Goal: Task Accomplishment & Management: Manage account settings

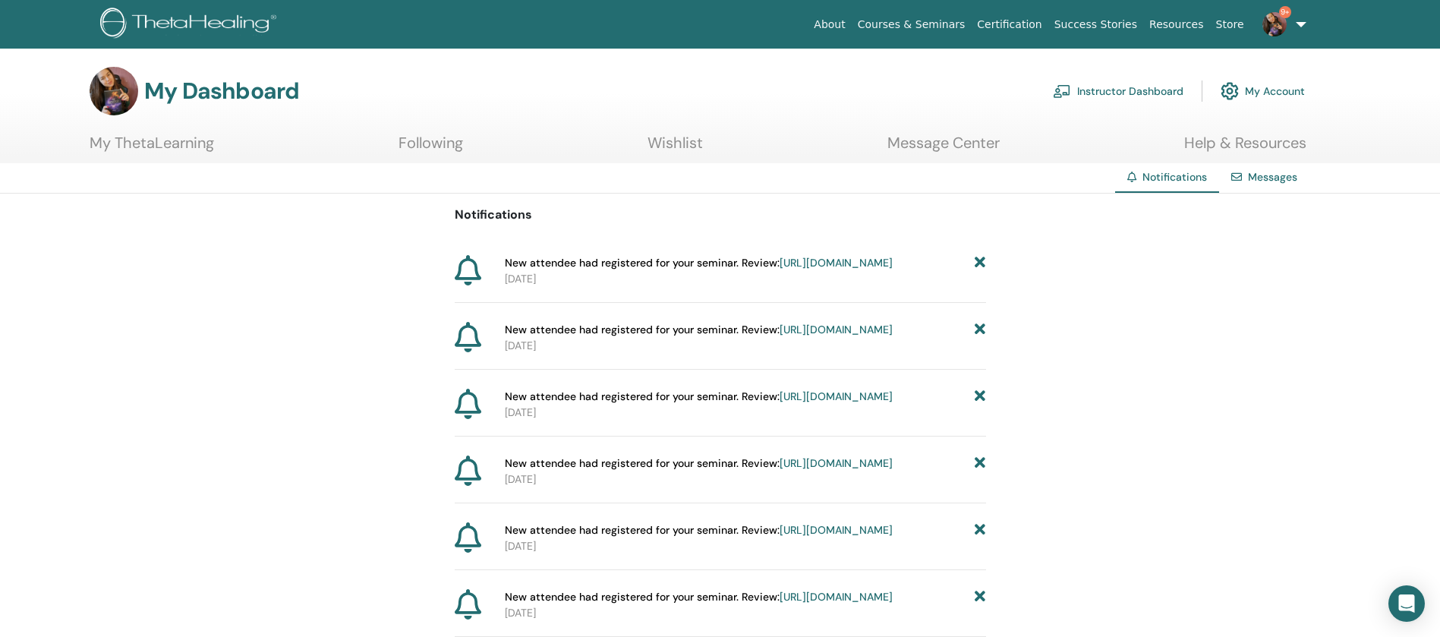
click at [1115, 88] on link "Instructor Dashboard" at bounding box center [1118, 90] width 131 height 33
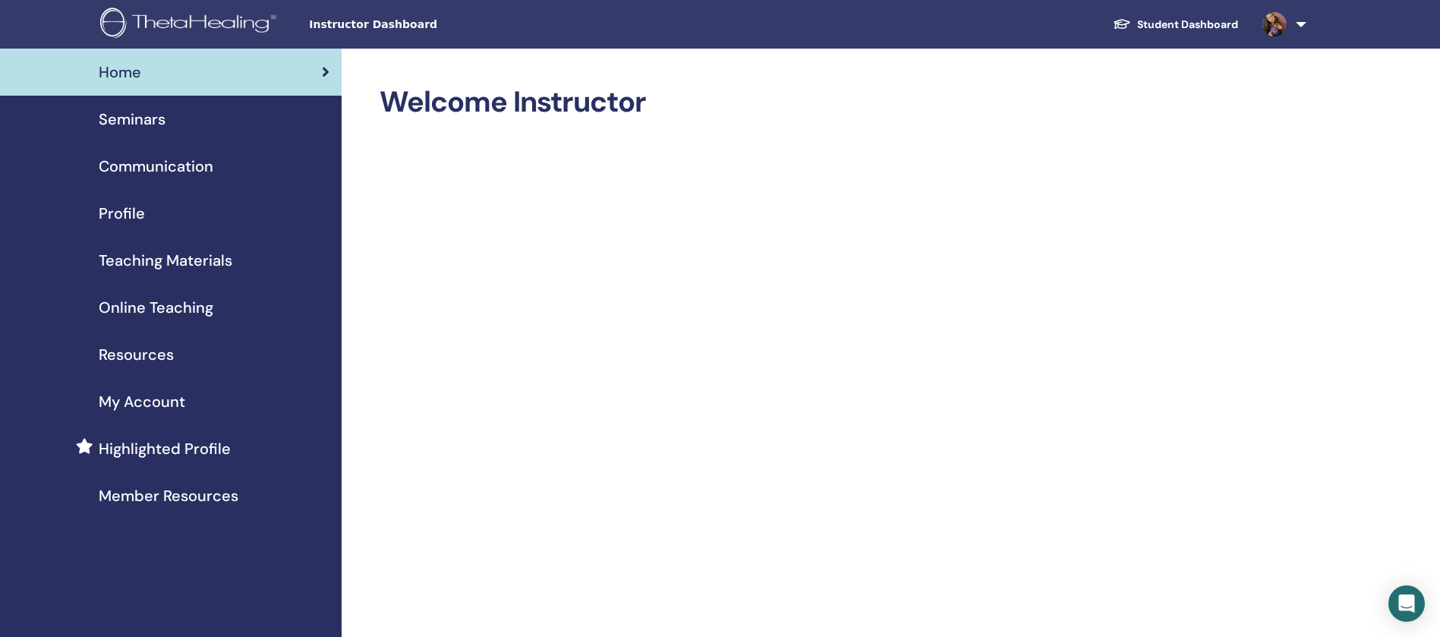
click at [216, 124] on div "Seminars" at bounding box center [170, 119] width 317 height 23
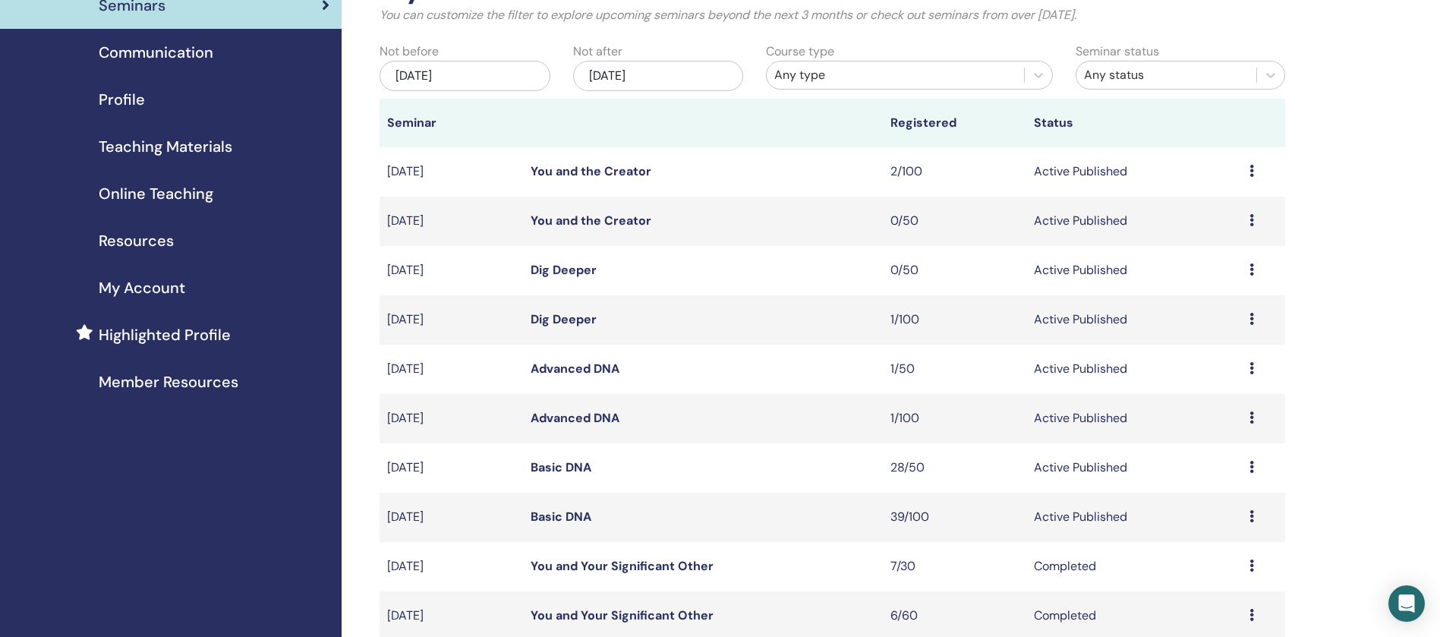
scroll to position [228, 0]
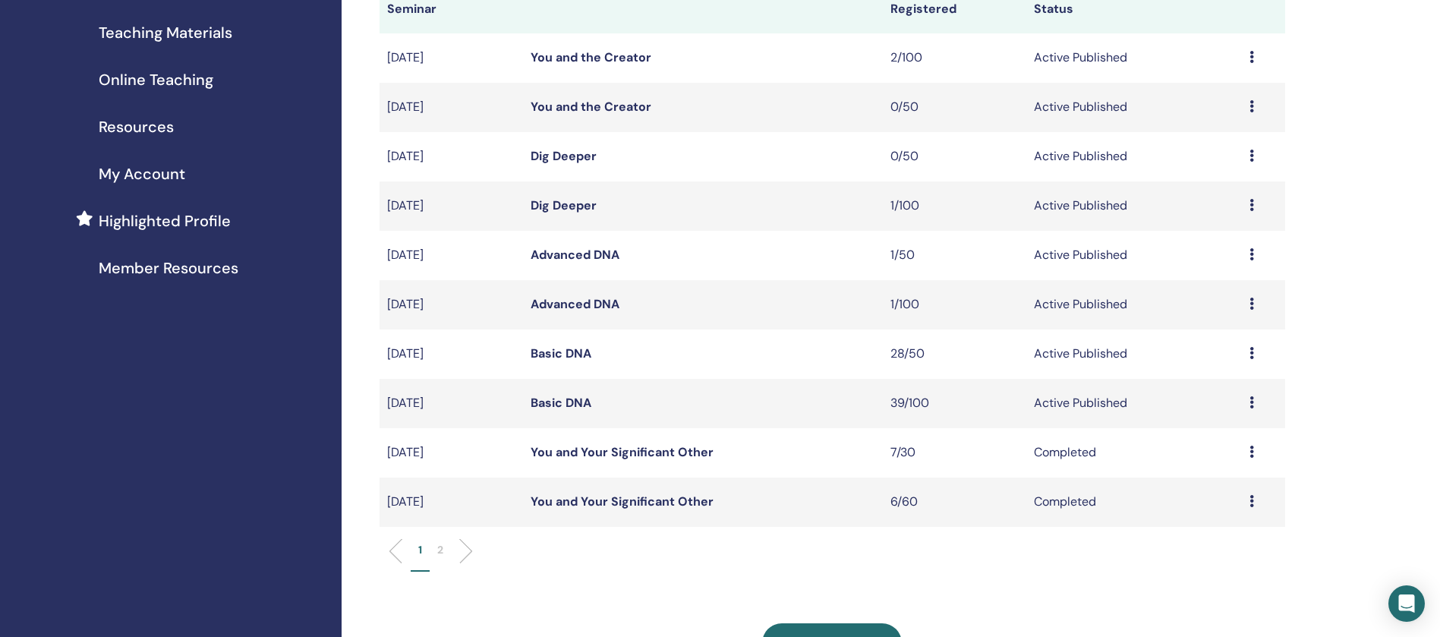
click at [576, 400] on link "Basic DNA" at bounding box center [560, 403] width 61 height 16
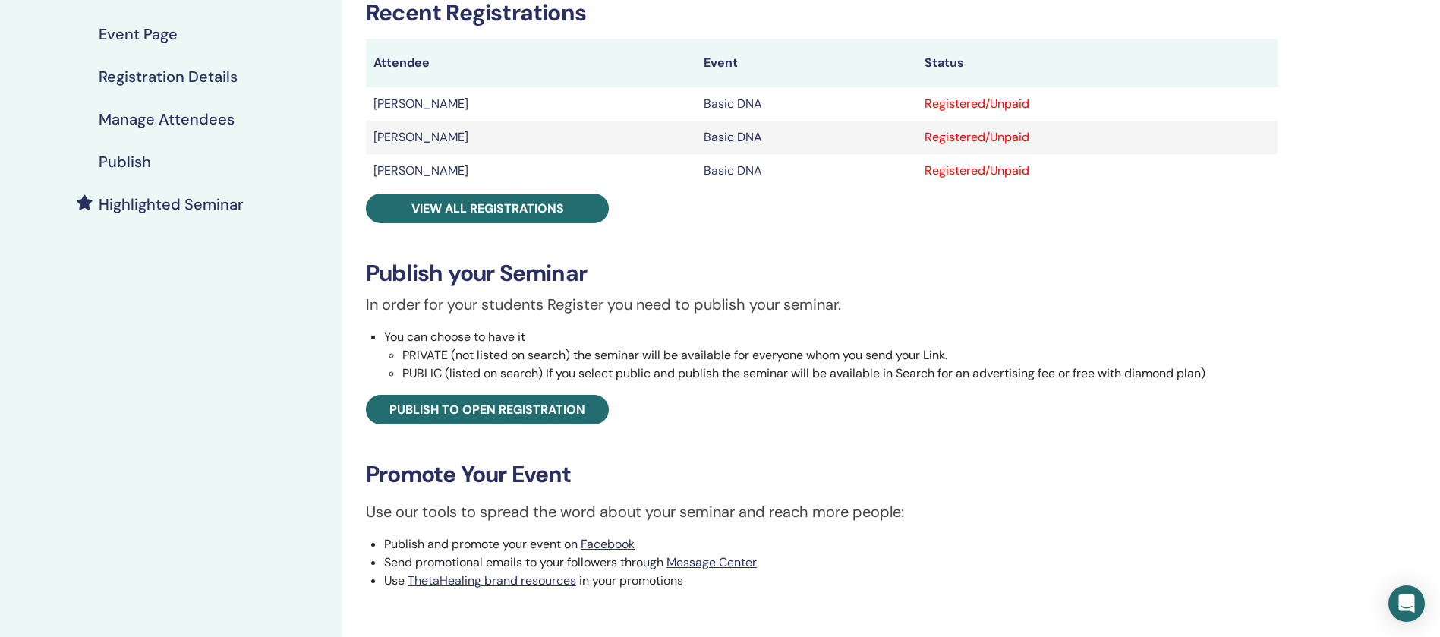
scroll to position [114, 0]
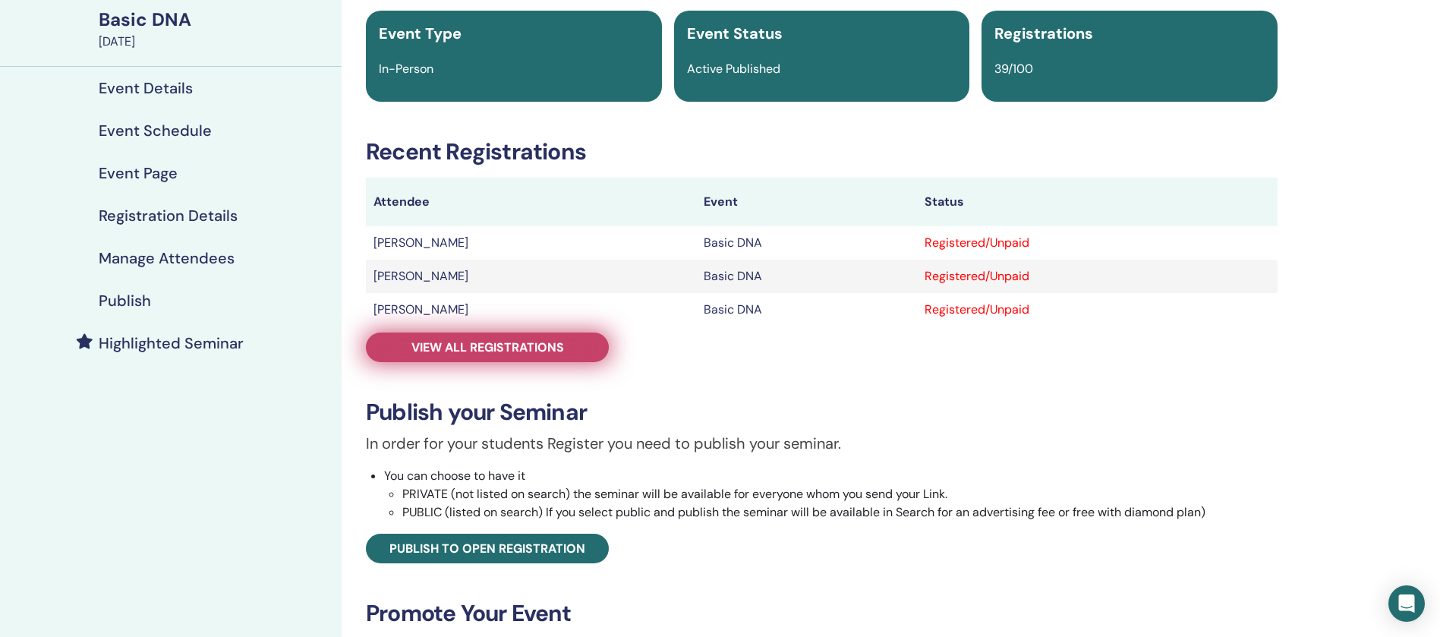
click at [472, 339] on span "View all registrations" at bounding box center [487, 347] width 153 height 16
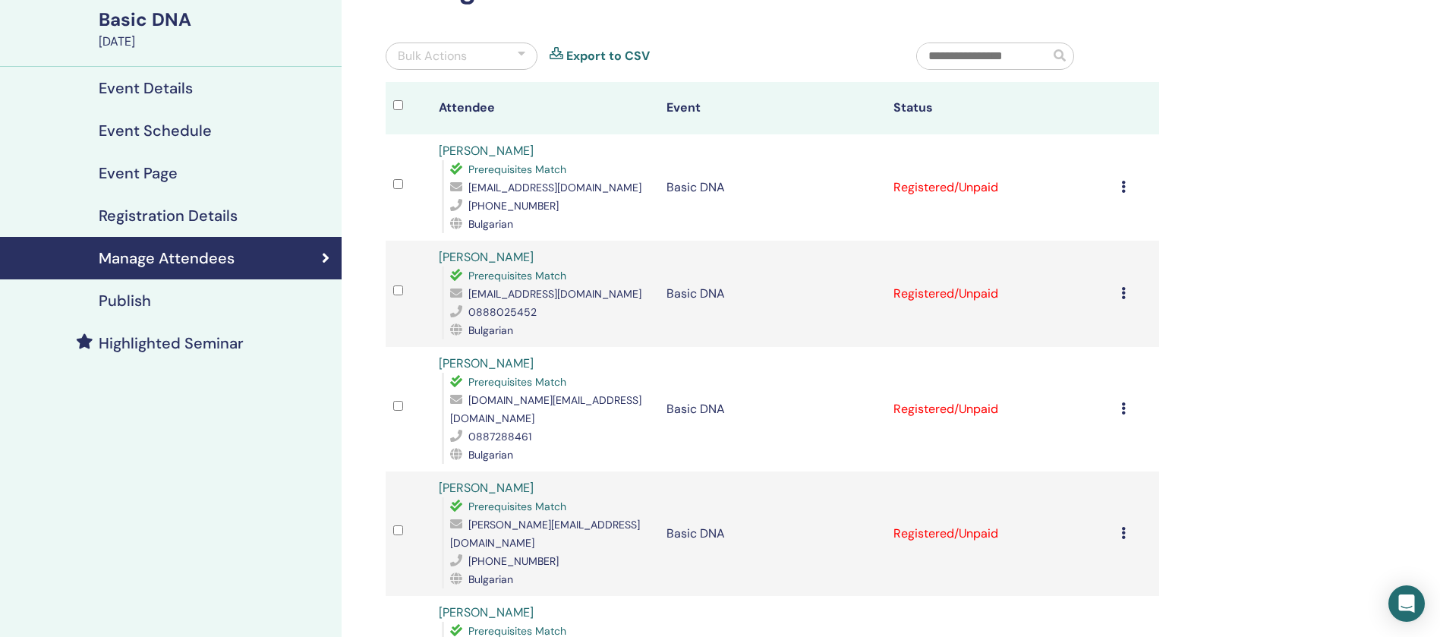
scroll to position [228, 0]
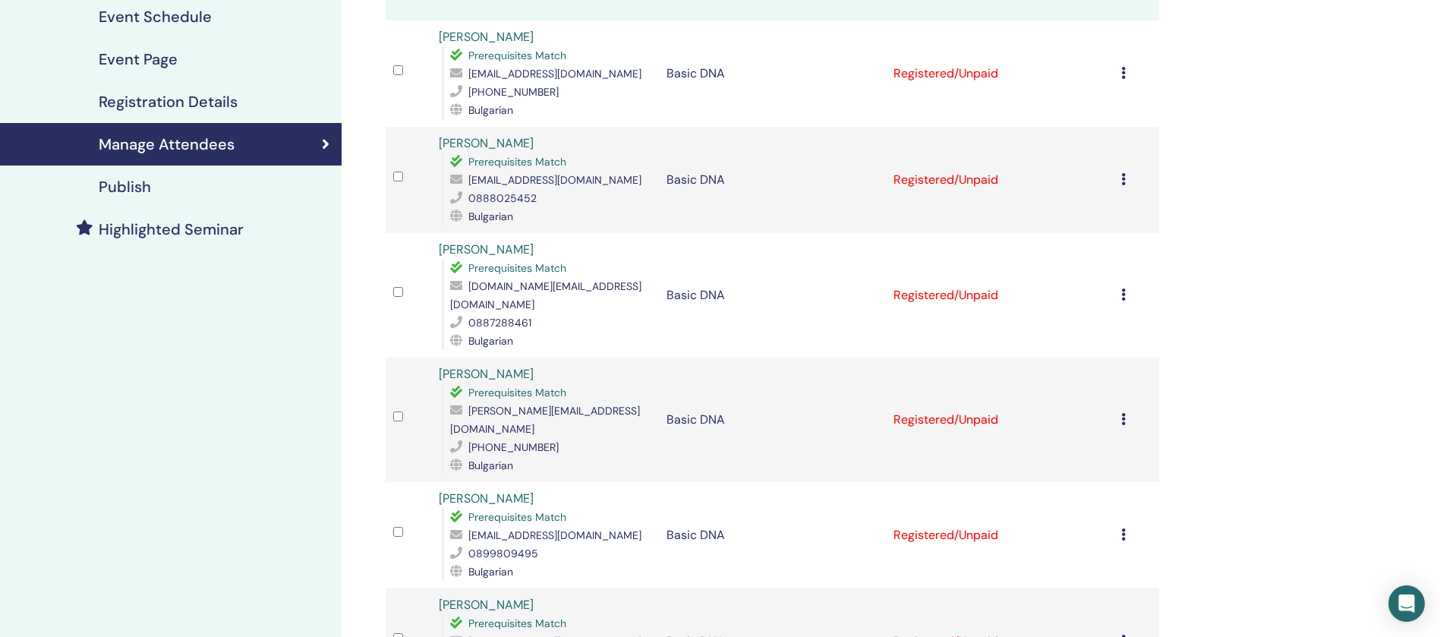
click at [1121, 288] on icon at bounding box center [1123, 294] width 5 height 12
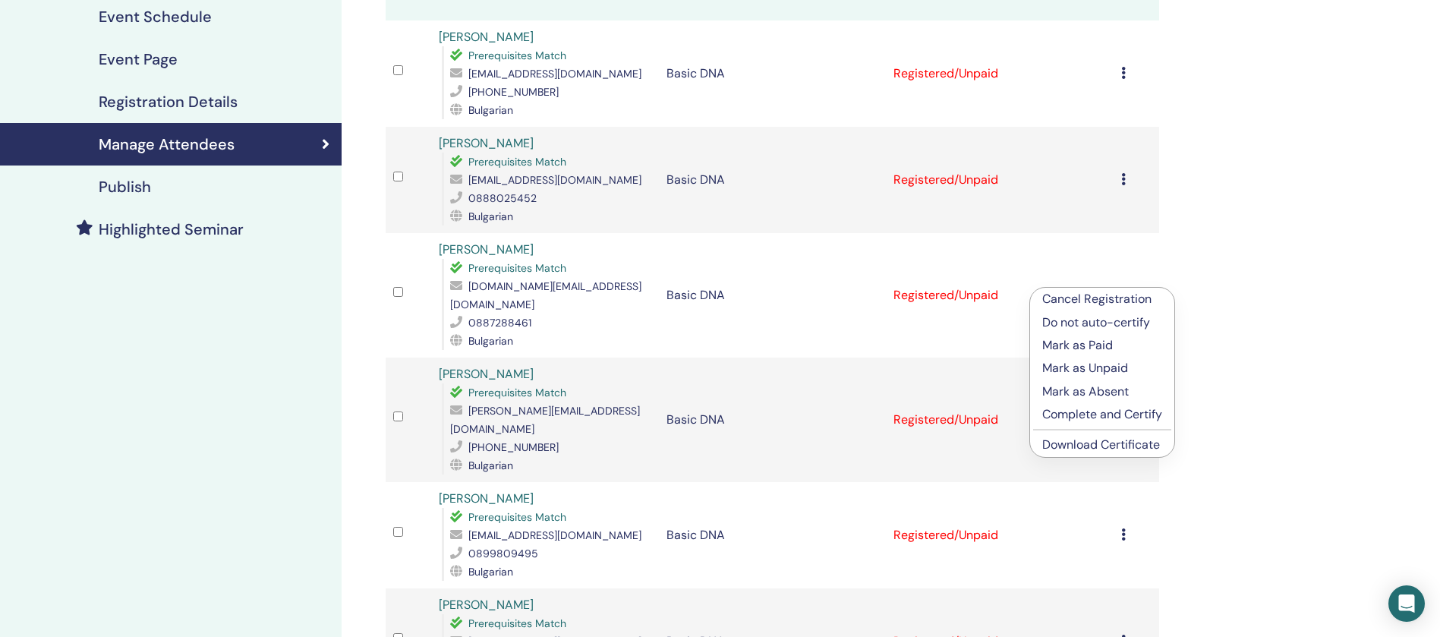
click at [1087, 415] on p "Complete and Certify" at bounding box center [1102, 414] width 120 height 18
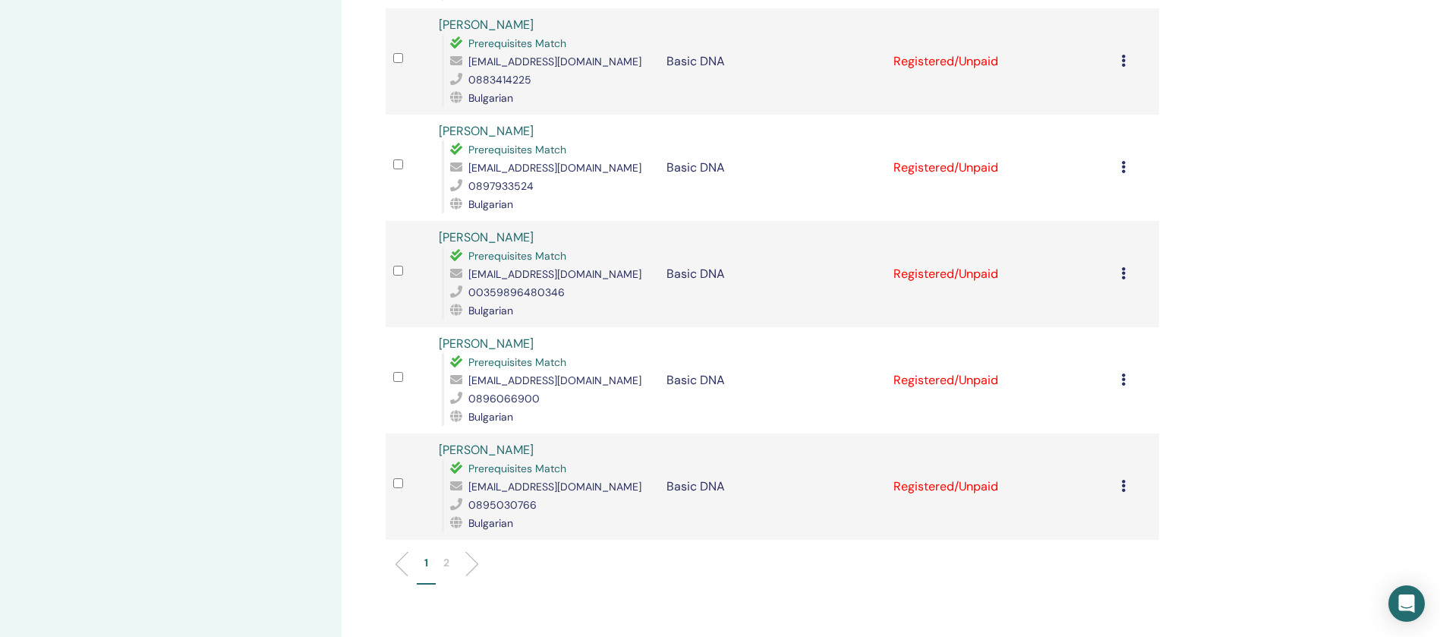
scroll to position [1935, 0]
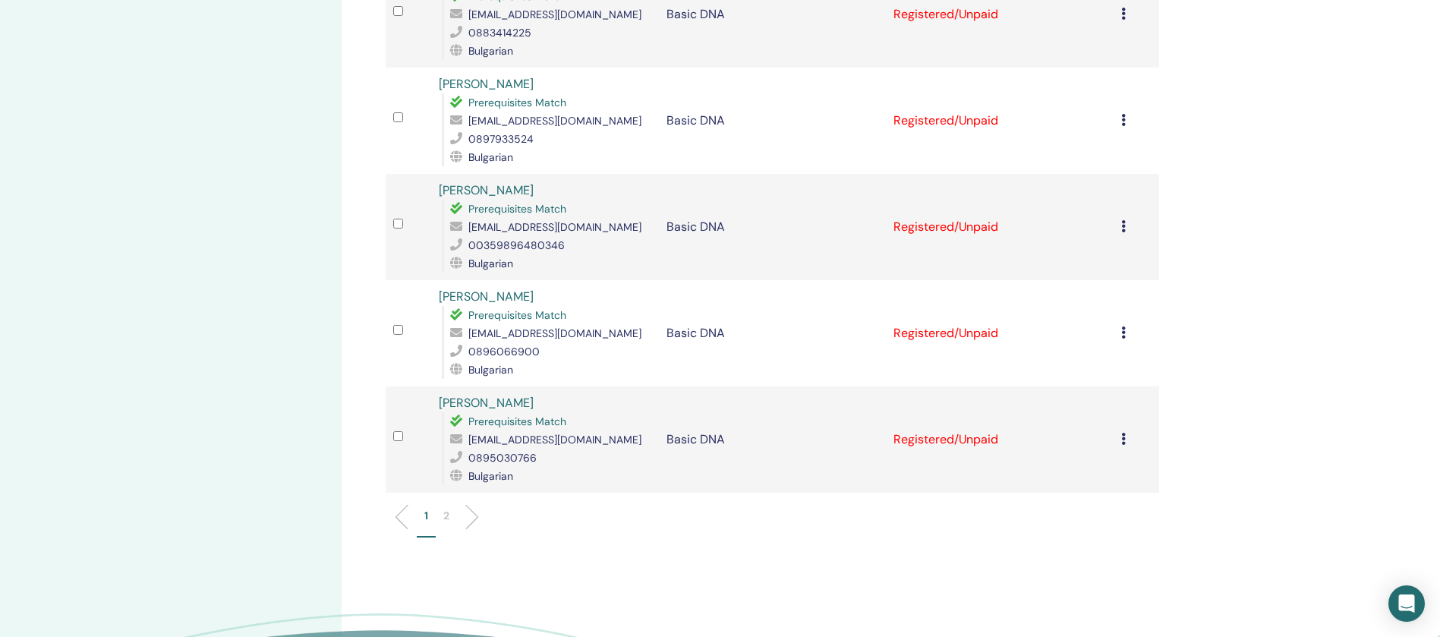
click at [449, 508] on p "2" at bounding box center [446, 516] width 6 height 16
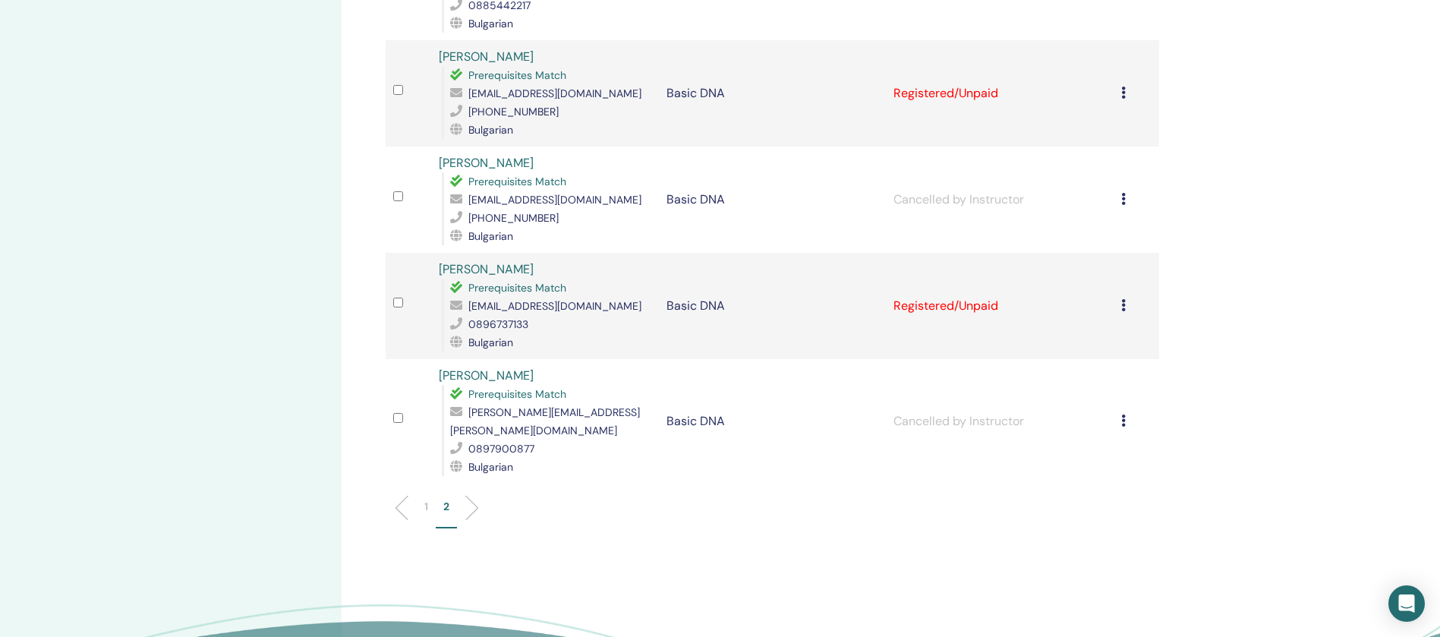
scroll to position [1708, 0]
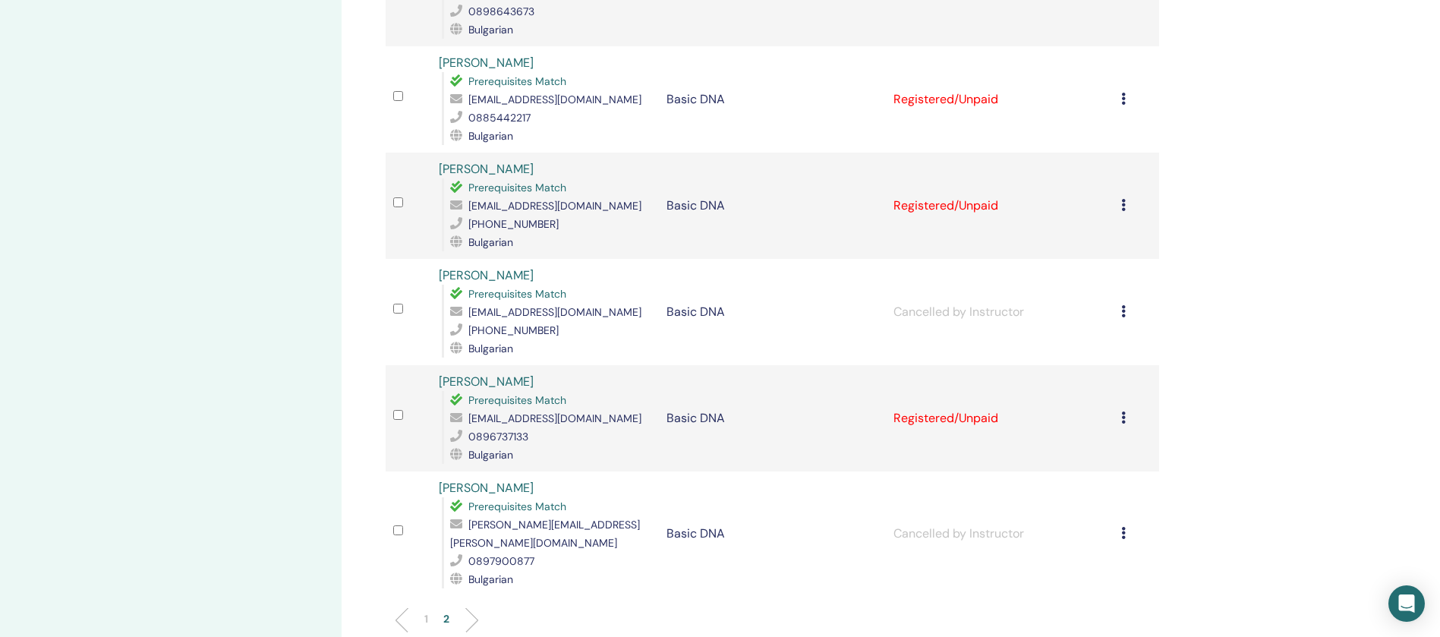
click at [1122, 411] on icon at bounding box center [1123, 417] width 5 height 12
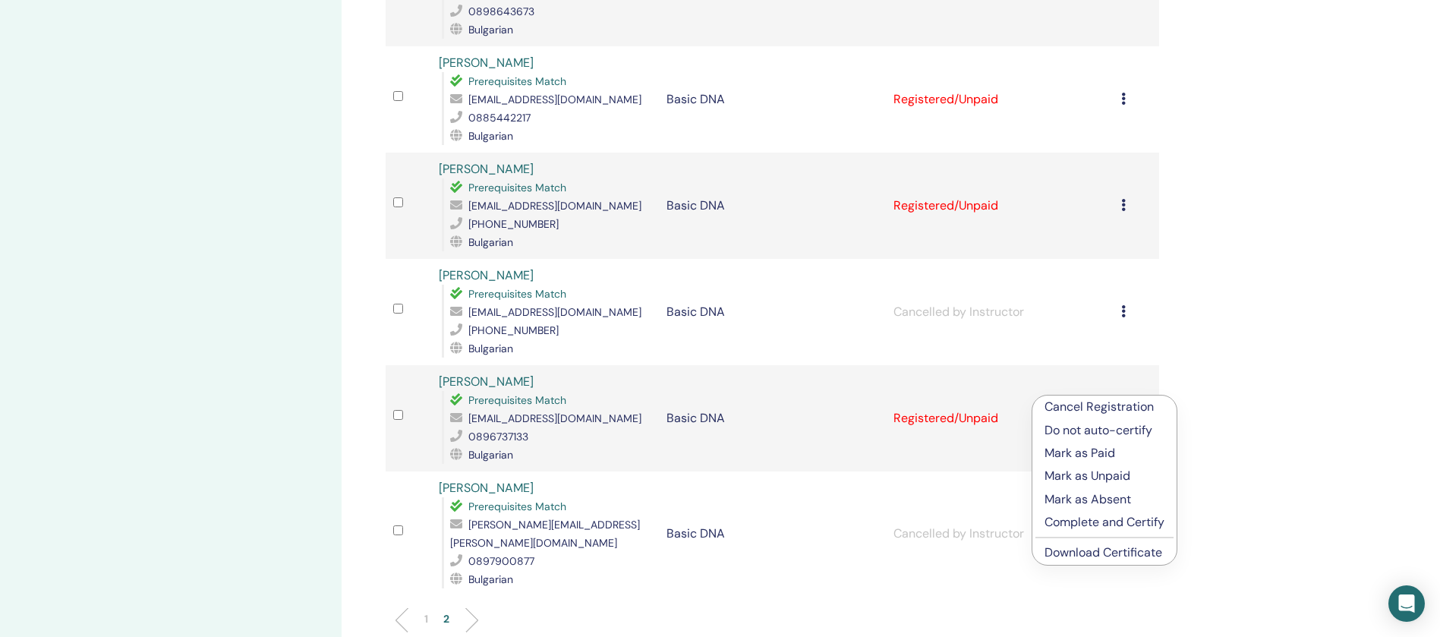
click at [1118, 516] on p "Complete and Certify" at bounding box center [1104, 522] width 120 height 18
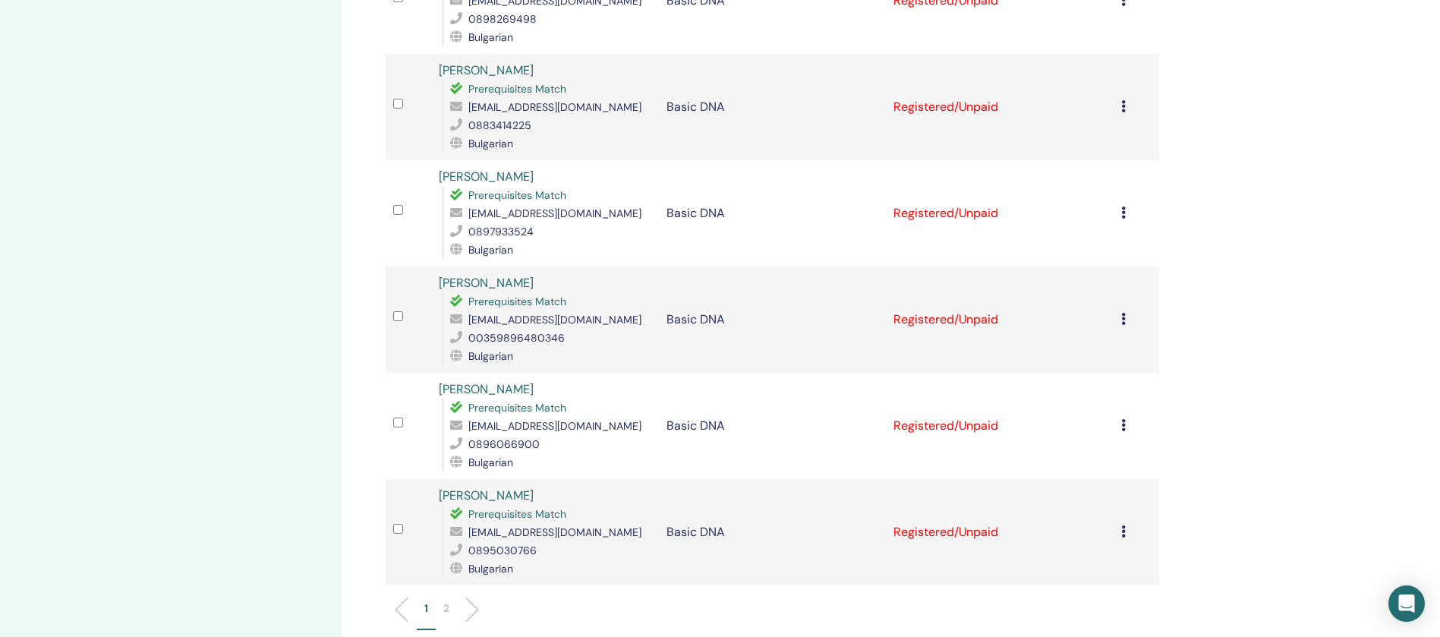
scroll to position [1935, 0]
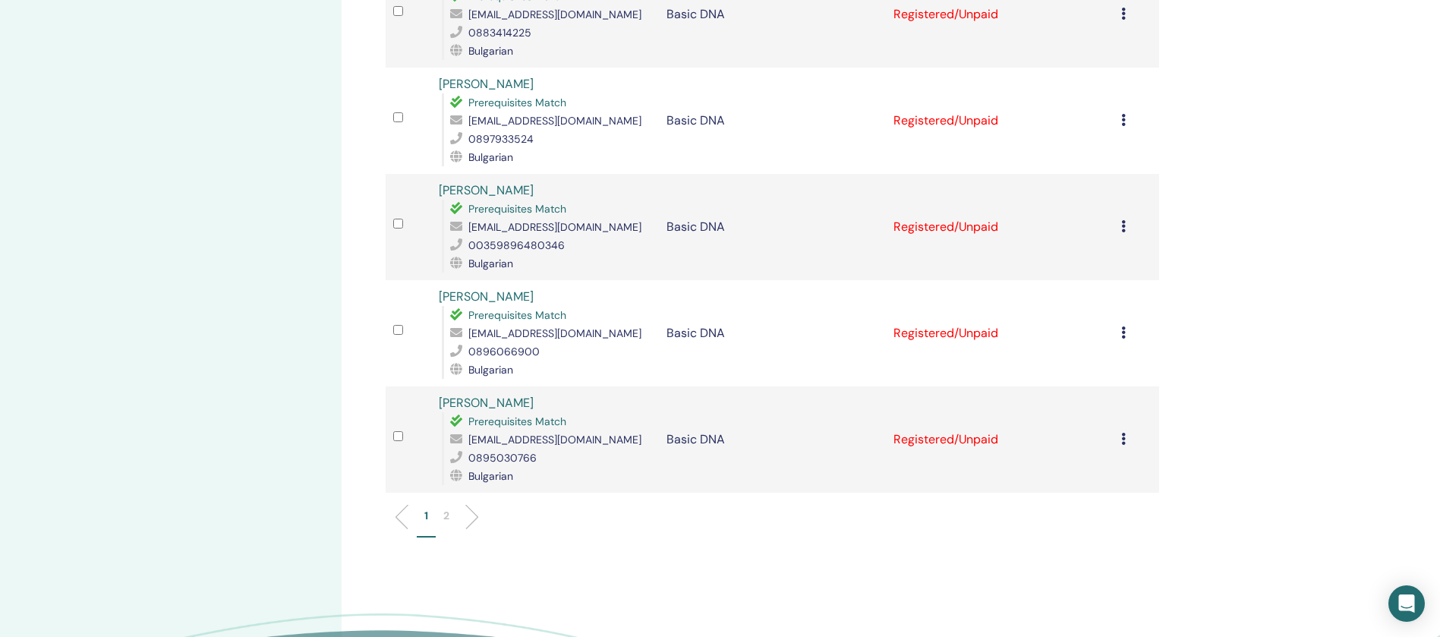
click at [448, 508] on p "2" at bounding box center [446, 516] width 6 height 16
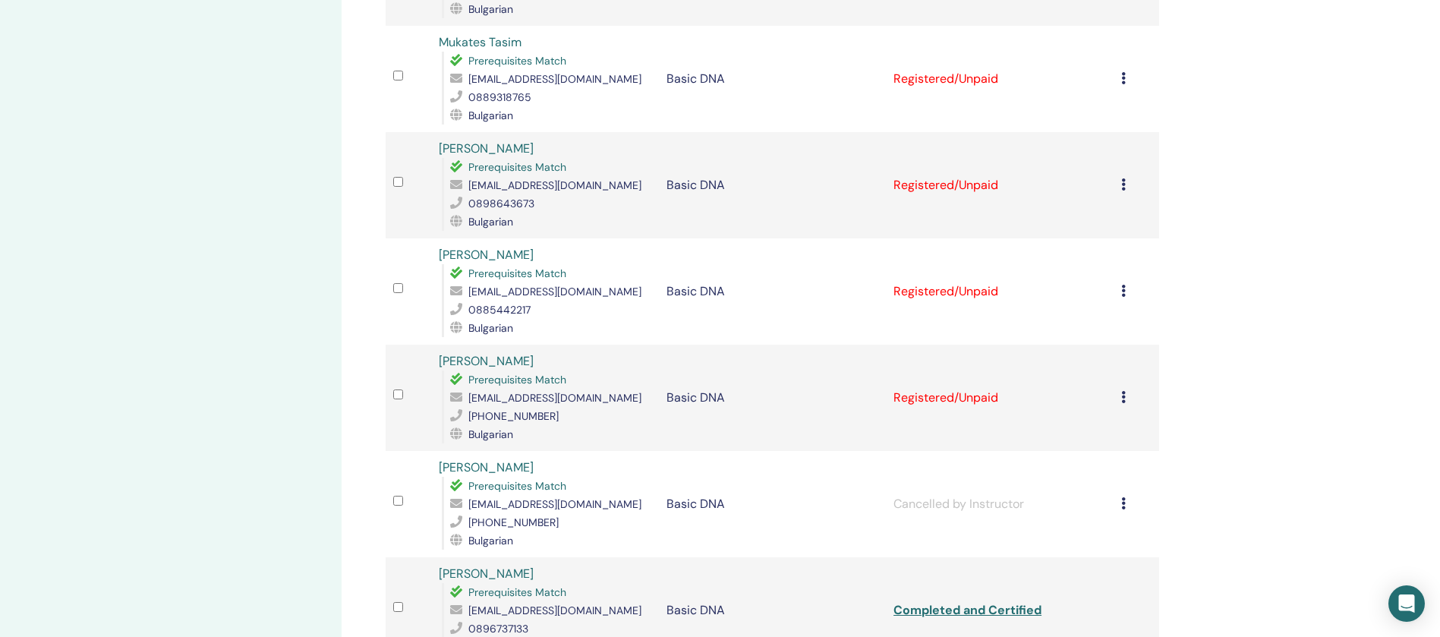
scroll to position [1480, 0]
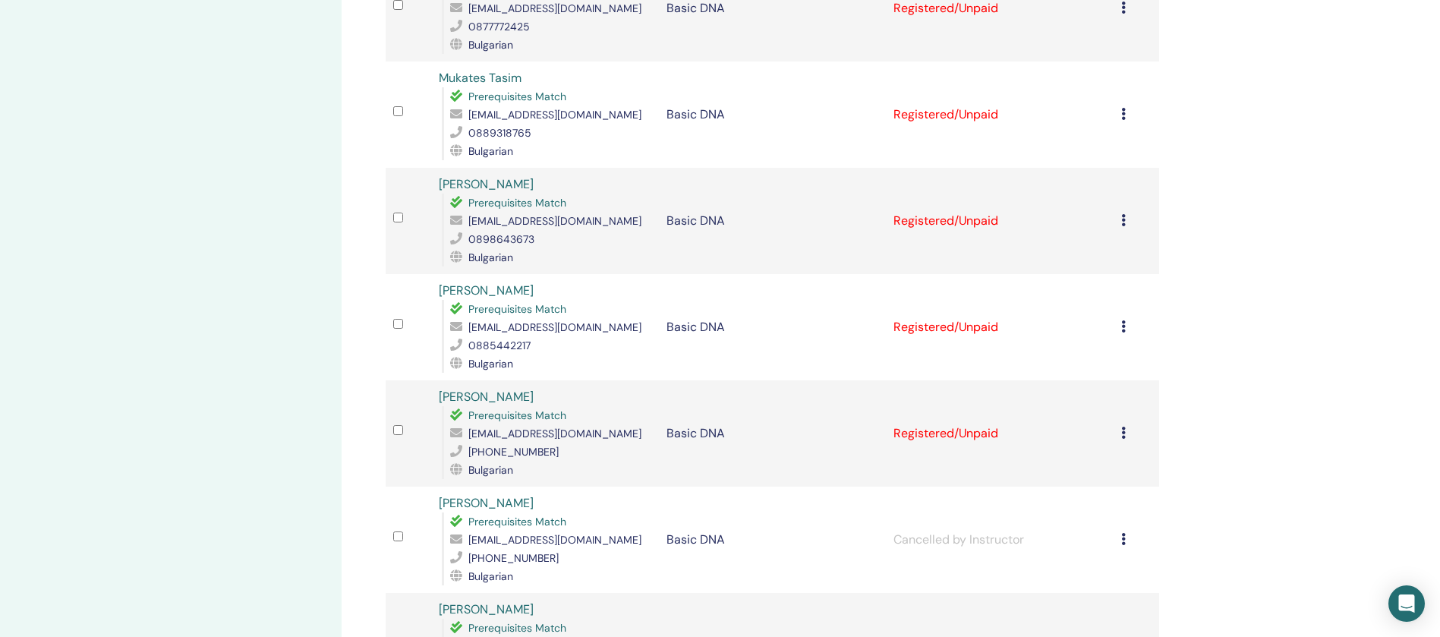
click at [1125, 427] on icon at bounding box center [1123, 433] width 5 height 12
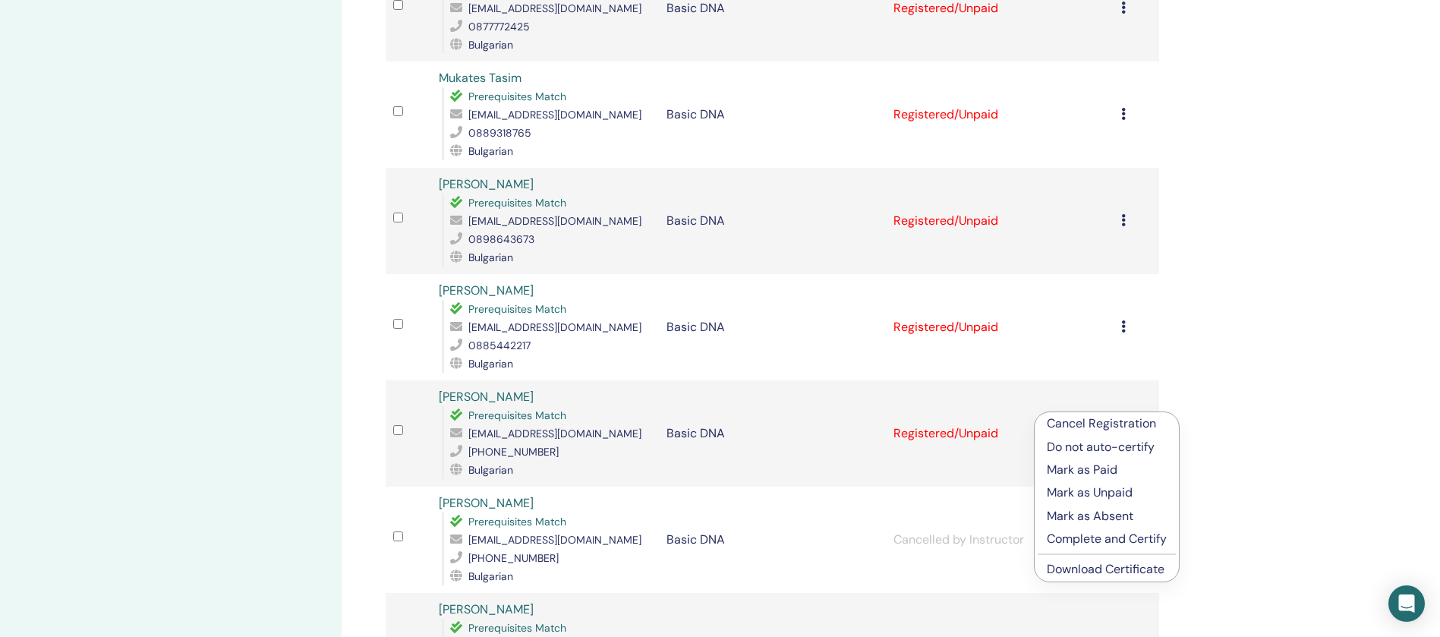
click at [1114, 535] on p "Complete and Certify" at bounding box center [1107, 539] width 120 height 18
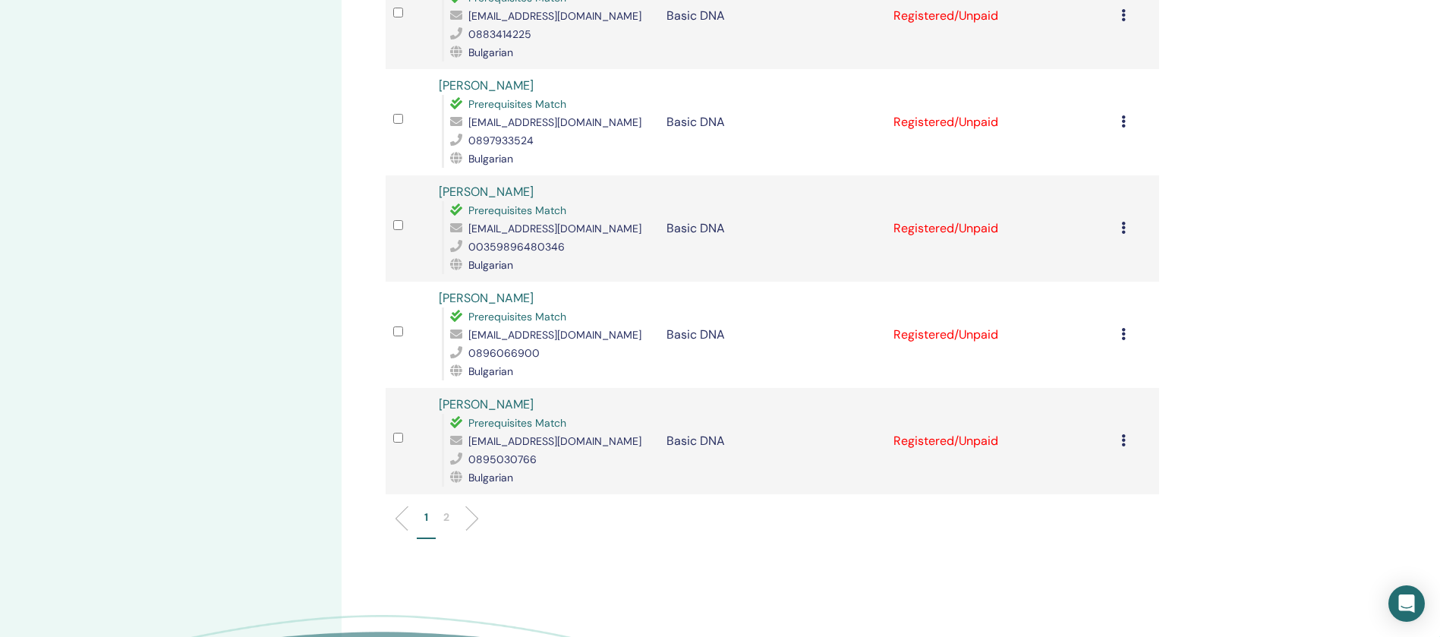
scroll to position [2069, 0]
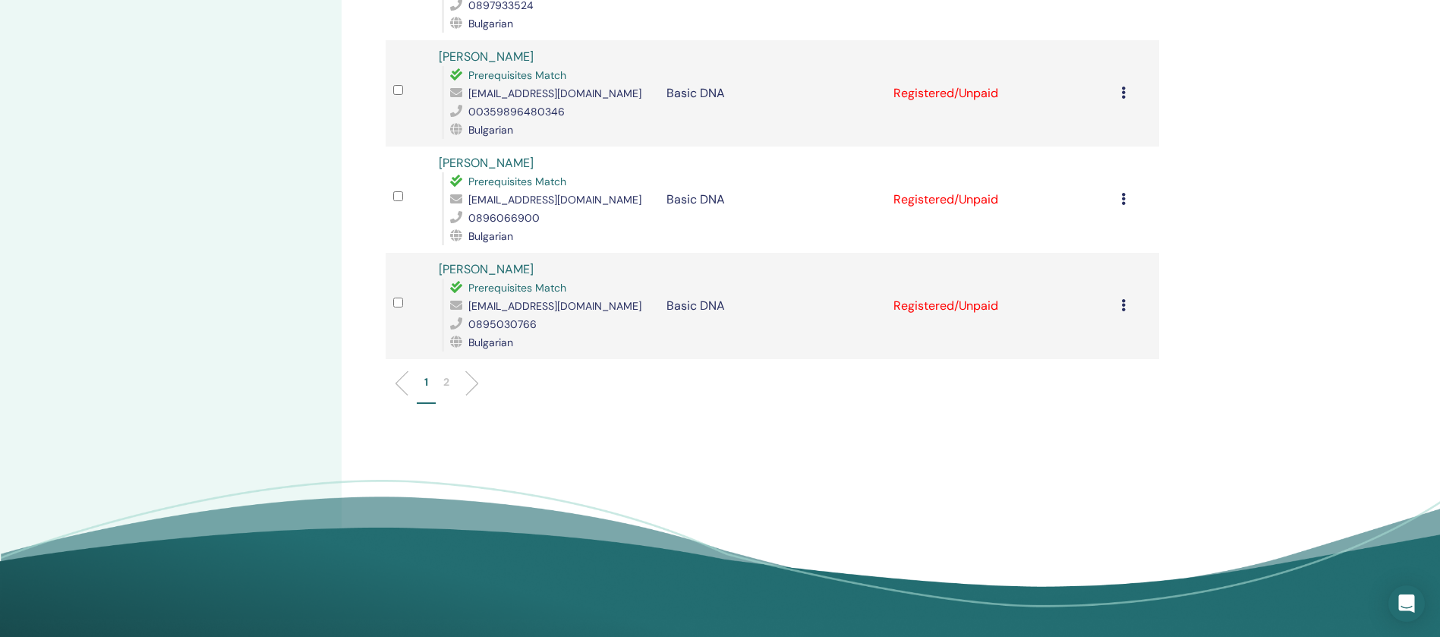
click at [448, 374] on p "2" at bounding box center [446, 382] width 6 height 16
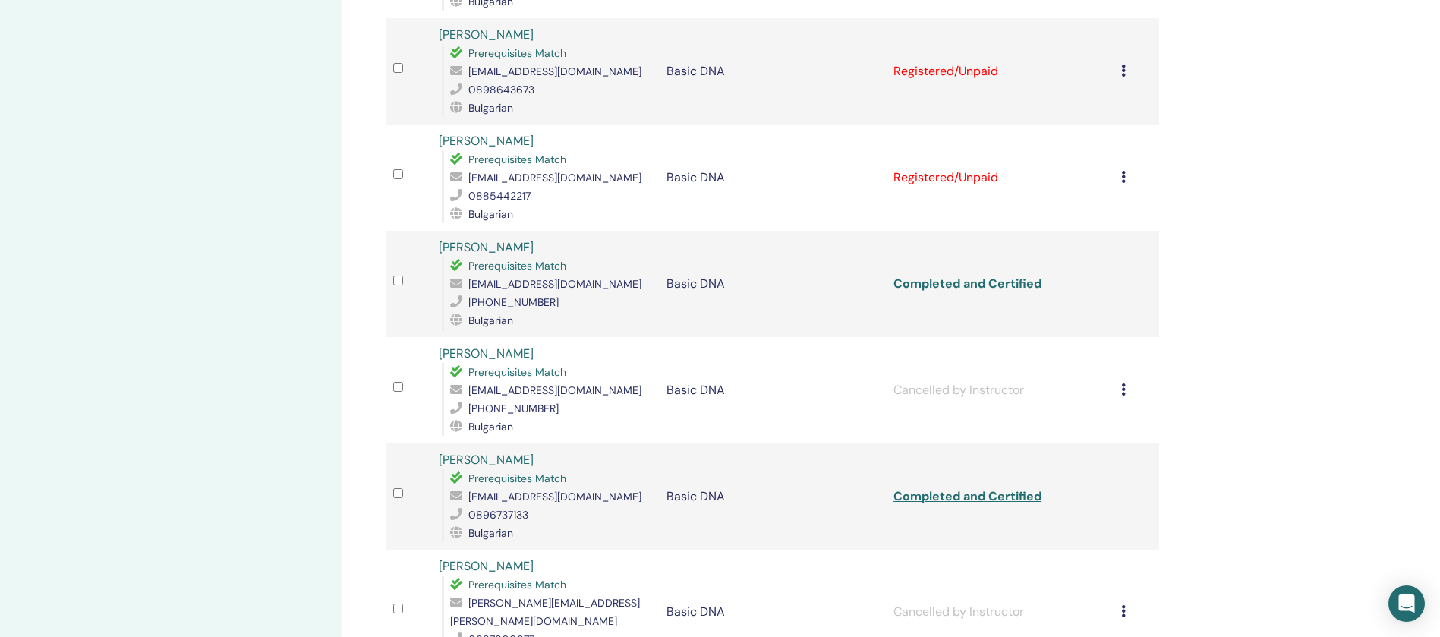
scroll to position [1386, 0]
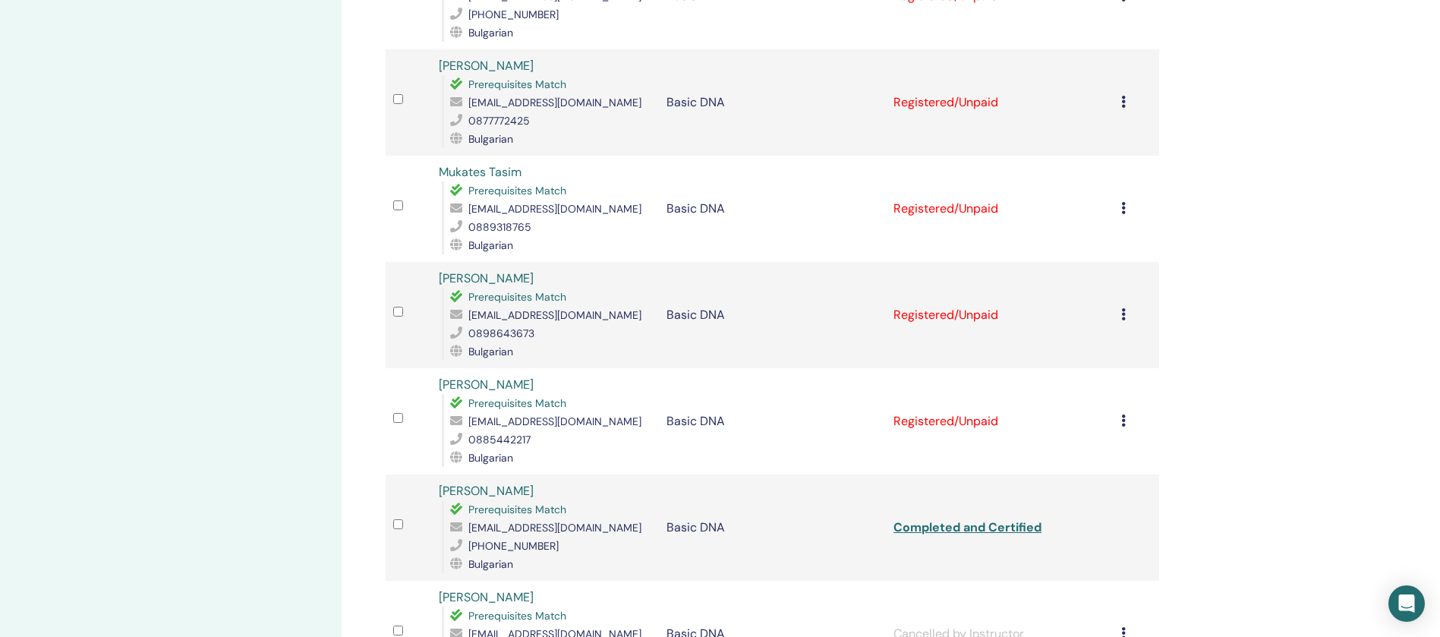
click at [1122, 414] on icon at bounding box center [1123, 420] width 5 height 12
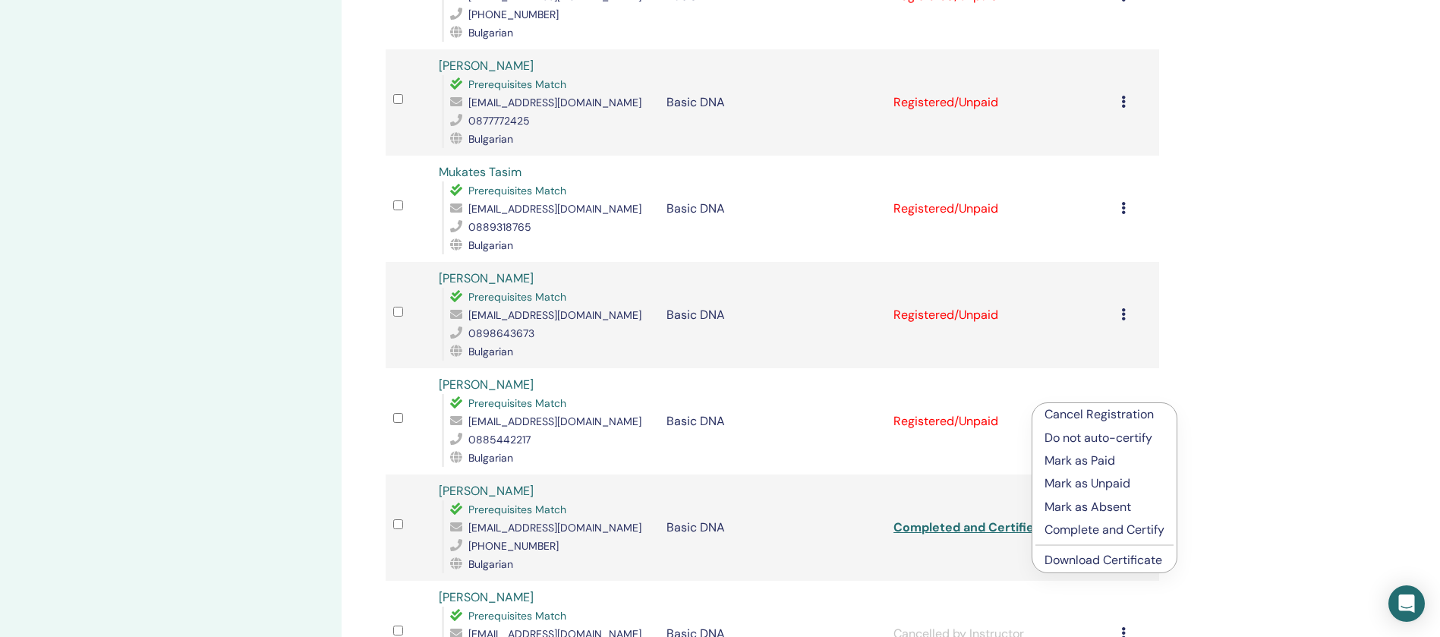
click at [1103, 528] on p "Complete and Certify" at bounding box center [1104, 530] width 120 height 18
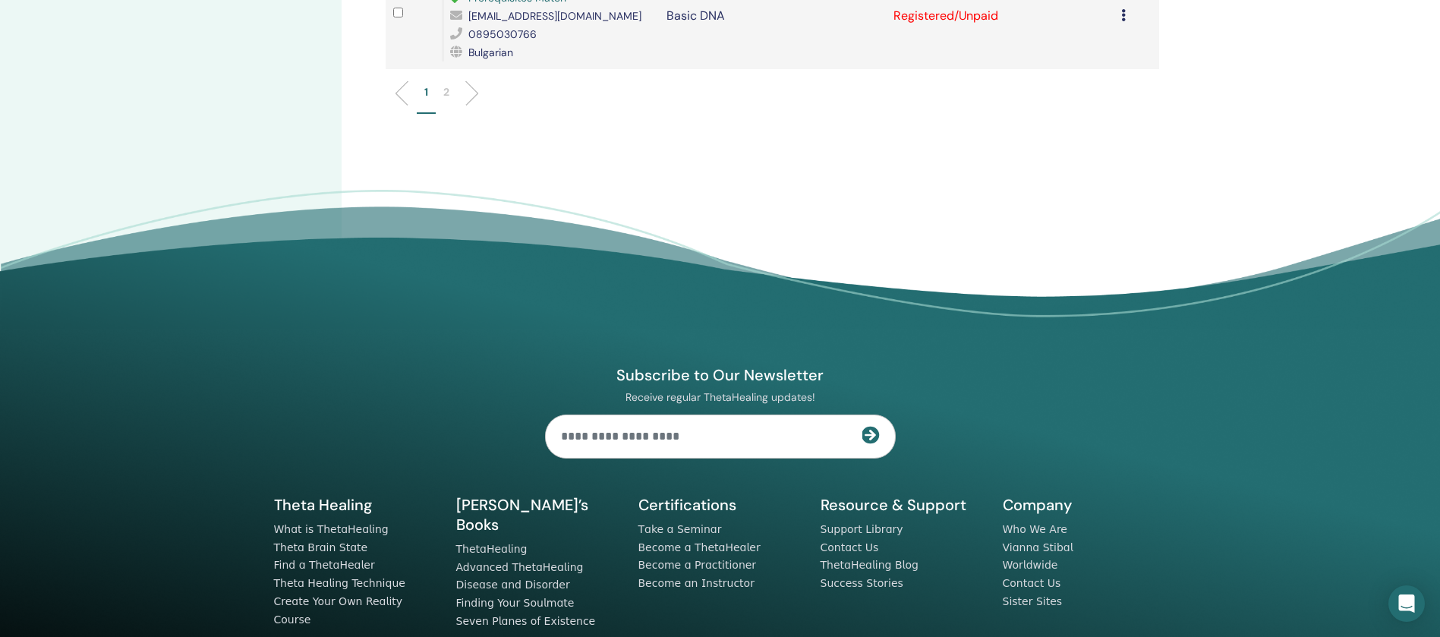
click at [442, 84] on li "2" at bounding box center [446, 99] width 21 height 30
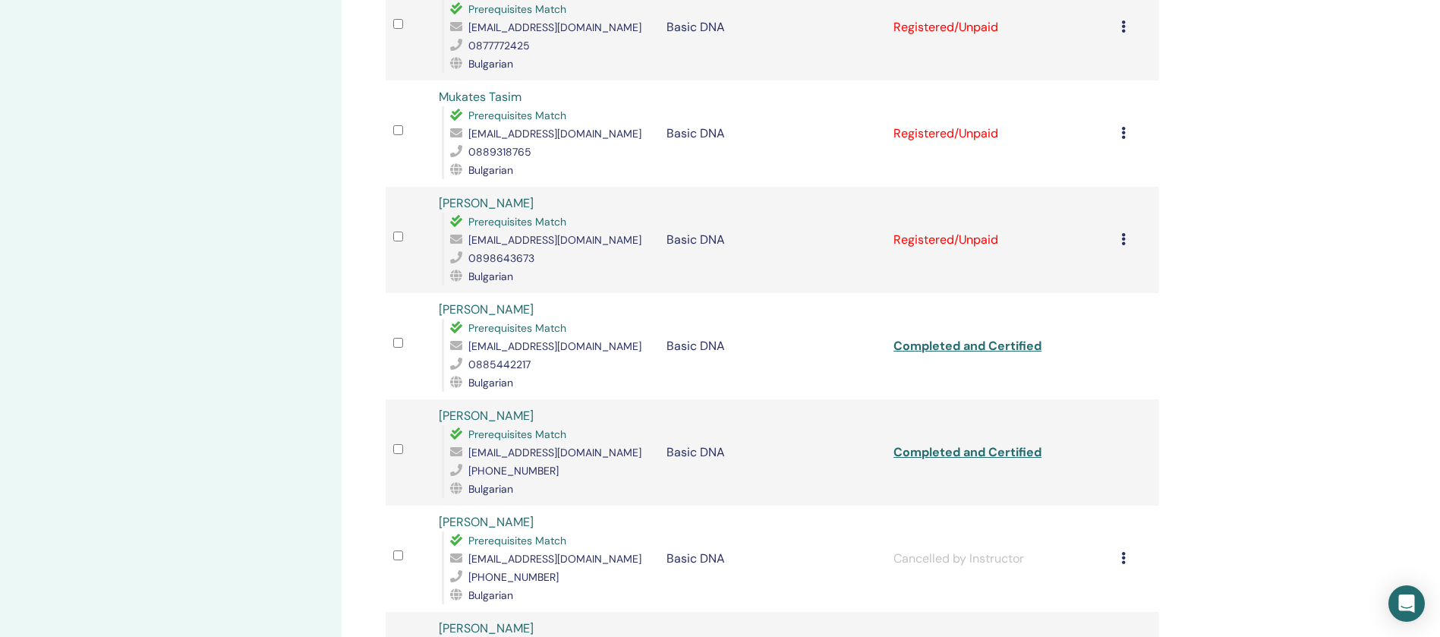
scroll to position [1342, 0]
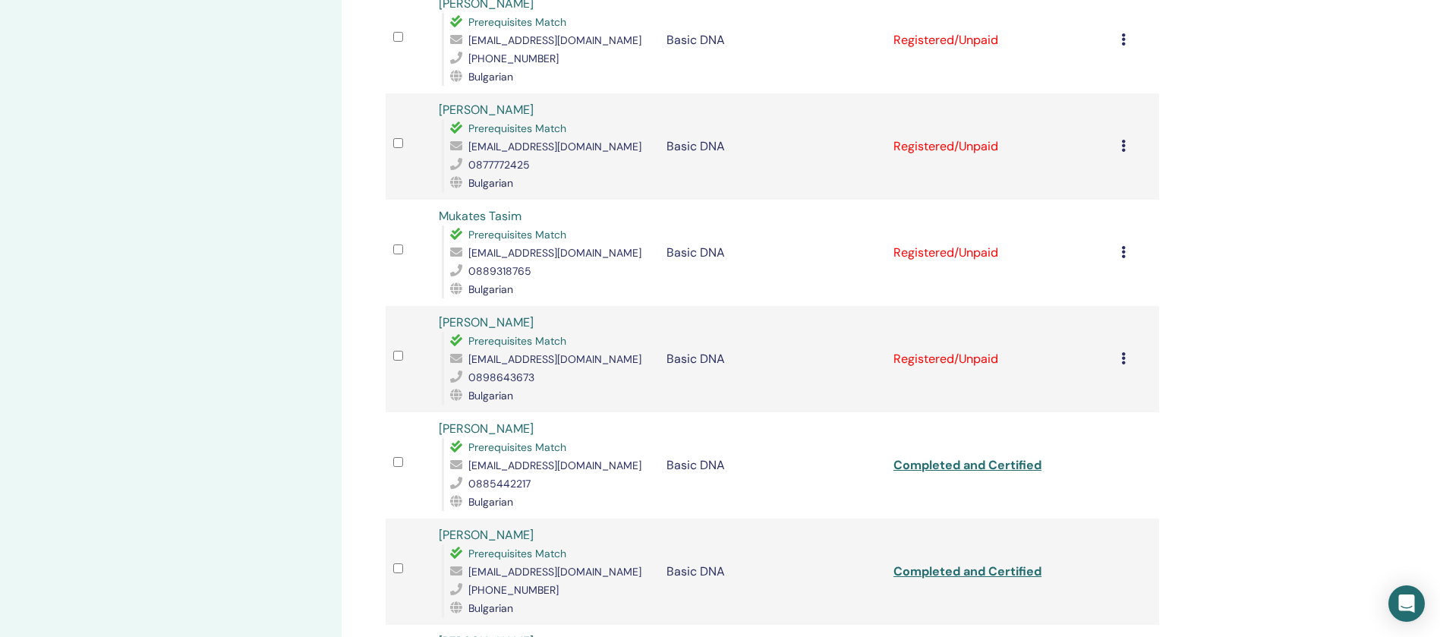
click at [1122, 352] on icon at bounding box center [1123, 358] width 5 height 12
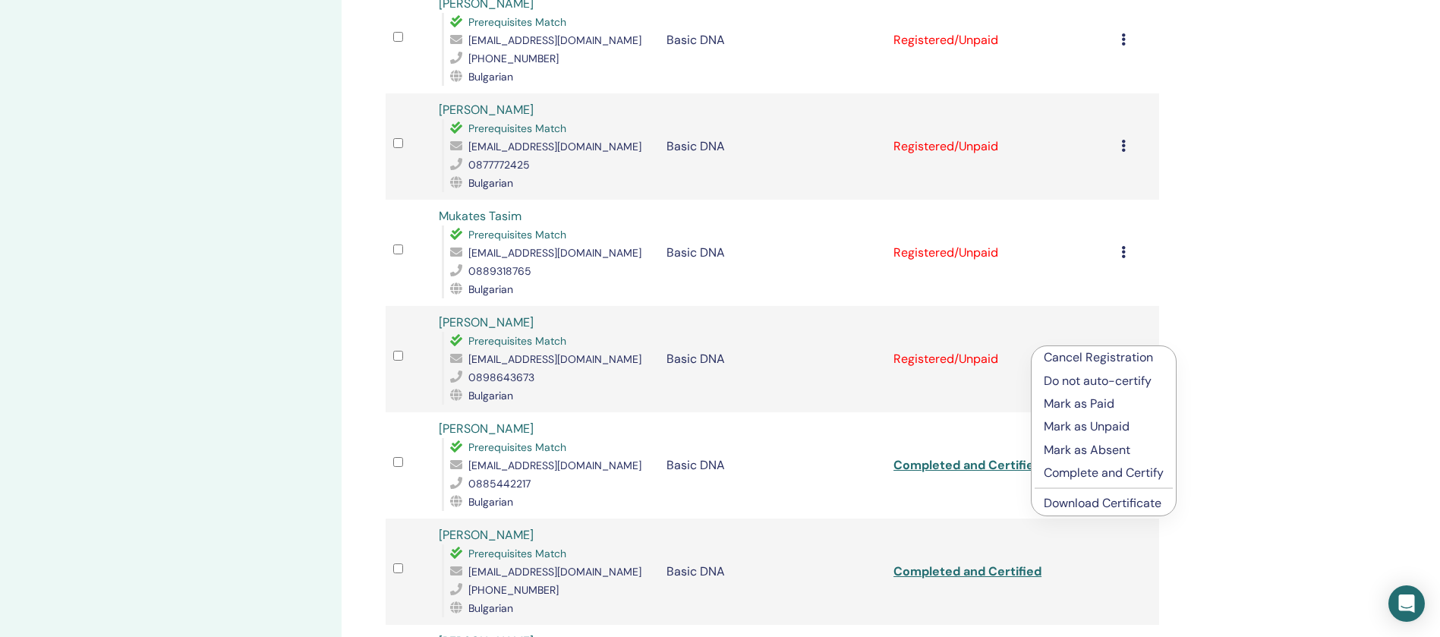
click at [1085, 467] on p "Complete and Certify" at bounding box center [1104, 473] width 120 height 18
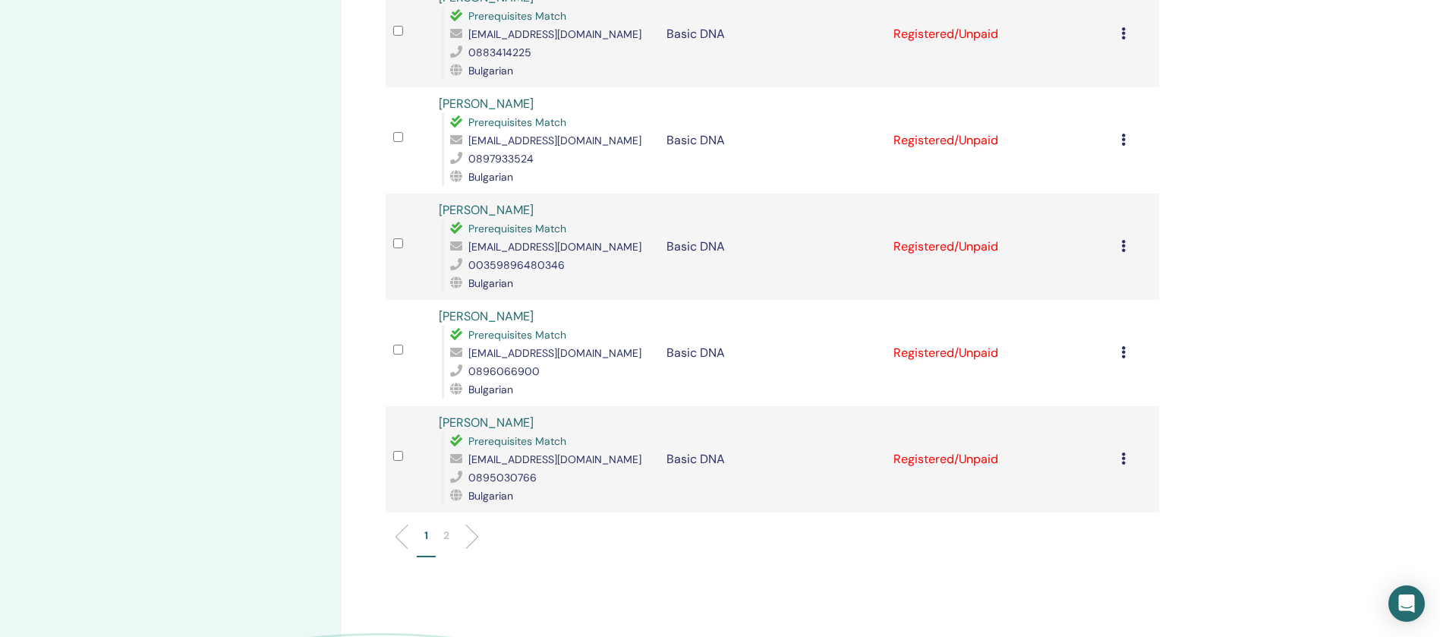
scroll to position [2183, 0]
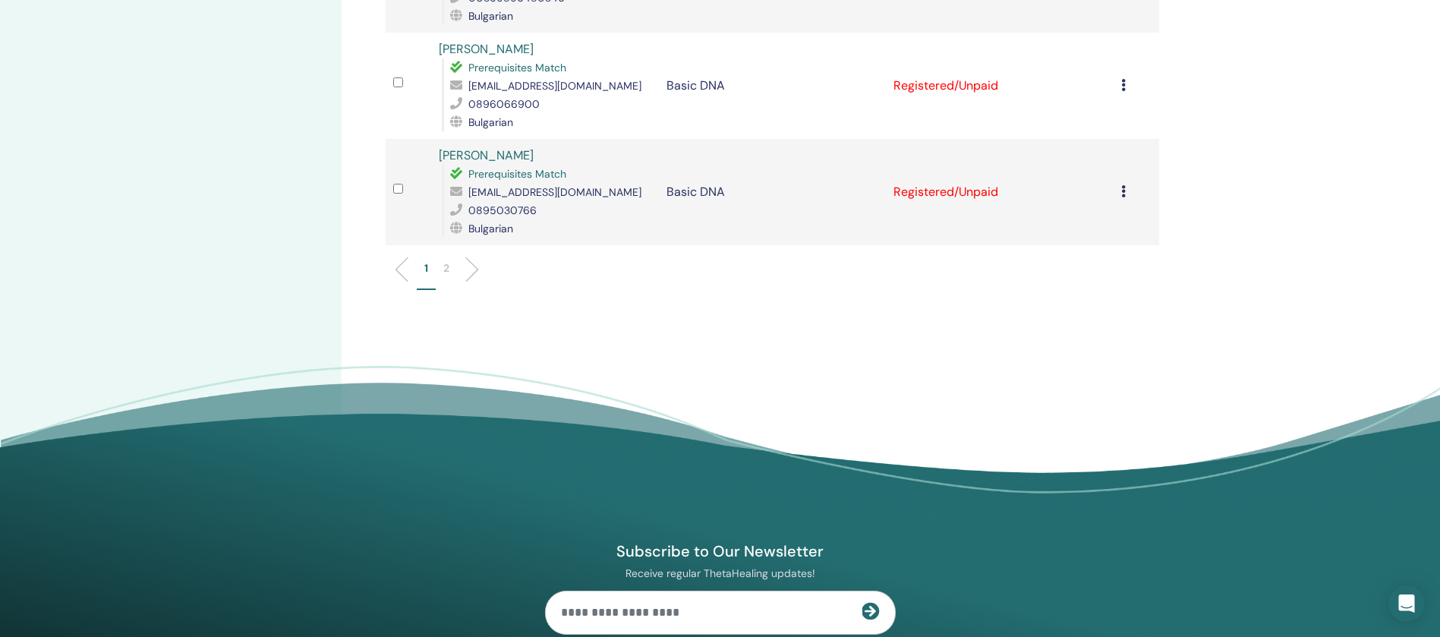
click at [447, 260] on p "2" at bounding box center [446, 268] width 6 height 16
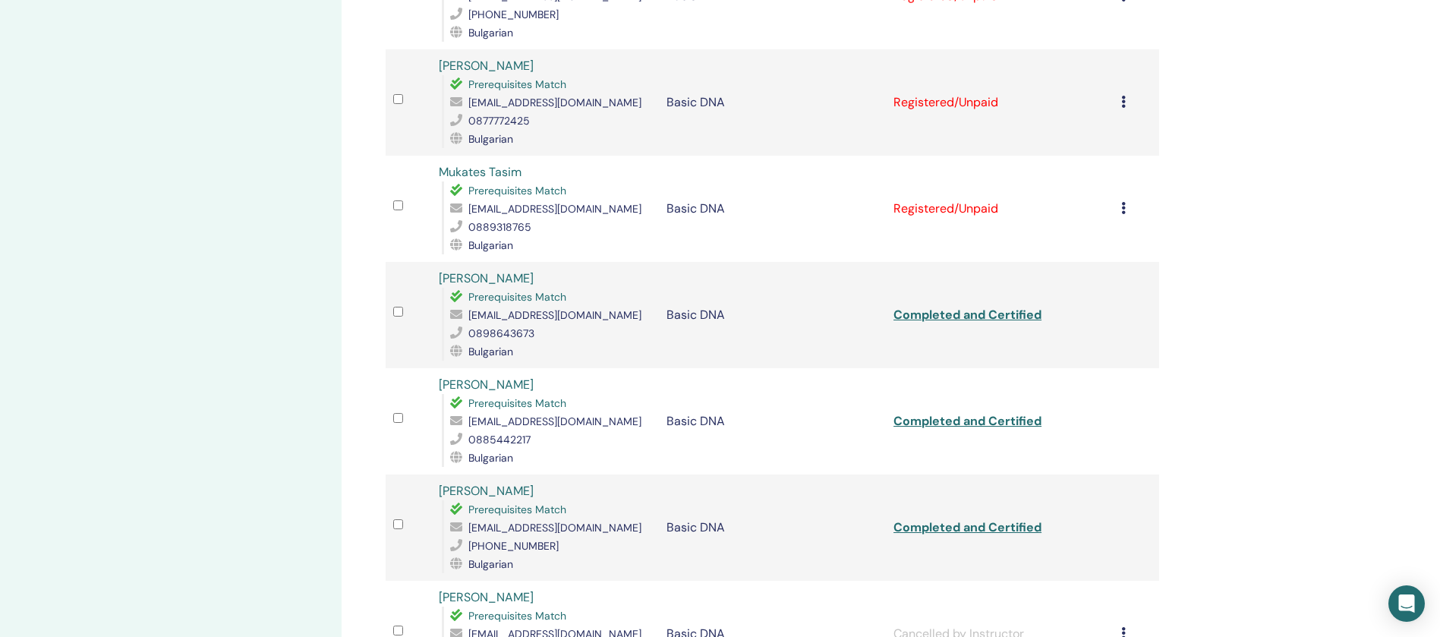
scroll to position [1272, 0]
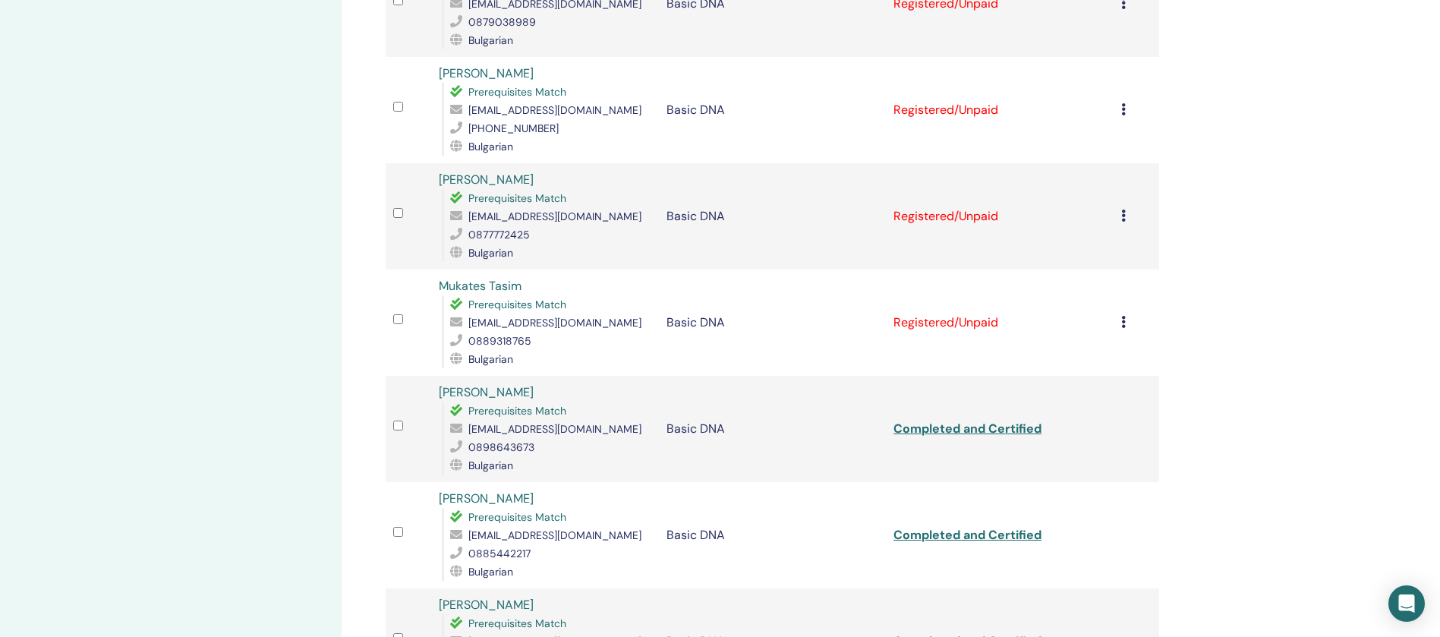
click at [1124, 316] on icon at bounding box center [1123, 322] width 5 height 12
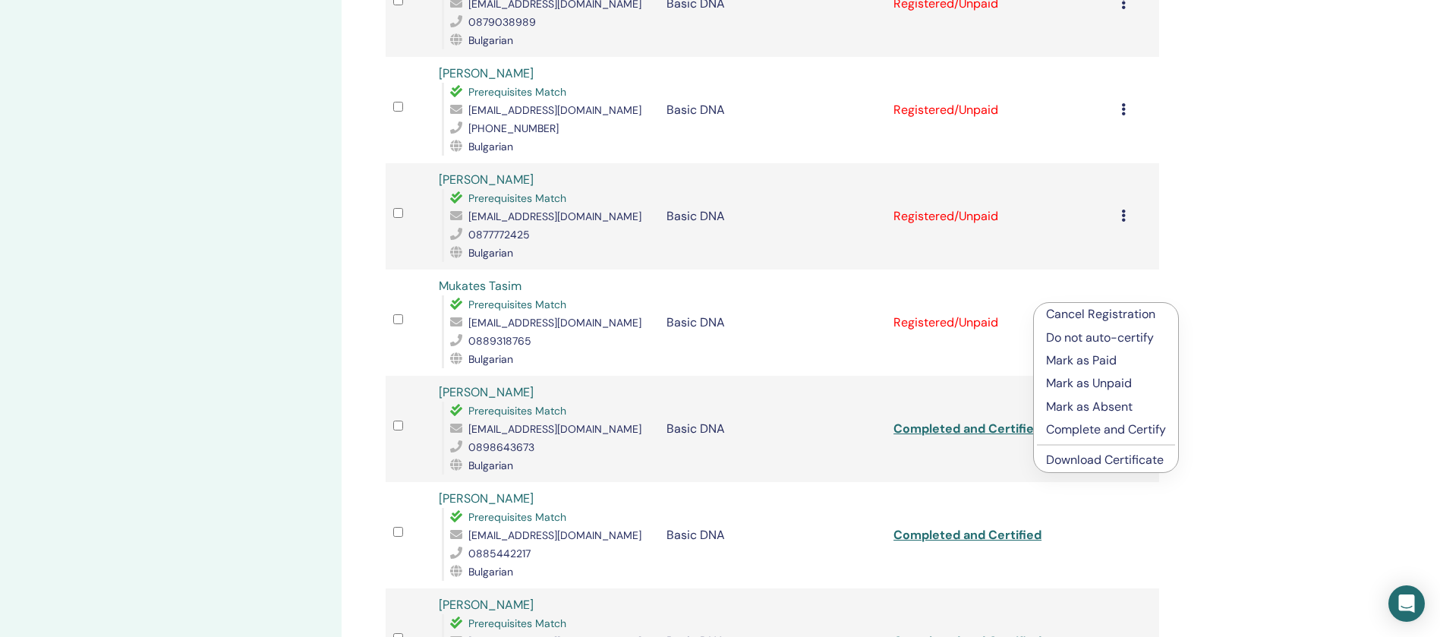
click at [1094, 427] on p "Complete and Certify" at bounding box center [1106, 429] width 120 height 18
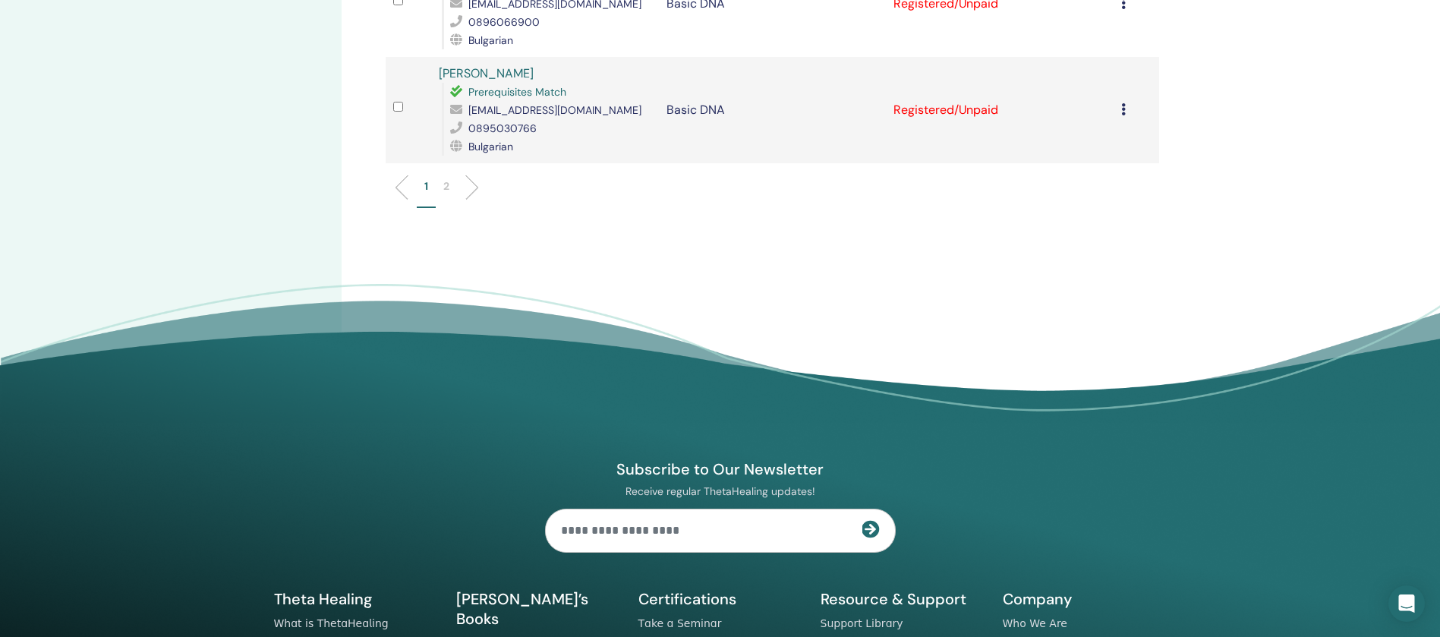
scroll to position [1841, 0]
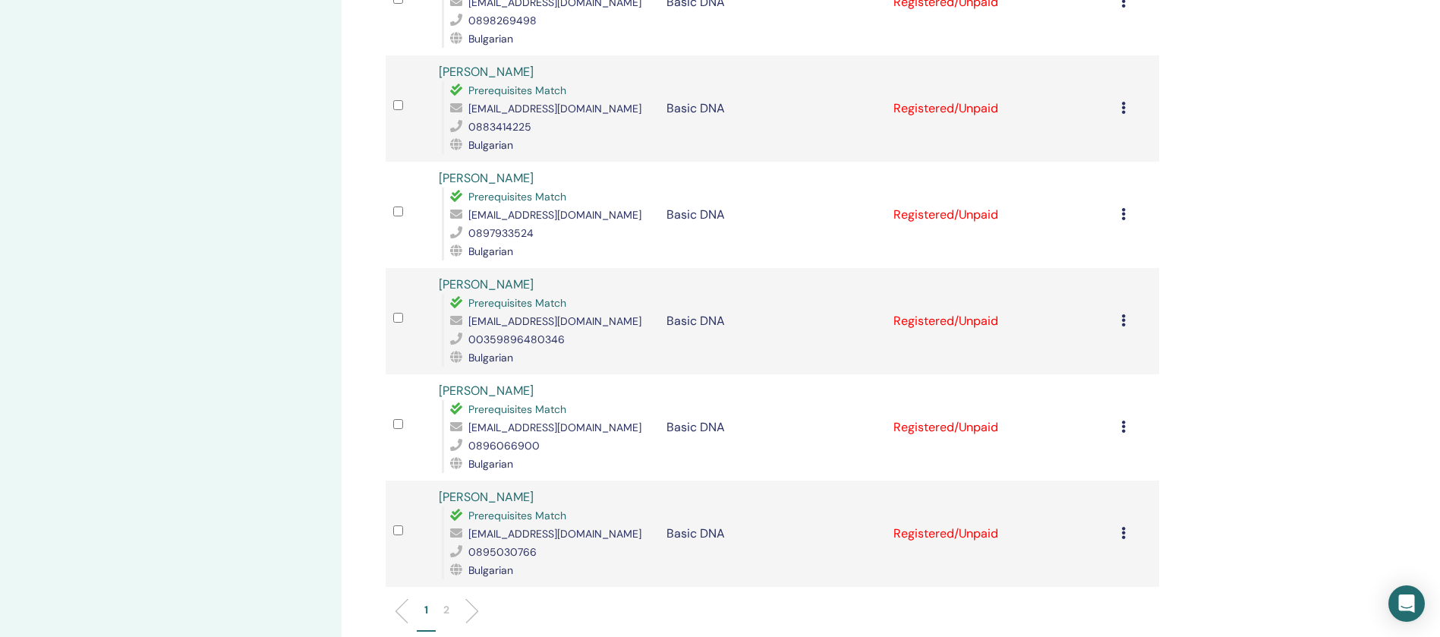
click at [447, 602] on li "2" at bounding box center [446, 617] width 21 height 30
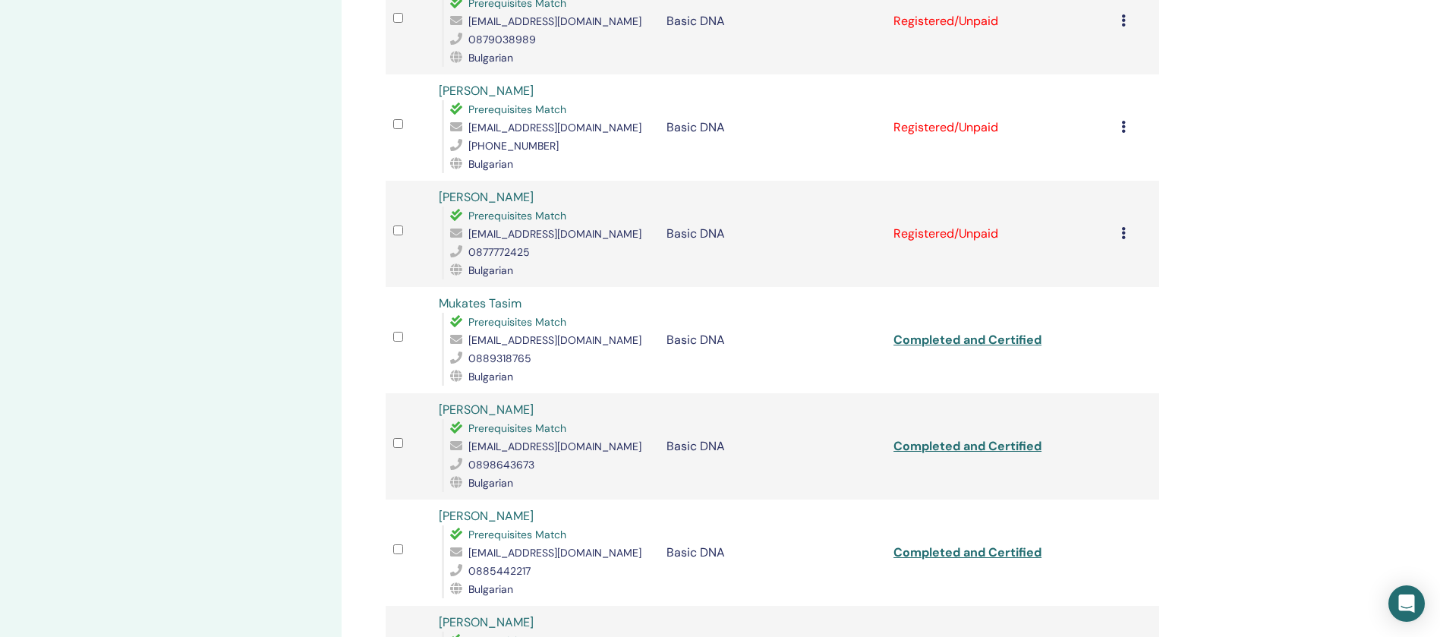
scroll to position [1158, 0]
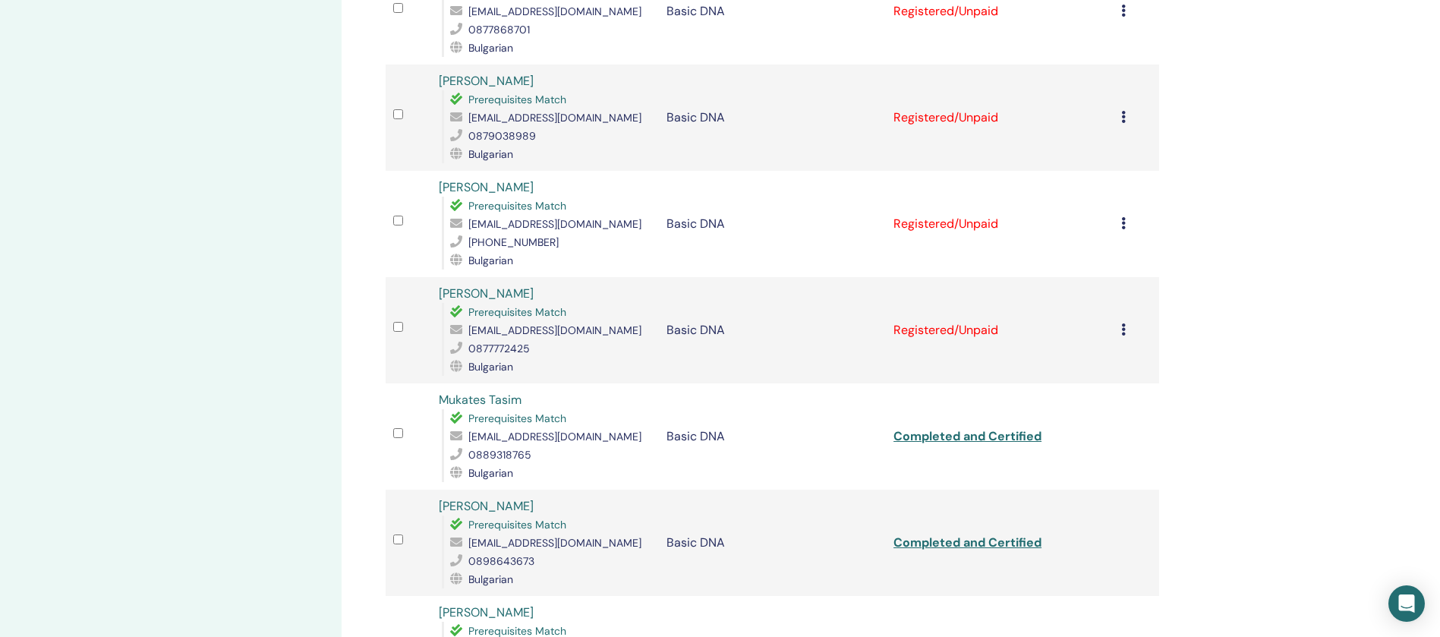
click at [1123, 323] on icon at bounding box center [1123, 329] width 5 height 12
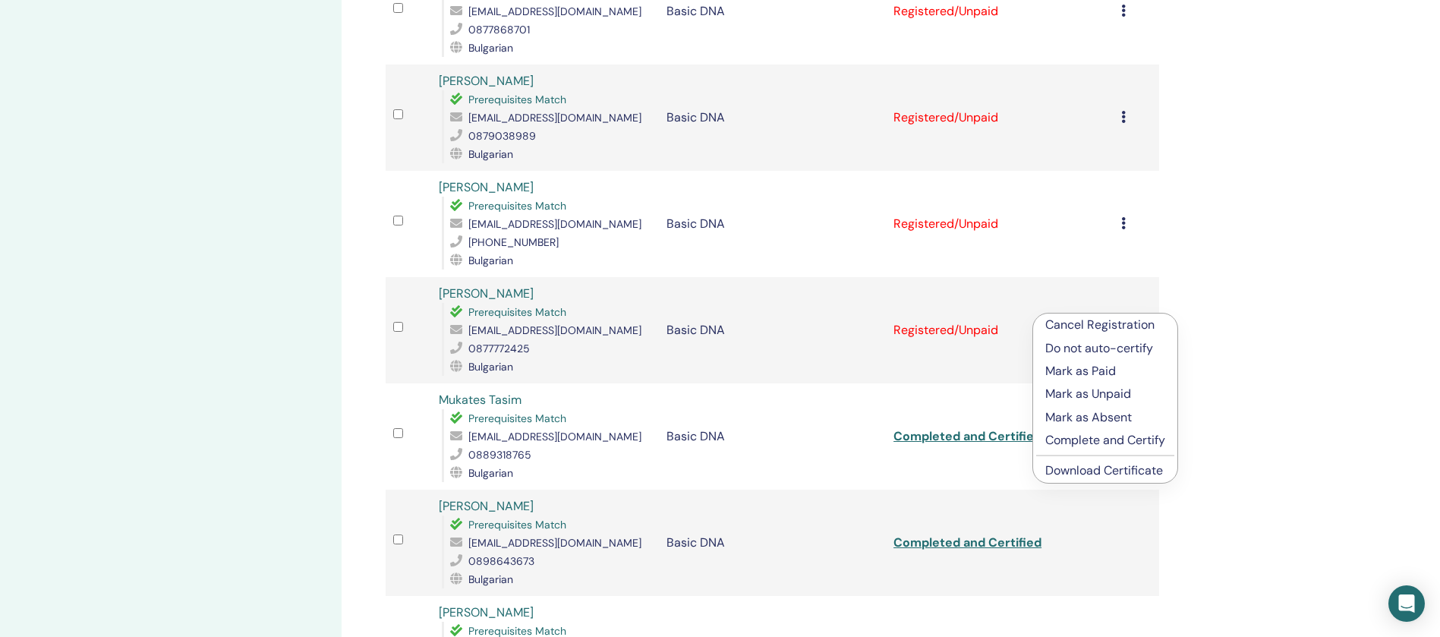
click at [1097, 440] on p "Complete and Certify" at bounding box center [1105, 440] width 120 height 18
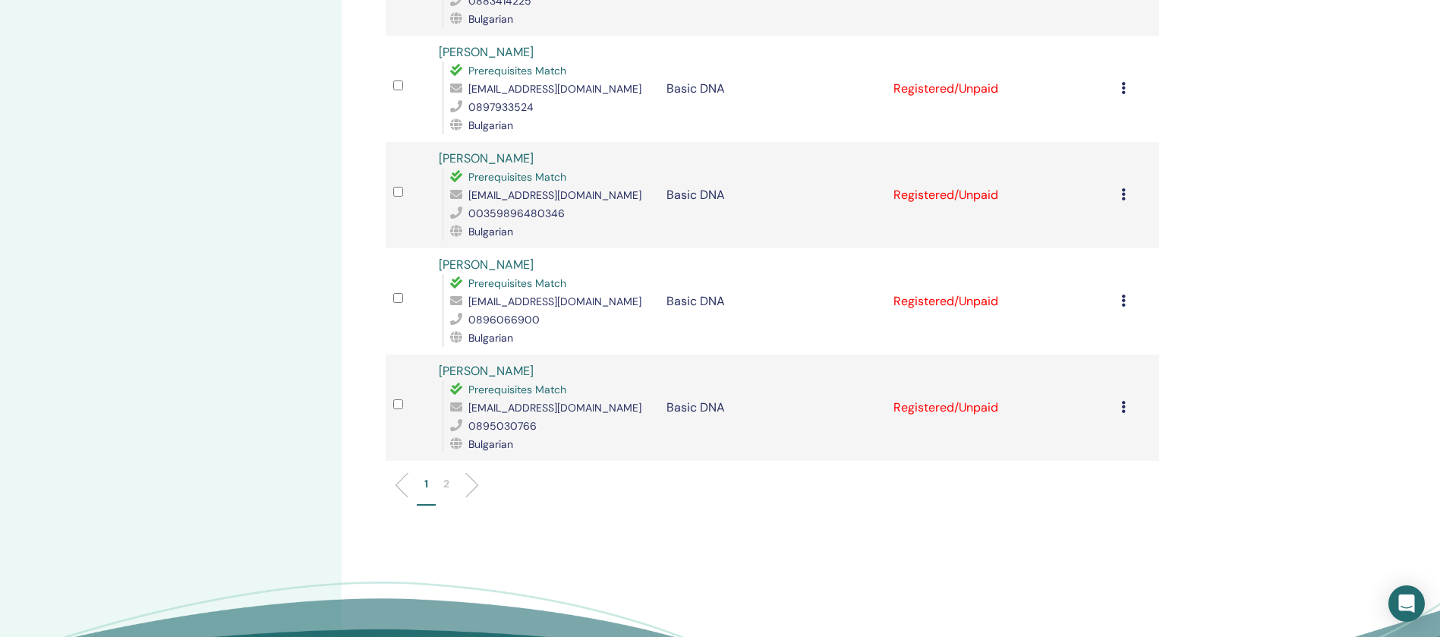
scroll to position [2069, 0]
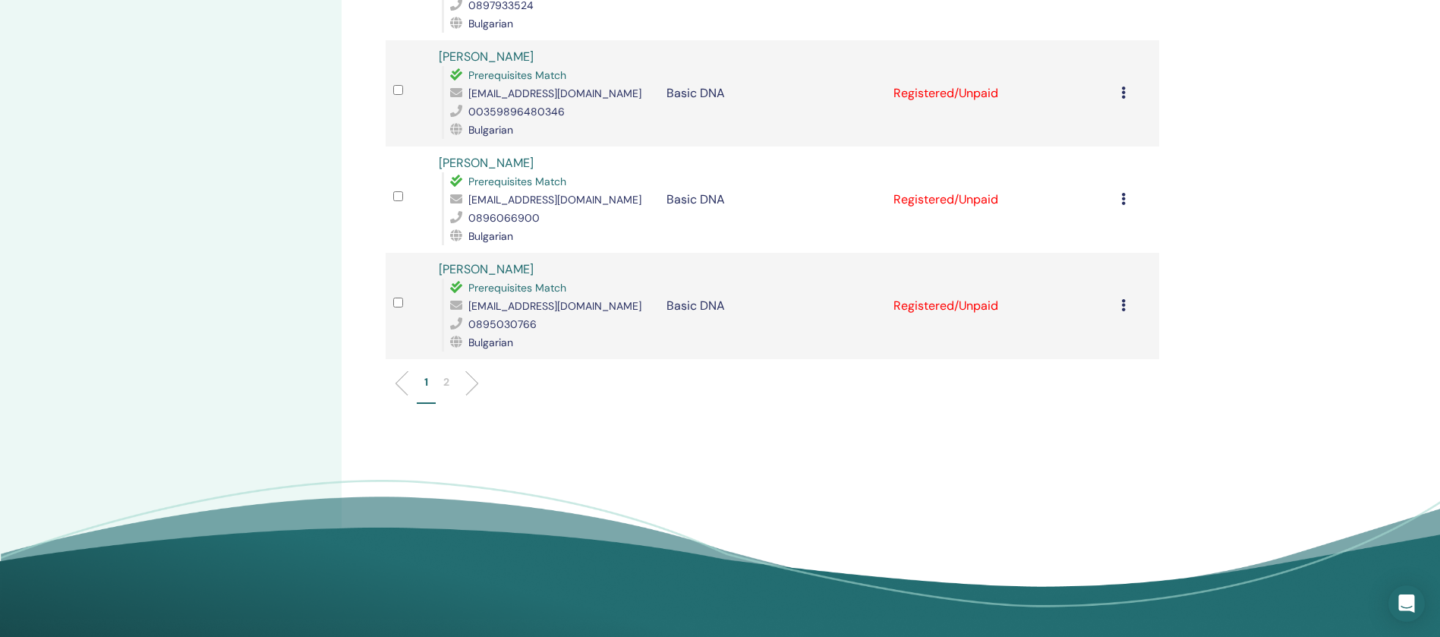
click at [450, 374] on li "2" at bounding box center [446, 389] width 21 height 30
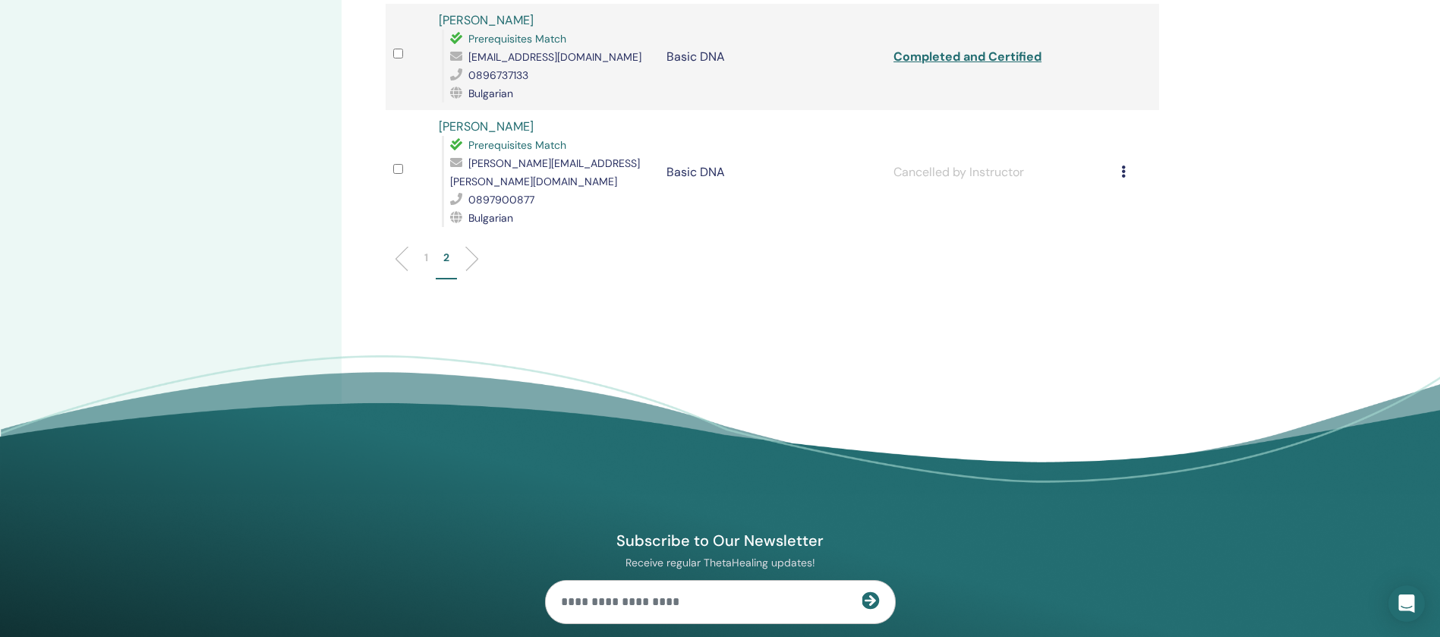
click at [426, 250] on p "1" at bounding box center [426, 258] width 4 height 16
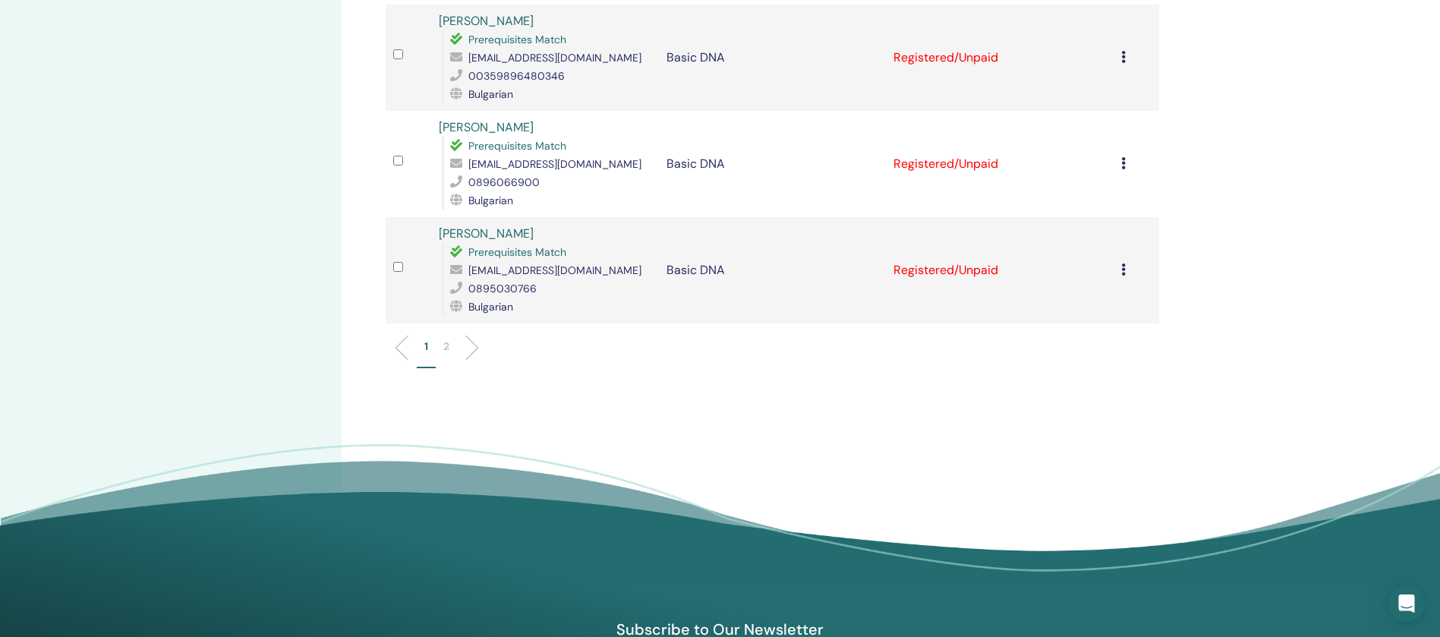
scroll to position [1821, 0]
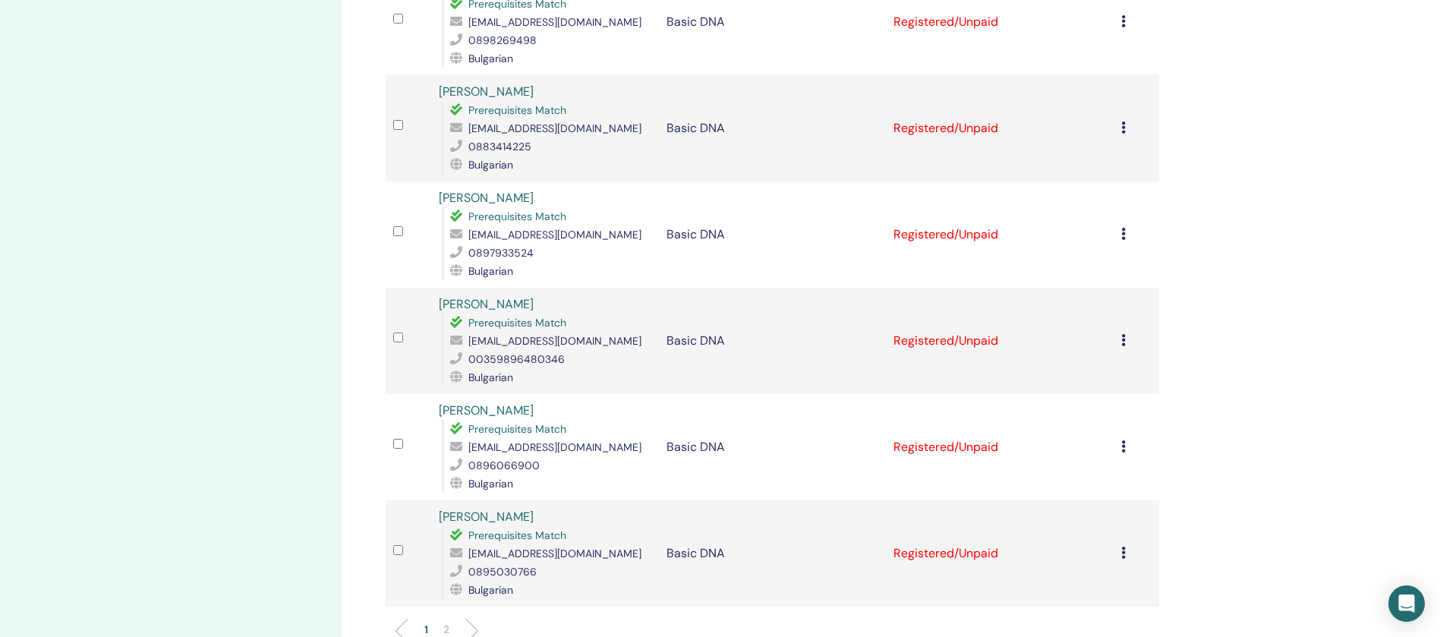
click at [445, 622] on p "2" at bounding box center [446, 630] width 6 height 16
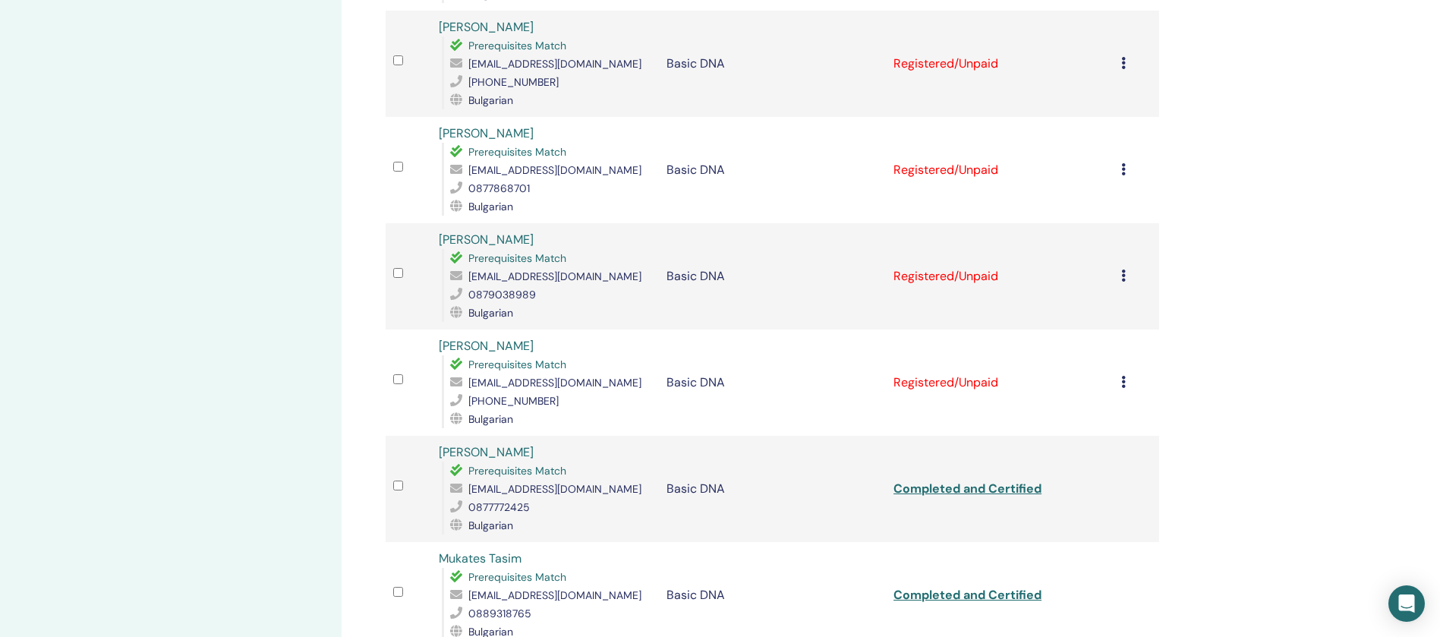
scroll to position [911, 0]
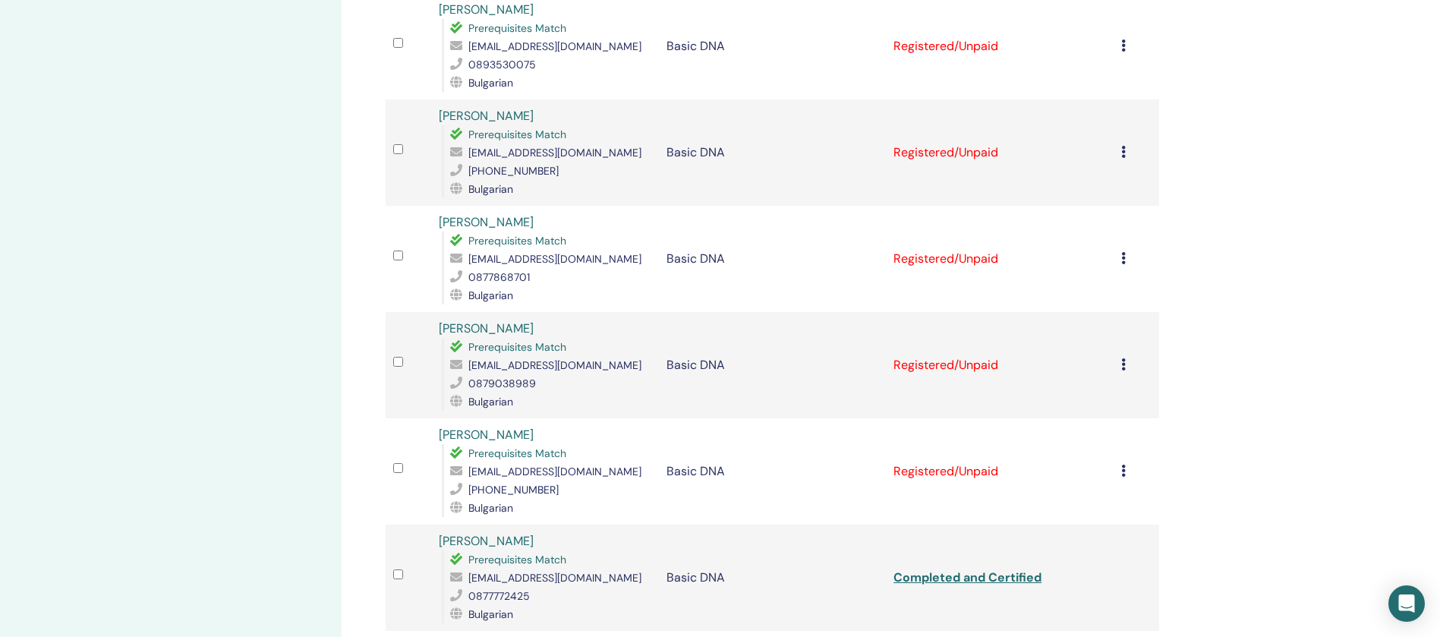
click at [1121, 464] on icon at bounding box center [1123, 470] width 5 height 12
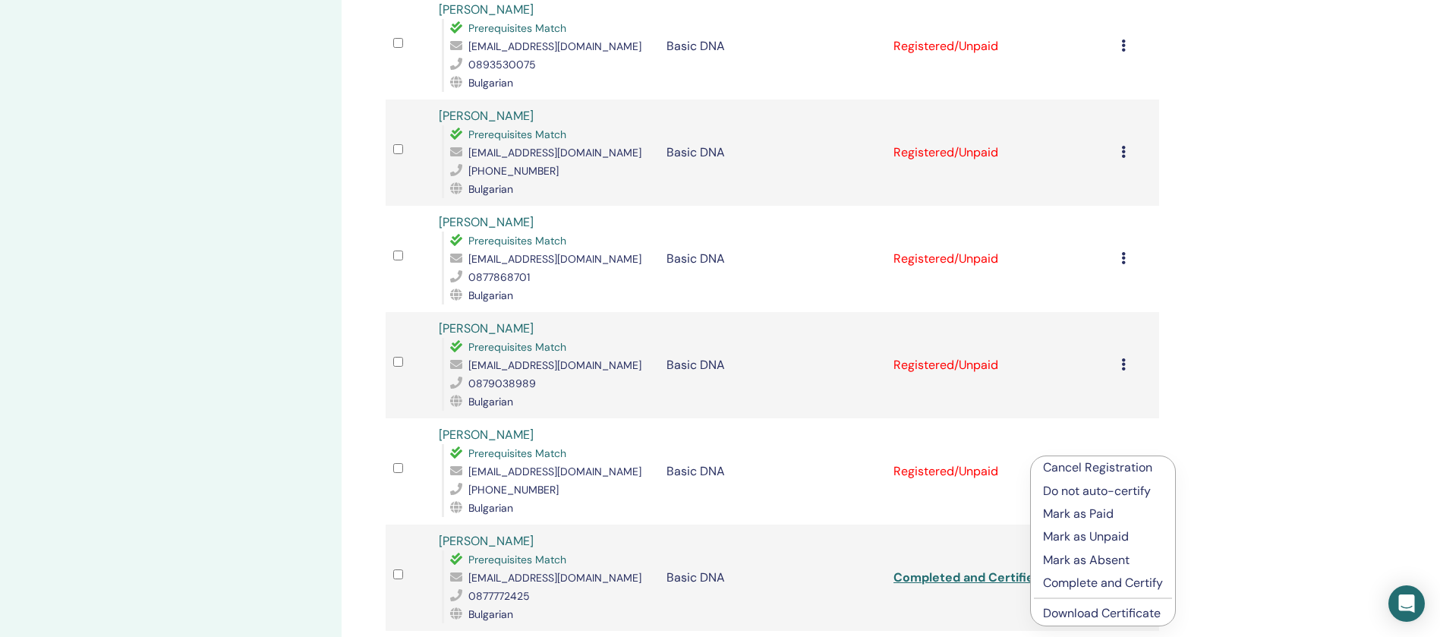
click at [1098, 581] on p "Complete and Certify" at bounding box center [1103, 583] width 120 height 18
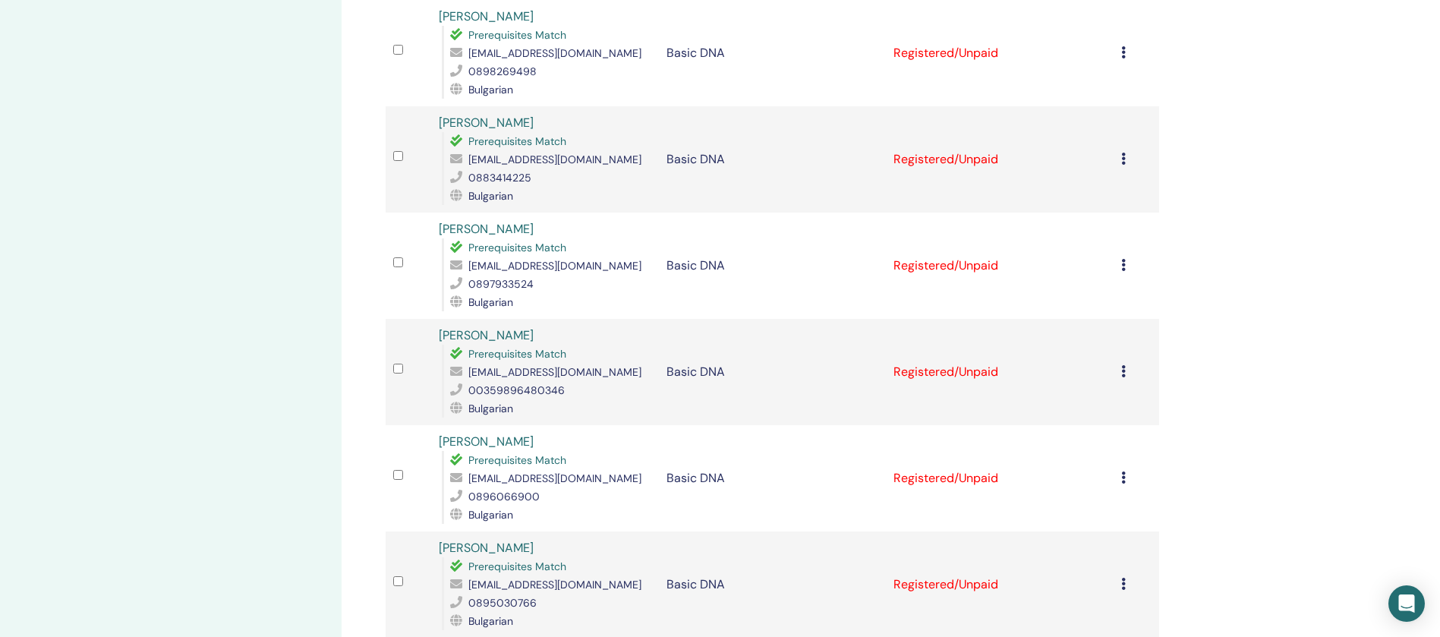
scroll to position [1955, 0]
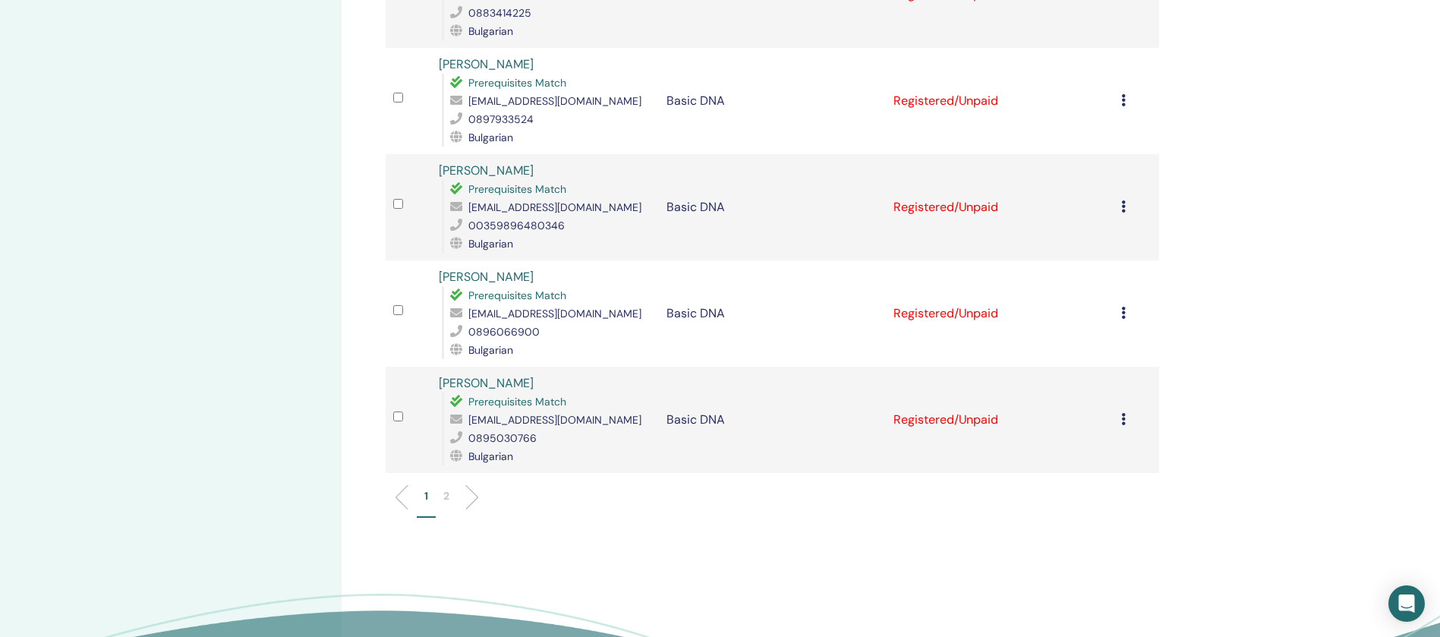
click at [448, 488] on li "2" at bounding box center [446, 503] width 21 height 30
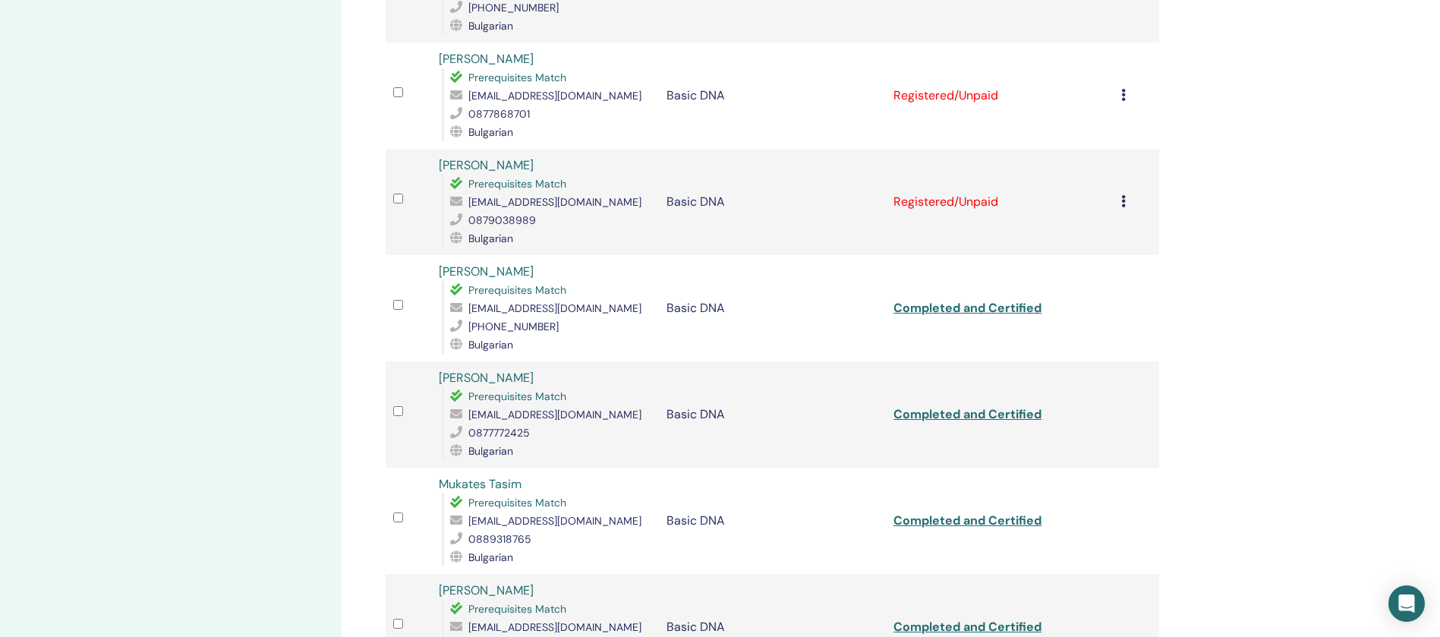
scroll to position [930, 0]
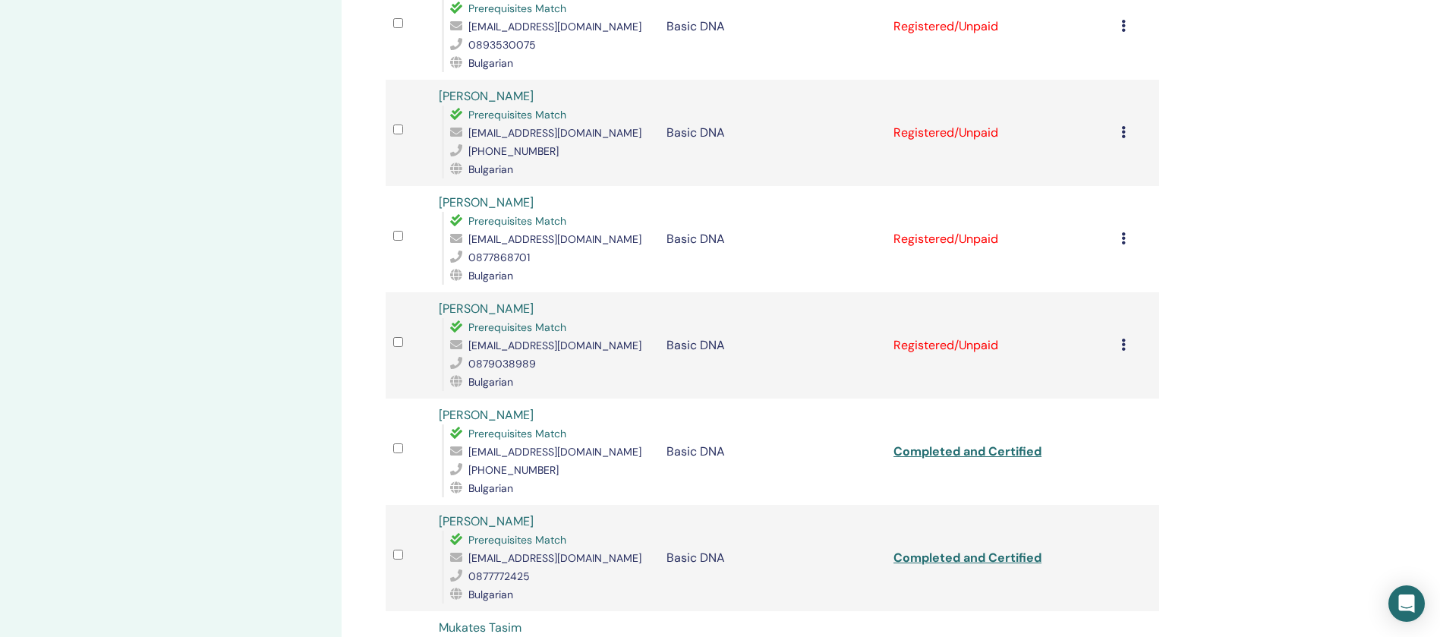
click at [1124, 338] on icon at bounding box center [1123, 344] width 5 height 12
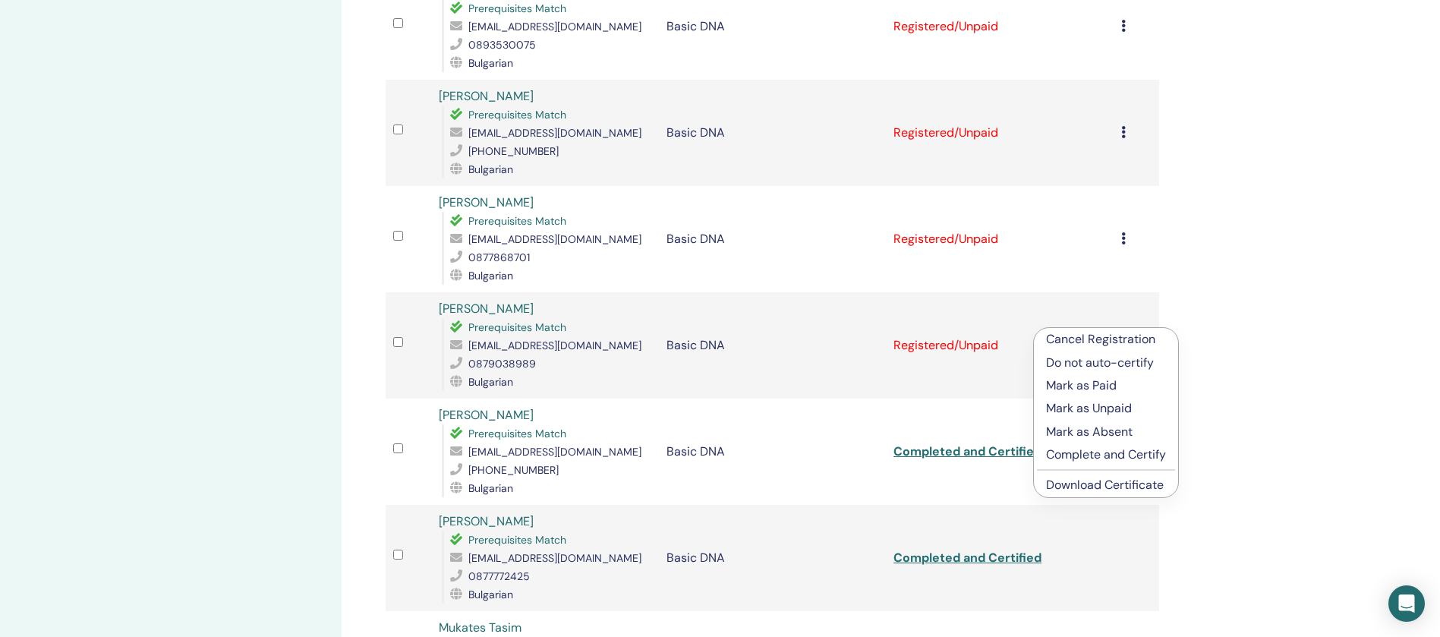
click at [1120, 455] on p "Complete and Certify" at bounding box center [1106, 454] width 120 height 18
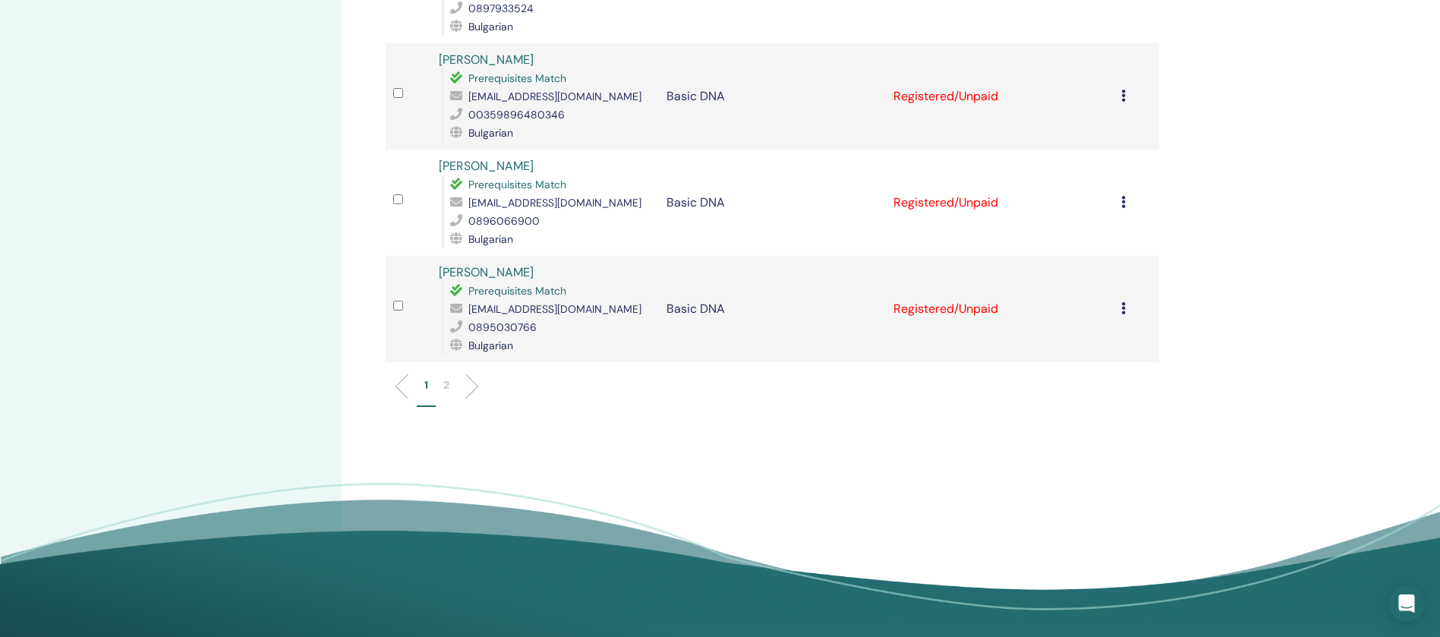
scroll to position [2183, 0]
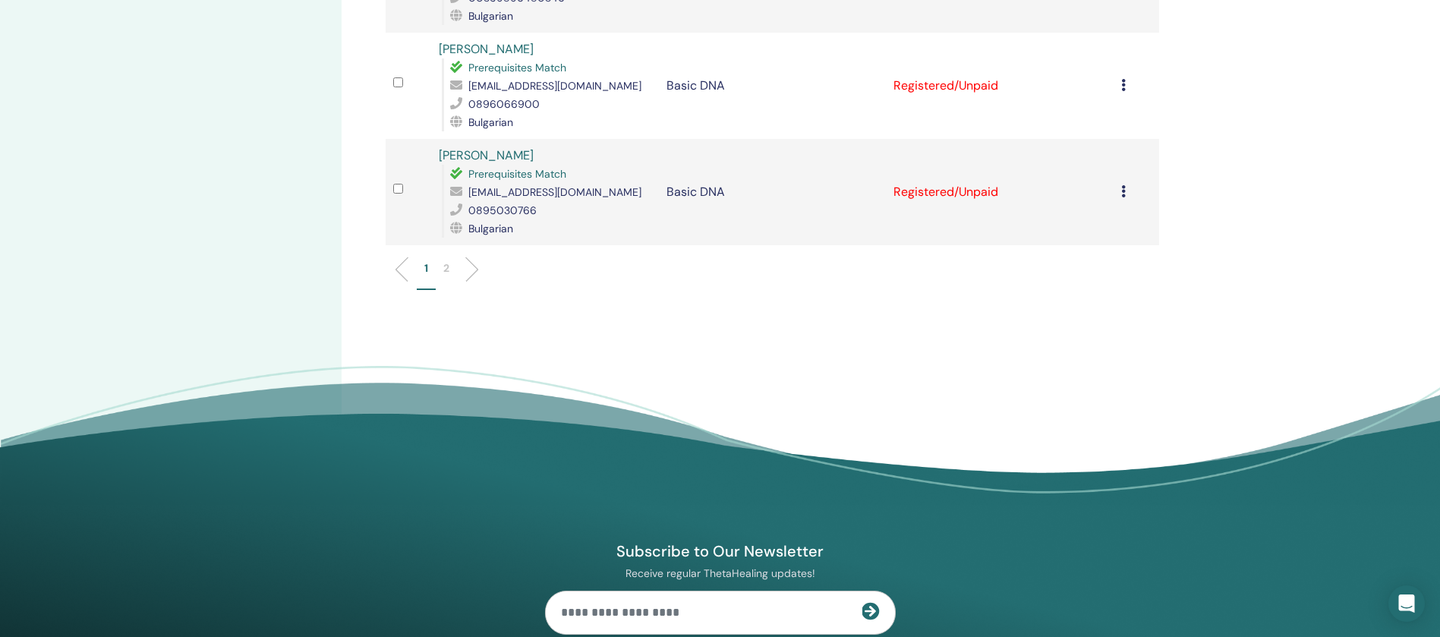
click at [440, 260] on li "2" at bounding box center [446, 275] width 21 height 30
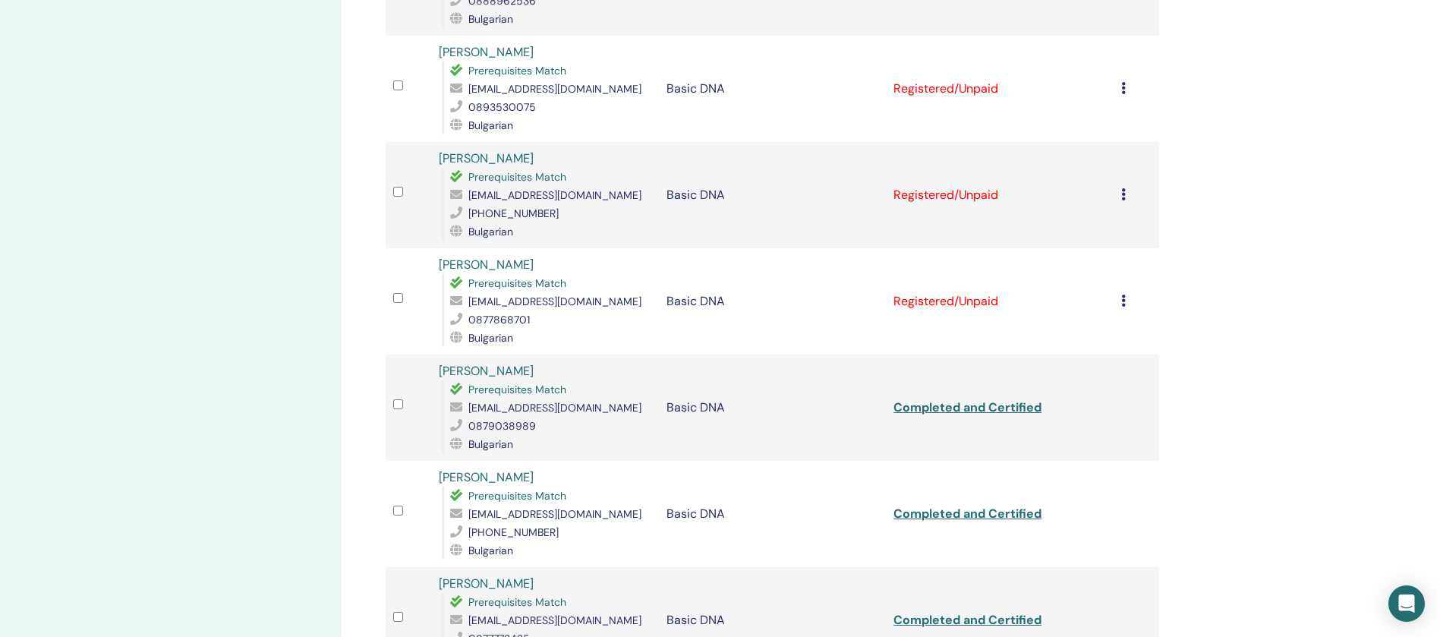
scroll to position [817, 0]
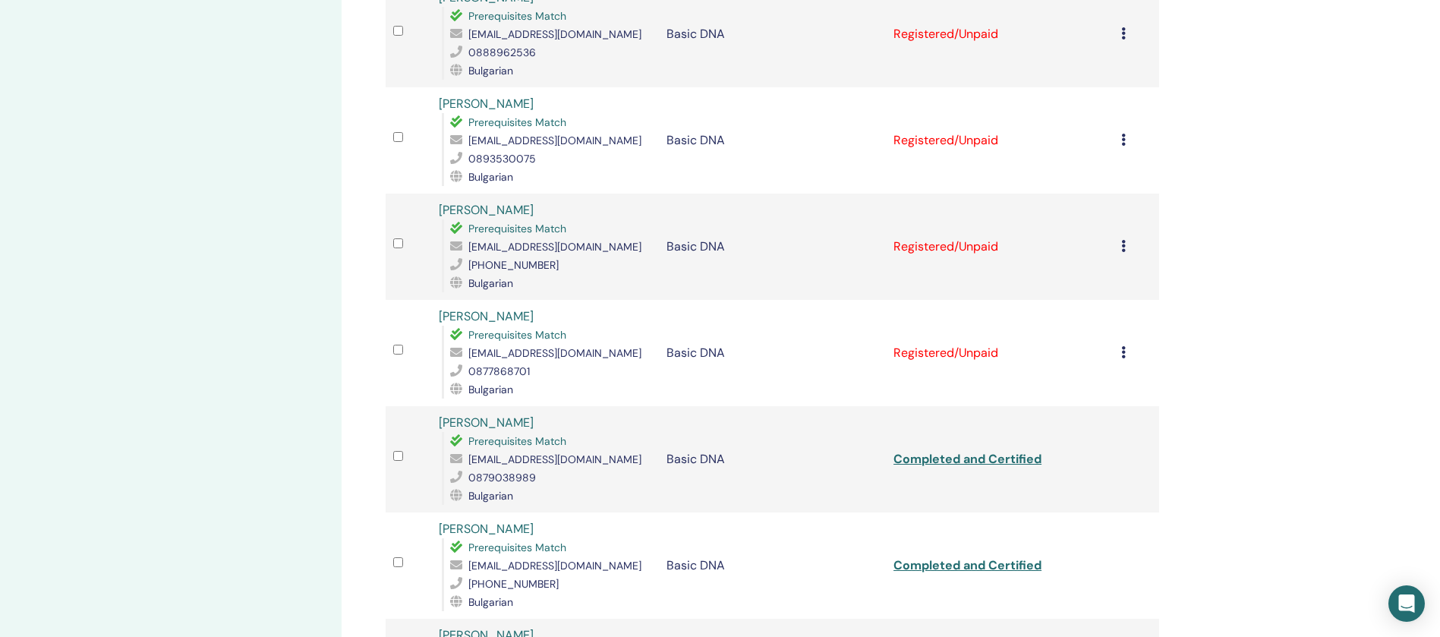
click at [1121, 346] on icon at bounding box center [1123, 352] width 5 height 12
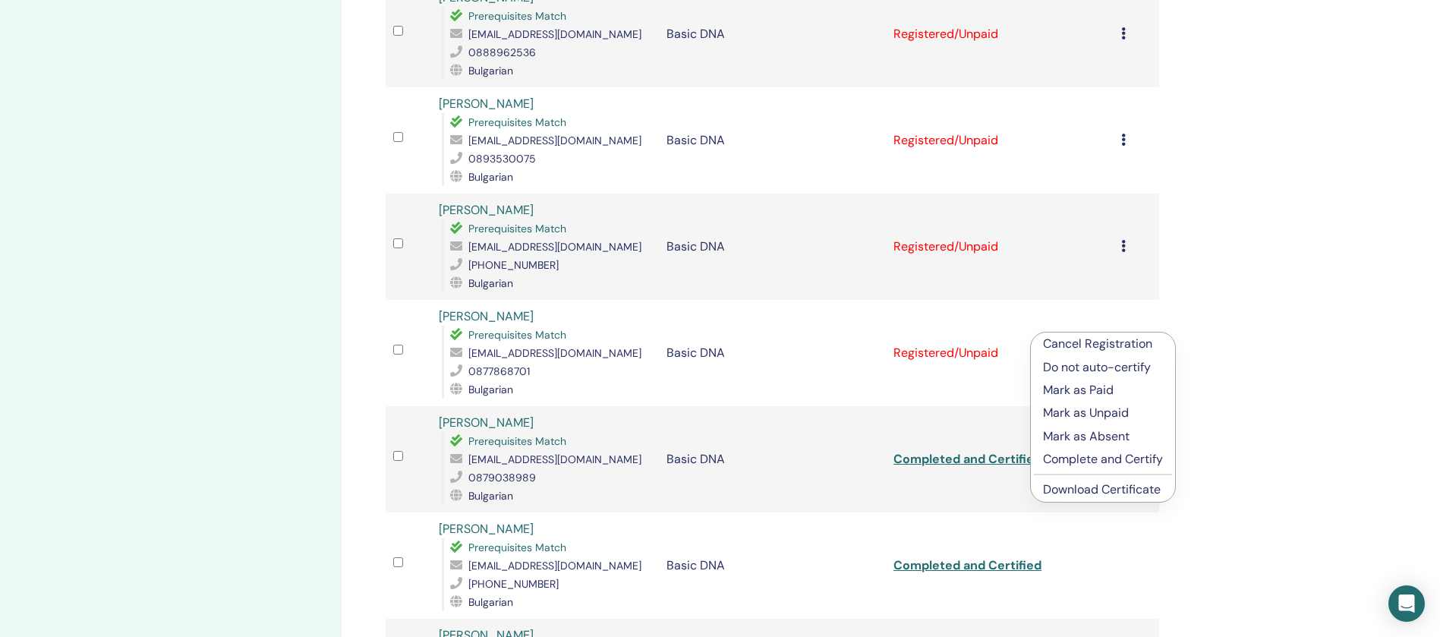
click at [1100, 450] on p "Complete and Certify" at bounding box center [1103, 459] width 120 height 18
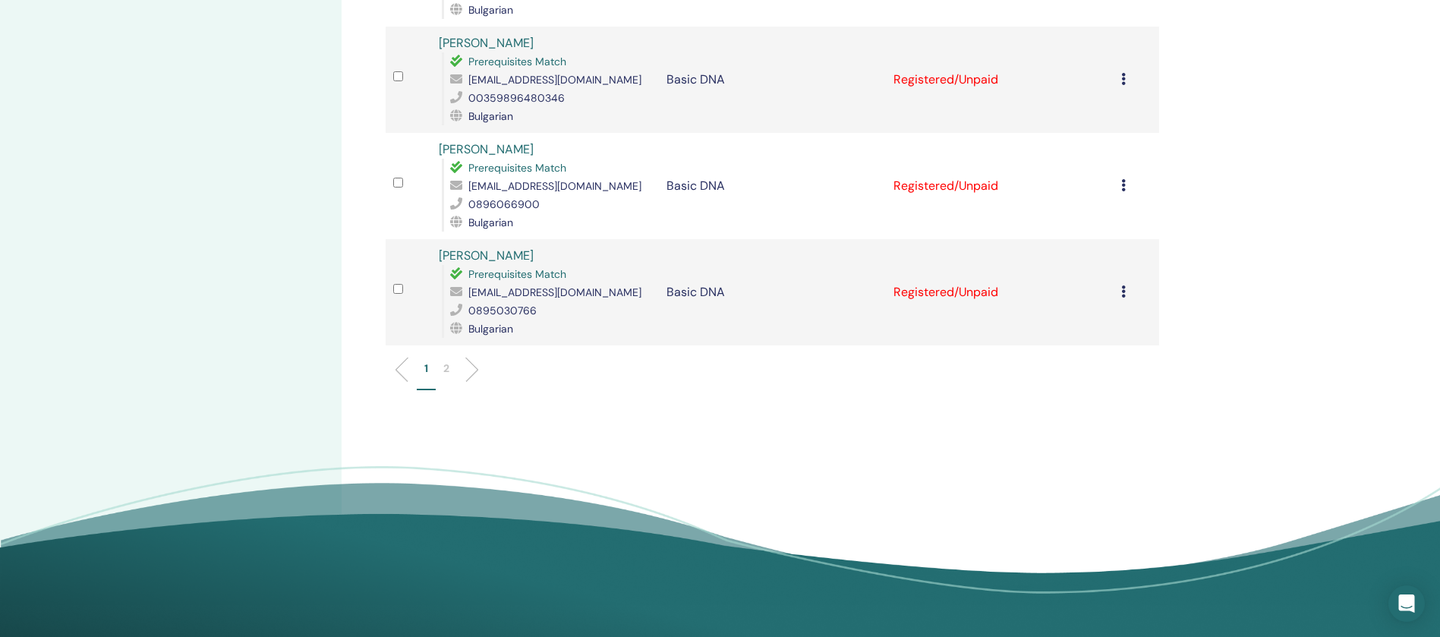
scroll to position [1955, 0]
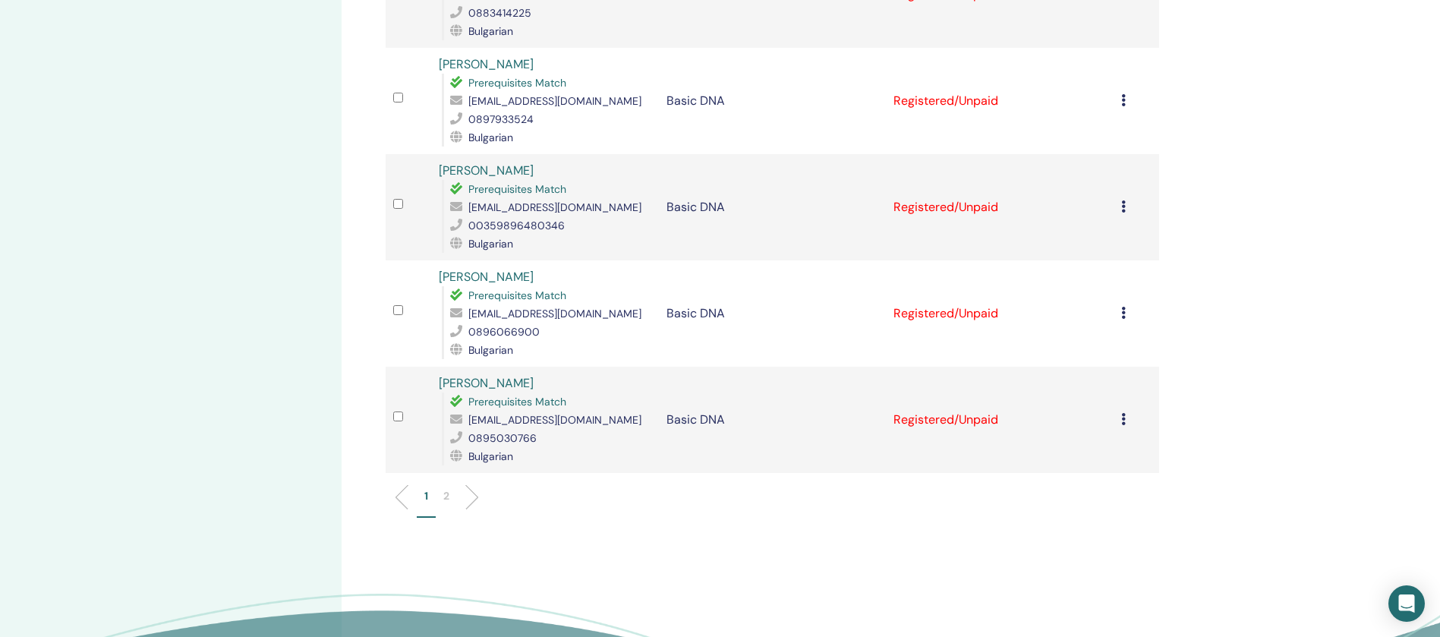
click at [448, 488] on p "2" at bounding box center [446, 496] width 6 height 16
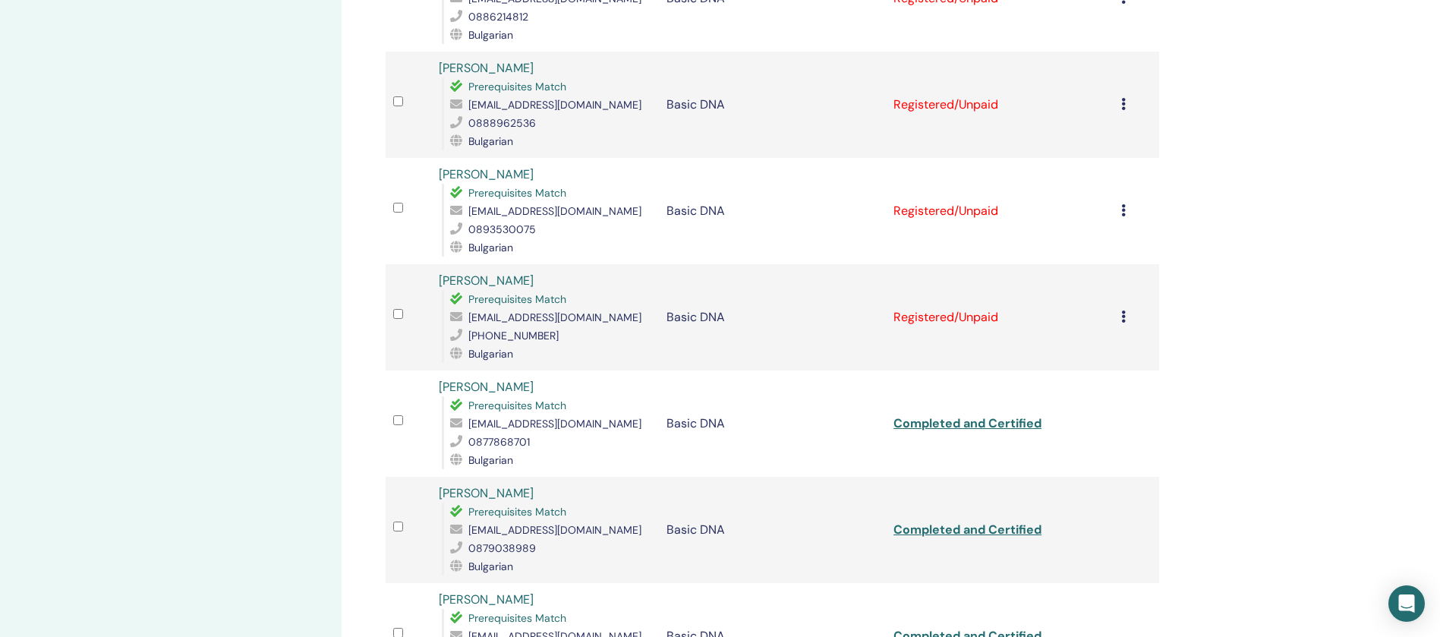
scroll to position [703, 0]
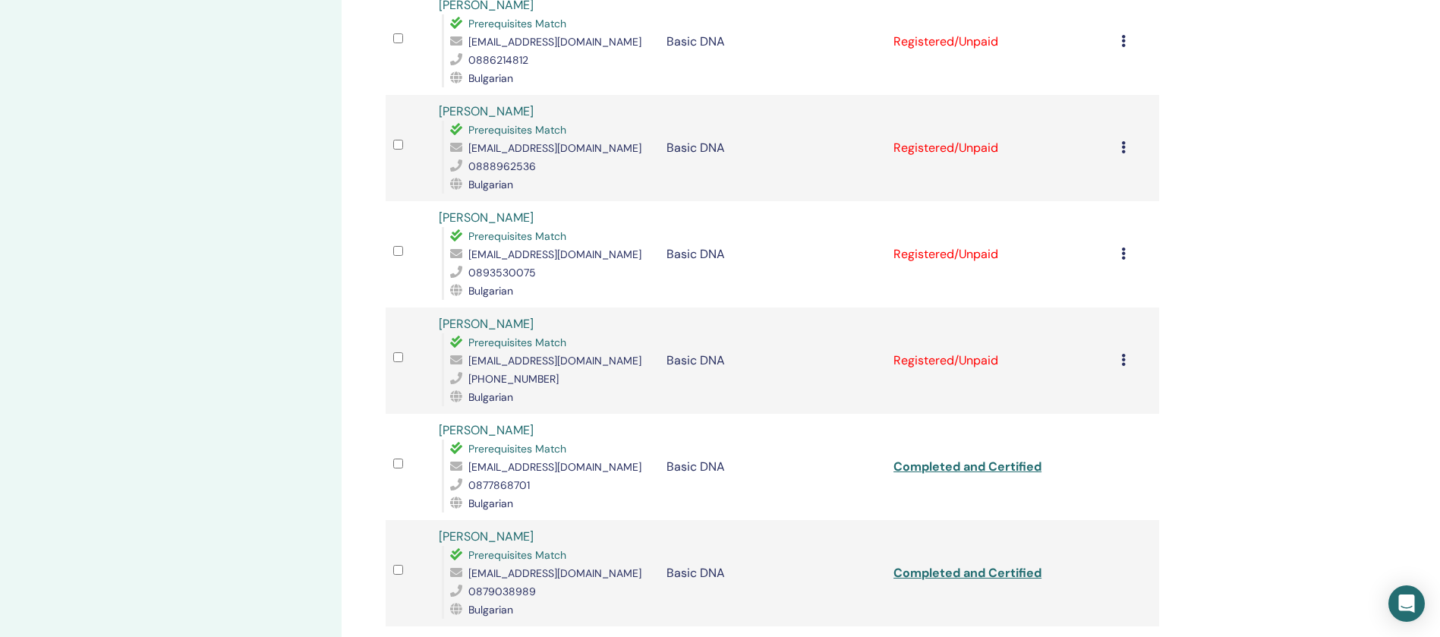
click at [1121, 354] on icon at bounding box center [1123, 360] width 5 height 12
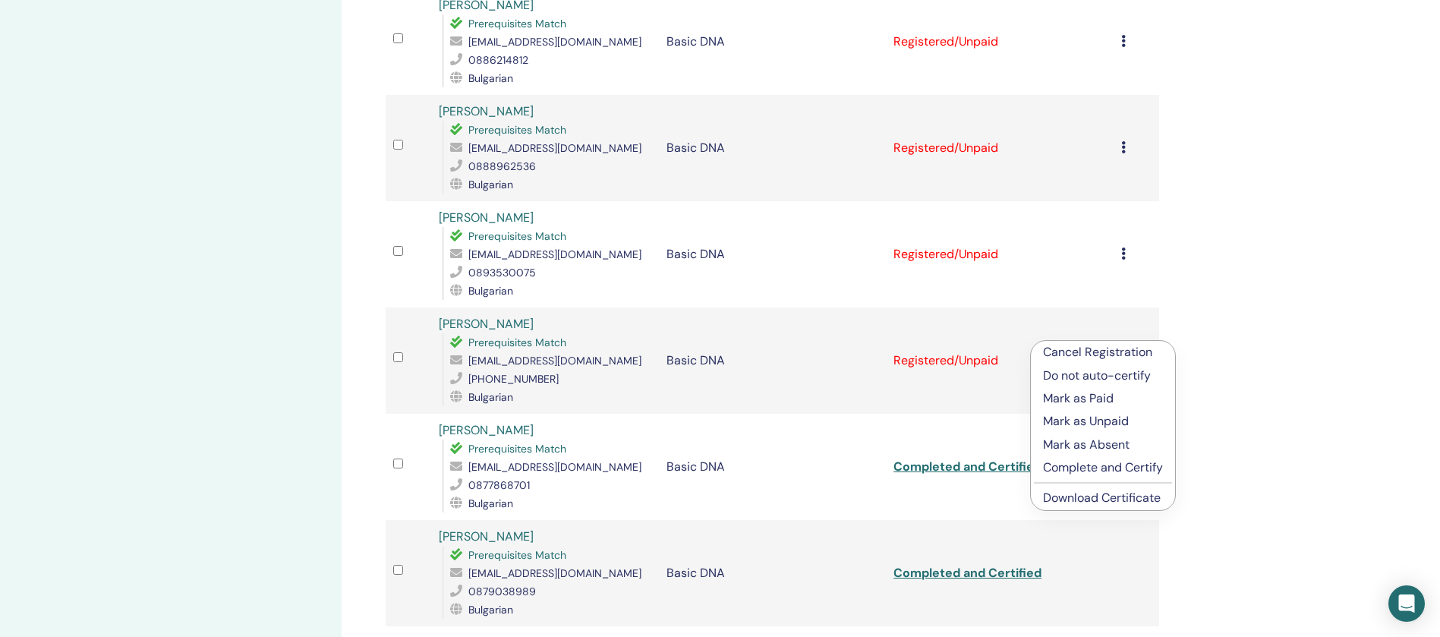
click at [1094, 464] on p "Complete and Certify" at bounding box center [1103, 467] width 120 height 18
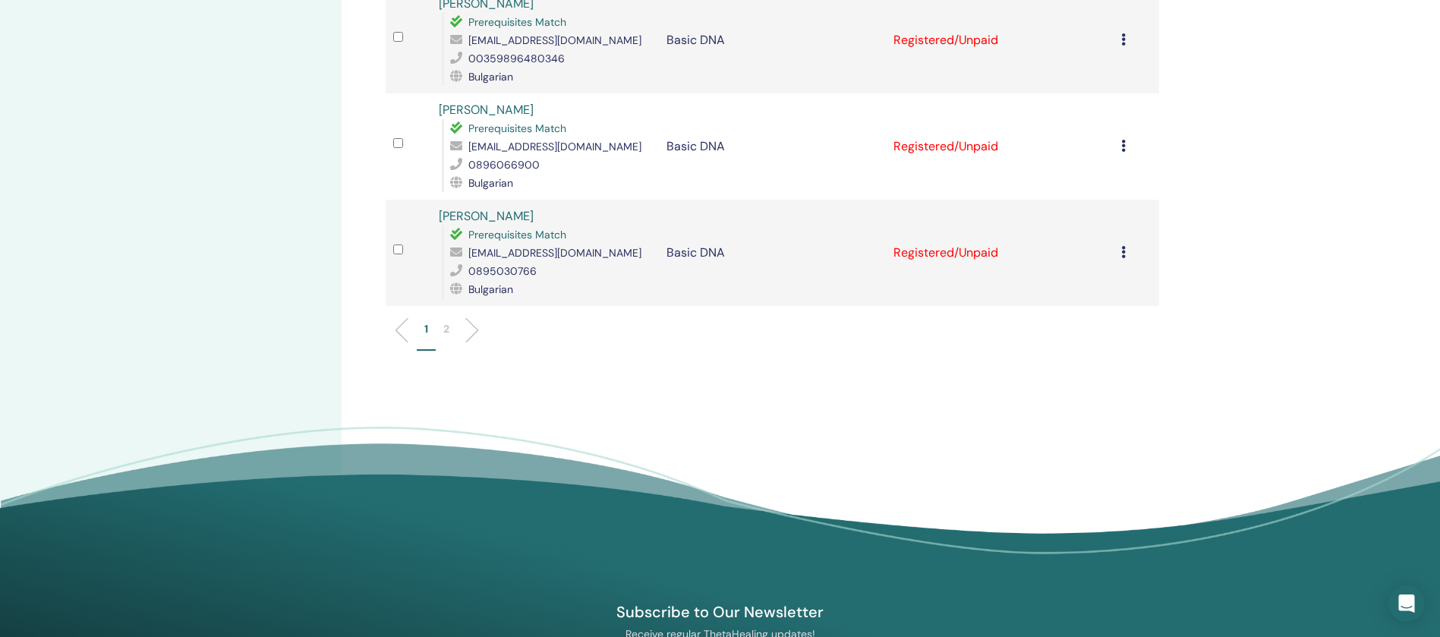
scroll to position [2017, 0]
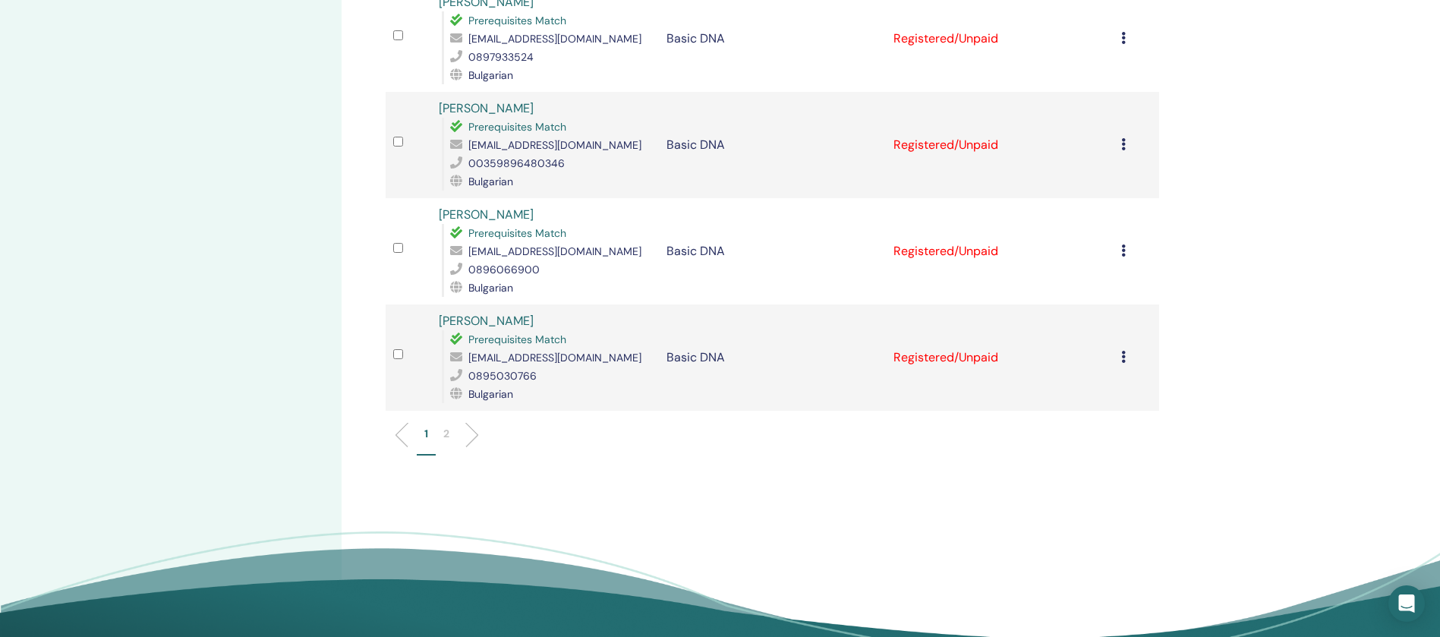
click at [445, 426] on p "2" at bounding box center [446, 434] width 6 height 16
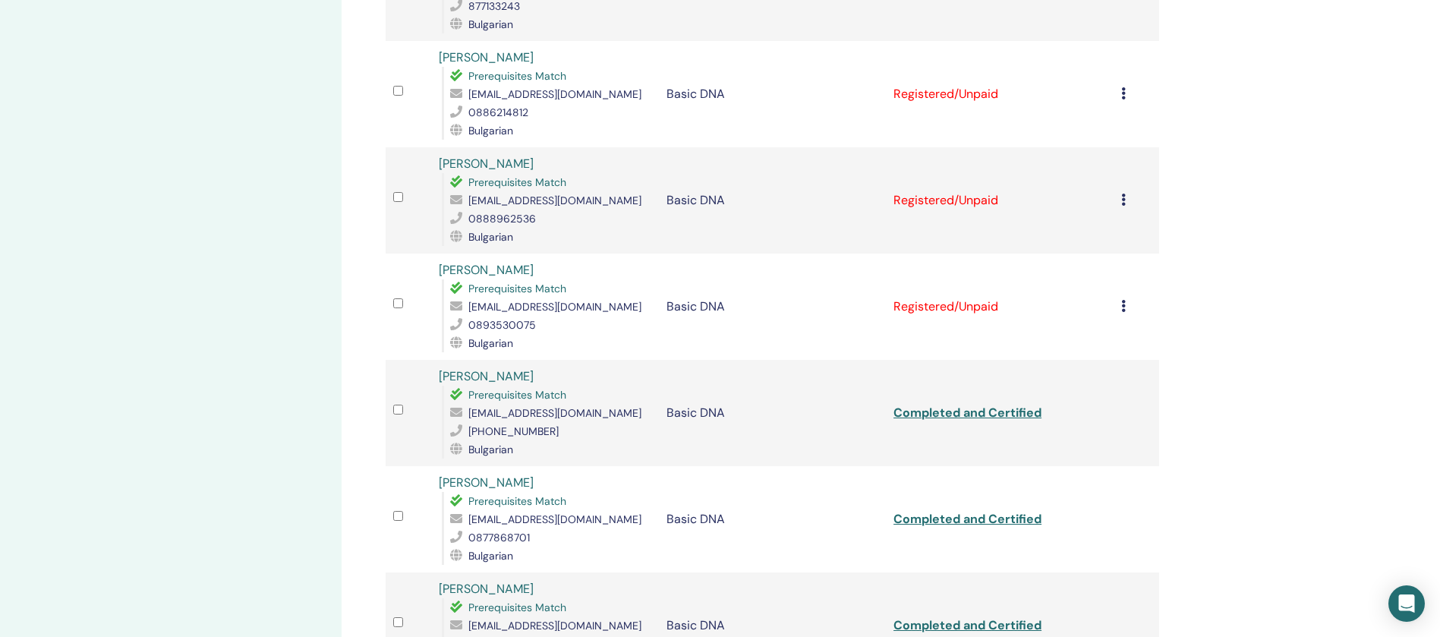
scroll to position [651, 0]
click at [1124, 299] on icon at bounding box center [1123, 305] width 5 height 12
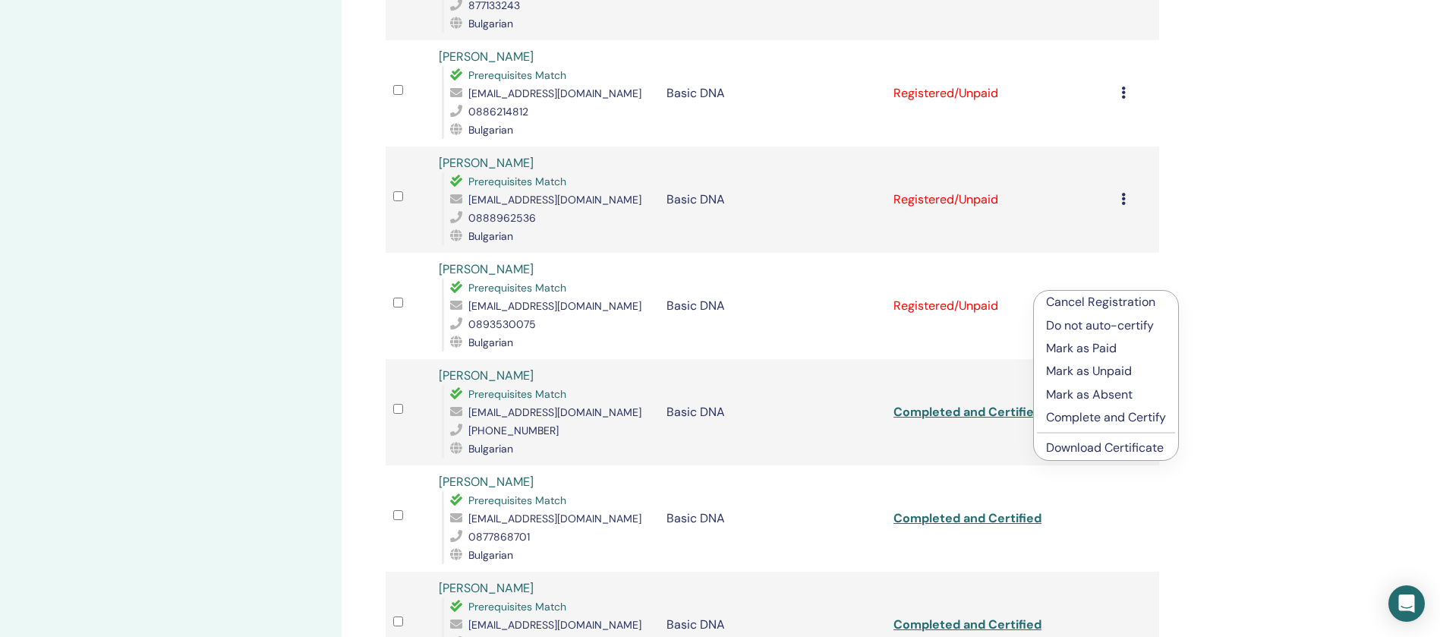
click at [1085, 422] on p "Complete and Certify" at bounding box center [1106, 417] width 120 height 18
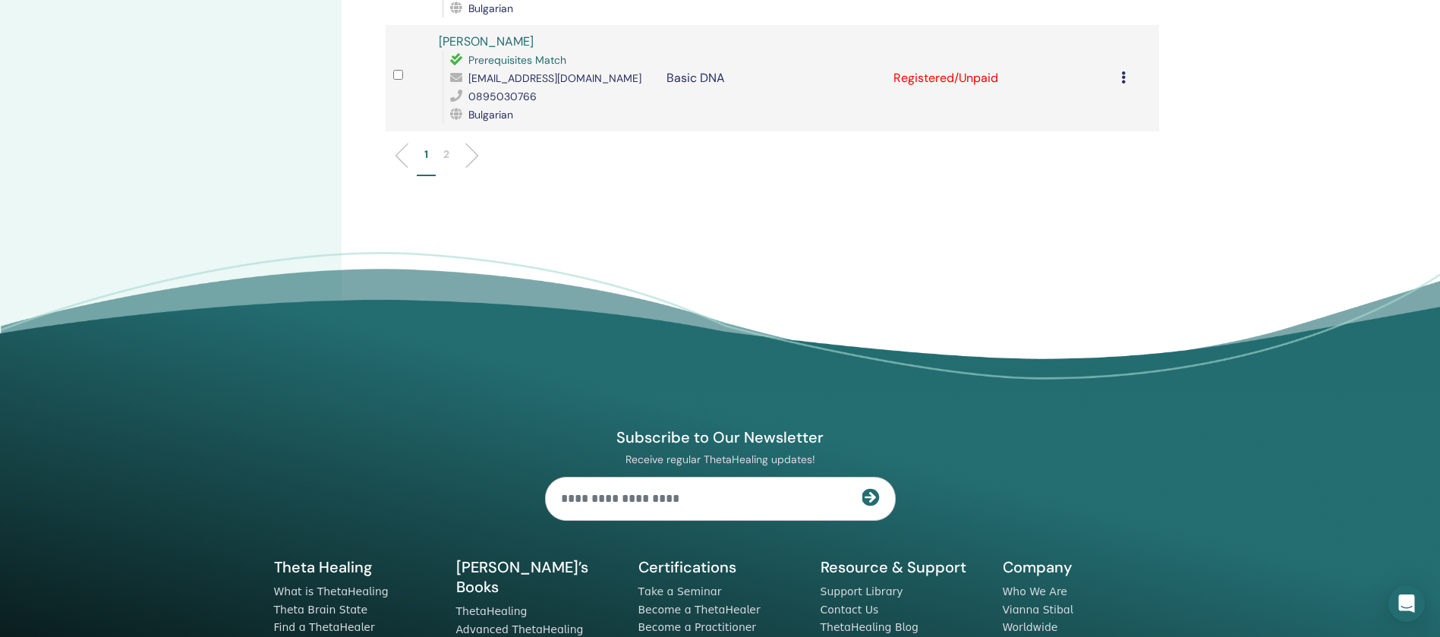
click at [439, 146] on li "2" at bounding box center [446, 161] width 21 height 30
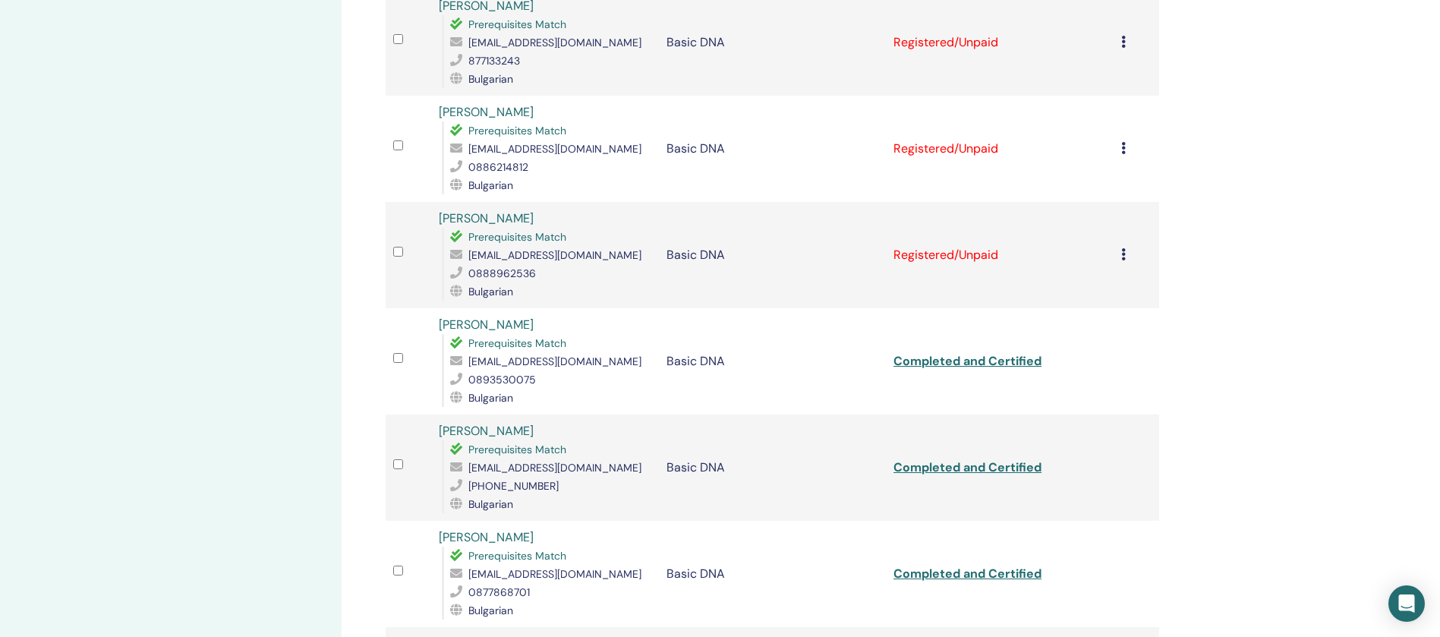
scroll to position [545, 0]
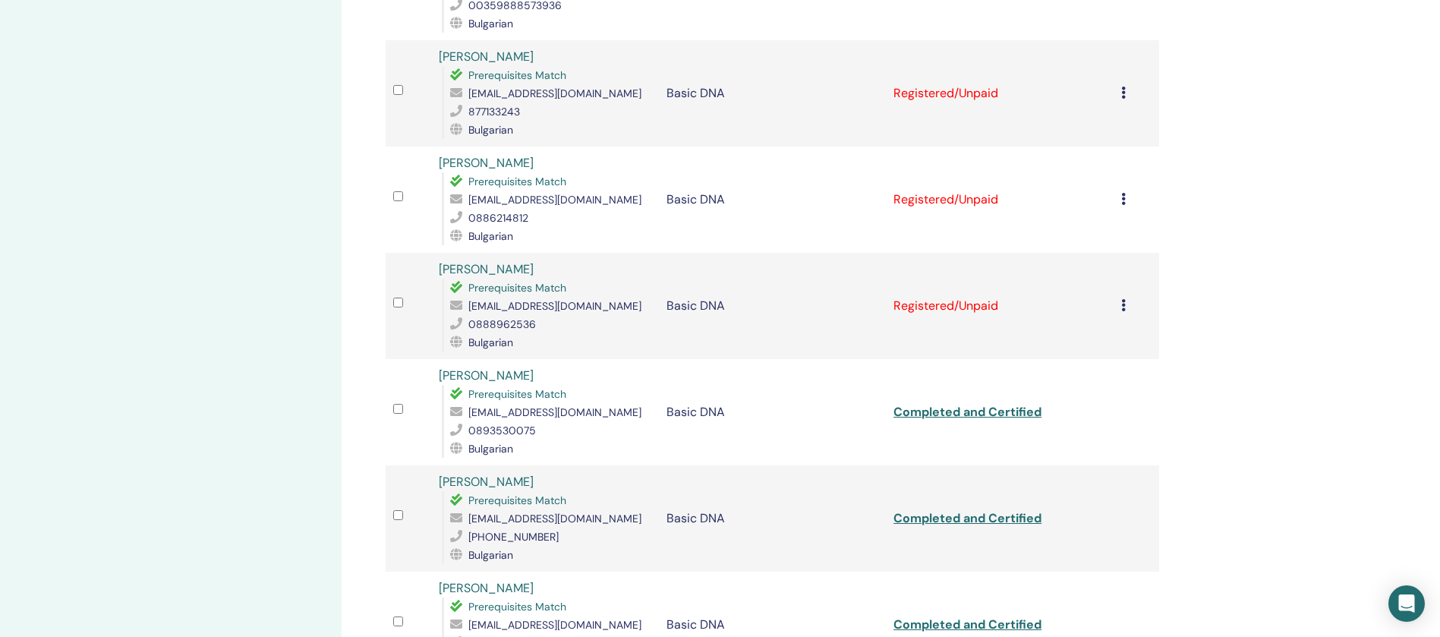
click at [1122, 299] on icon at bounding box center [1123, 305] width 5 height 12
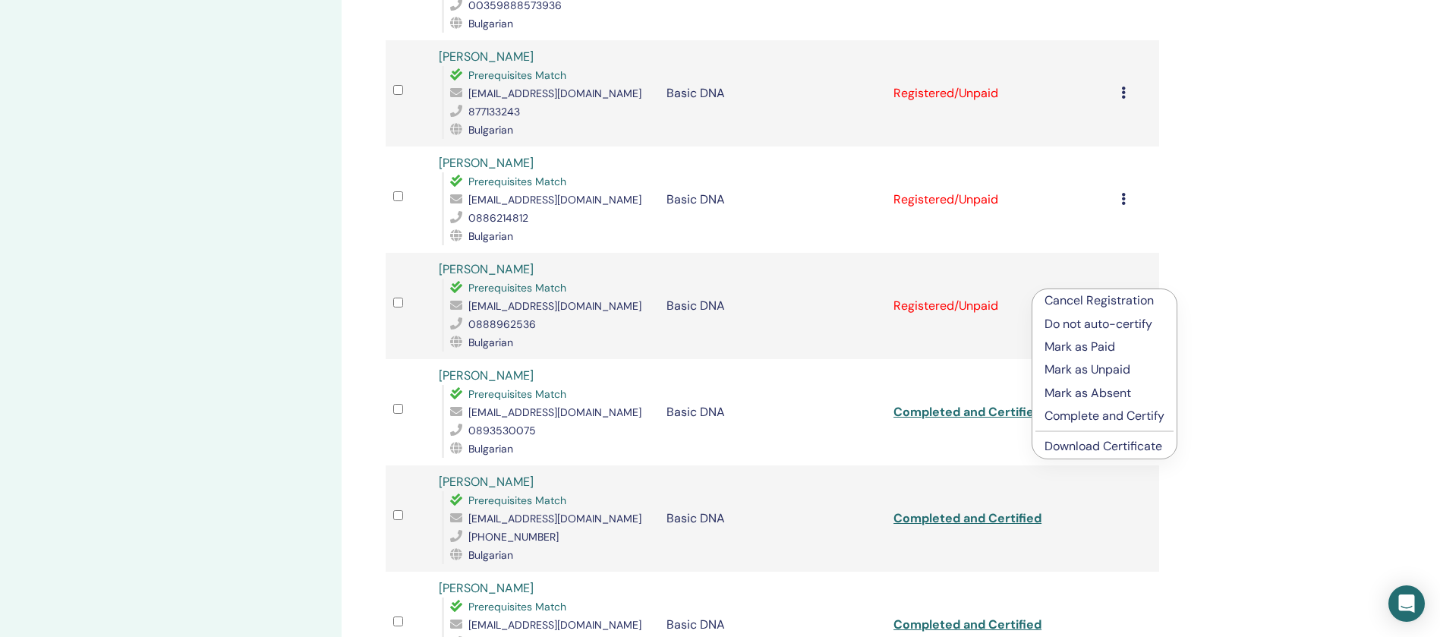
click at [1100, 408] on p "Complete and Certify" at bounding box center [1104, 416] width 120 height 18
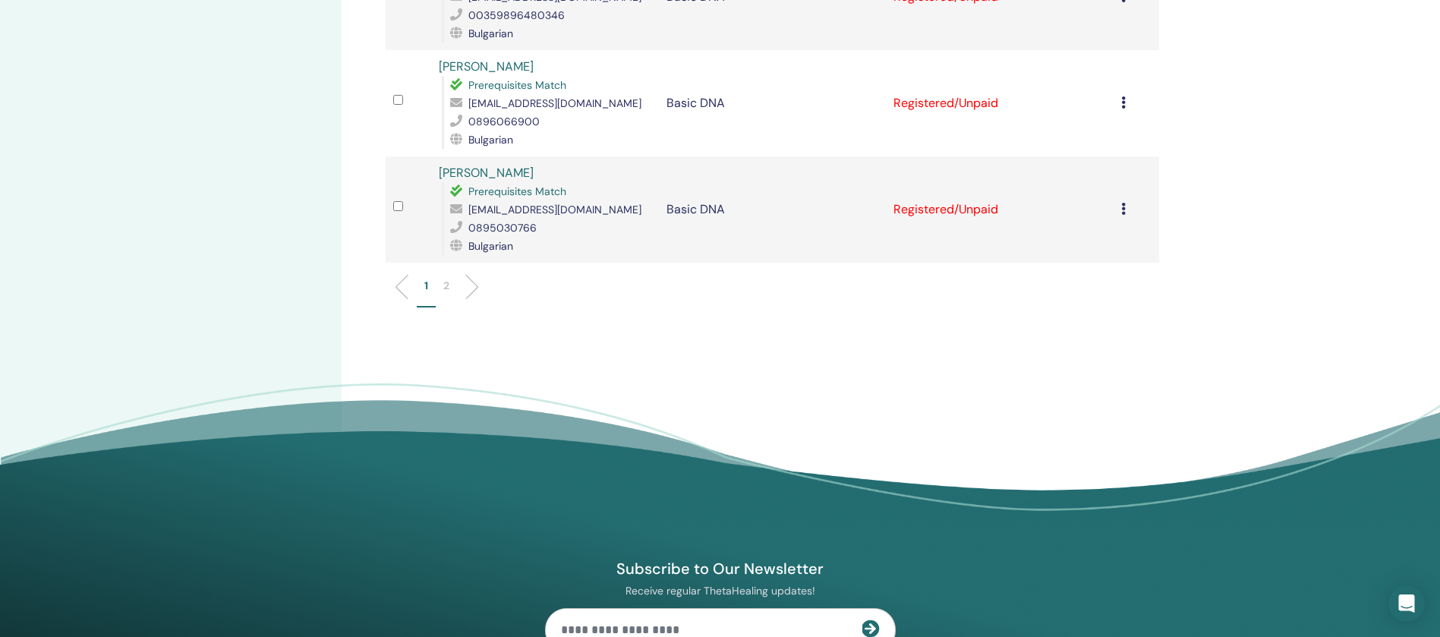
scroll to position [2017, 0]
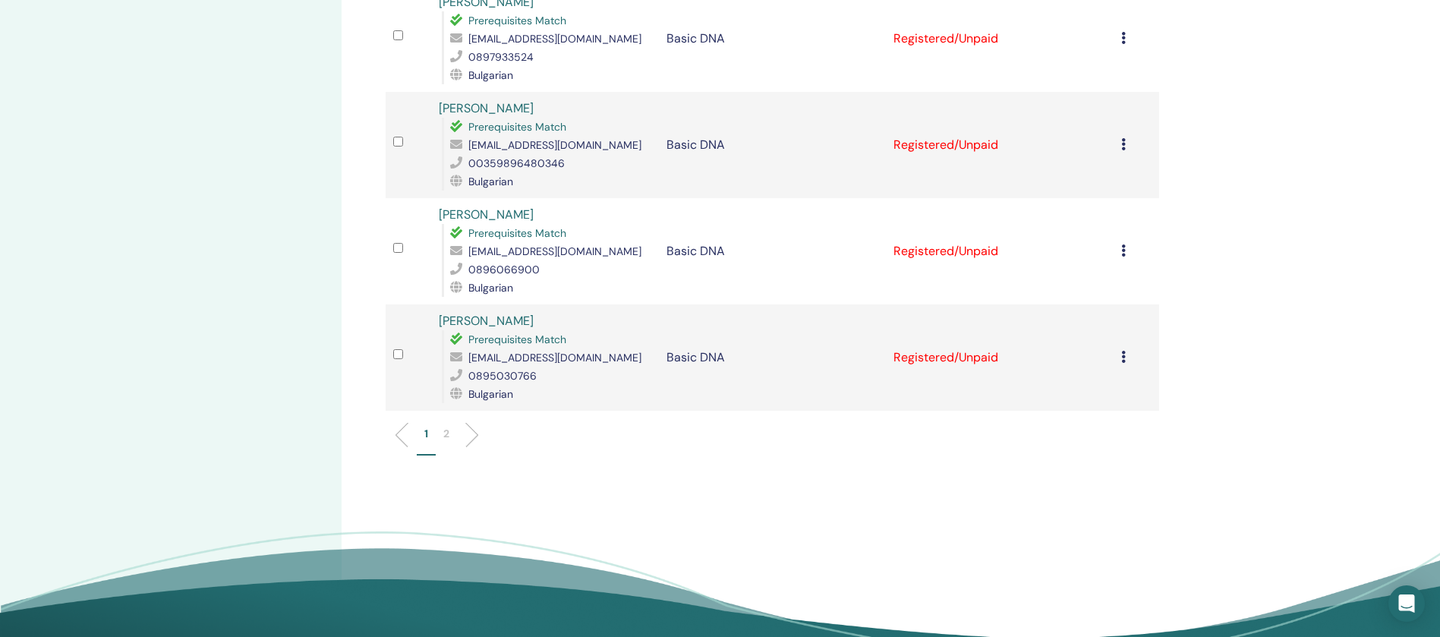
click at [440, 426] on li "2" at bounding box center [446, 441] width 21 height 30
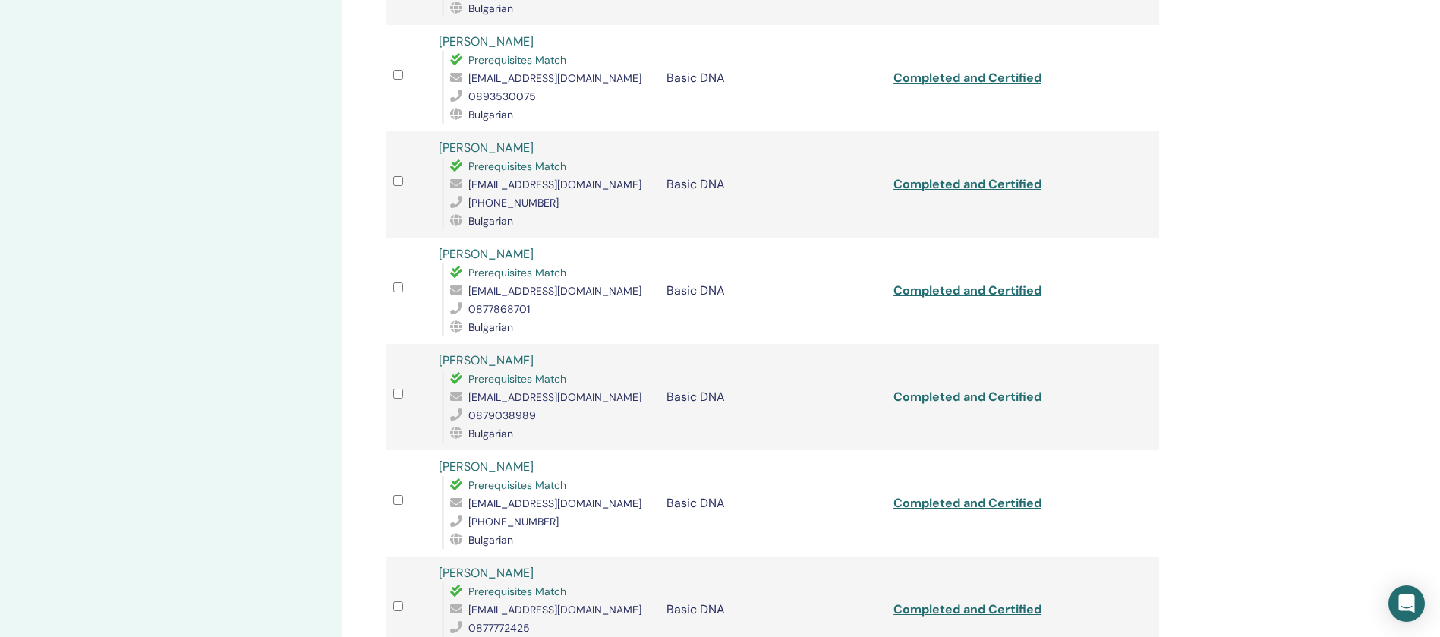
scroll to position [423, 0]
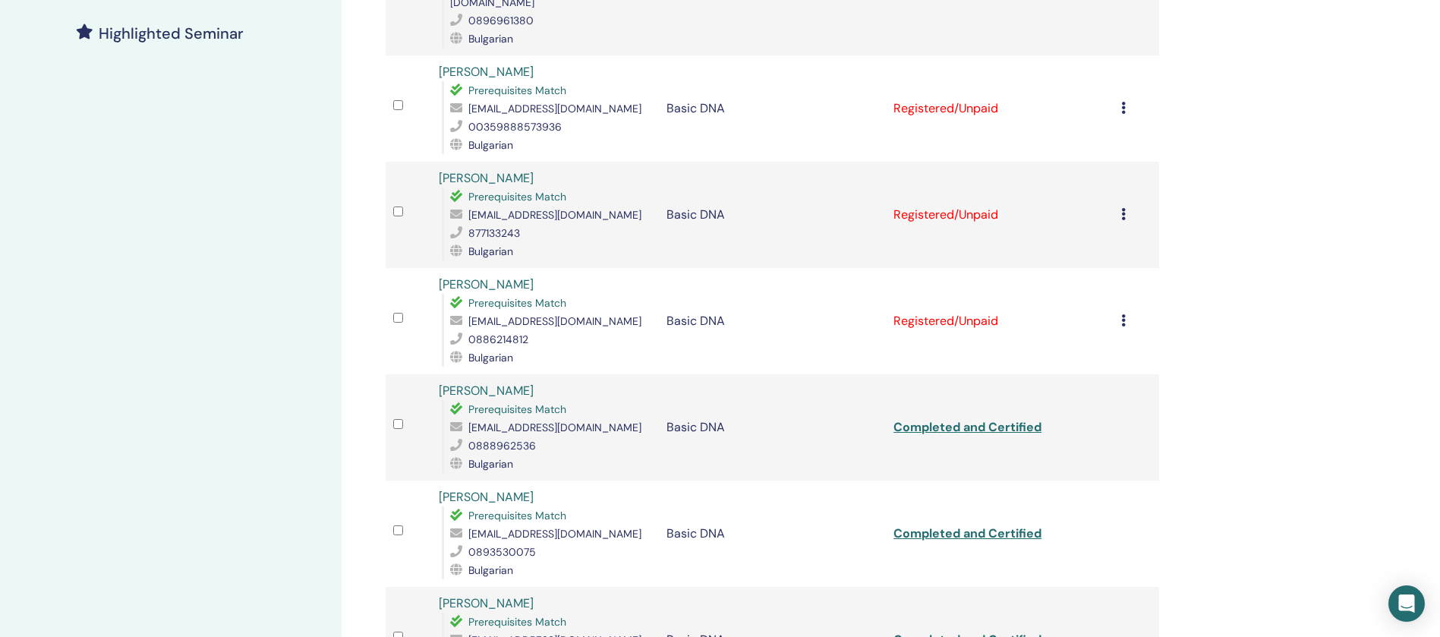
click at [1122, 314] on icon at bounding box center [1123, 320] width 5 height 12
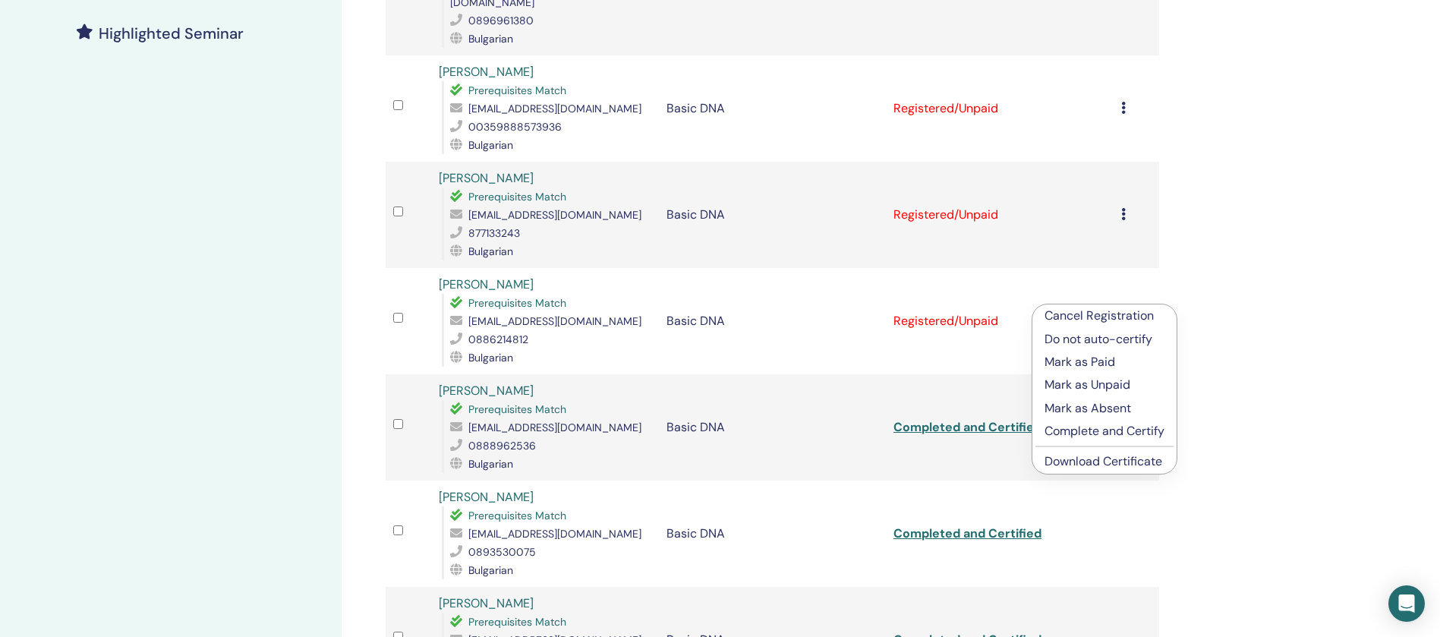
click at [1122, 427] on p "Complete and Certify" at bounding box center [1104, 431] width 120 height 18
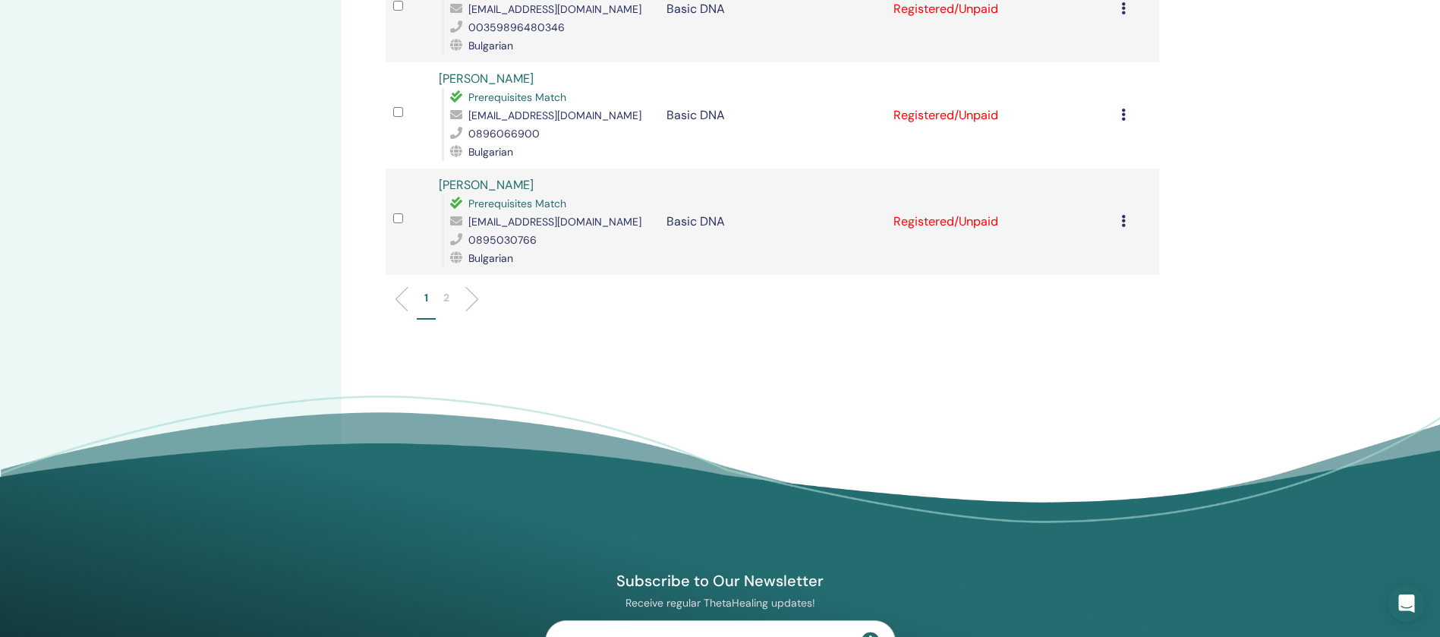
scroll to position [1841, 0]
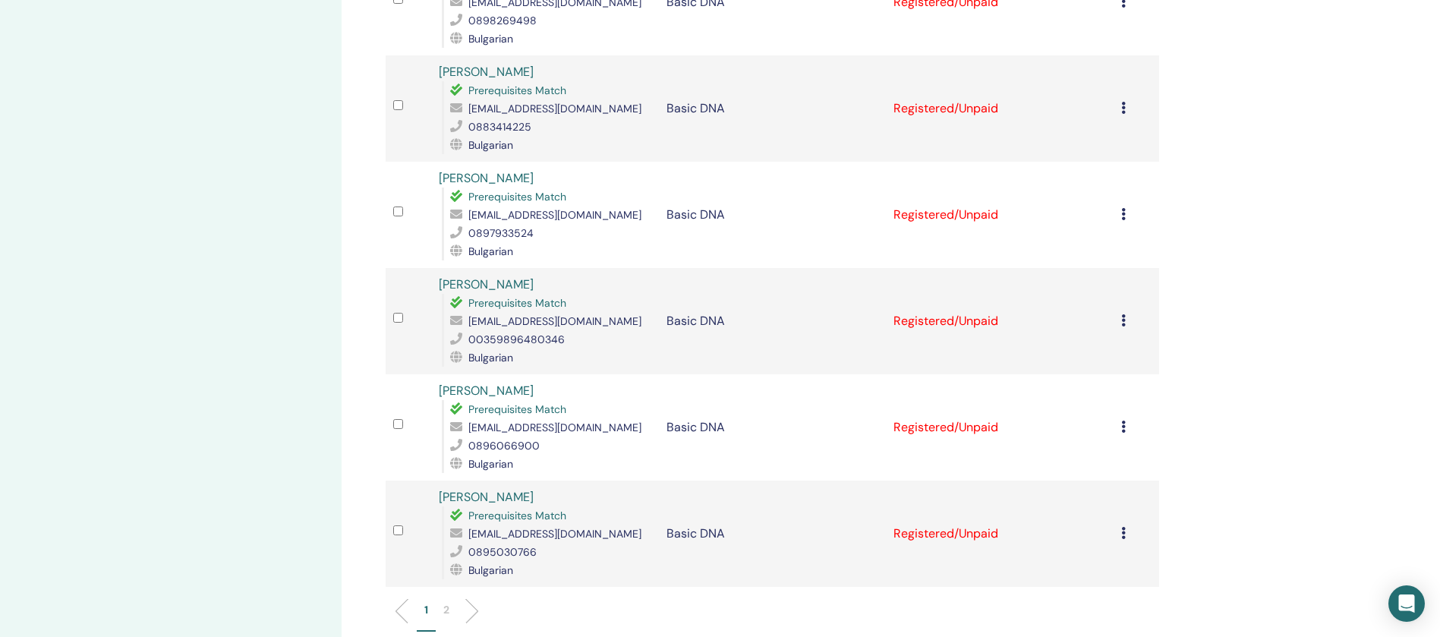
click at [454, 602] on li "2" at bounding box center [446, 617] width 21 height 30
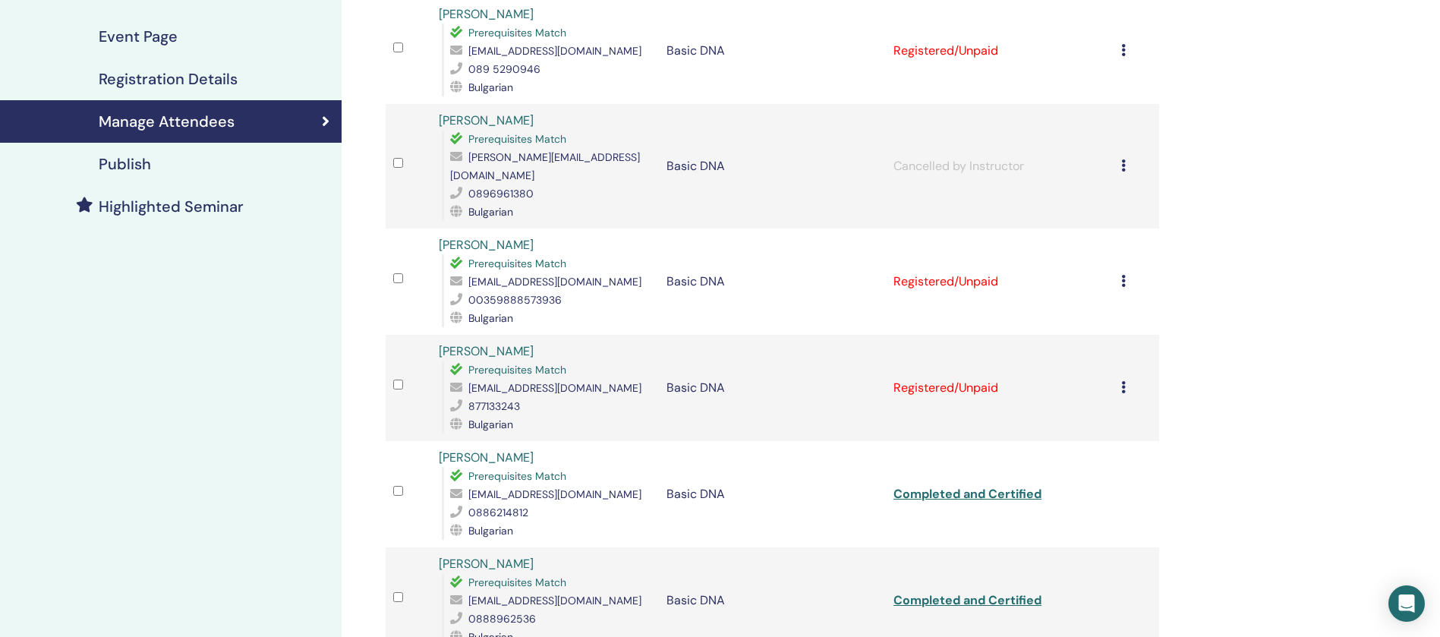
scroll to position [247, 0]
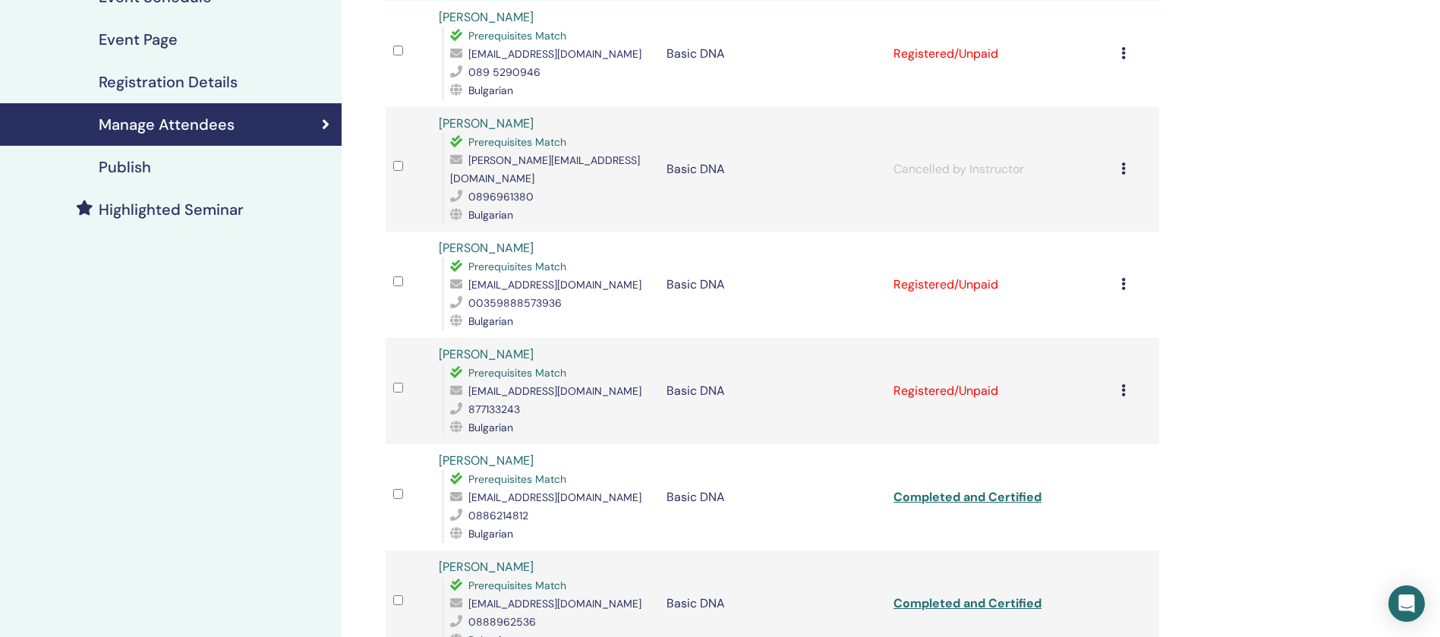
click at [1124, 384] on icon at bounding box center [1123, 390] width 5 height 12
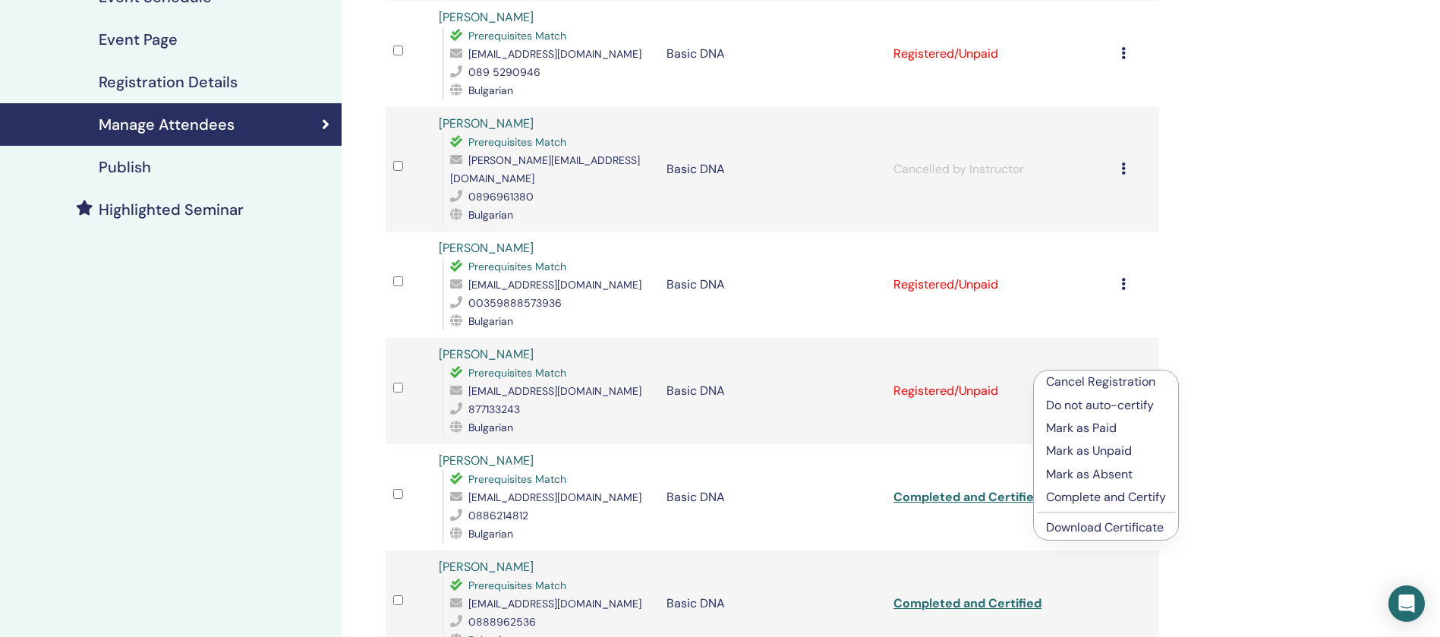
click at [1090, 500] on p "Complete and Certify" at bounding box center [1106, 497] width 120 height 18
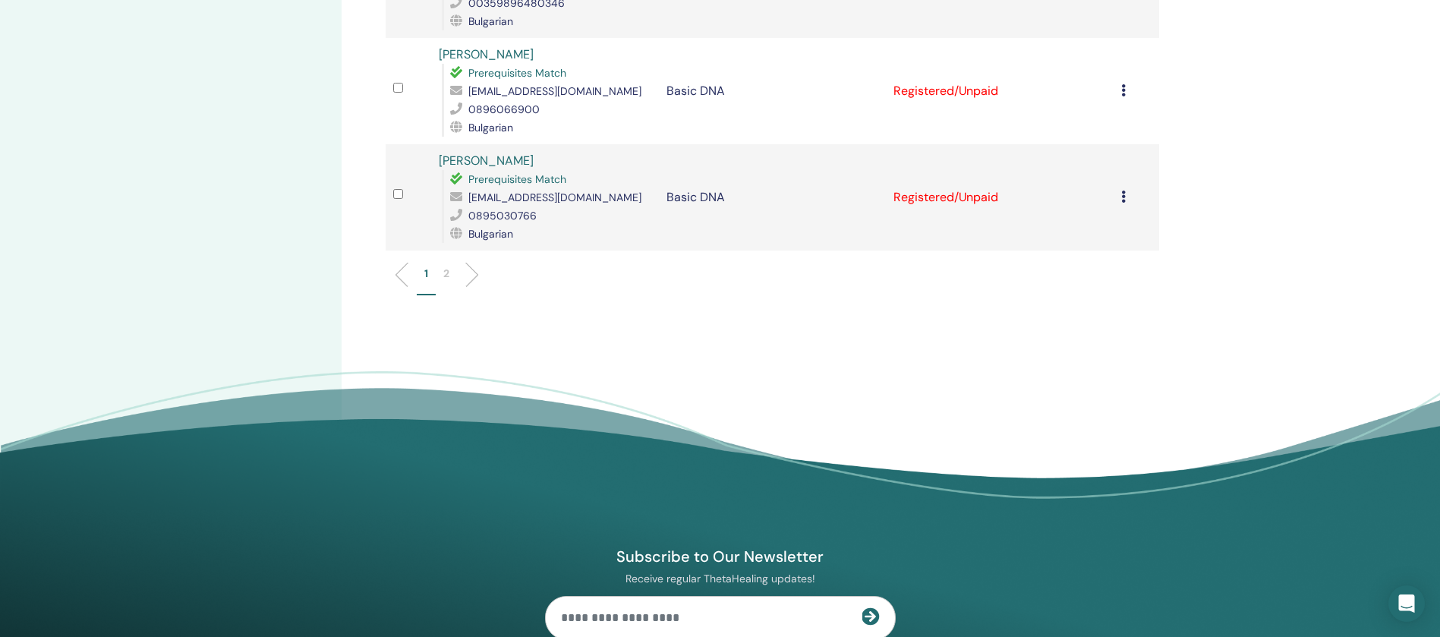
scroll to position [2017, 0]
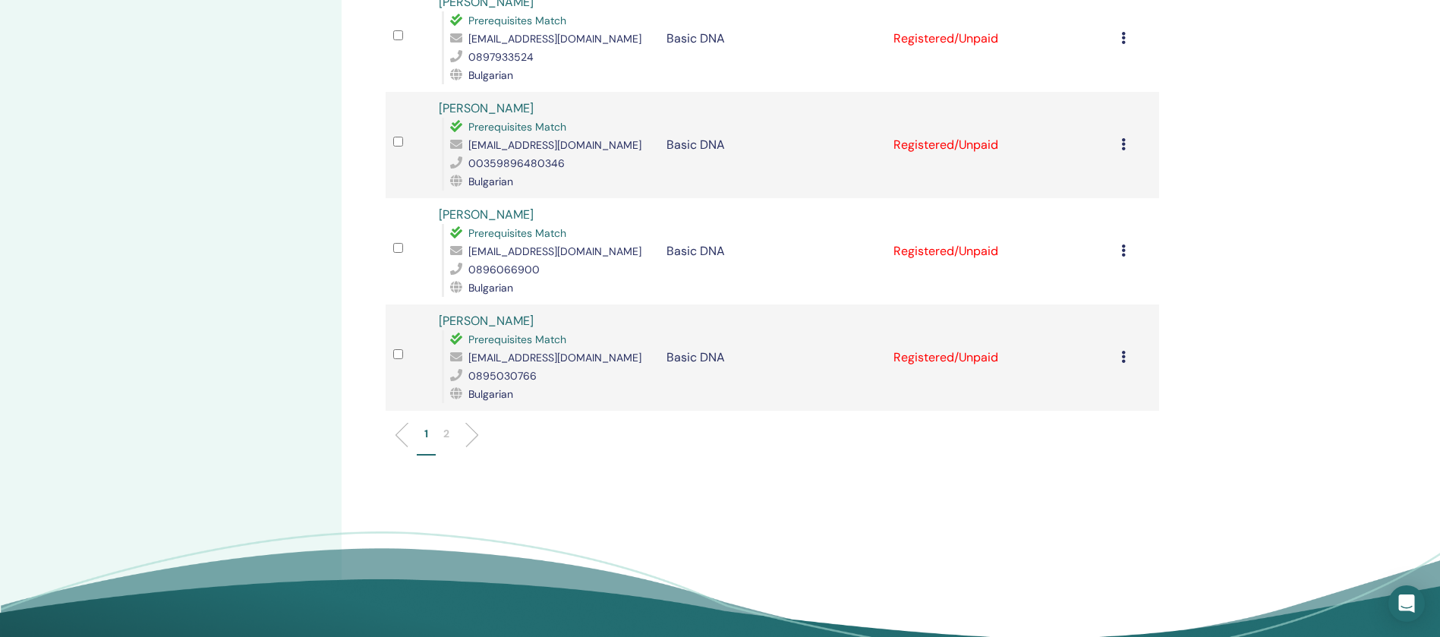
click at [442, 426] on li "2" at bounding box center [446, 441] width 21 height 30
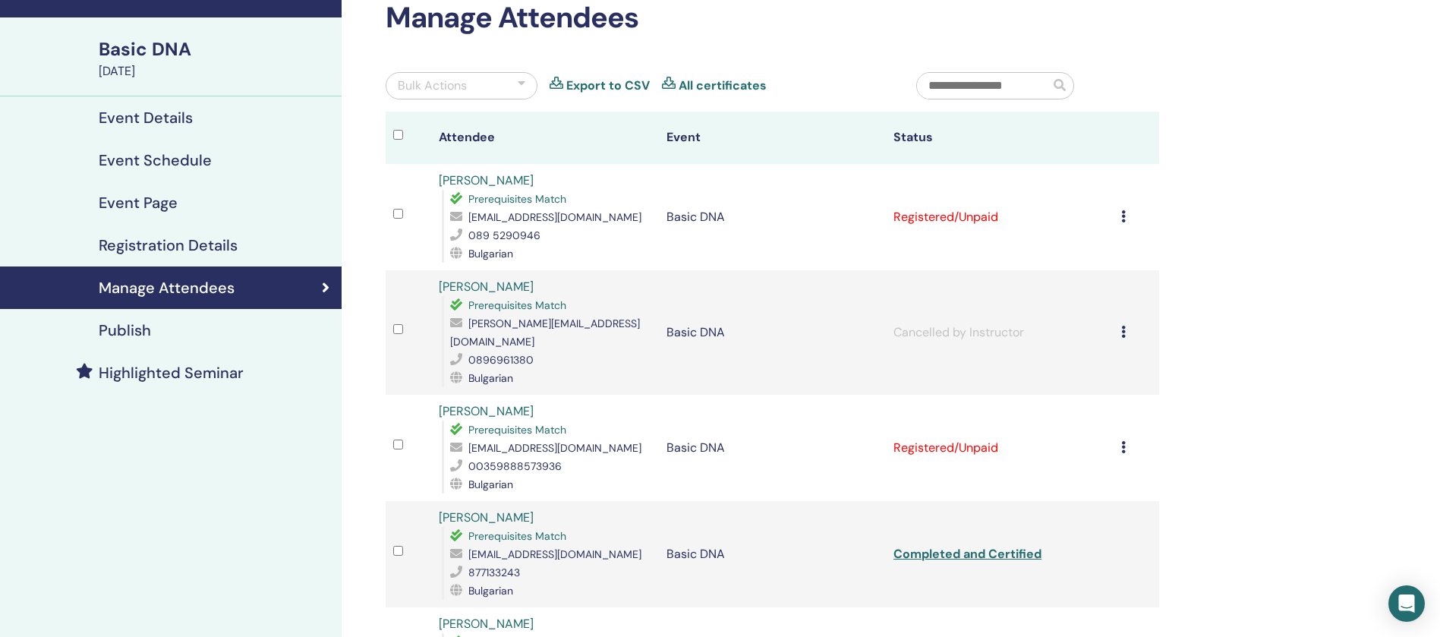
scroll to position [82, 0]
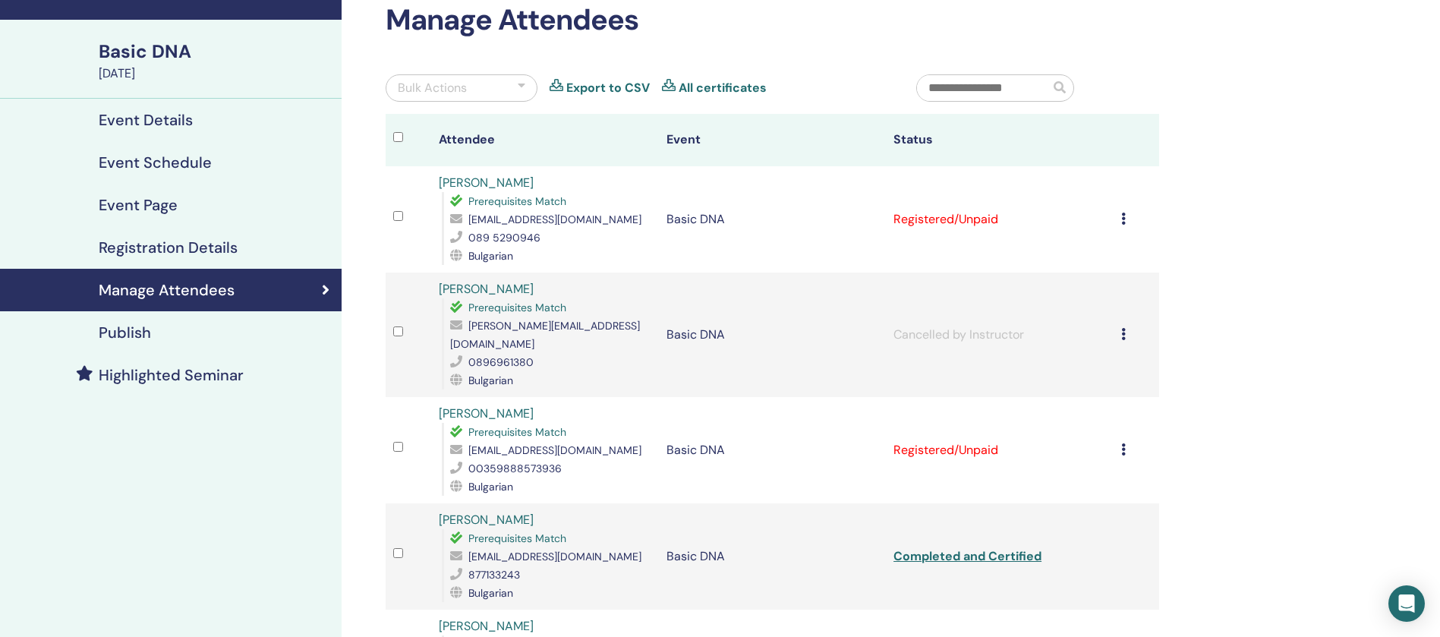
click at [1121, 222] on icon at bounding box center [1123, 218] width 5 height 12
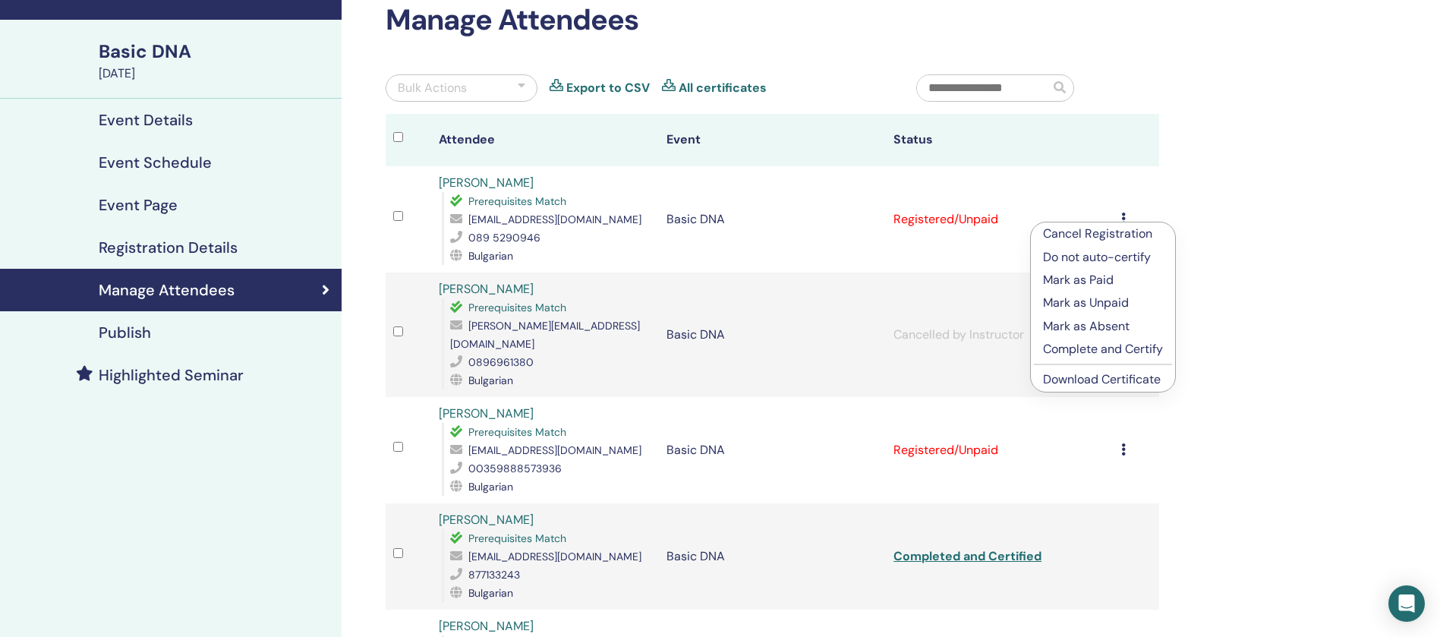
click at [1081, 348] on p "Complete and Certify" at bounding box center [1103, 349] width 120 height 18
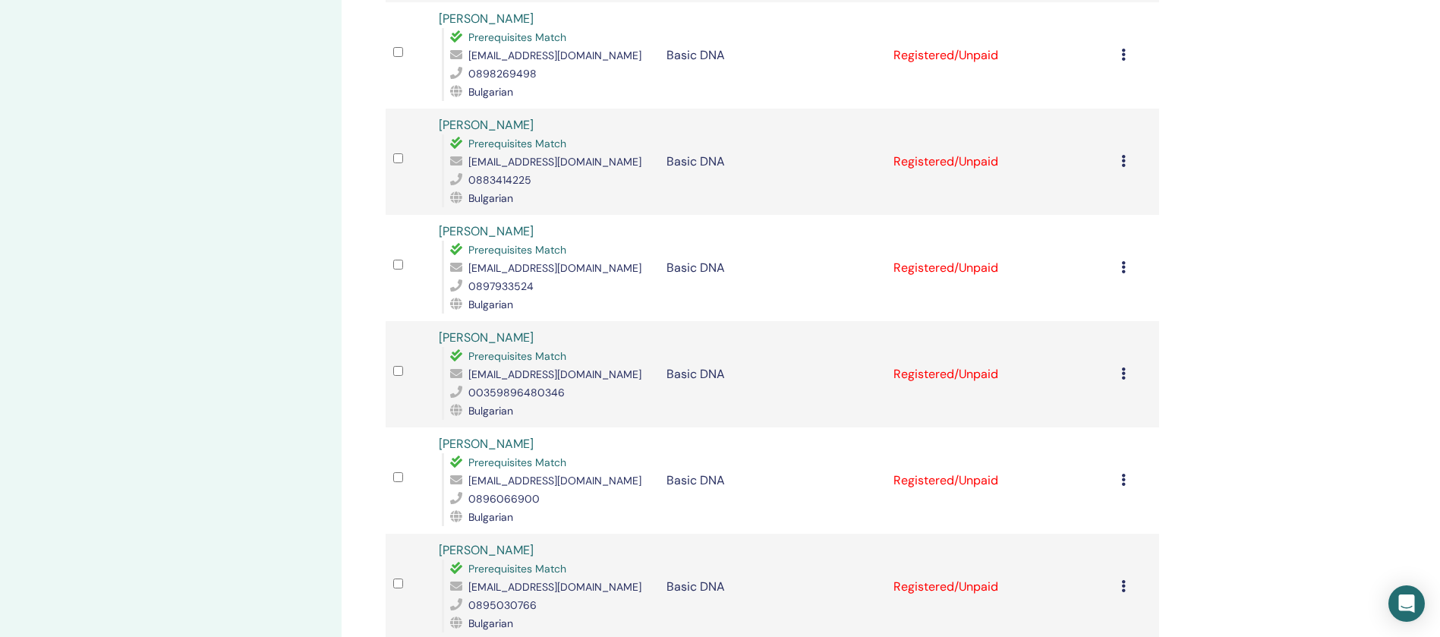
scroll to position [2017, 0]
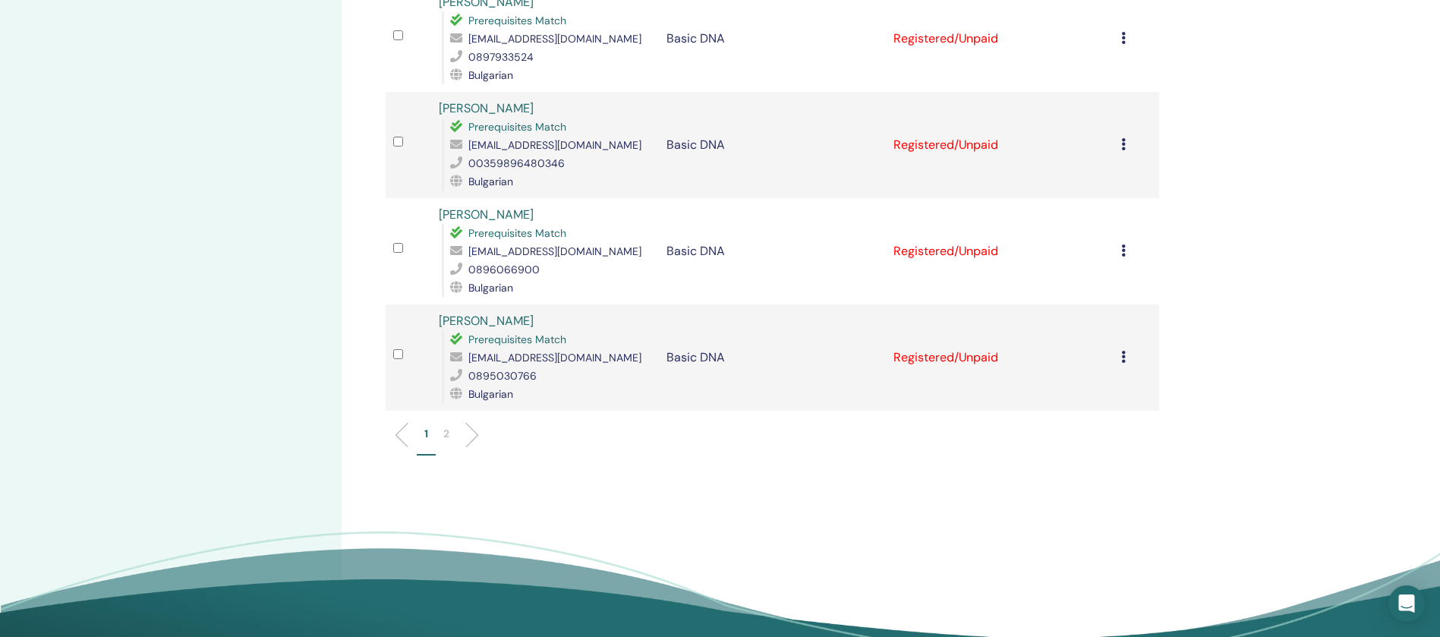
click at [449, 426] on p "2" at bounding box center [446, 434] width 6 height 16
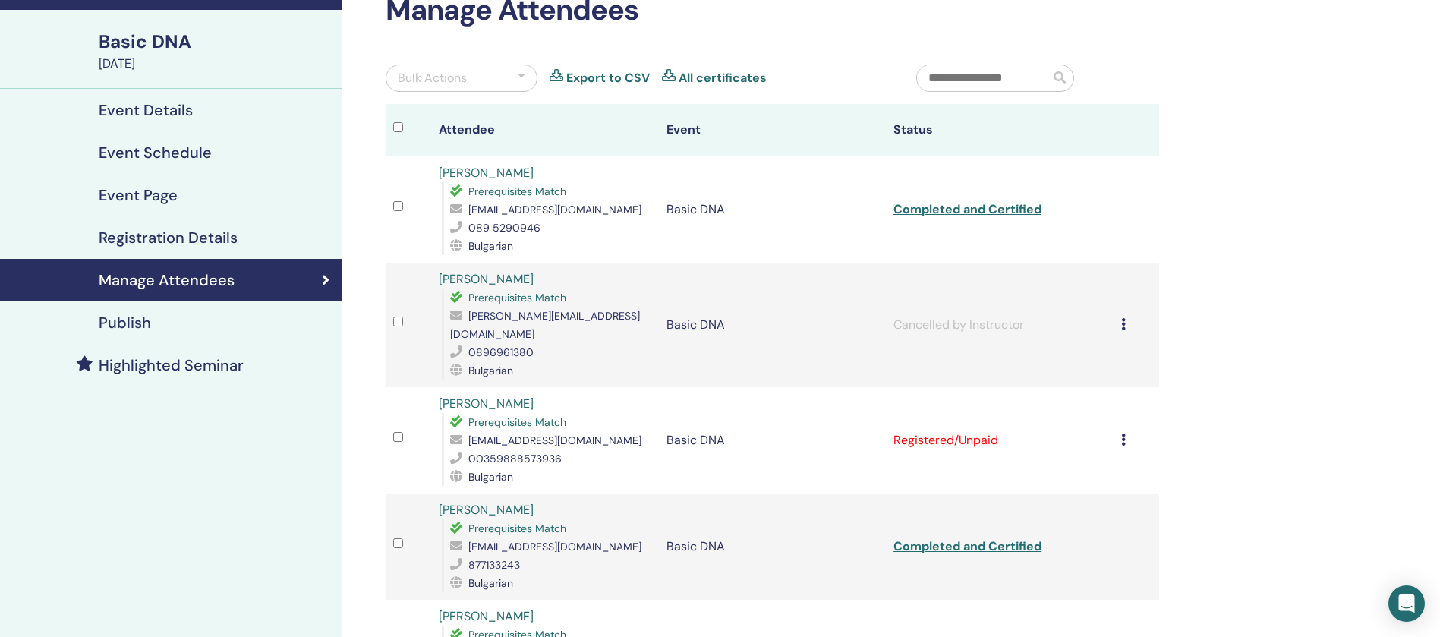
scroll to position [228, 0]
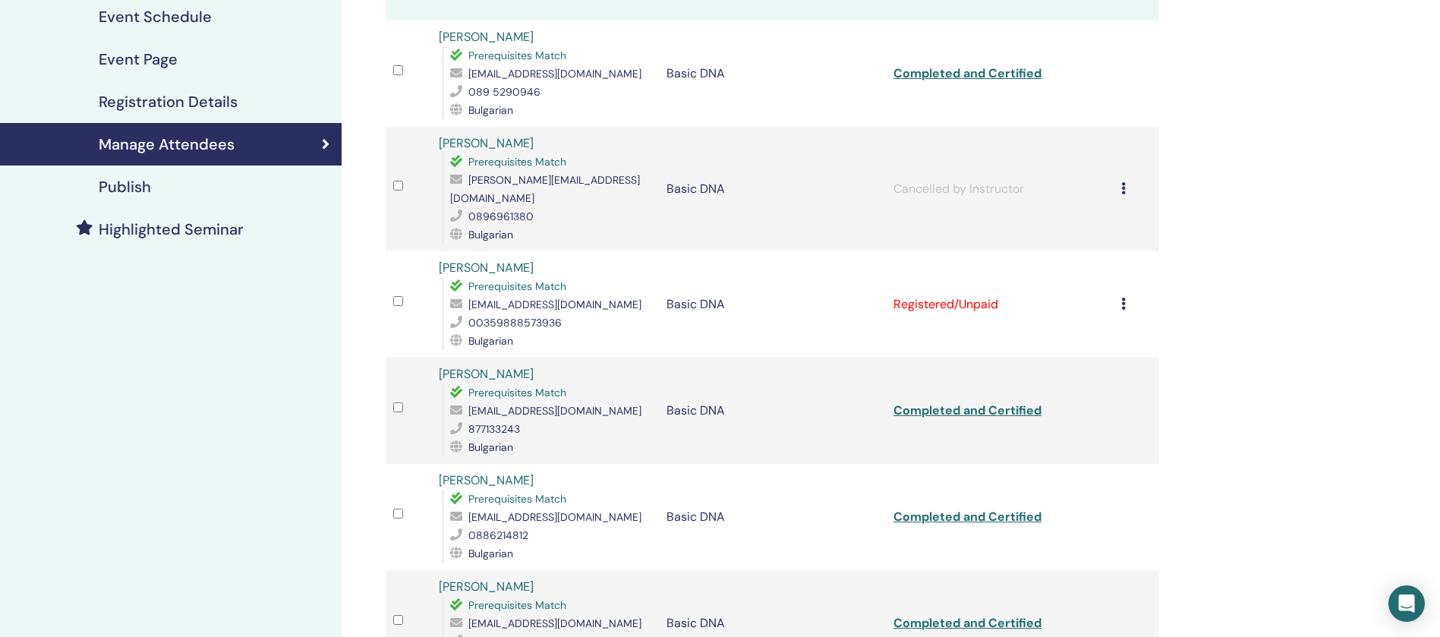
click at [1122, 297] on icon at bounding box center [1123, 303] width 5 height 12
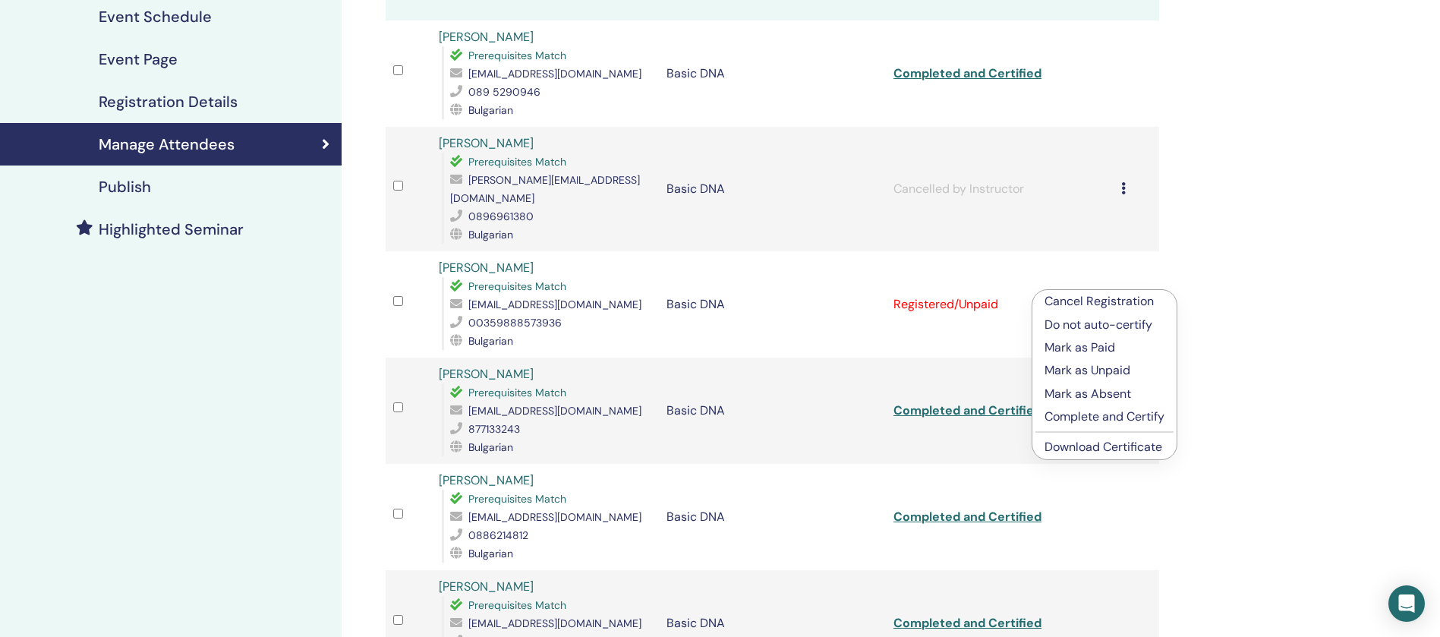
click at [1080, 420] on p "Complete and Certify" at bounding box center [1104, 417] width 120 height 18
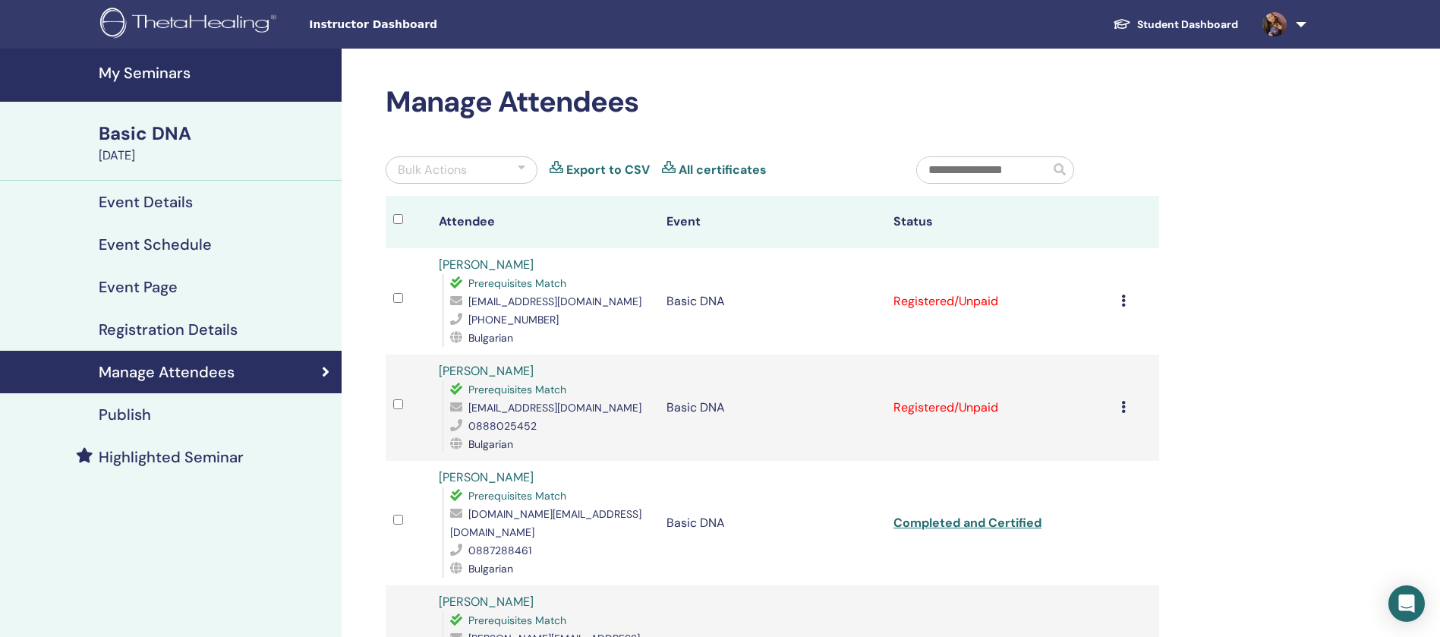
click at [1124, 300] on icon at bounding box center [1123, 300] width 5 height 12
click at [1112, 418] on p "Complete and Certify" at bounding box center [1106, 427] width 120 height 18
click at [1123, 408] on icon at bounding box center [1123, 407] width 5 height 12
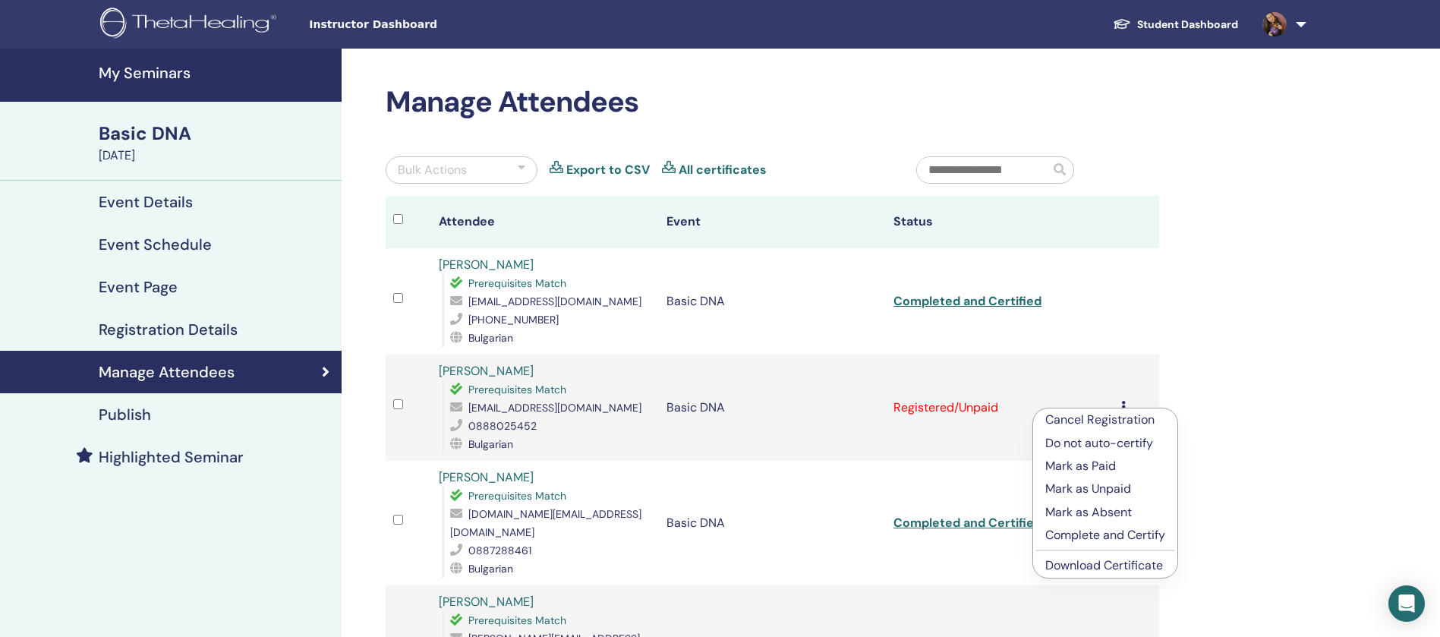
click at [1100, 536] on p "Complete and Certify" at bounding box center [1105, 535] width 120 height 18
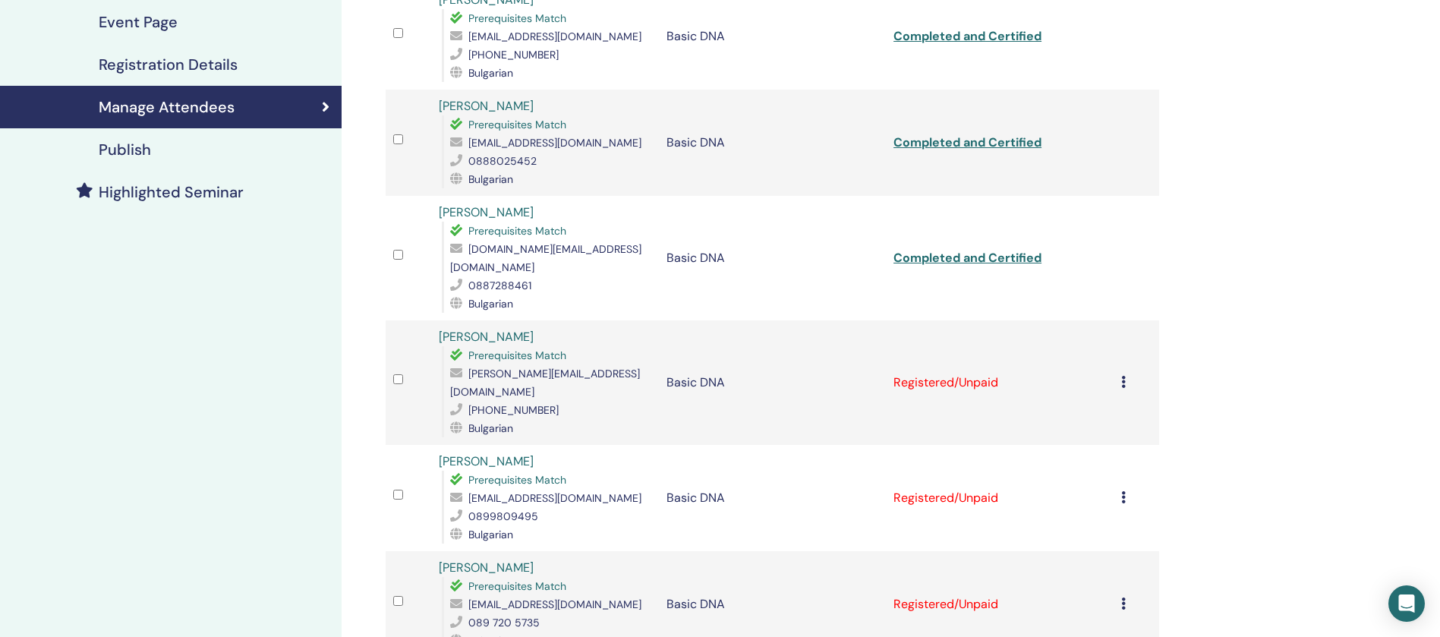
scroll to position [455, 0]
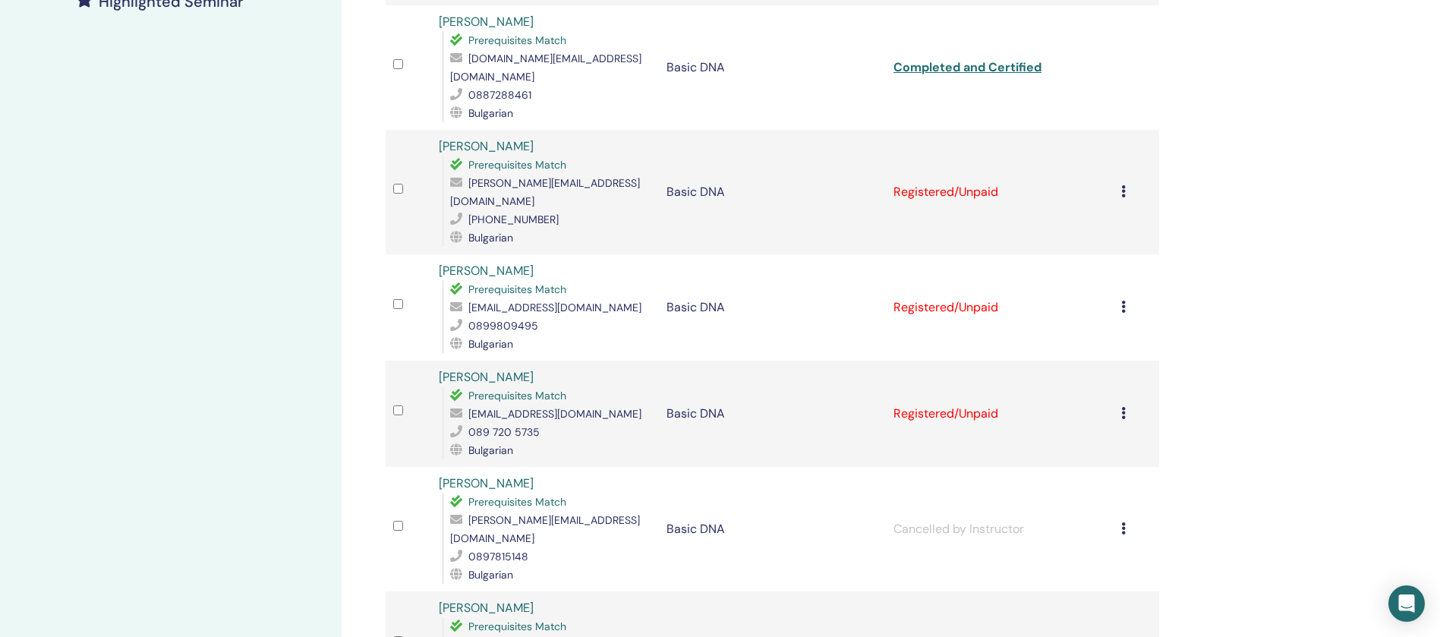
click at [1126, 183] on div "Cancel Registration Do not auto-certify Mark as Paid Mark as Unpaid Mark as Abs…" at bounding box center [1136, 192] width 30 height 18
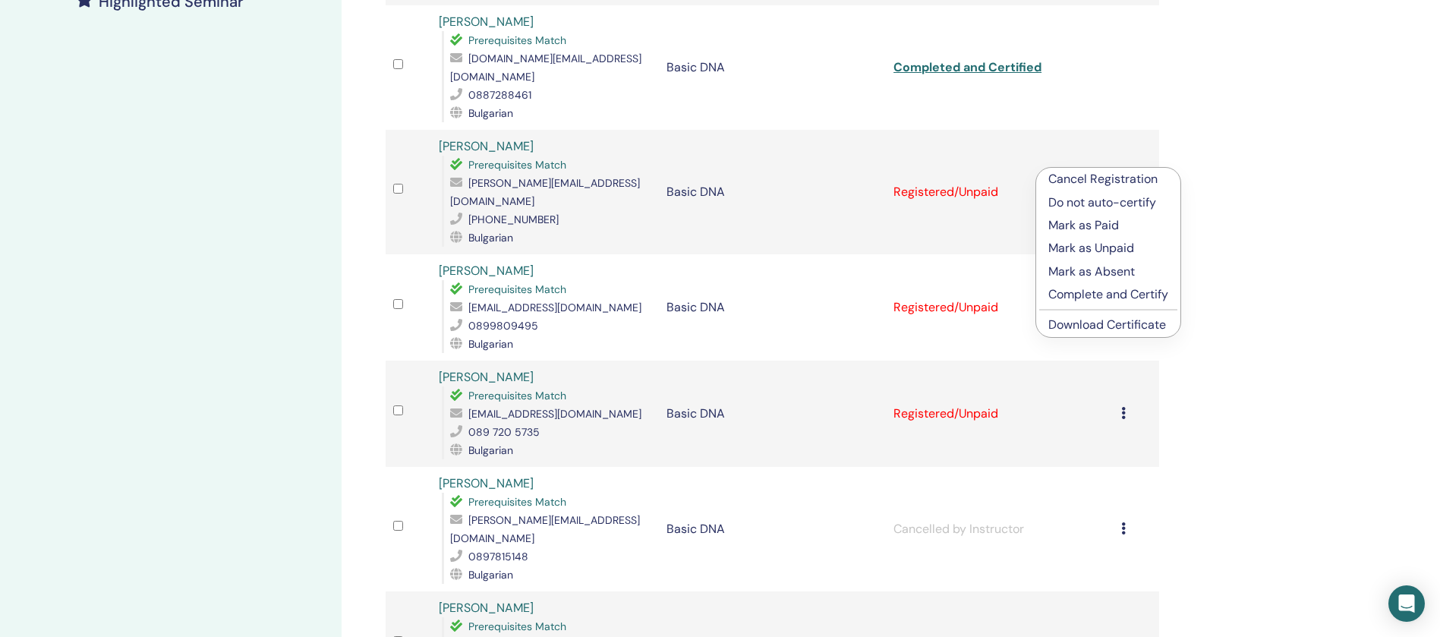
click at [1120, 291] on p "Complete and Certify" at bounding box center [1108, 294] width 120 height 18
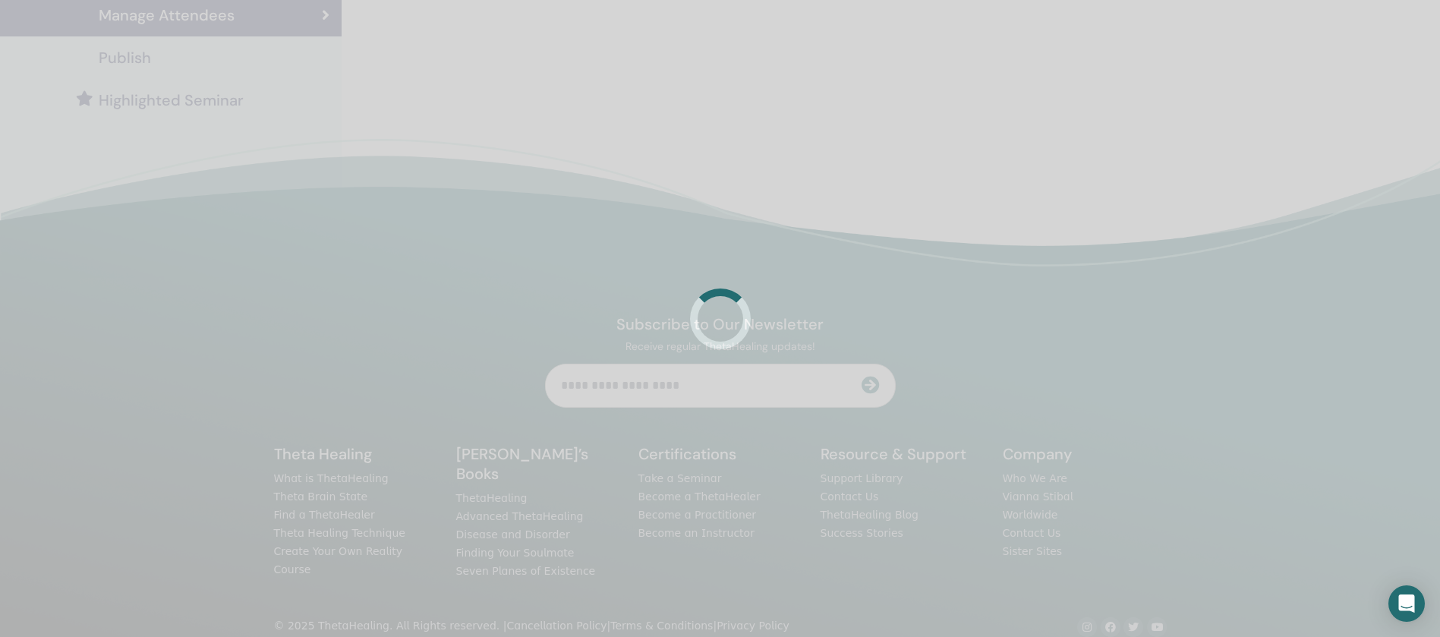
scroll to position [361, 0]
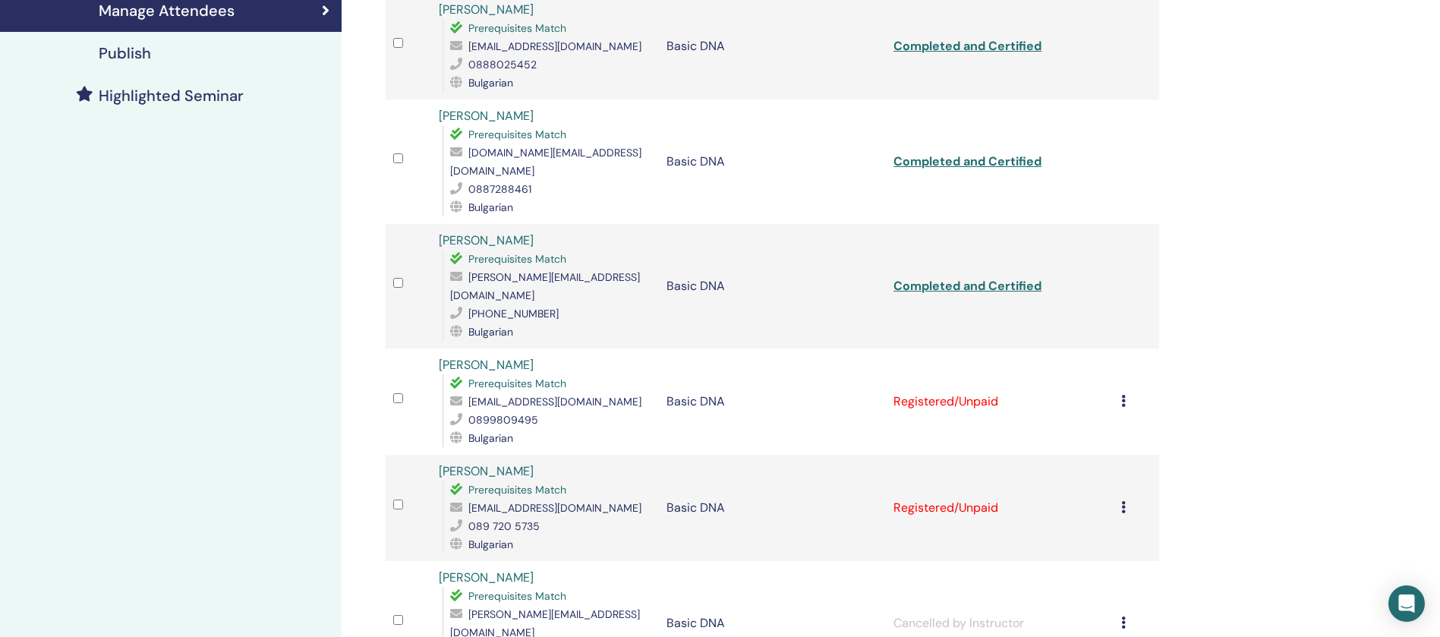
click at [1126, 392] on div "Cancel Registration Do not auto-certify Mark as Paid Mark as Unpaid Mark as Abs…" at bounding box center [1136, 401] width 30 height 18
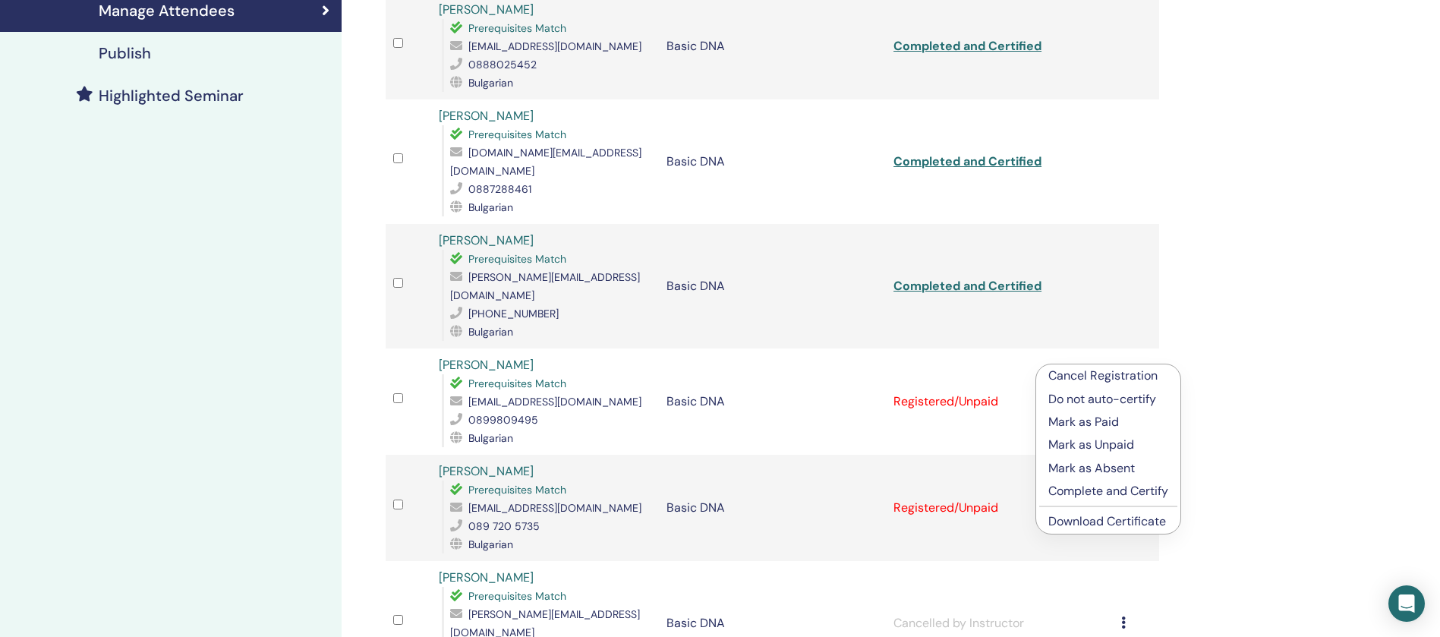
click at [1111, 485] on p "Complete and Certify" at bounding box center [1108, 491] width 120 height 18
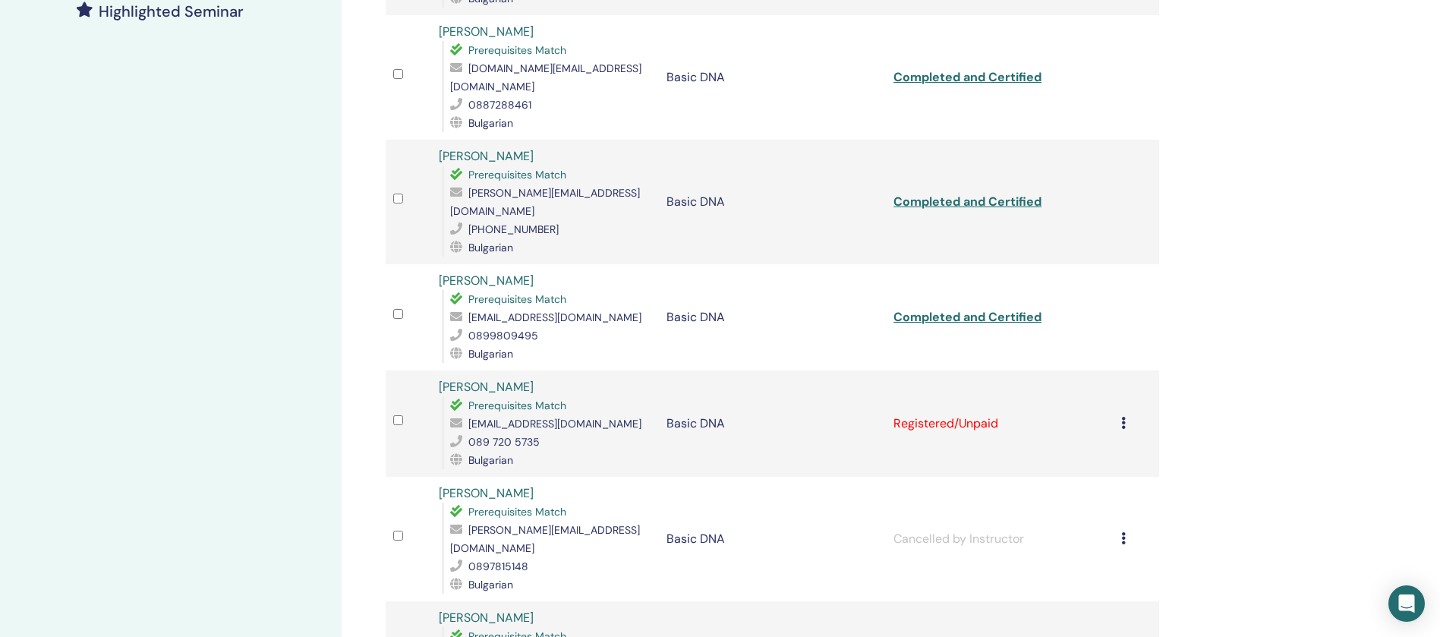
scroll to position [589, 0]
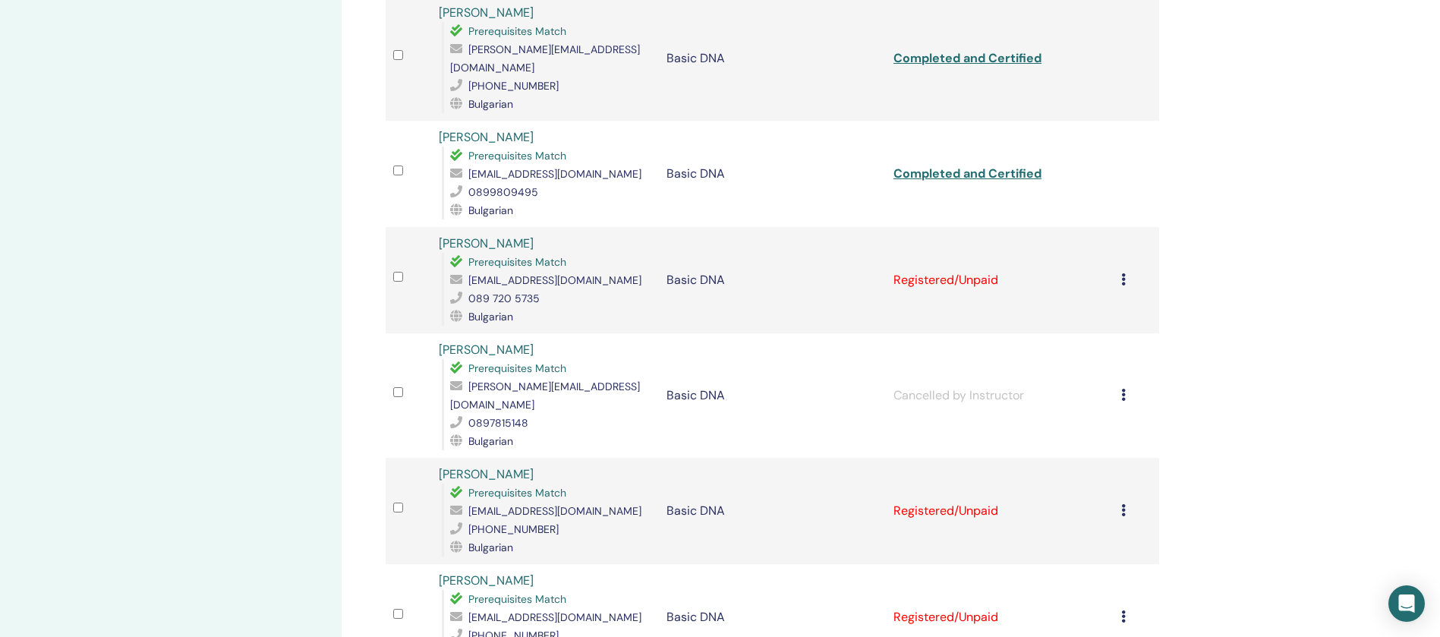
click at [1121, 271] on div "Cancel Registration Do not auto-certify Mark as Paid Mark as Unpaid Mark as Abs…" at bounding box center [1136, 280] width 30 height 18
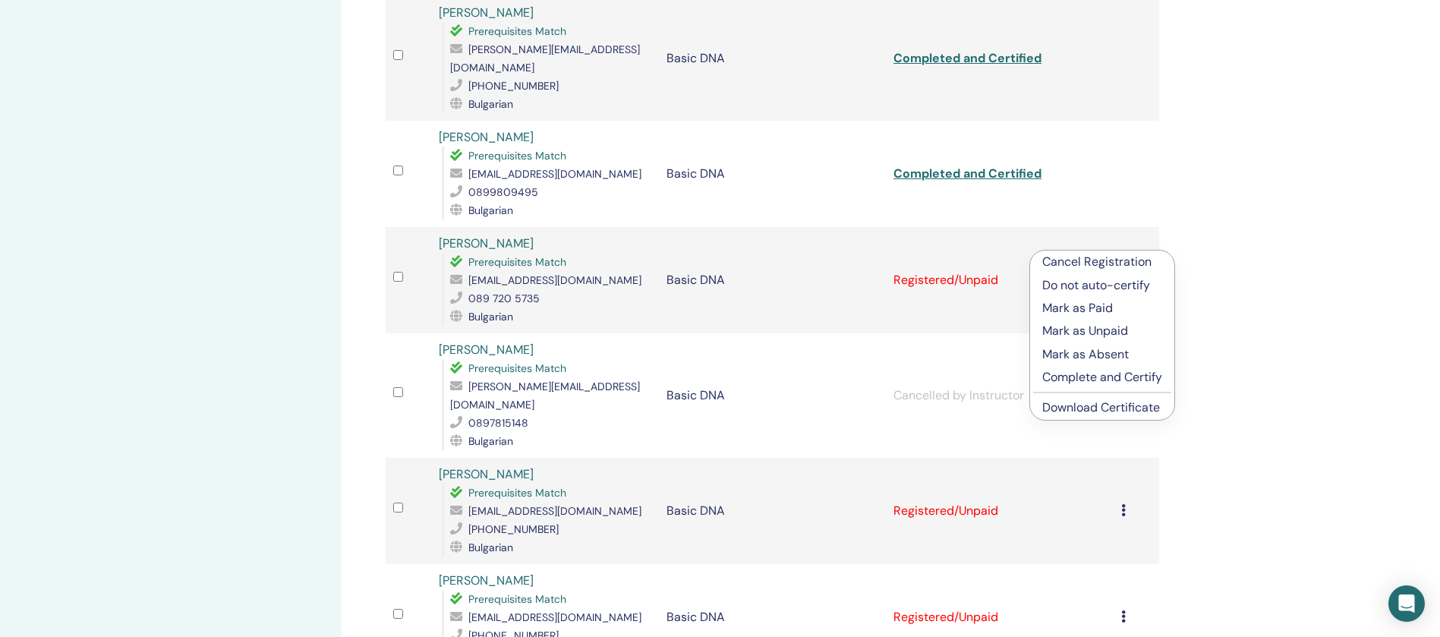
click at [1081, 380] on p "Complete and Certify" at bounding box center [1102, 377] width 120 height 18
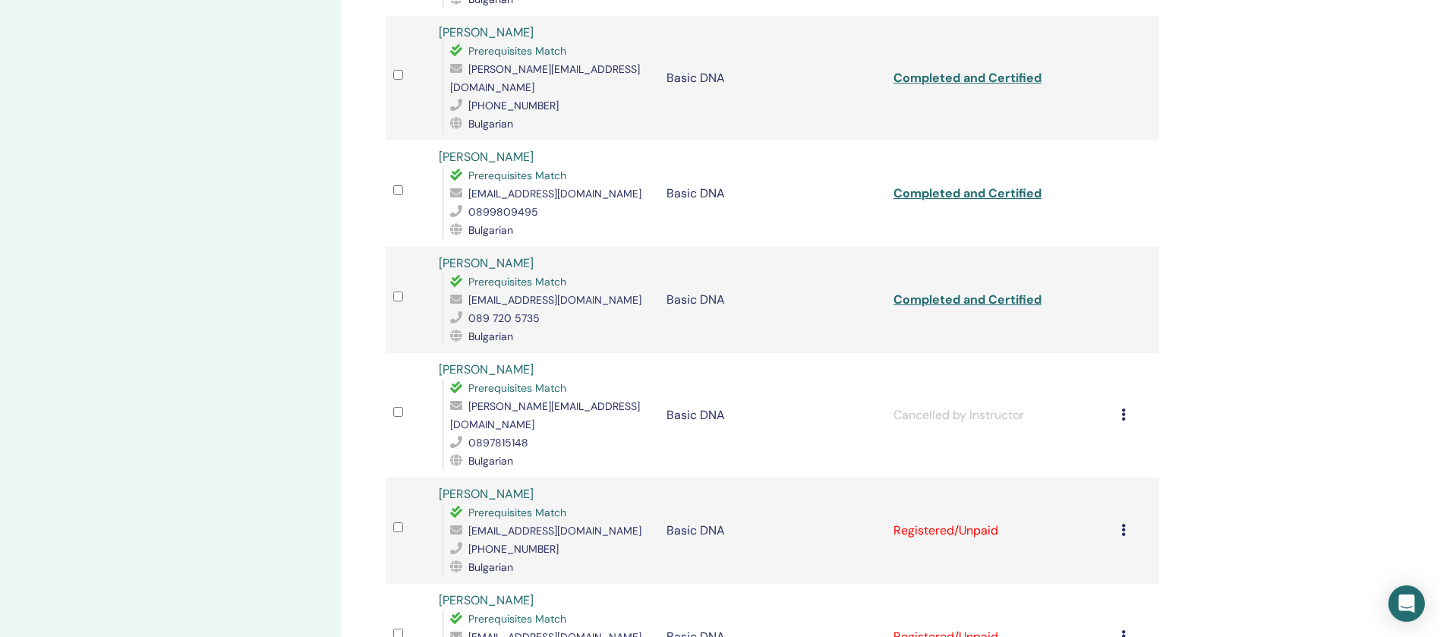
scroll to position [797, 0]
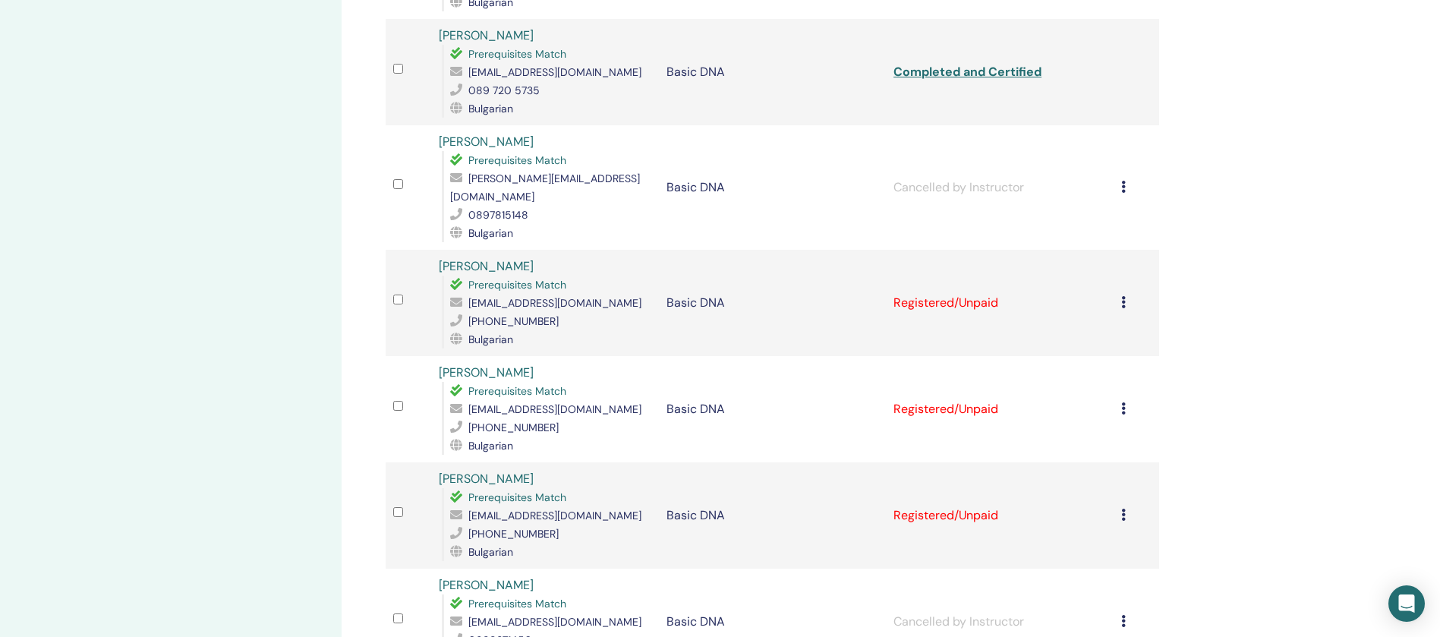
click at [1123, 296] on icon at bounding box center [1123, 302] width 5 height 12
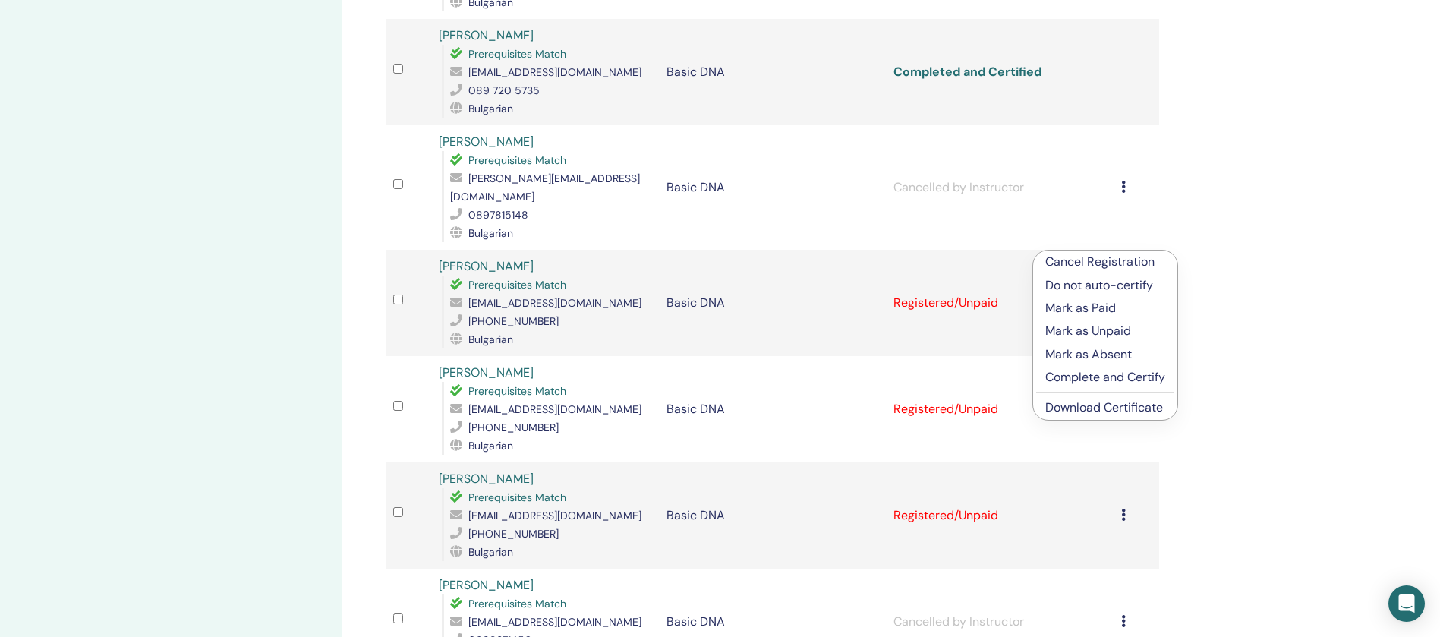
click at [1085, 370] on p "Complete and Certify" at bounding box center [1105, 377] width 120 height 18
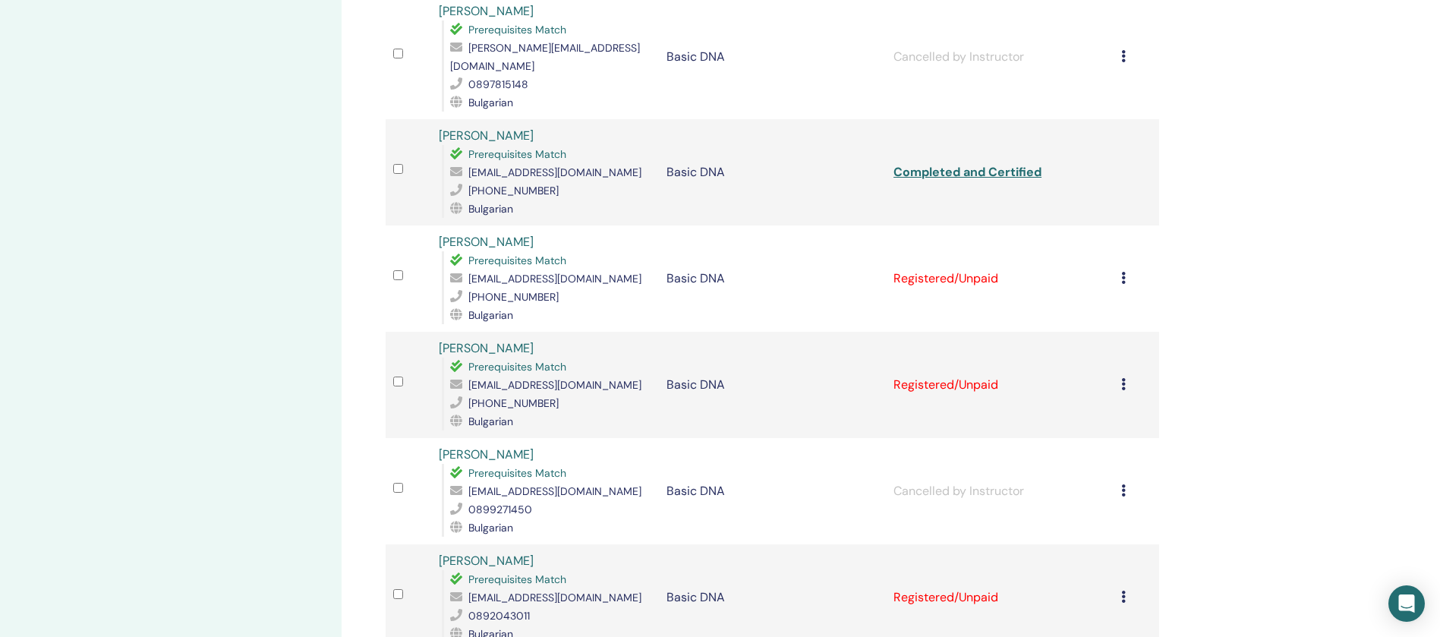
scroll to position [930, 0]
click at [1123, 269] on icon at bounding box center [1123, 275] width 5 height 12
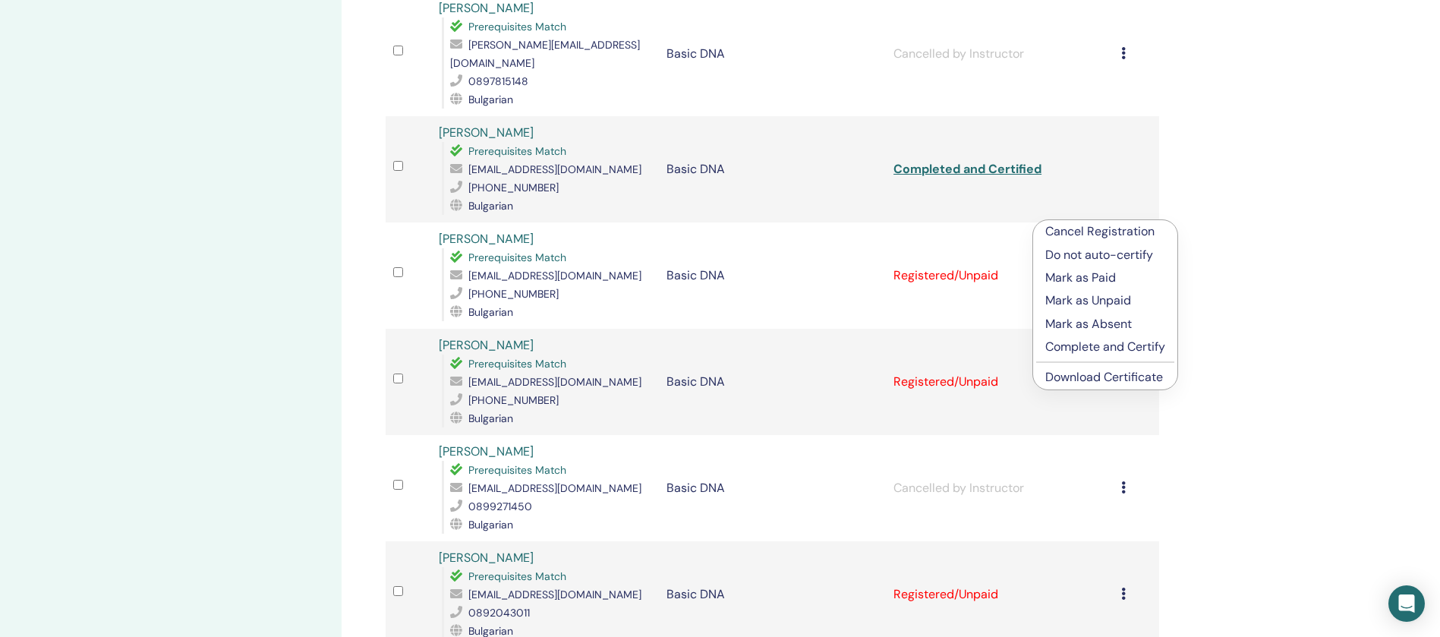
click at [1097, 345] on p "Complete and Certify" at bounding box center [1105, 347] width 120 height 18
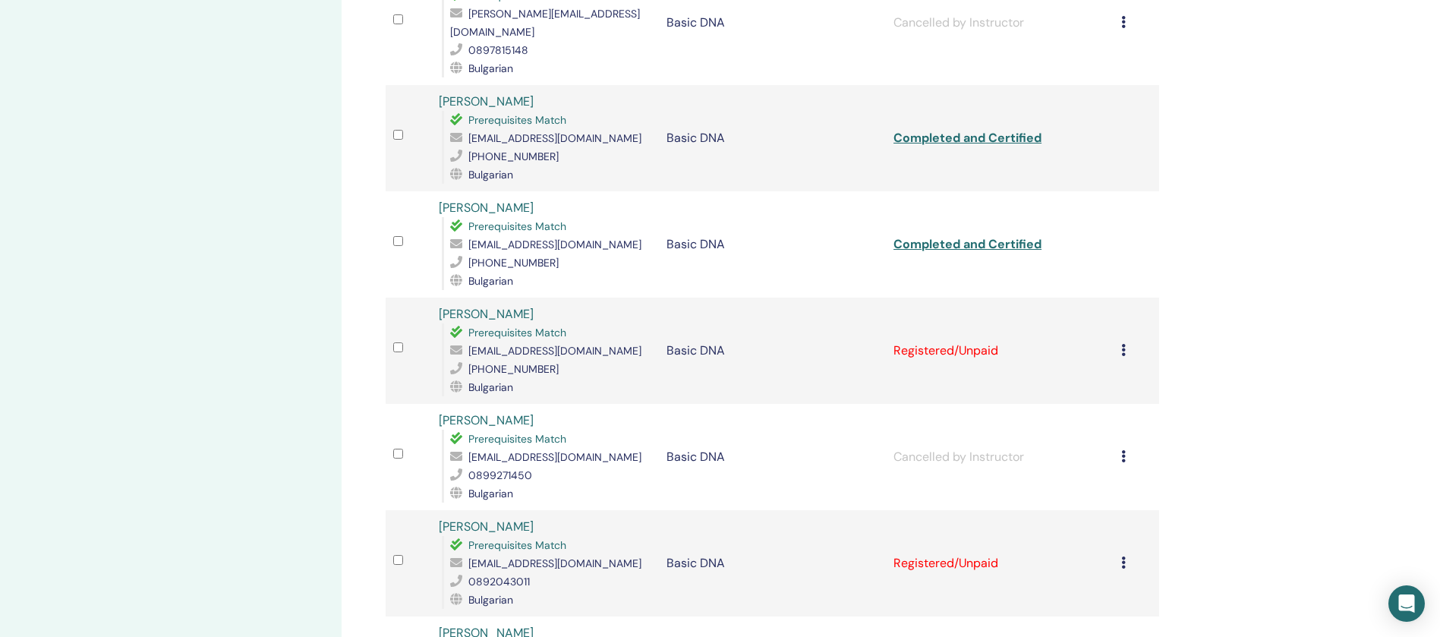
scroll to position [1044, 0]
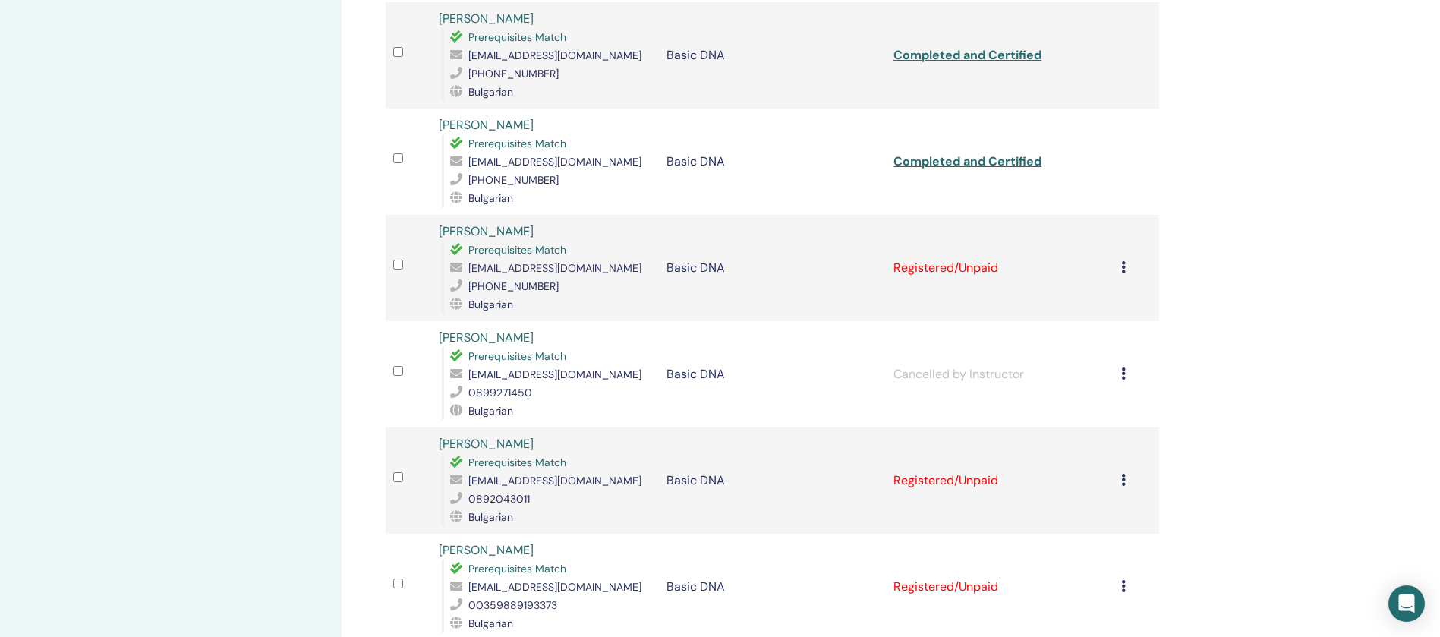
click at [1119, 216] on td "Cancel Registration Do not auto-certify Mark as Paid Mark as Unpaid Mark as Abs…" at bounding box center [1136, 268] width 46 height 106
click at [1124, 261] on icon at bounding box center [1123, 267] width 5 height 12
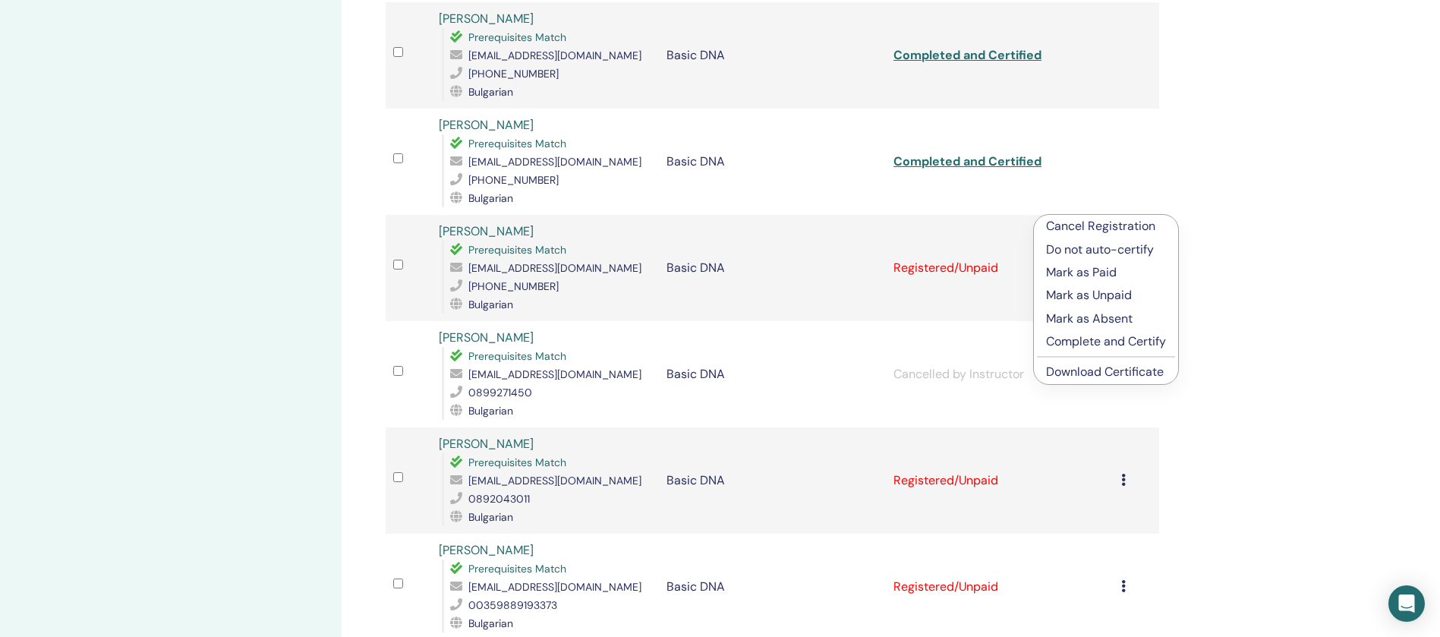
click at [1120, 337] on p "Complete and Certify" at bounding box center [1106, 341] width 120 height 18
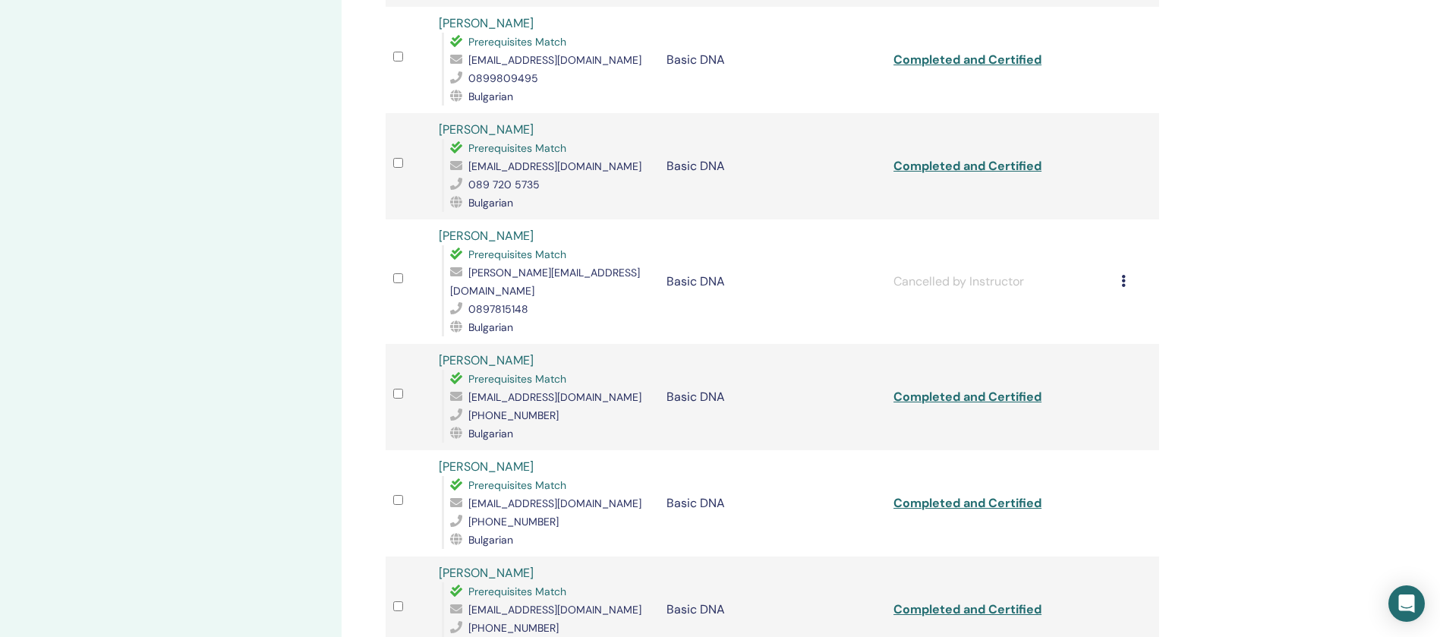
scroll to position [1044, 0]
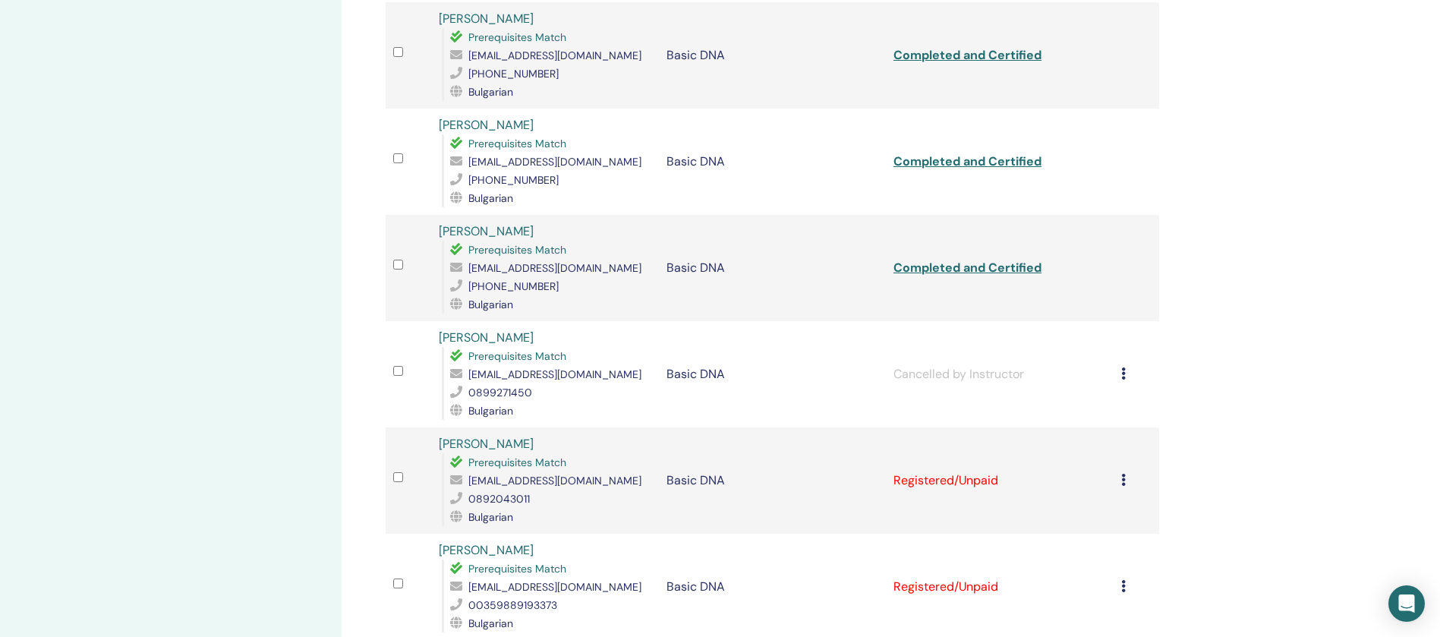
click at [1124, 474] on icon at bounding box center [1123, 480] width 5 height 12
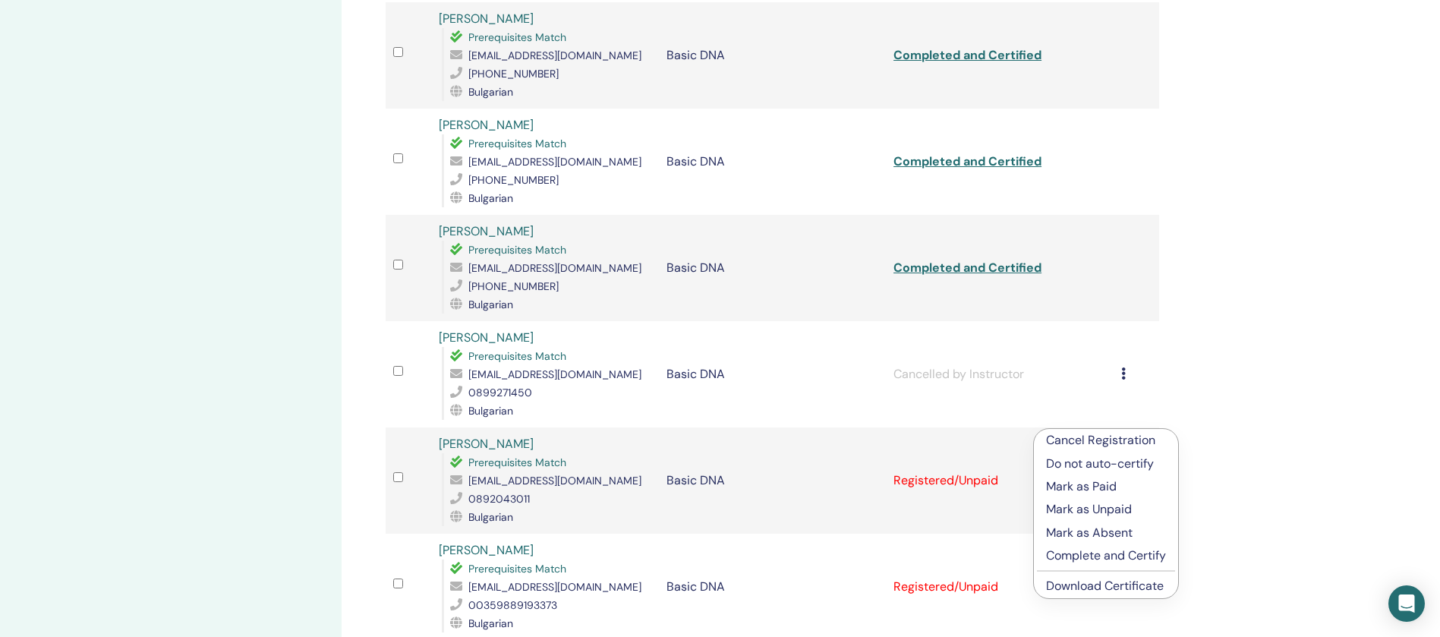
click at [1114, 551] on p "Complete and Certify" at bounding box center [1106, 555] width 120 height 18
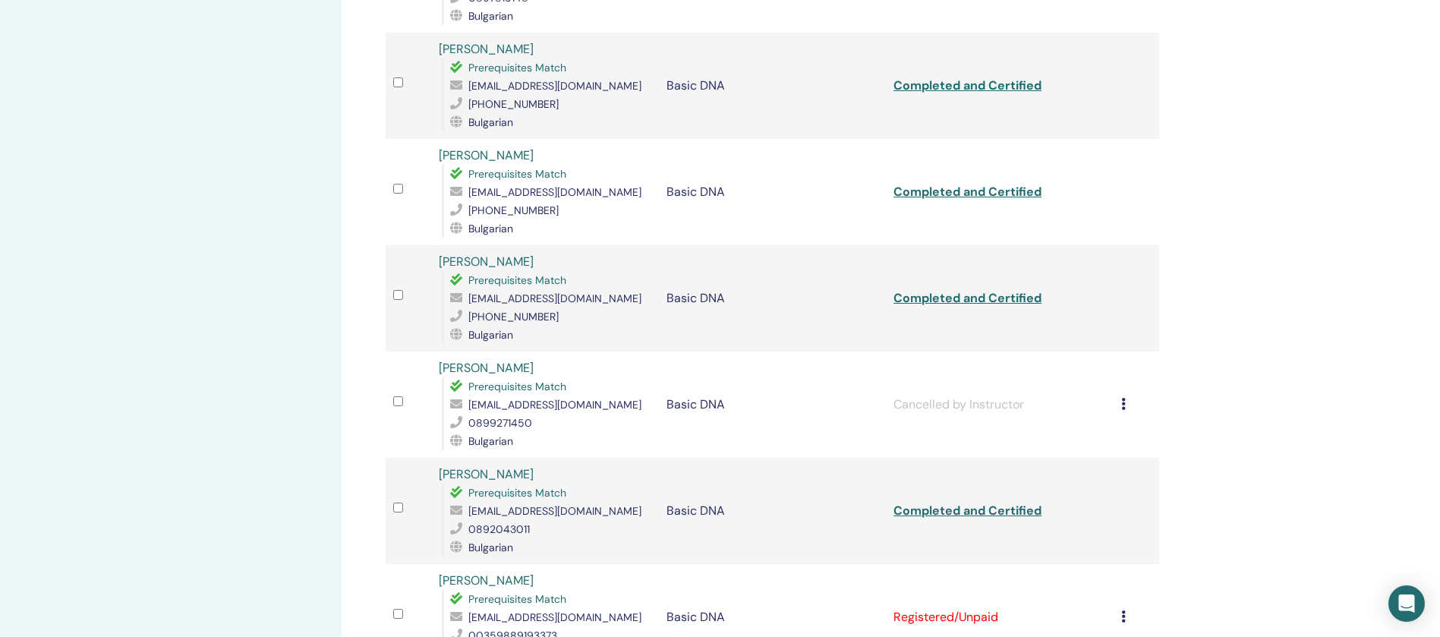
scroll to position [1386, 0]
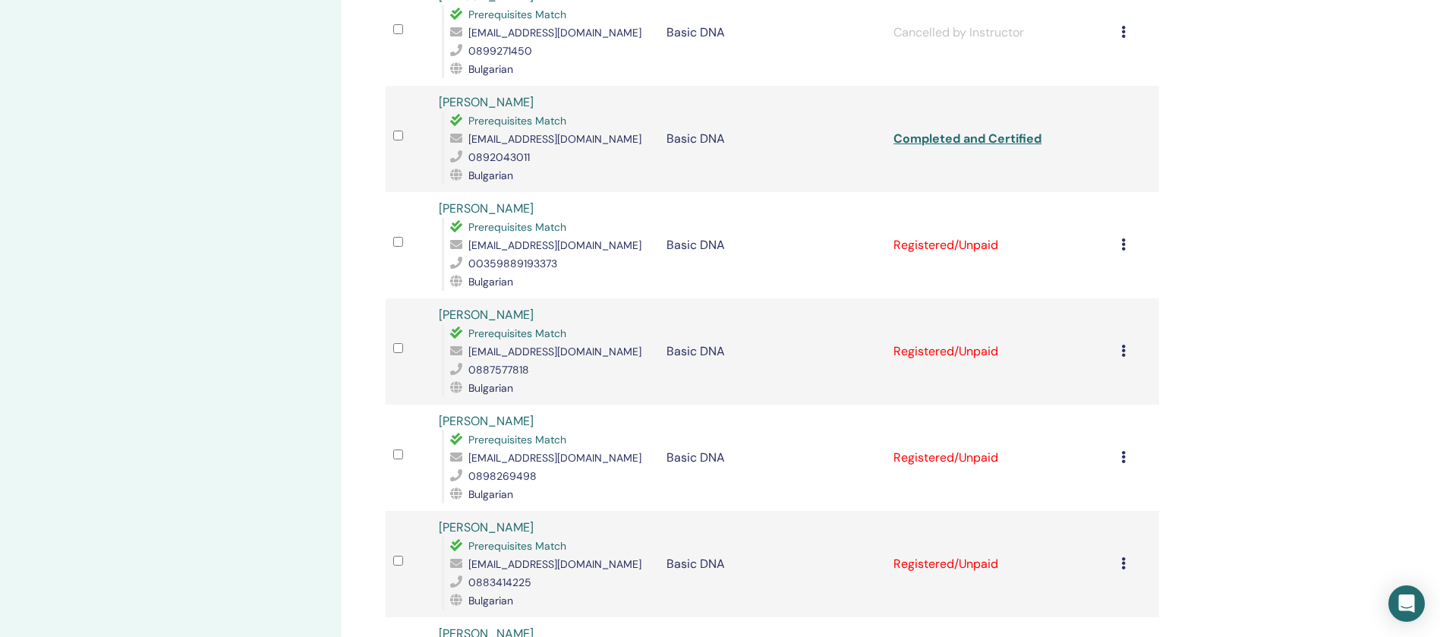
click at [1125, 236] on div "Cancel Registration Do not auto-certify Mark as Paid Mark as Unpaid Mark as Abs…" at bounding box center [1136, 245] width 30 height 18
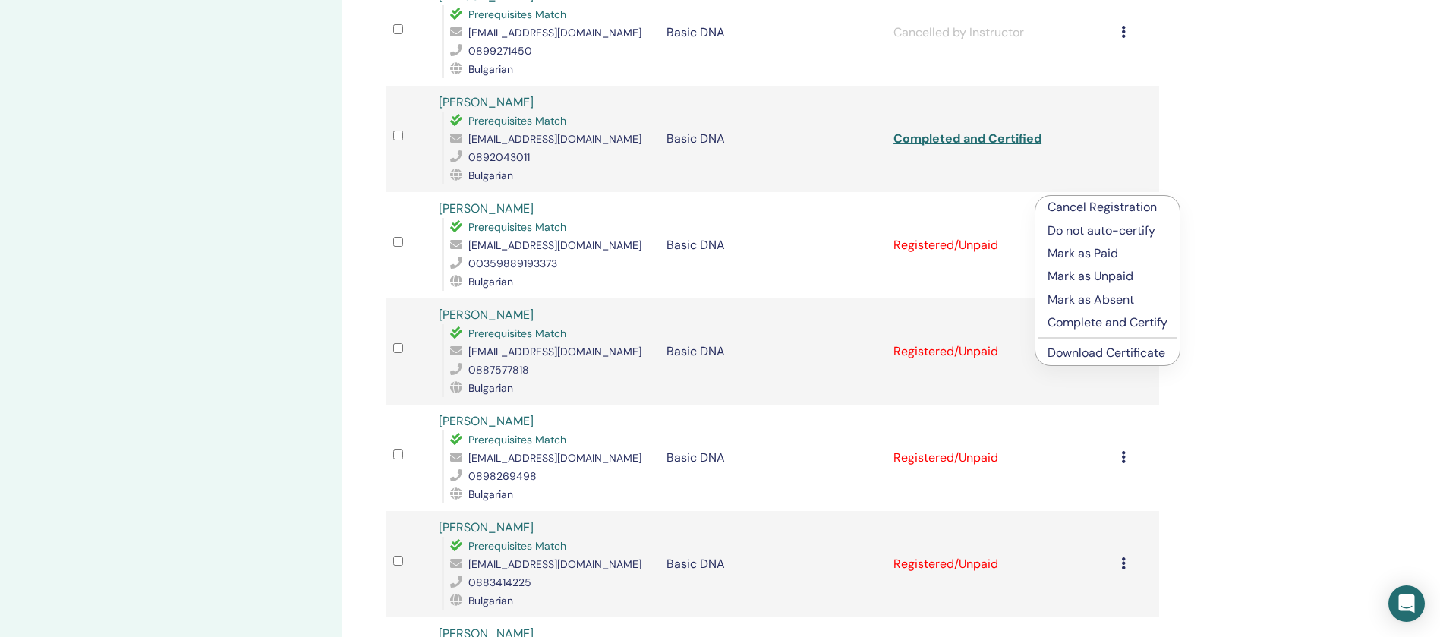
click at [1107, 322] on p "Complete and Certify" at bounding box center [1107, 322] width 120 height 18
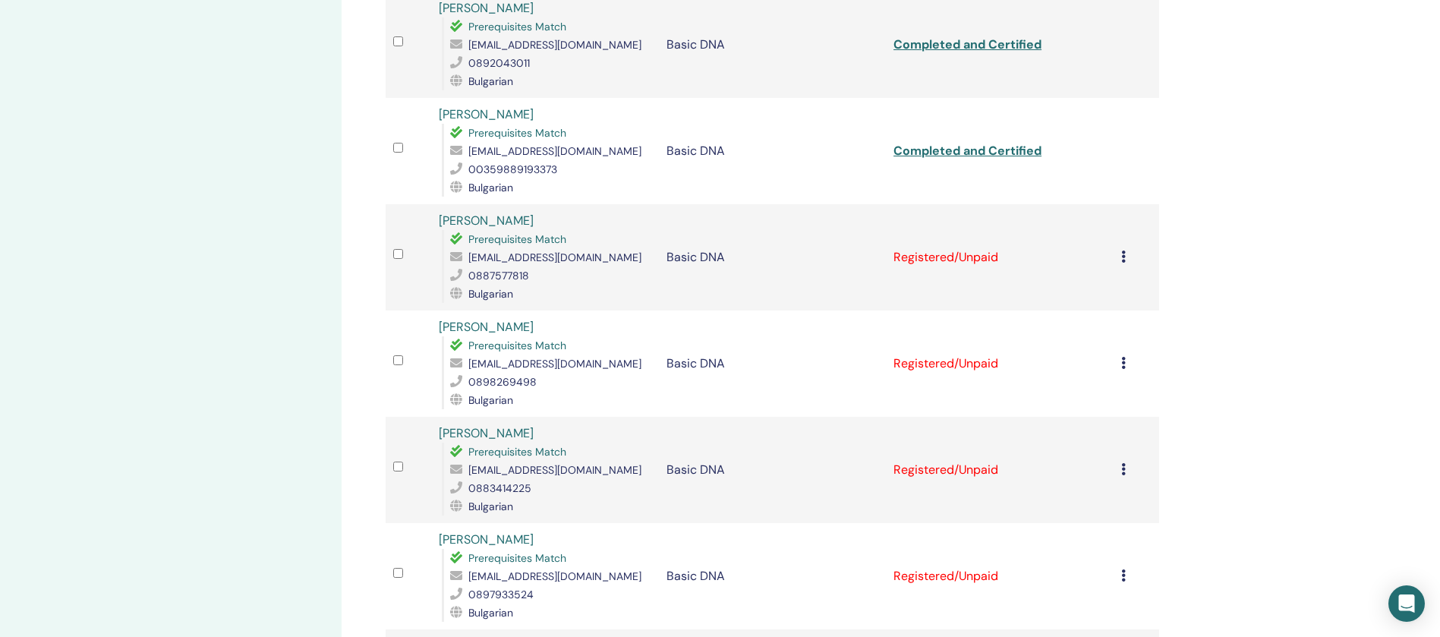
scroll to position [1594, 0]
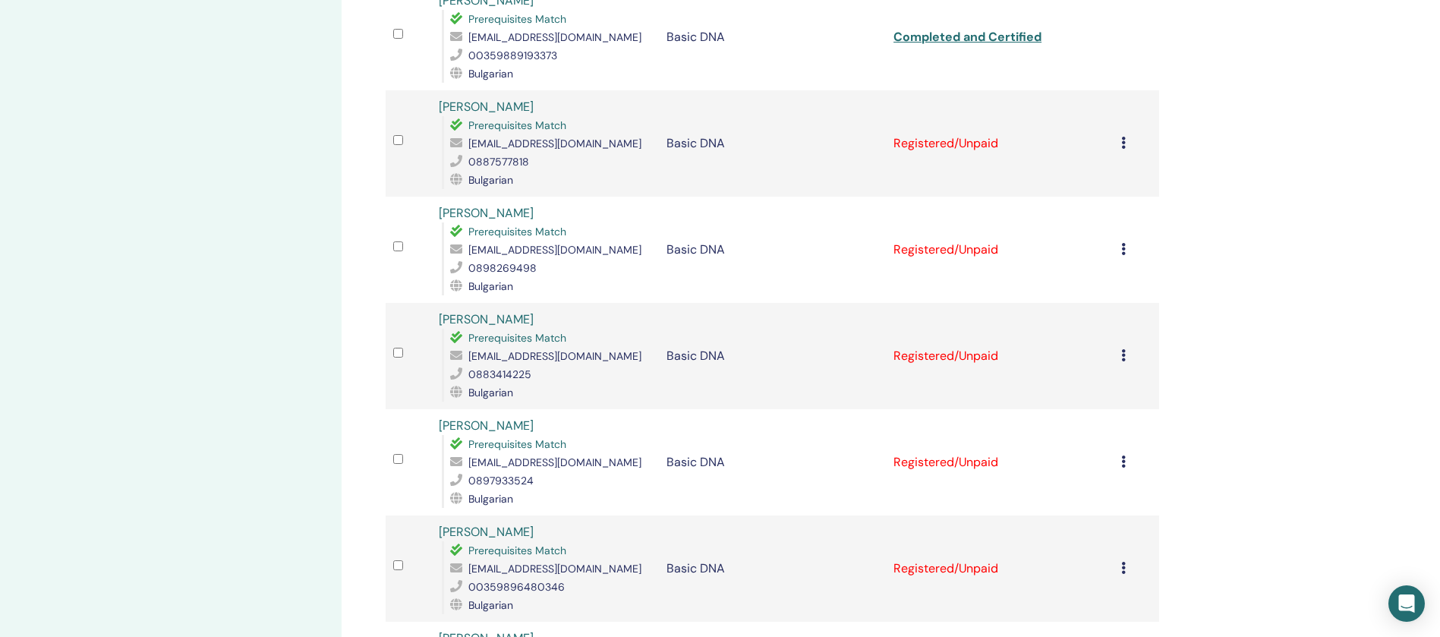
click at [1122, 137] on icon at bounding box center [1123, 143] width 5 height 12
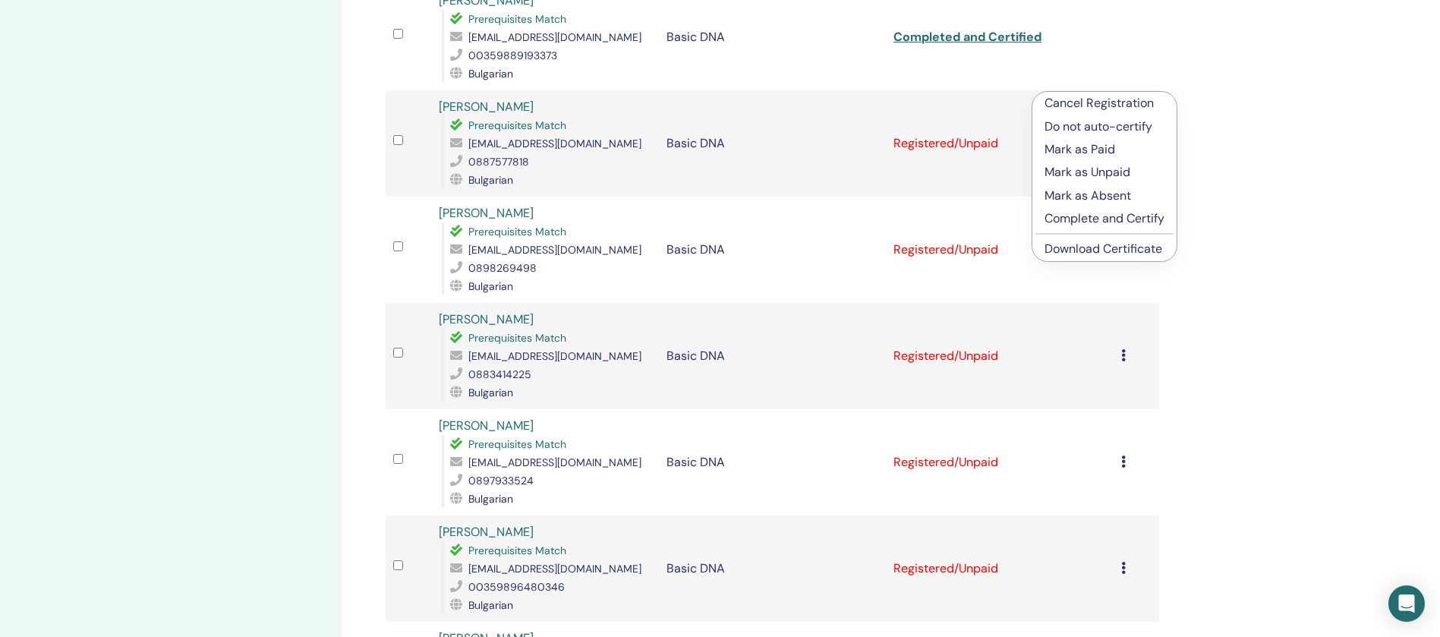
click at [1122, 216] on p "Complete and Certify" at bounding box center [1104, 218] width 120 height 18
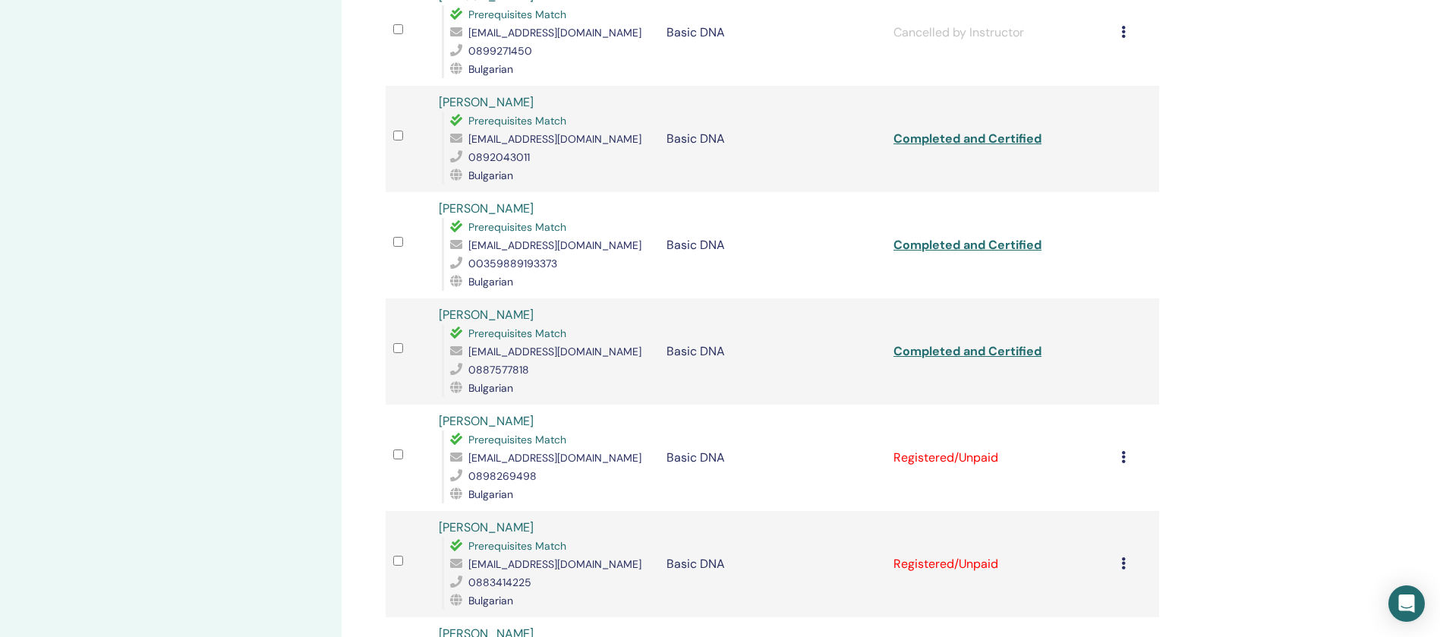
scroll to position [1613, 0]
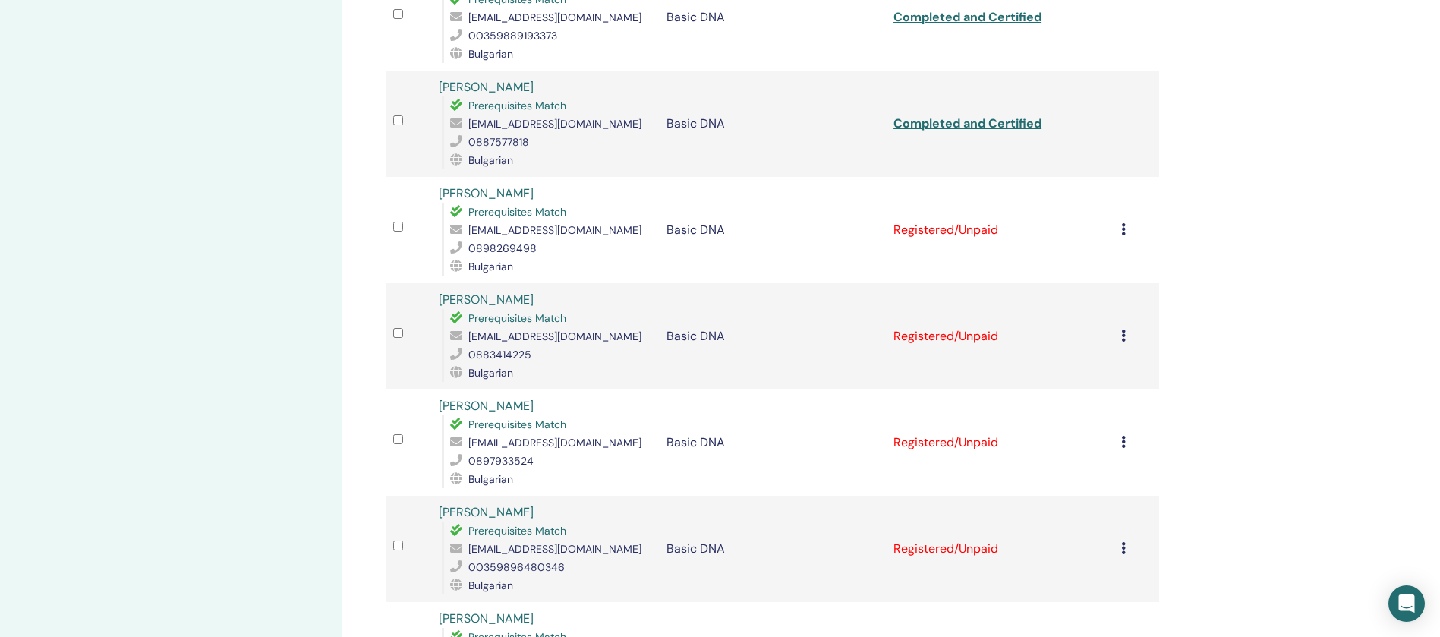
click at [1122, 223] on icon at bounding box center [1123, 229] width 5 height 12
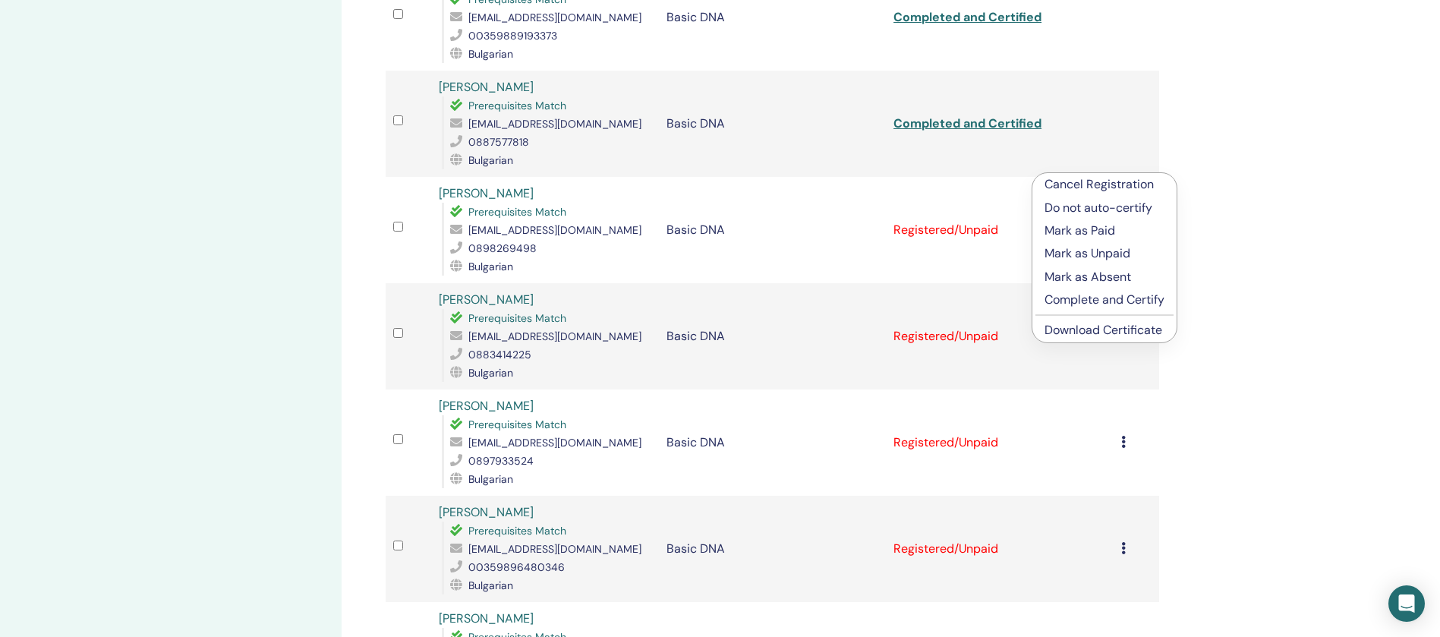
click at [1102, 295] on p "Complete and Certify" at bounding box center [1104, 300] width 120 height 18
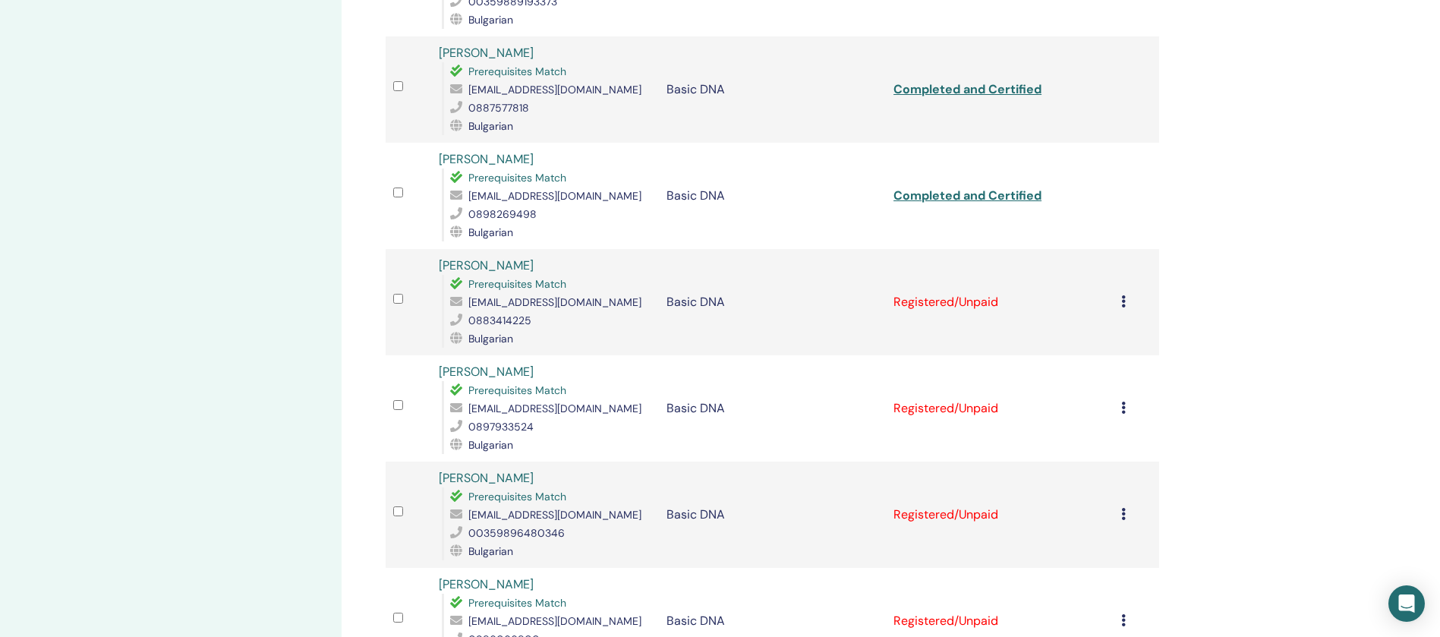
scroll to position [1727, 0]
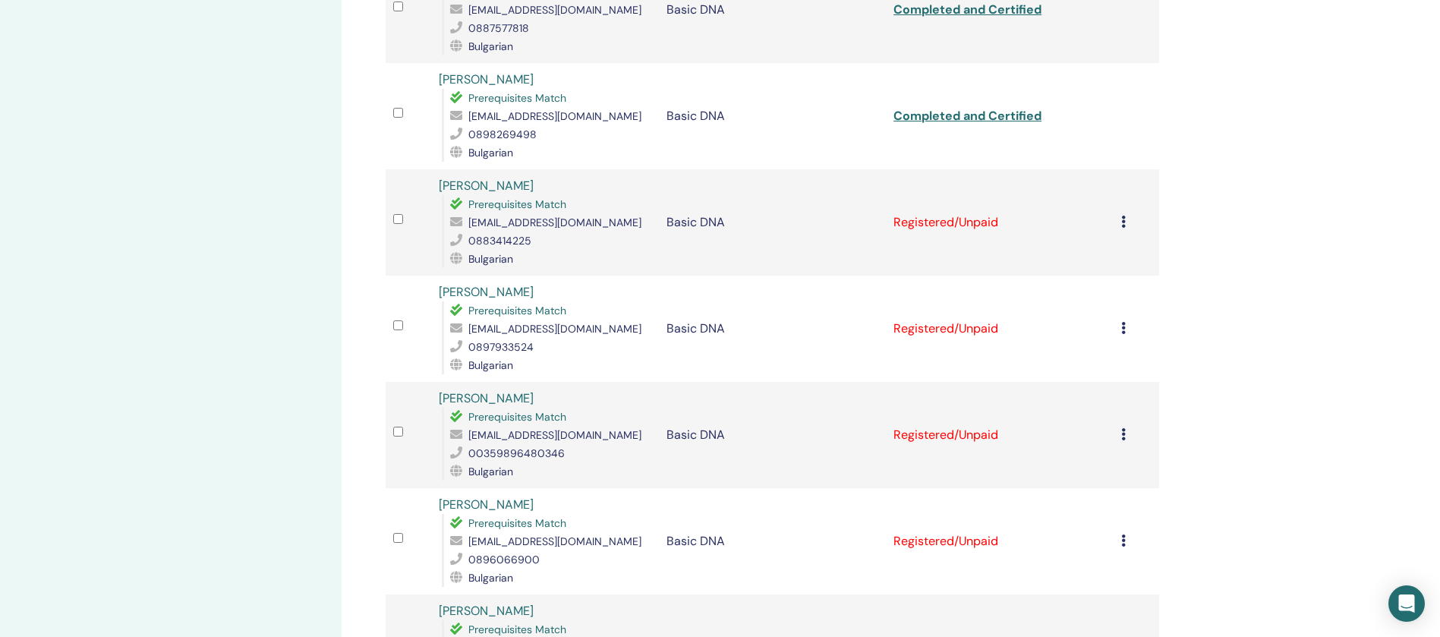
click at [1121, 216] on icon at bounding box center [1123, 222] width 5 height 12
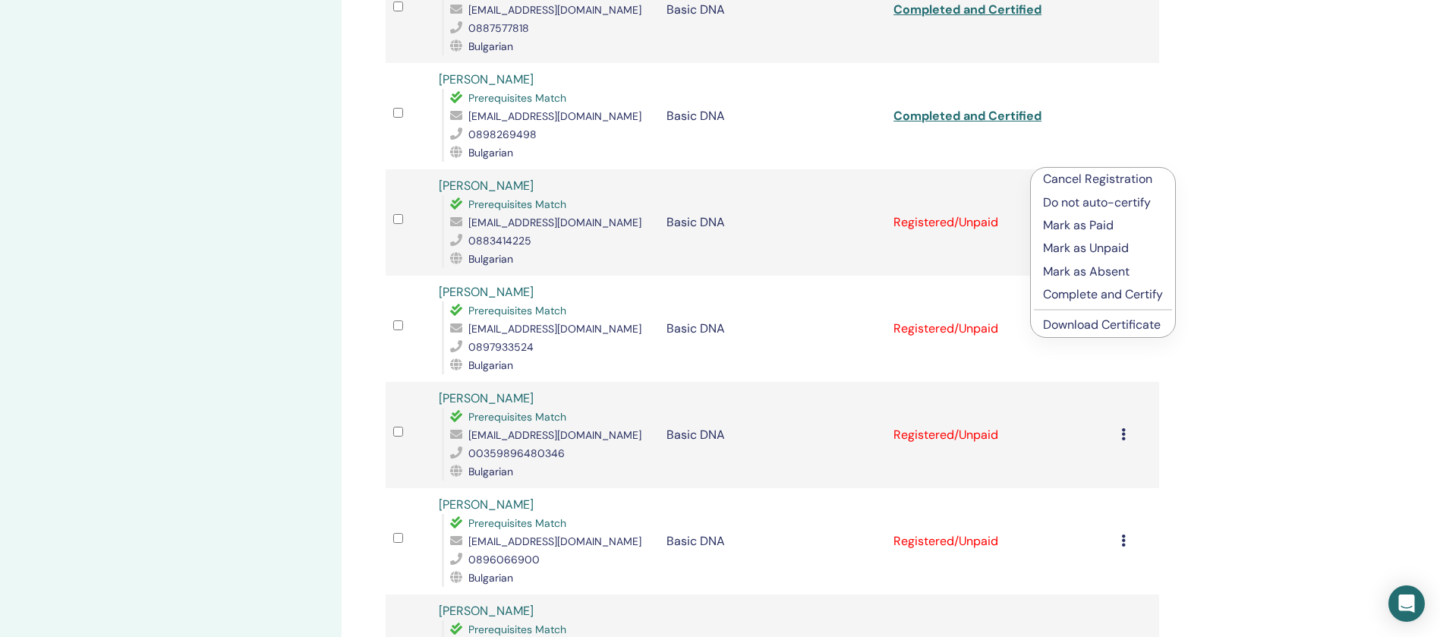
click at [1098, 291] on p "Complete and Certify" at bounding box center [1103, 294] width 120 height 18
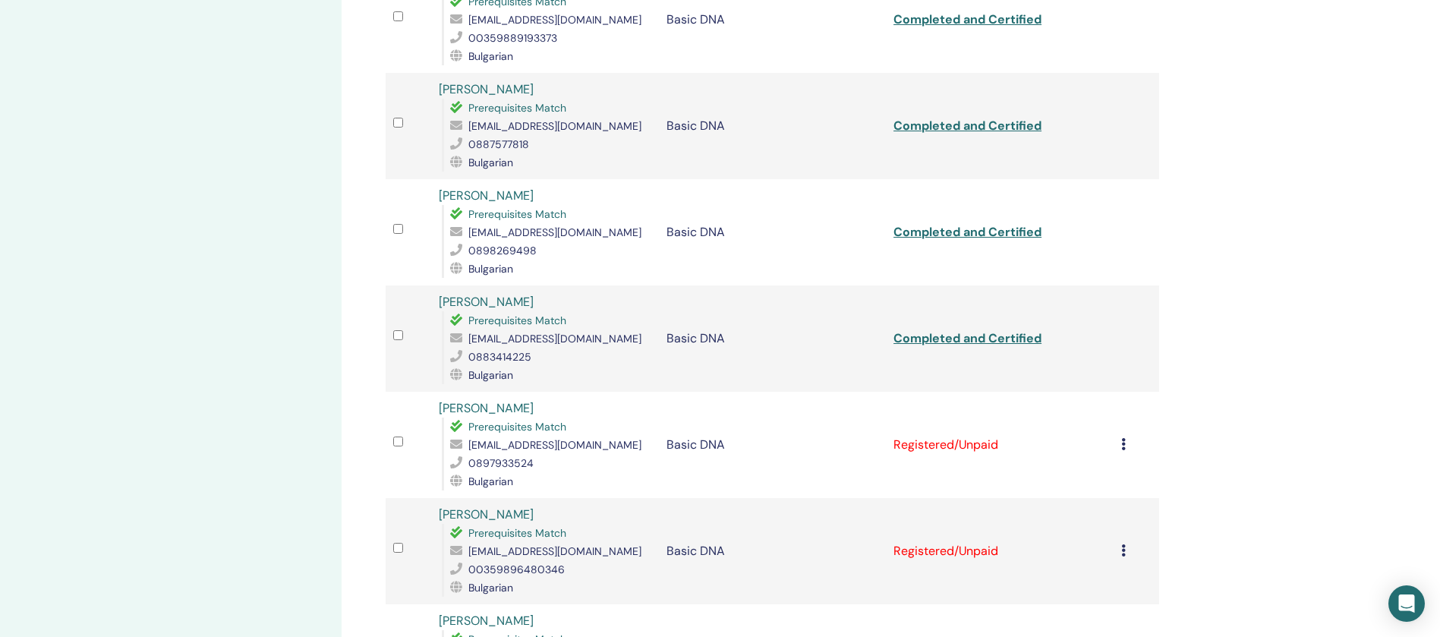
scroll to position [1613, 0]
click at [1124, 436] on icon at bounding box center [1123, 442] width 5 height 12
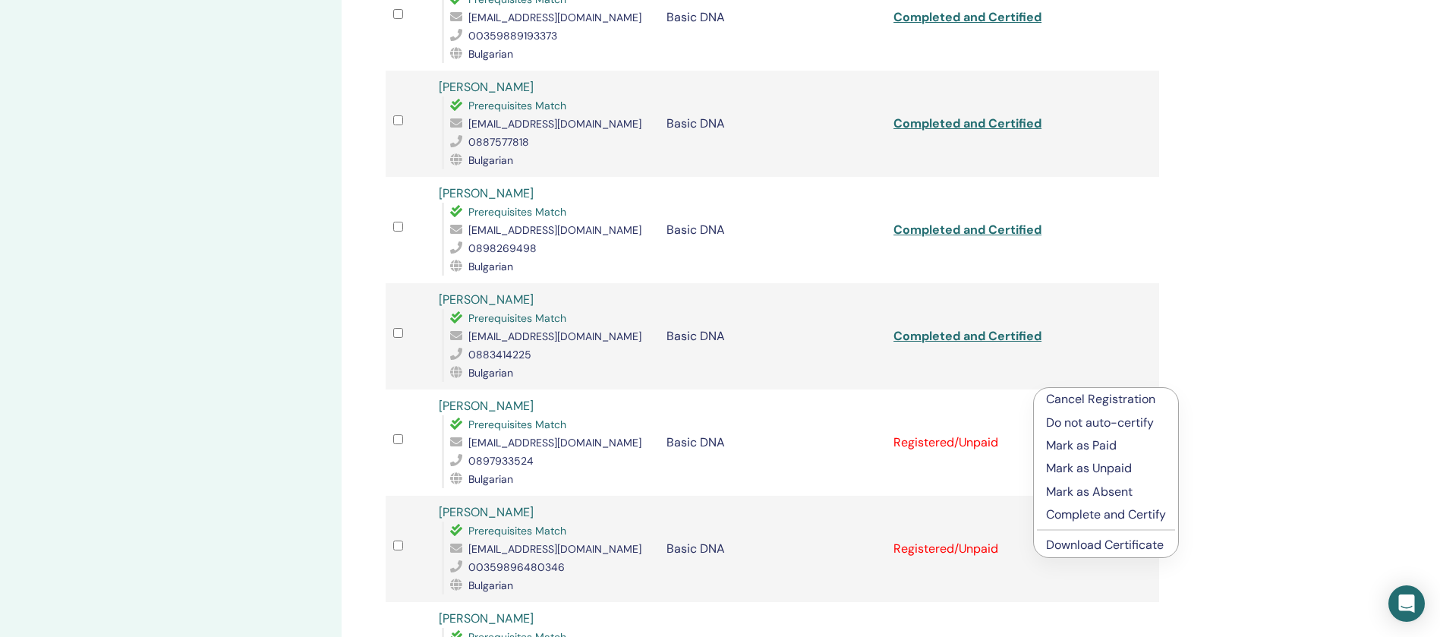
click at [1114, 518] on p "Complete and Certify" at bounding box center [1106, 514] width 120 height 18
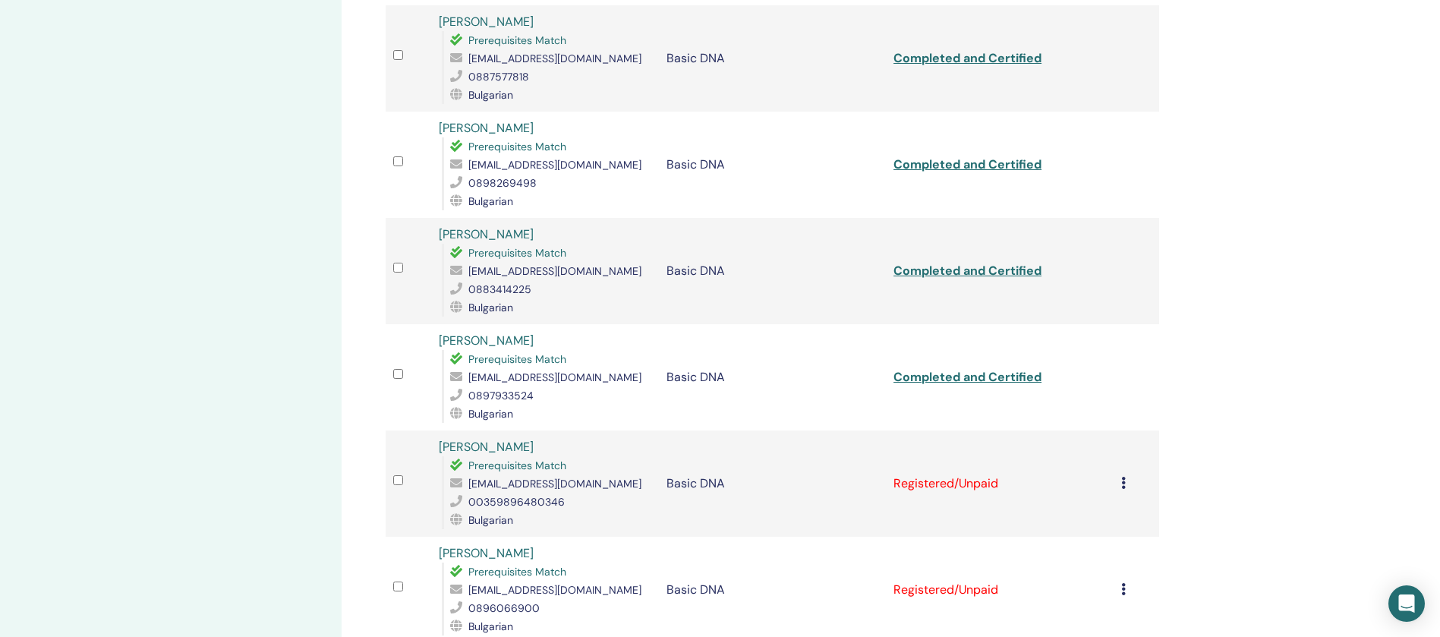
scroll to position [1727, 0]
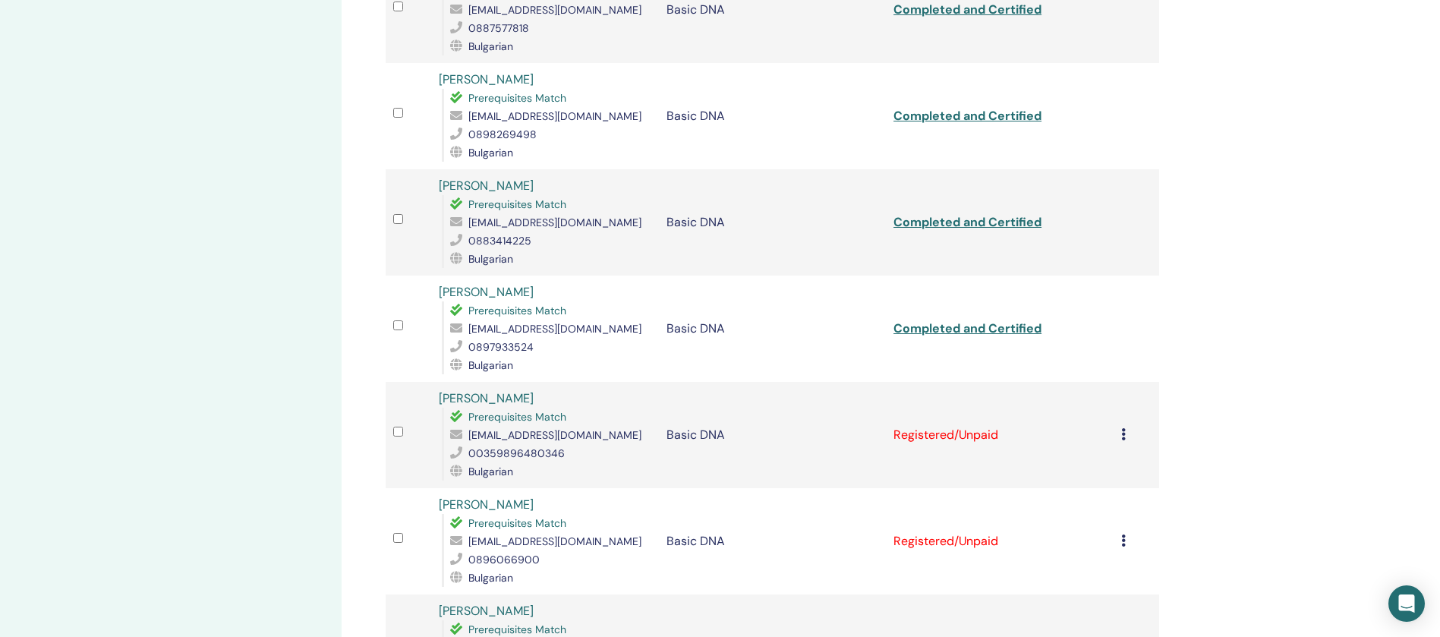
click at [1122, 428] on icon at bounding box center [1123, 434] width 5 height 12
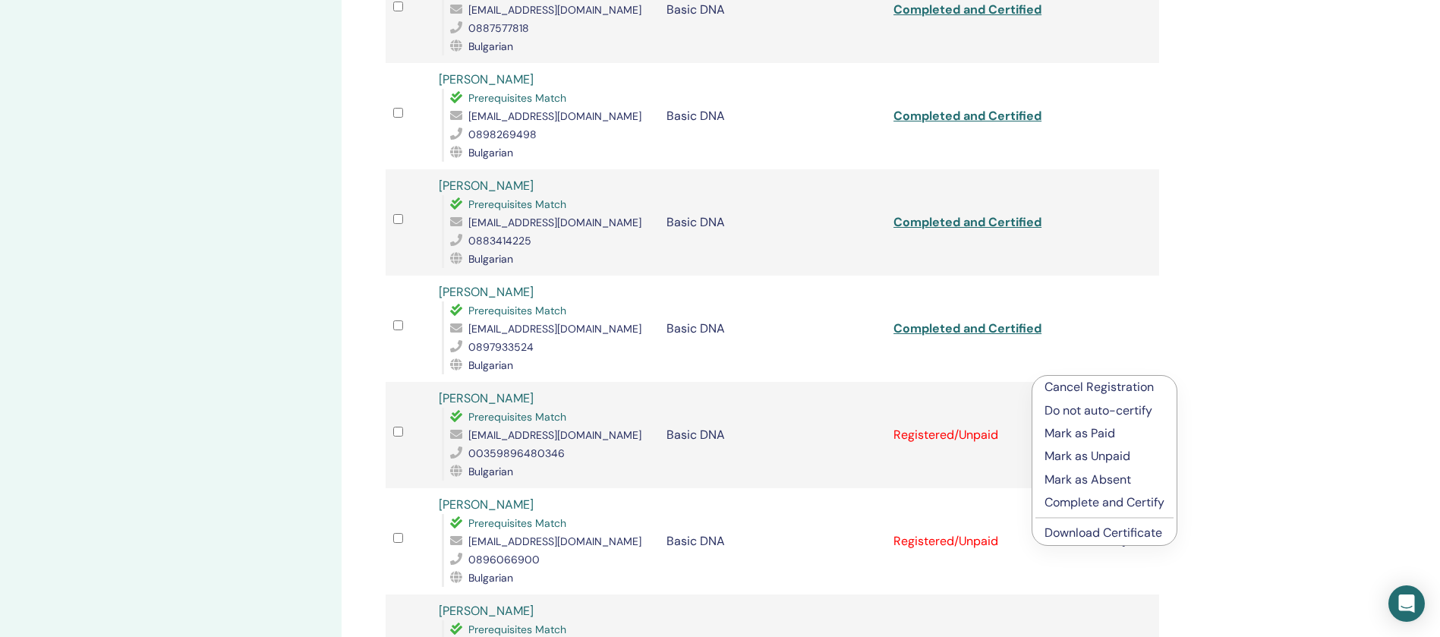
click at [1122, 500] on p "Complete and Certify" at bounding box center [1104, 502] width 120 height 18
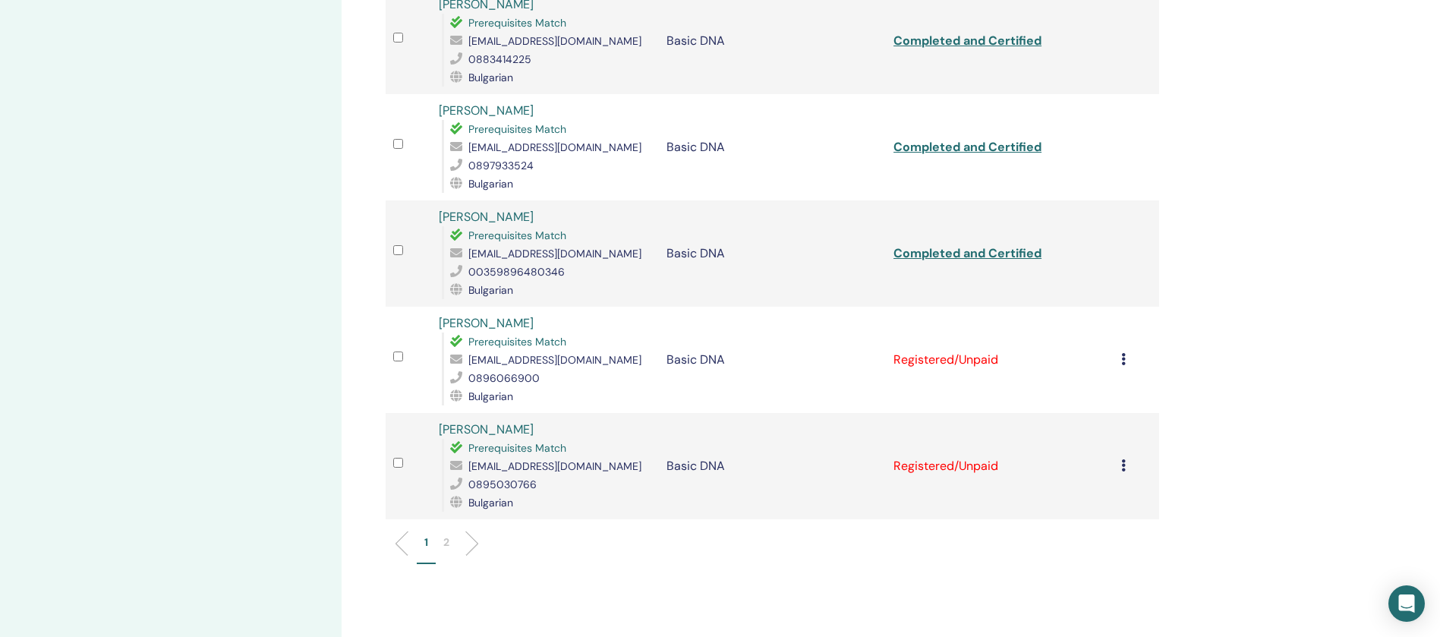
scroll to position [1841, 0]
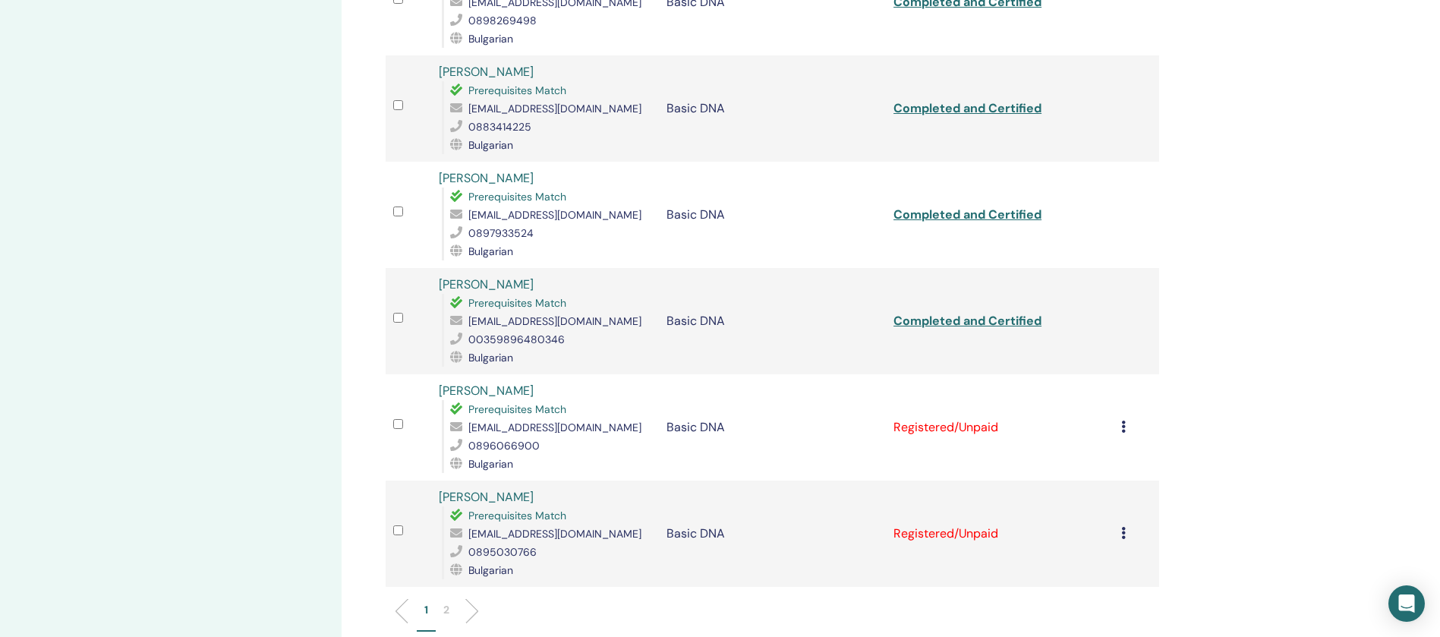
click at [1121, 420] on icon at bounding box center [1123, 426] width 5 height 12
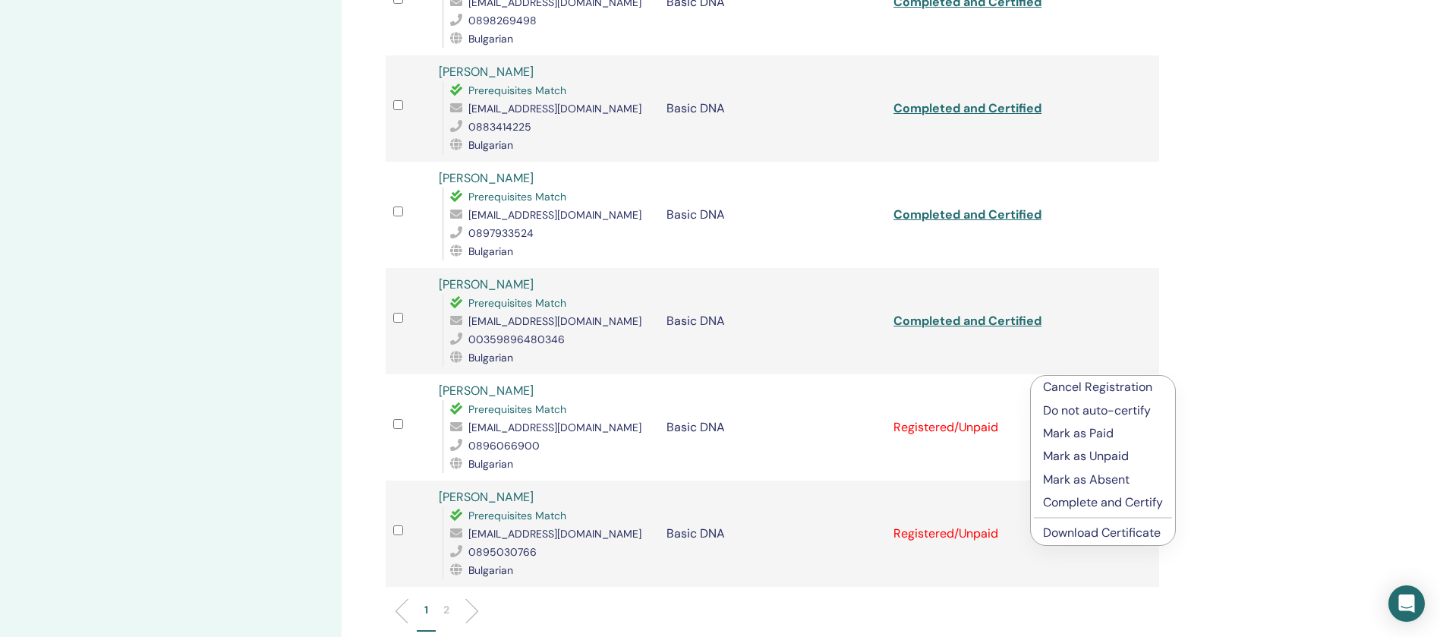
click at [1102, 502] on p "Complete and Certify" at bounding box center [1103, 502] width 120 height 18
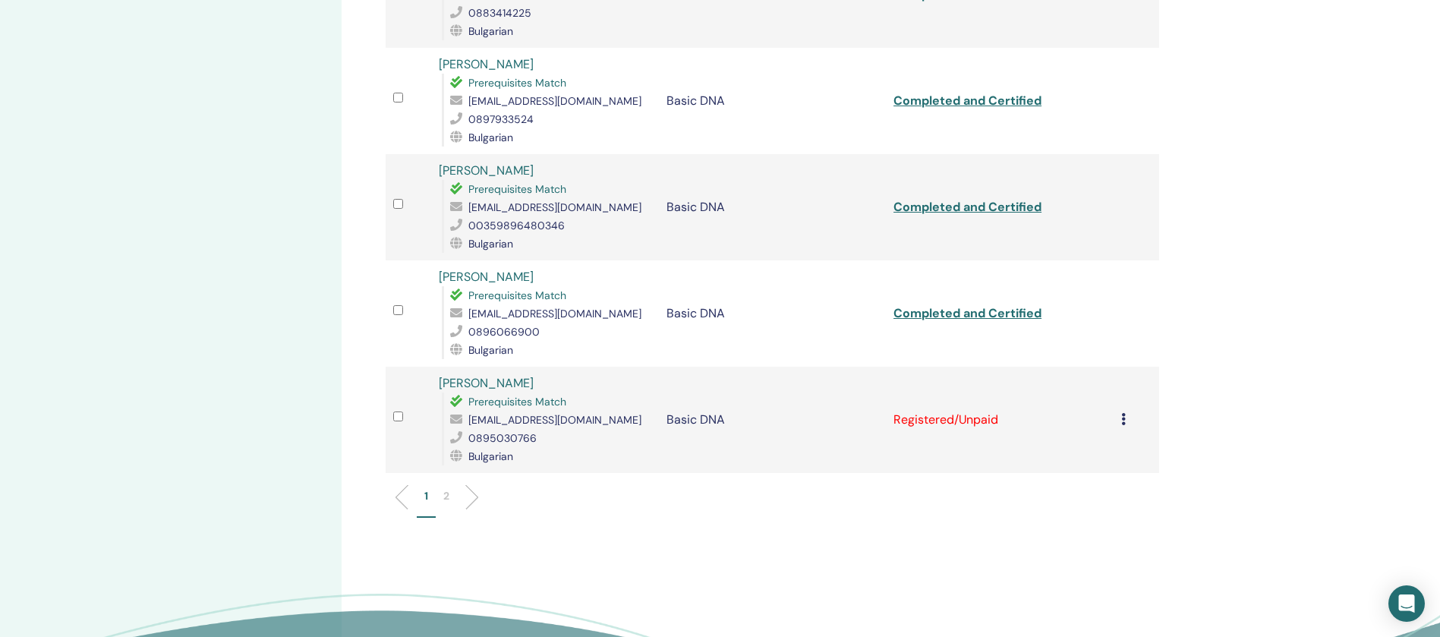
scroll to position [2069, 0]
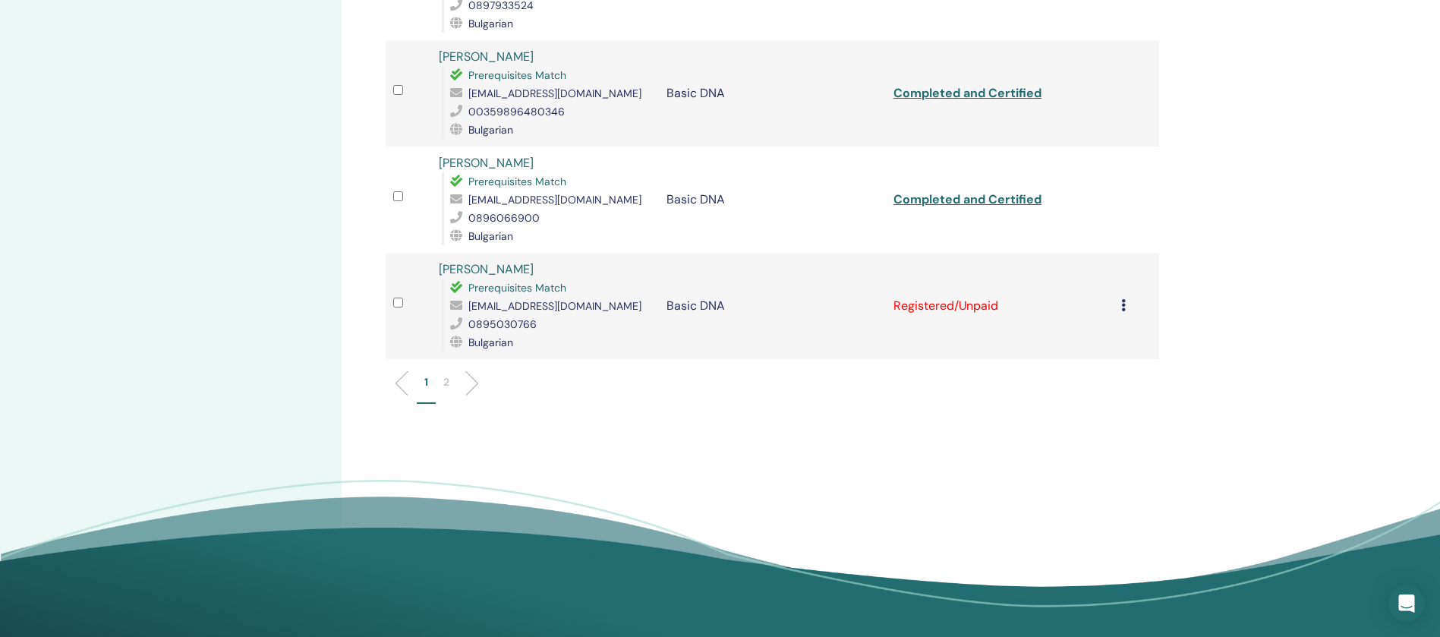
click at [1122, 299] on icon at bounding box center [1123, 305] width 5 height 12
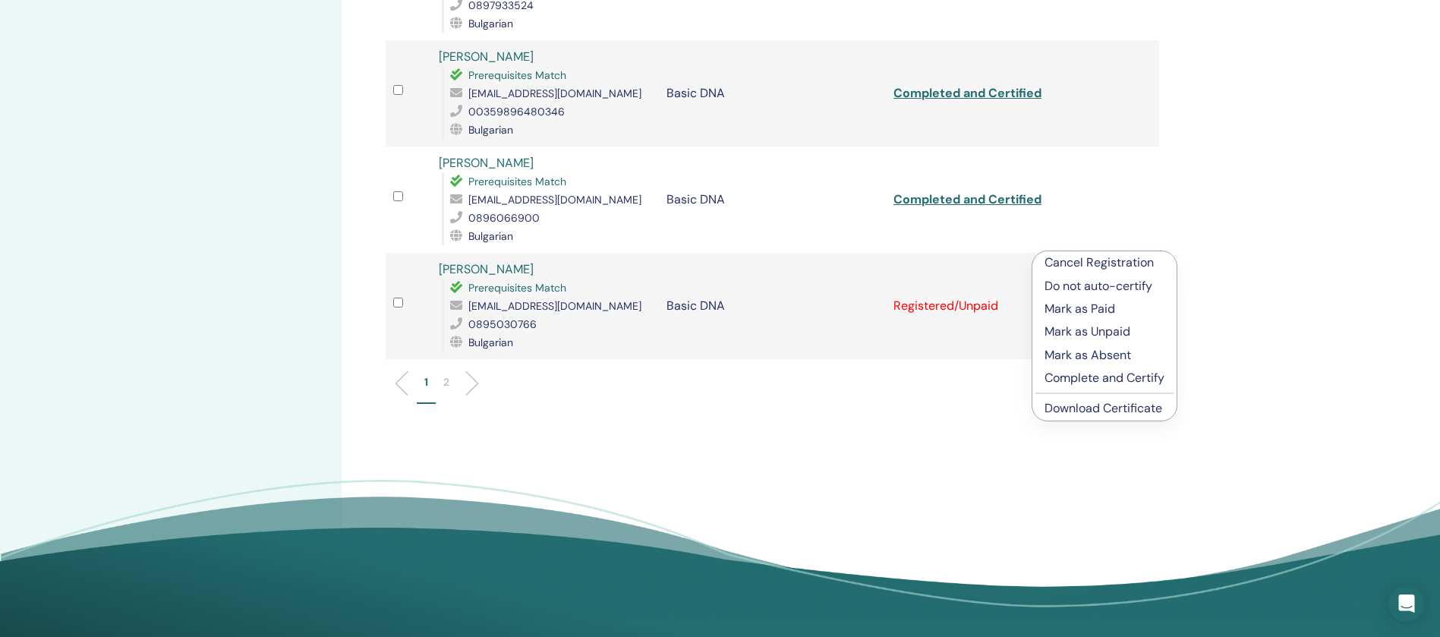
click at [1109, 377] on p "Complete and Certify" at bounding box center [1104, 378] width 120 height 18
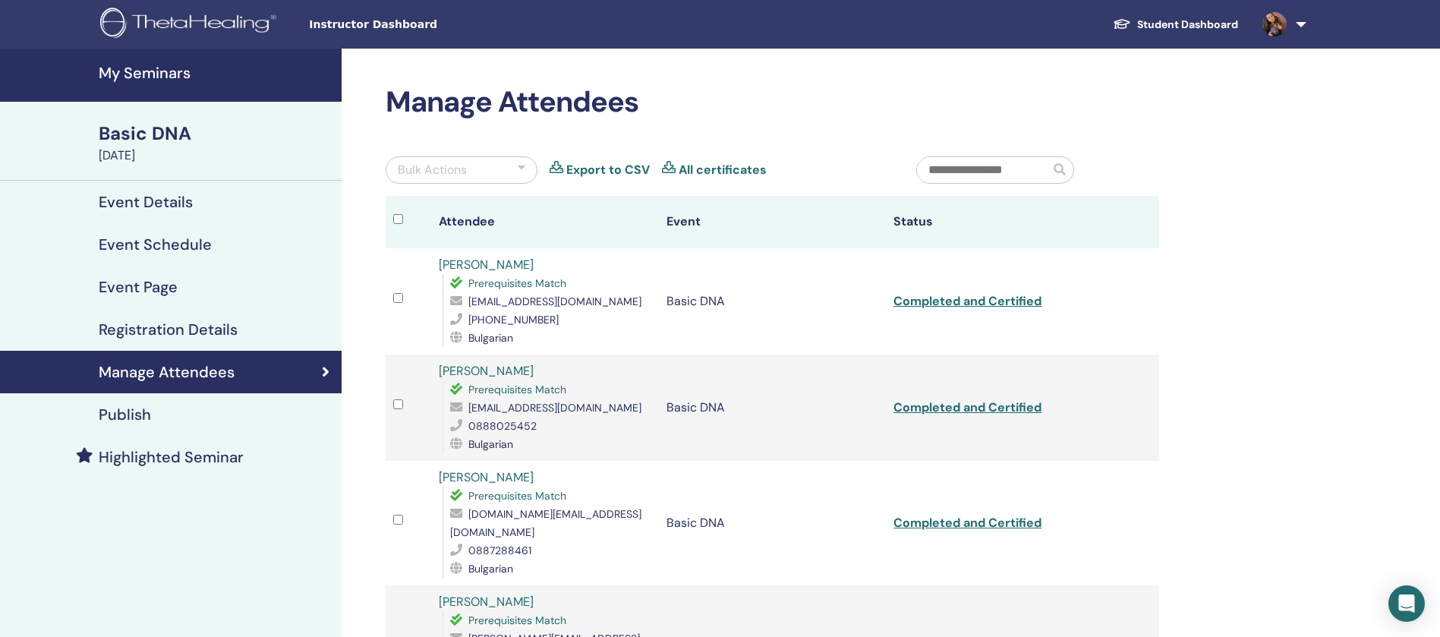
click at [263, 71] on h4 "My Seminars" at bounding box center [216, 73] width 234 height 18
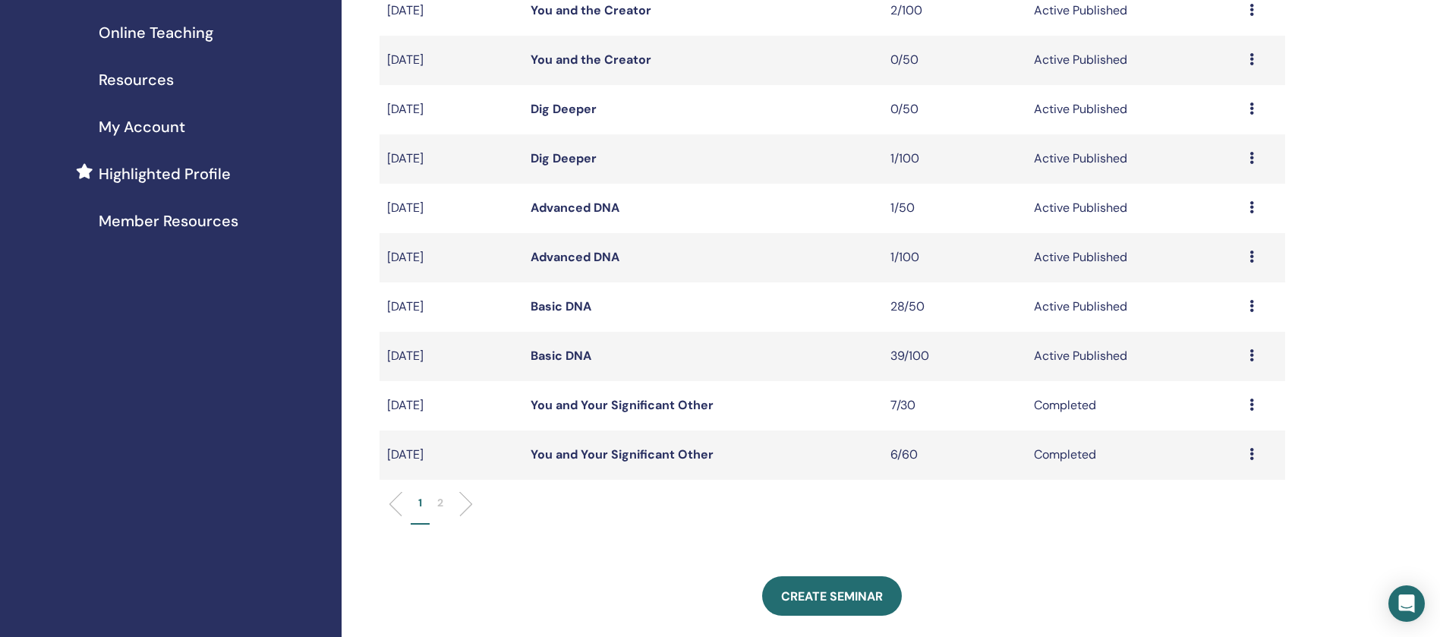
scroll to position [228, 0]
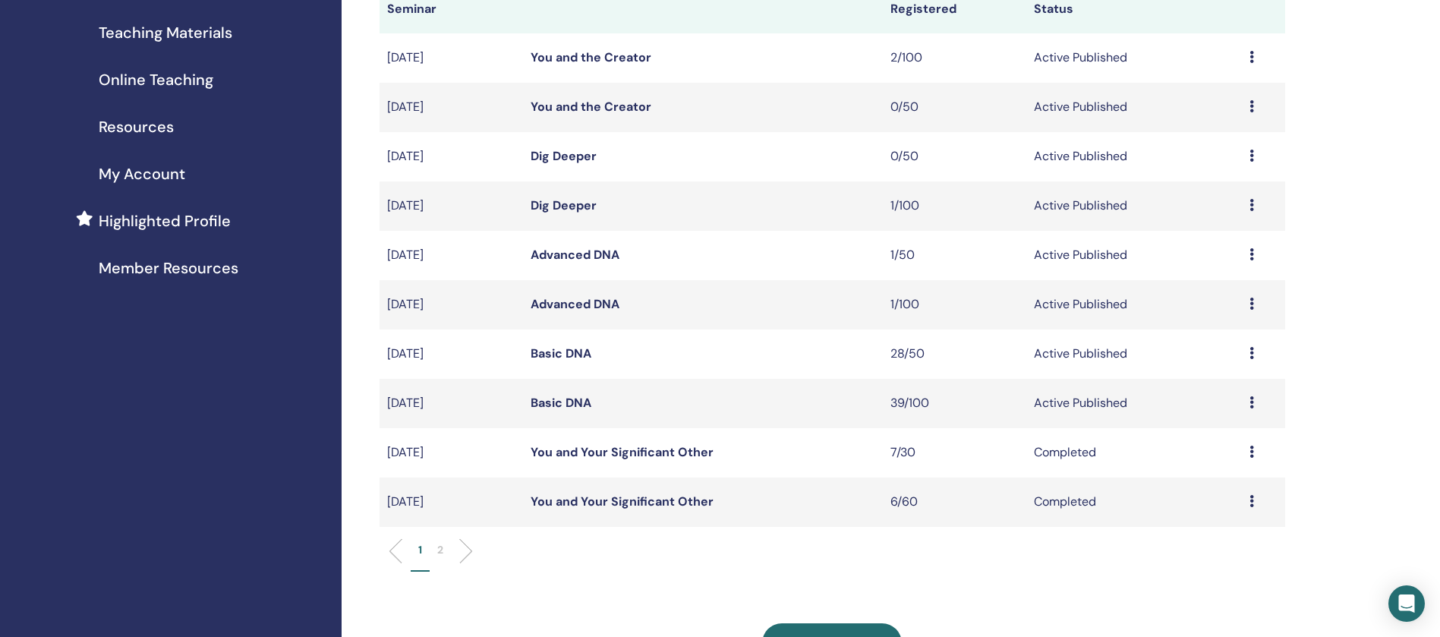
click at [568, 361] on td "Basic DNA" at bounding box center [702, 353] width 359 height 49
click at [580, 357] on link "Basic DNA" at bounding box center [560, 353] width 61 height 16
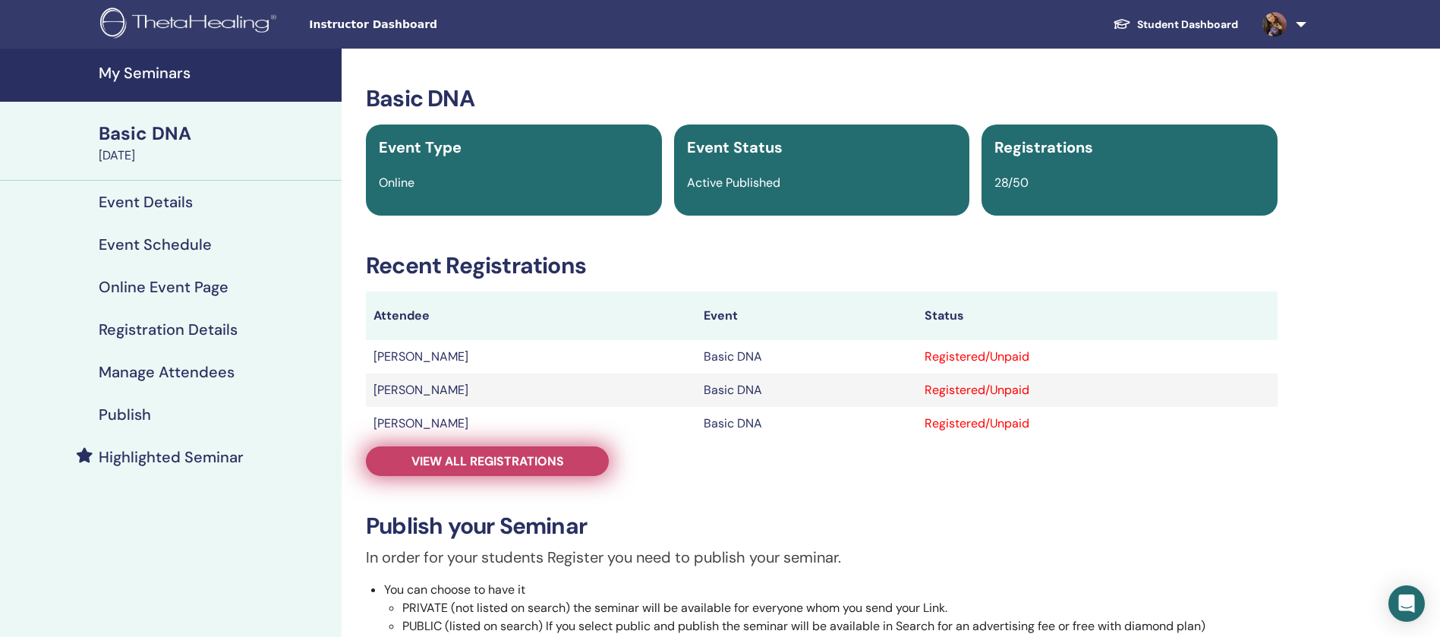
click at [584, 464] on link "View all registrations" at bounding box center [487, 461] width 243 height 30
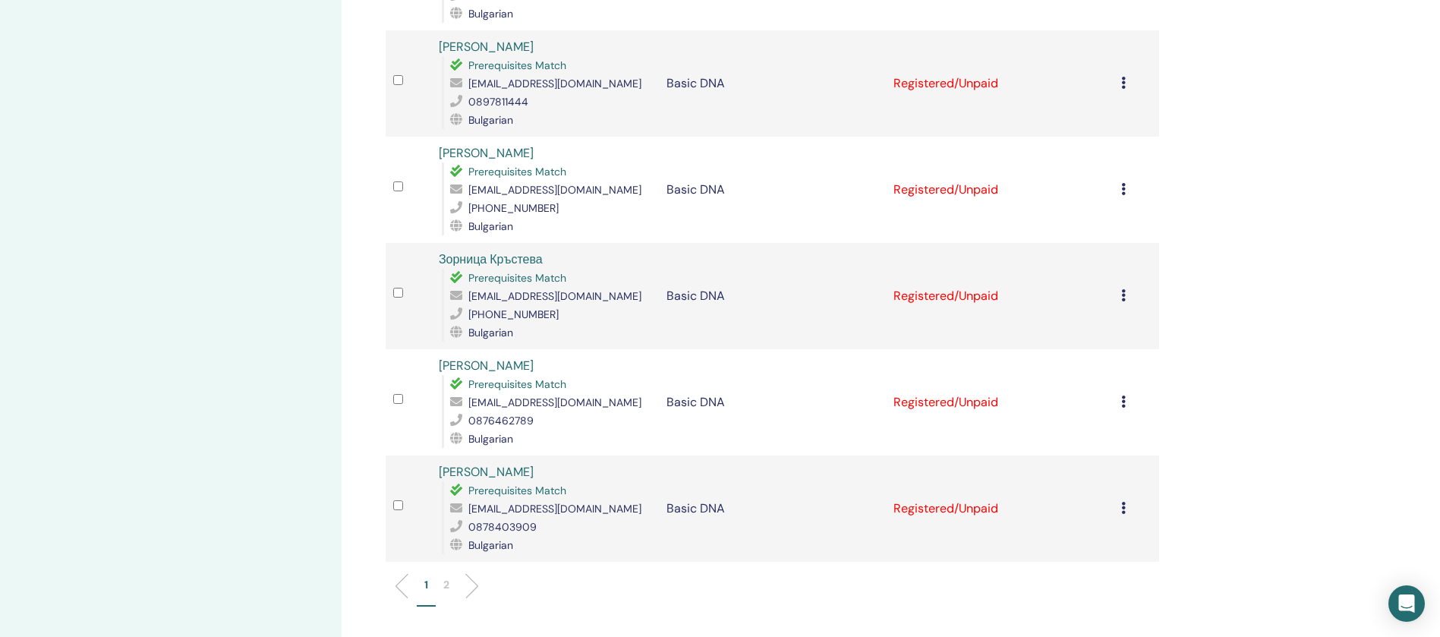
scroll to position [1935, 0]
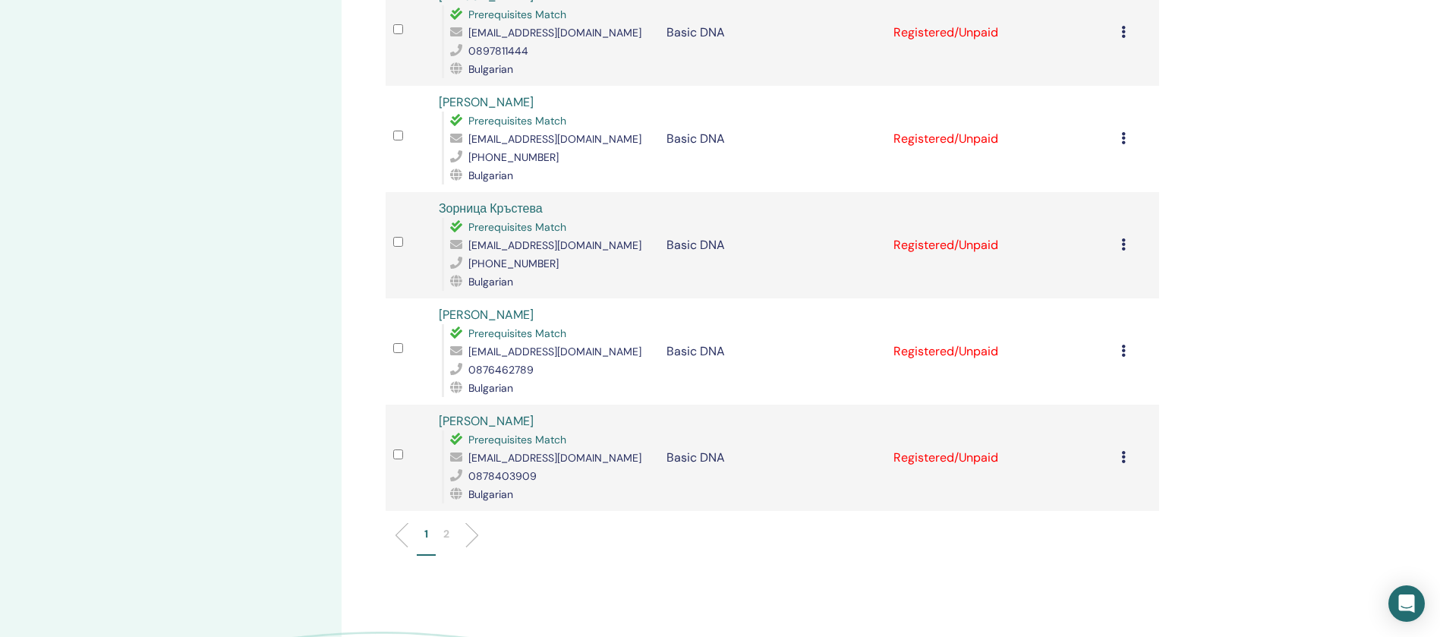
click at [447, 526] on p "2" at bounding box center [446, 534] width 6 height 16
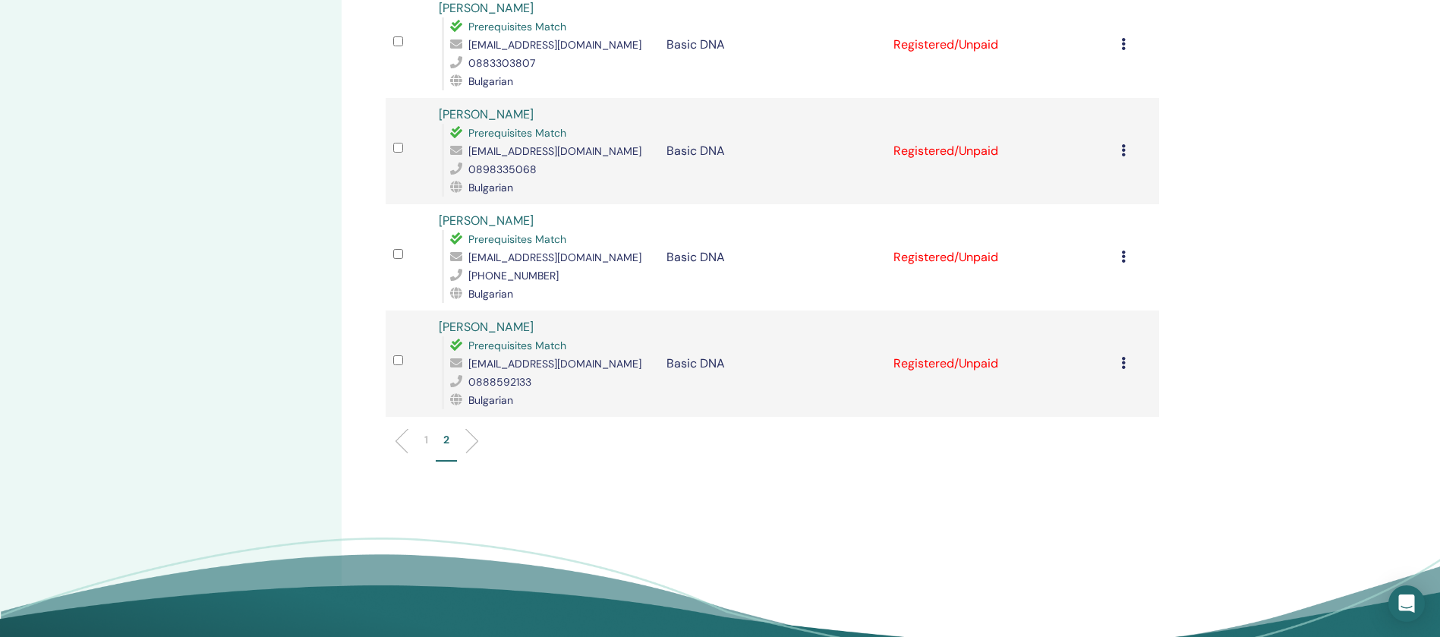
scroll to position [683, 0]
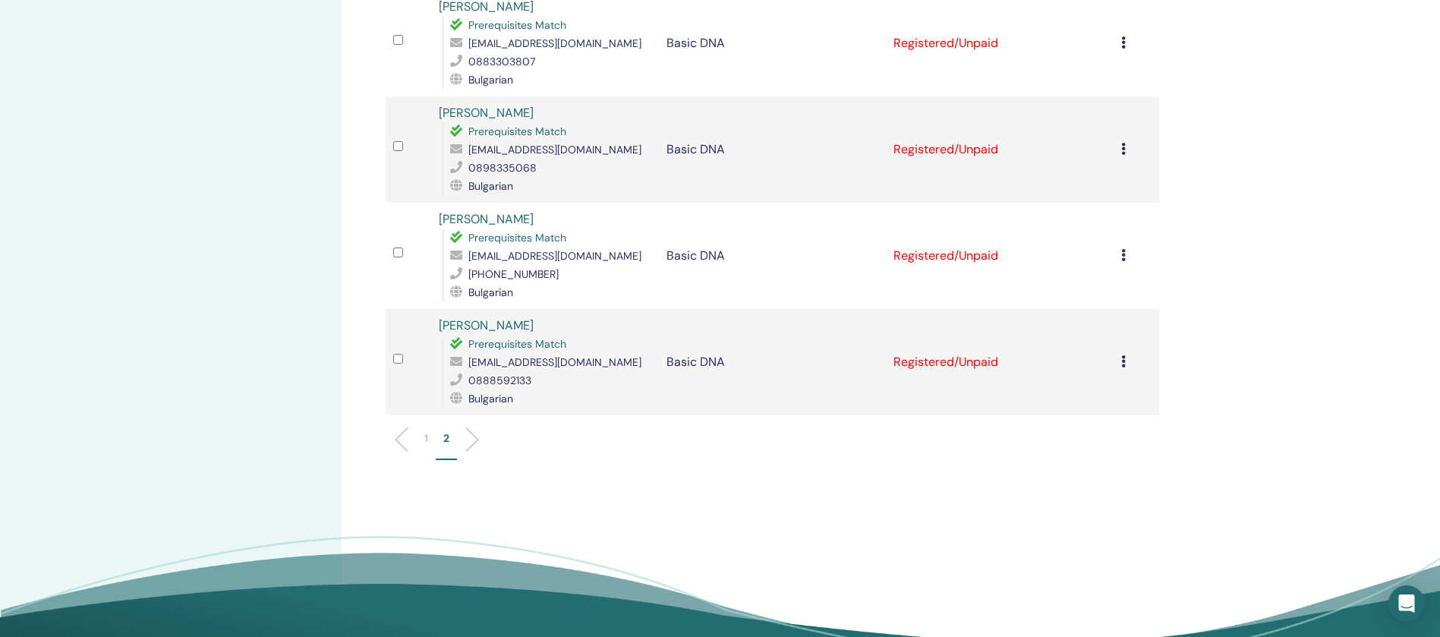
drag, startPoint x: 1125, startPoint y: 358, endPoint x: 1126, endPoint y: 370, distance: 12.2
click at [1125, 359] on div "Cancel Registration Do not auto-certify Mark as Paid Mark as Unpaid Mark as Abs…" at bounding box center [1136, 362] width 30 height 18
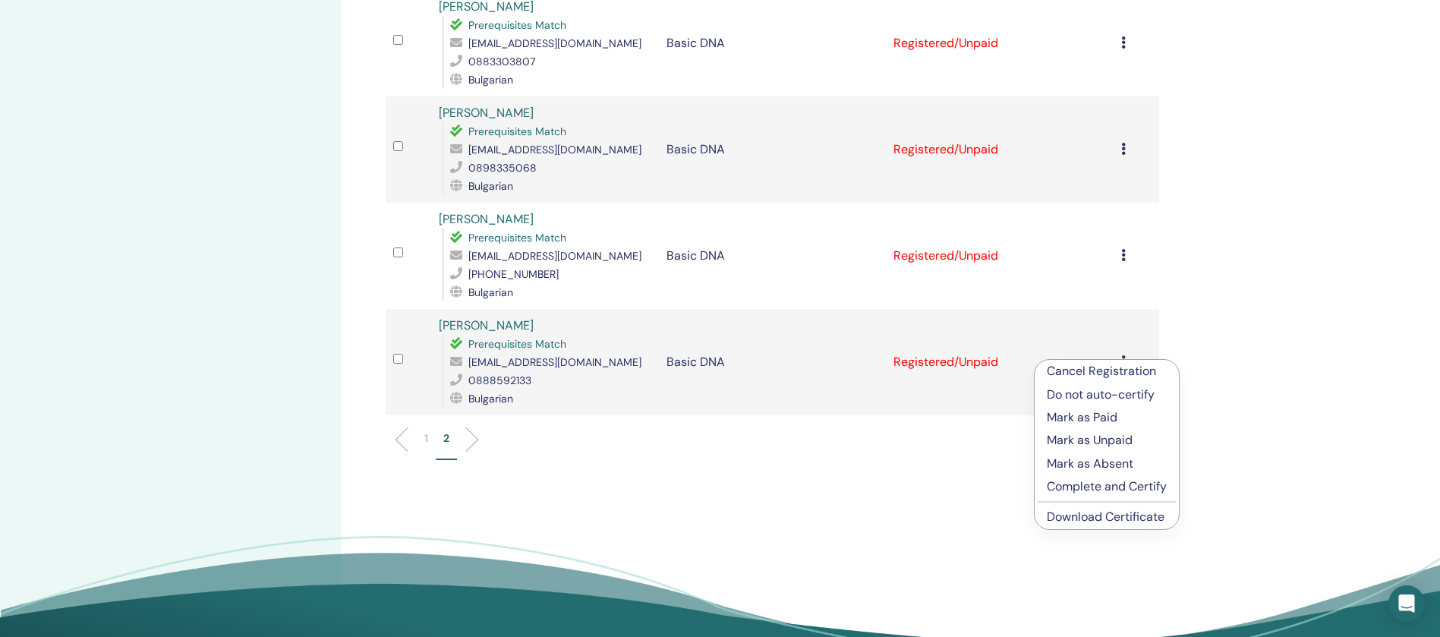
click at [1088, 480] on p "Complete and Certify" at bounding box center [1107, 486] width 120 height 18
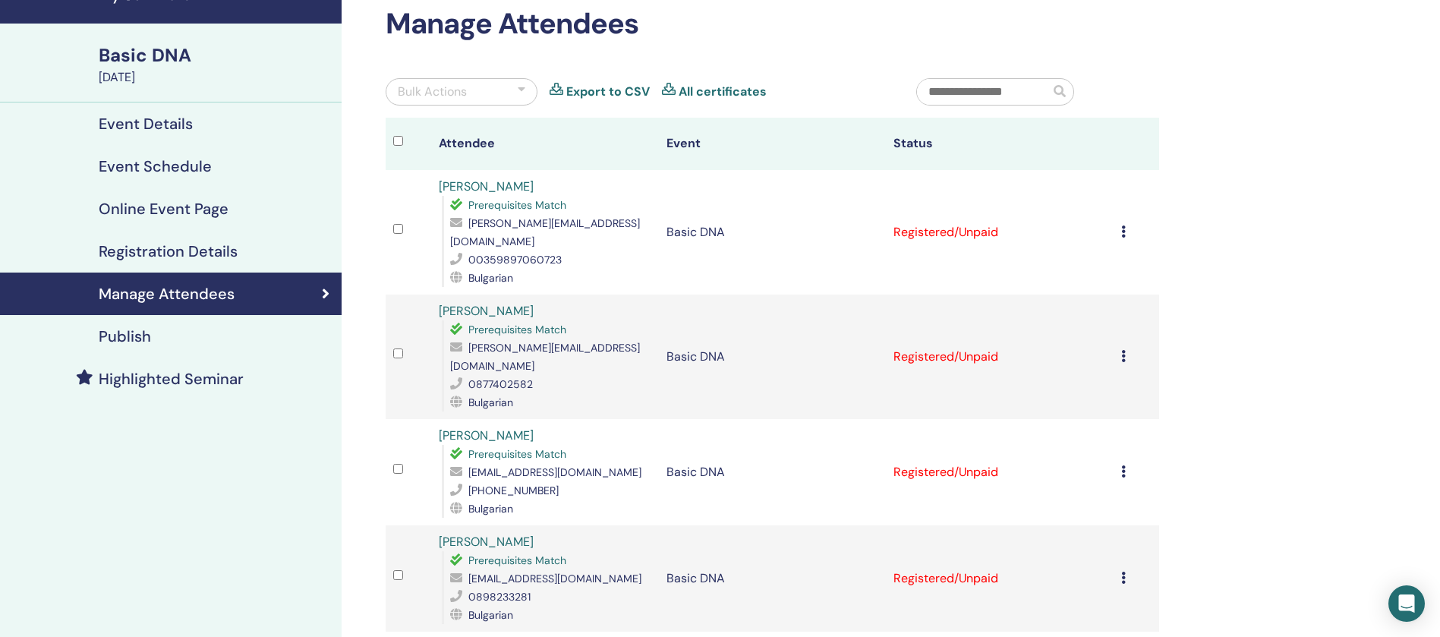
scroll to position [114, 0]
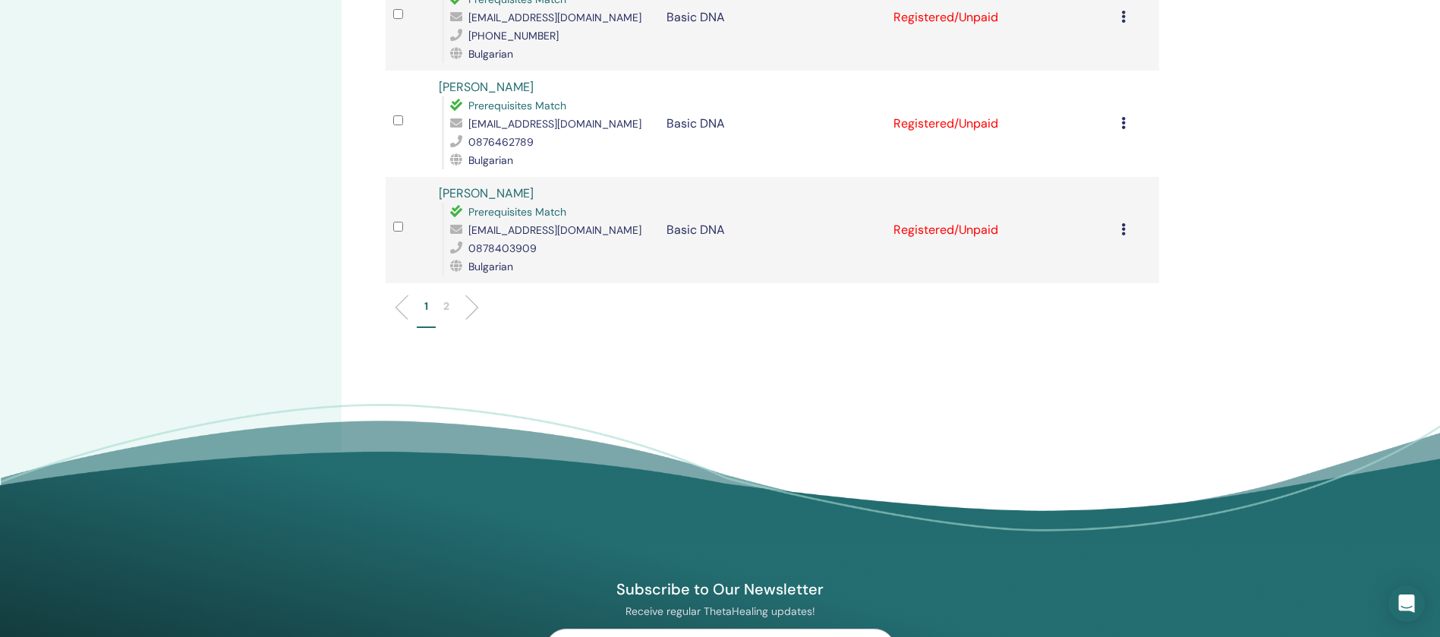
click at [443, 298] on li "2" at bounding box center [446, 313] width 21 height 30
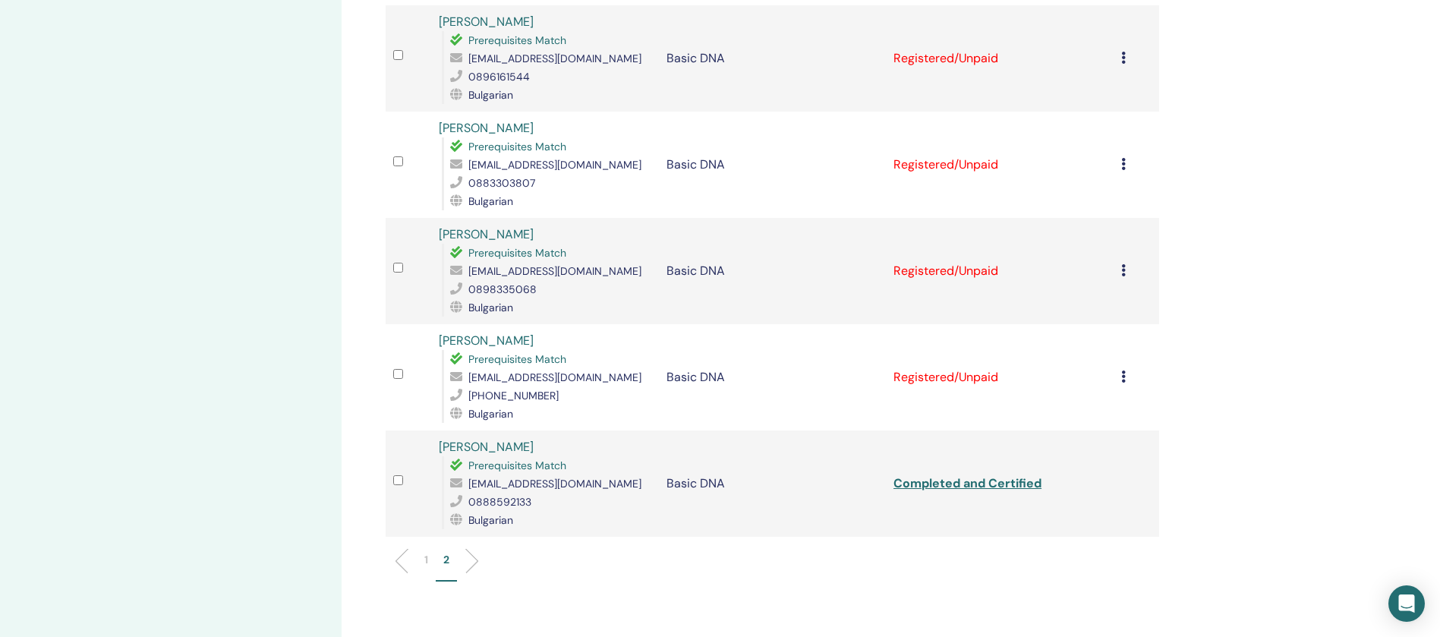
scroll to position [515, 0]
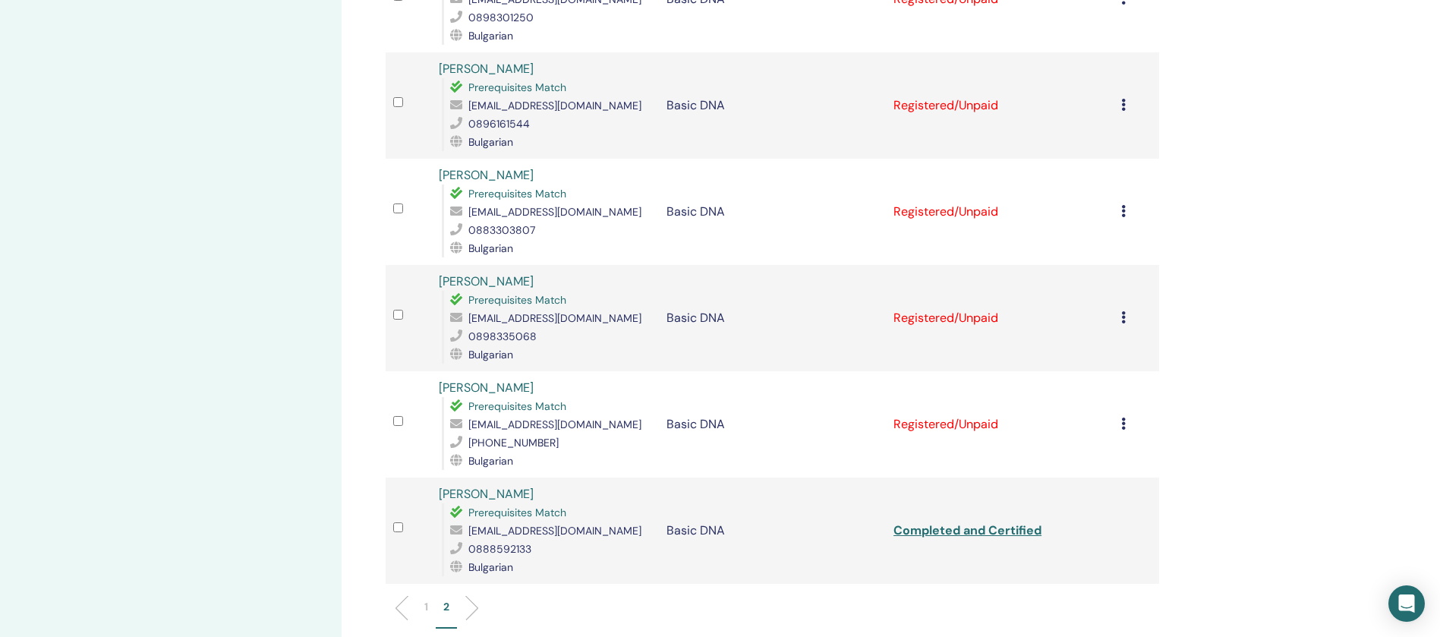
click at [1125, 210] on div "Cancel Registration Do not auto-certify Mark as Paid Mark as Unpaid Mark as Abs…" at bounding box center [1136, 212] width 30 height 18
click at [1101, 338] on p "Complete and Certify" at bounding box center [1107, 338] width 120 height 18
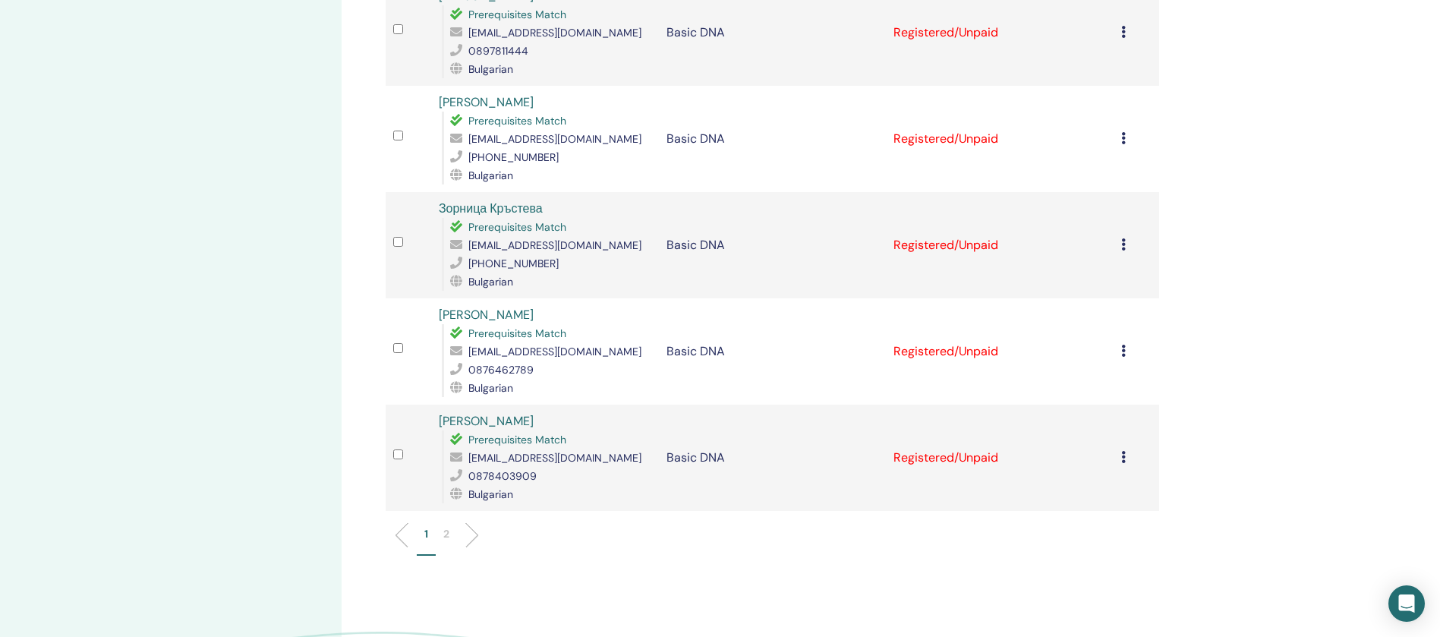
scroll to position [1955, 0]
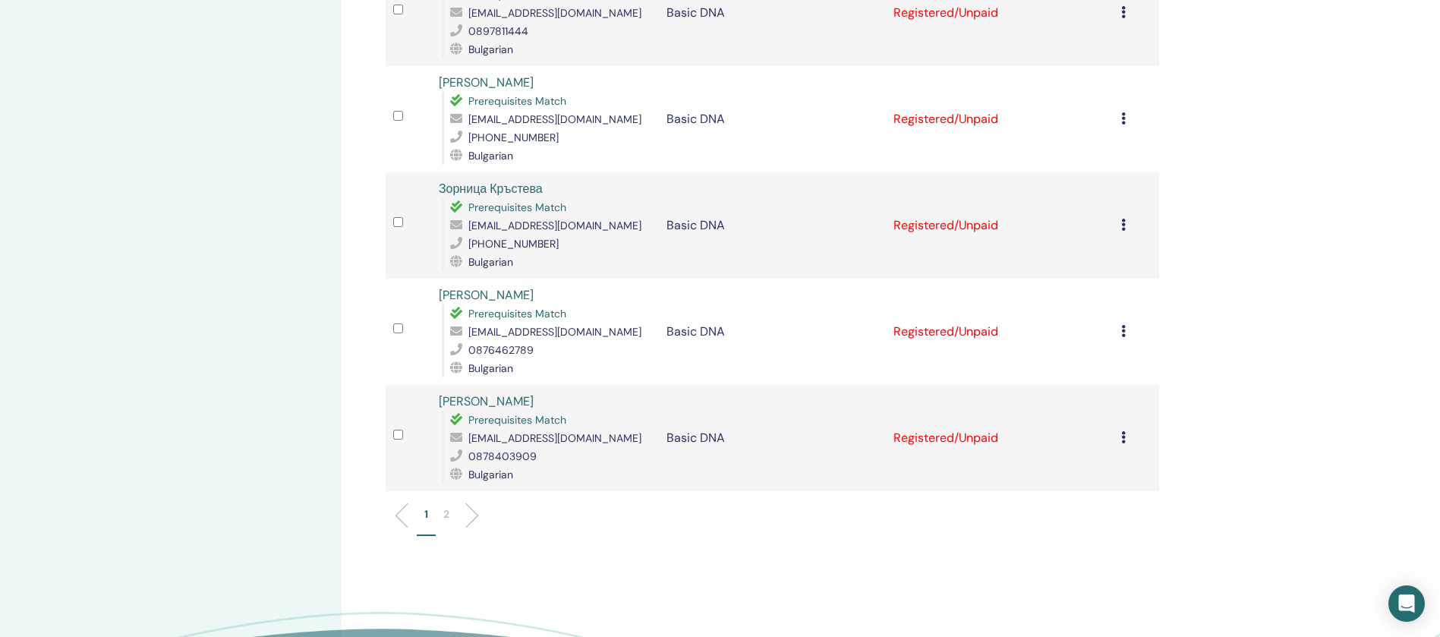
click at [442, 506] on li "2" at bounding box center [446, 521] width 21 height 30
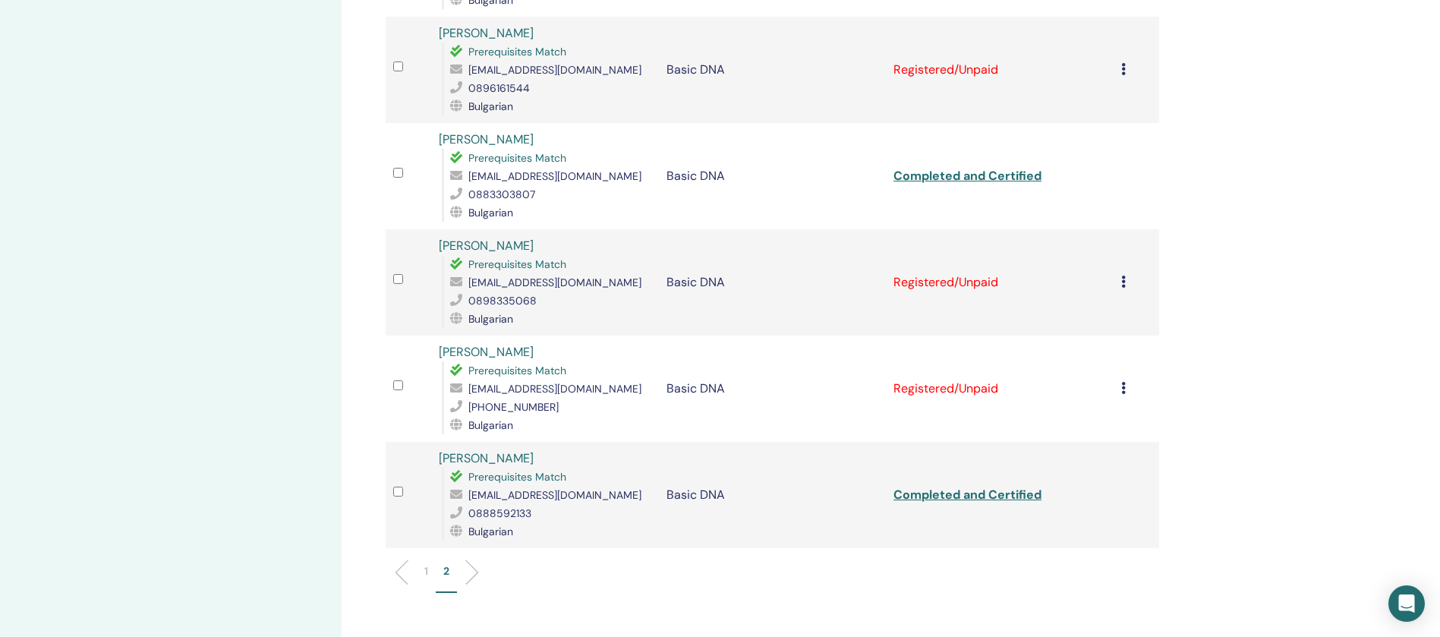
scroll to position [515, 0]
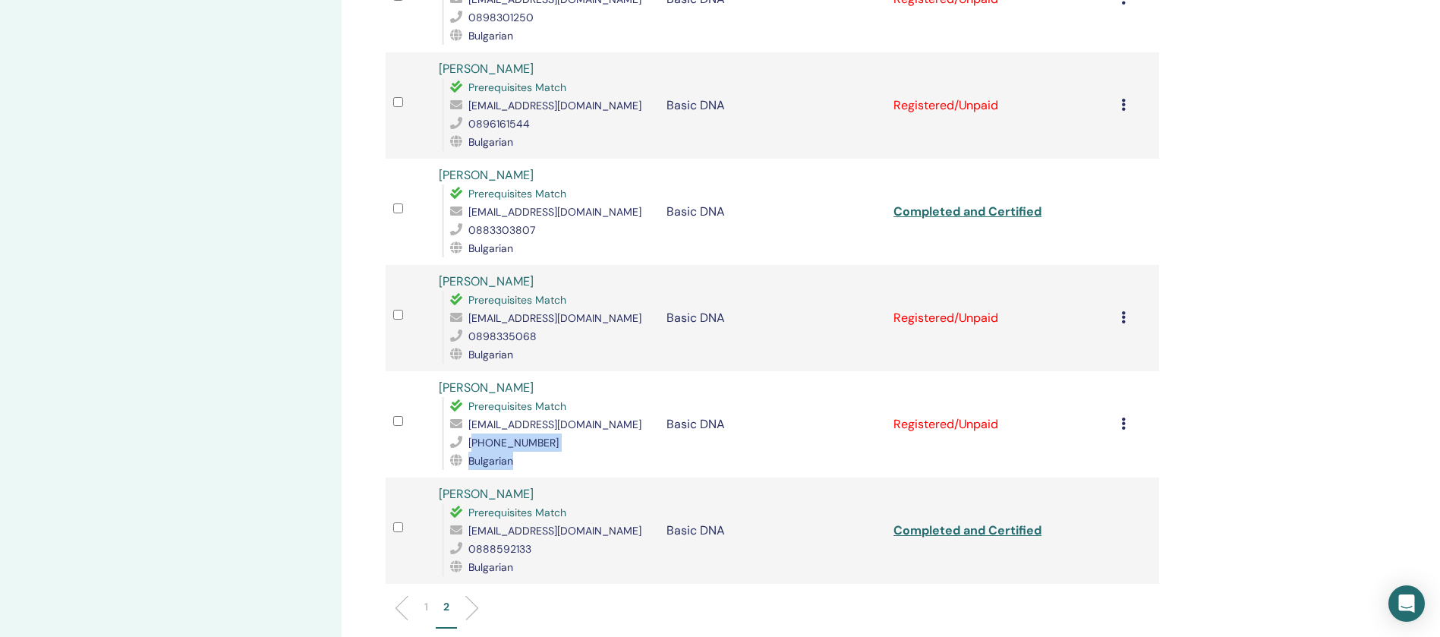
drag, startPoint x: 568, startPoint y: 452, endPoint x: 476, endPoint y: 441, distance: 92.5
click at [476, 441] on div "Prerequisites Match tanqdencheva_77@abv.bg +359896740688 Bulgarian" at bounding box center [546, 433] width 209 height 73
click at [564, 456] on div "Bulgarian" at bounding box center [550, 461] width 201 height 18
drag, startPoint x: 565, startPoint y: 445, endPoint x: 471, endPoint y: 444, distance: 94.9
click at [471, 444] on div "+359896740688" at bounding box center [550, 442] width 201 height 18
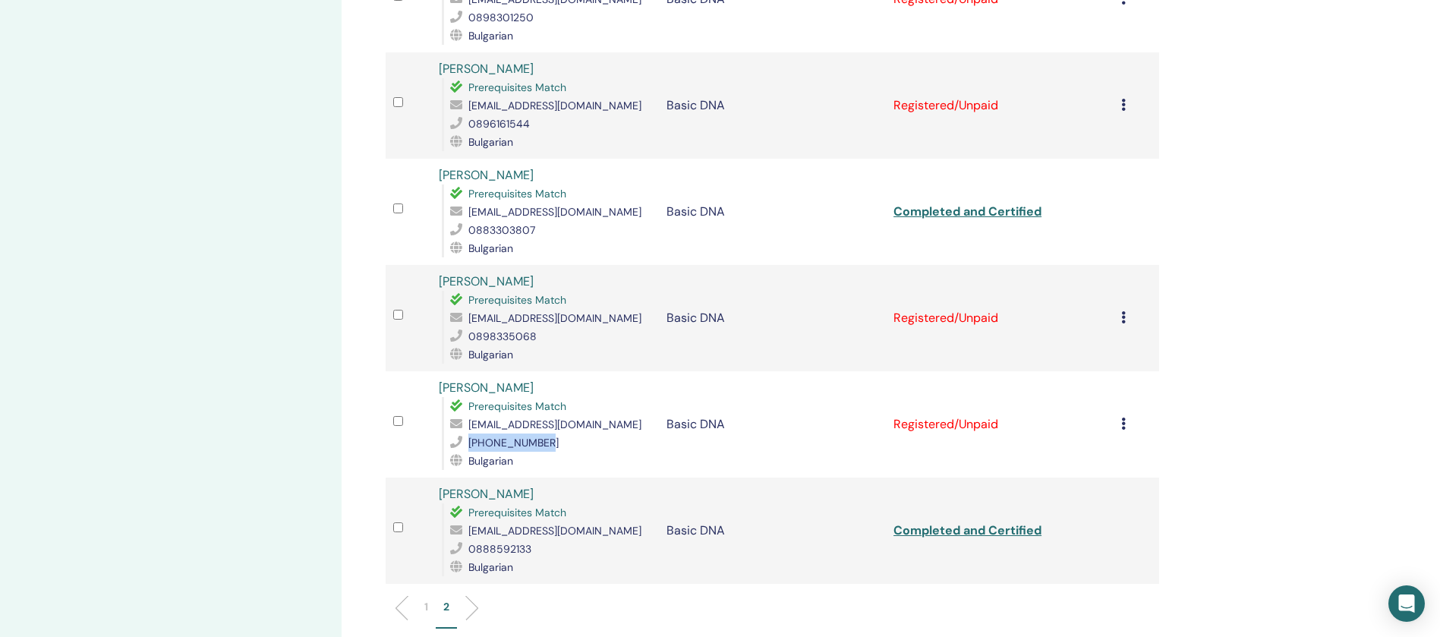
copy span "+359896740688"
click at [369, 373] on div "Manage Attendees Bulk Actions Export to CSV All certificates Attendee Event Sta…" at bounding box center [822, 195] width 960 height 1322
click at [1119, 313] on td "Cancel Registration Do not auto-certify Mark as Paid Mark as Unpaid Mark as Abs…" at bounding box center [1136, 318] width 46 height 106
click at [1127, 322] on div "Cancel Registration Do not auto-certify Mark as Paid Mark as Unpaid Mark as Abs…" at bounding box center [1136, 318] width 30 height 18
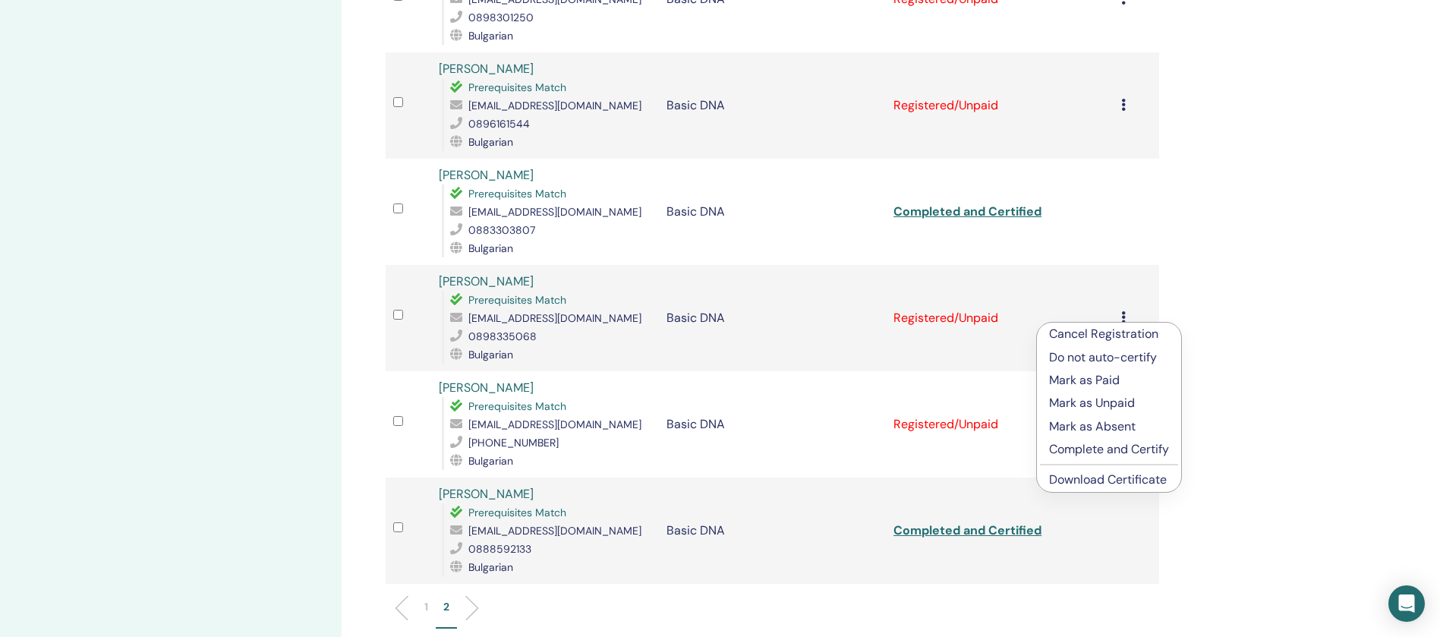
click at [1102, 452] on p "Complete and Certify" at bounding box center [1109, 449] width 120 height 18
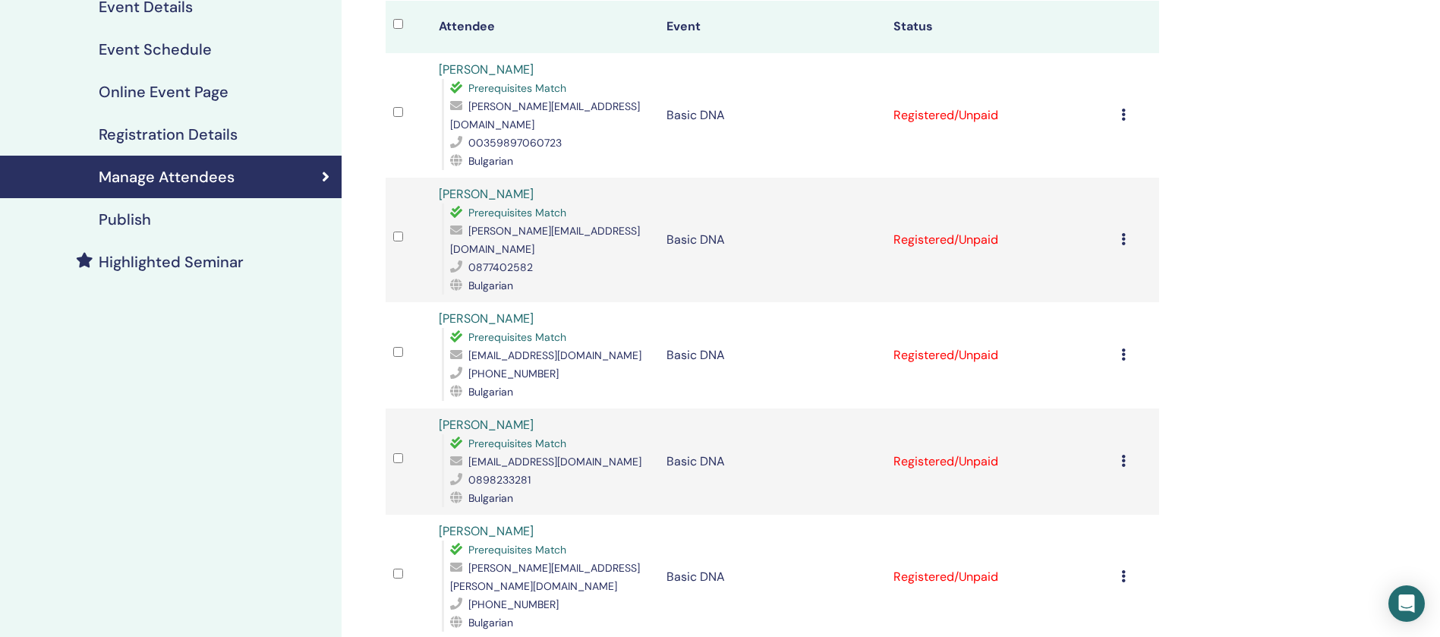
scroll to position [247, 0]
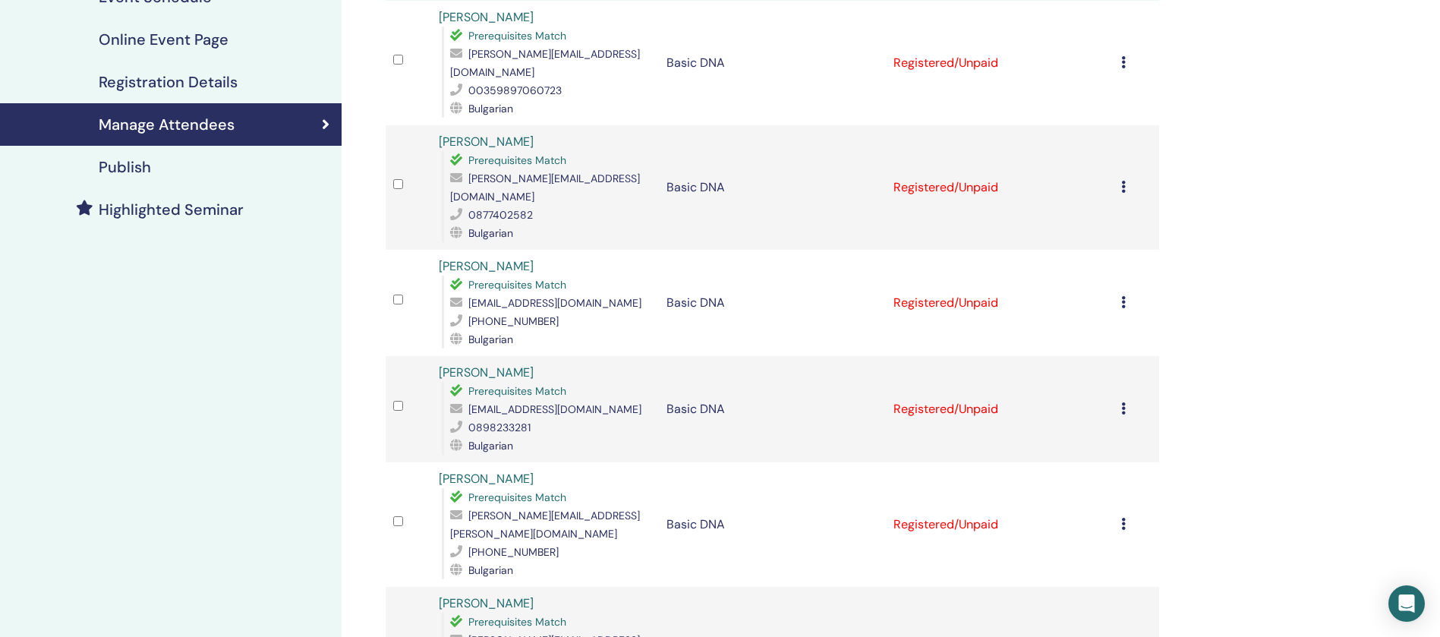
click at [1123, 518] on icon at bounding box center [1123, 524] width 5 height 12
click at [1095, 609] on p "Complete and Certify" at bounding box center [1105, 610] width 120 height 18
click at [1125, 181] on icon at bounding box center [1123, 187] width 5 height 12
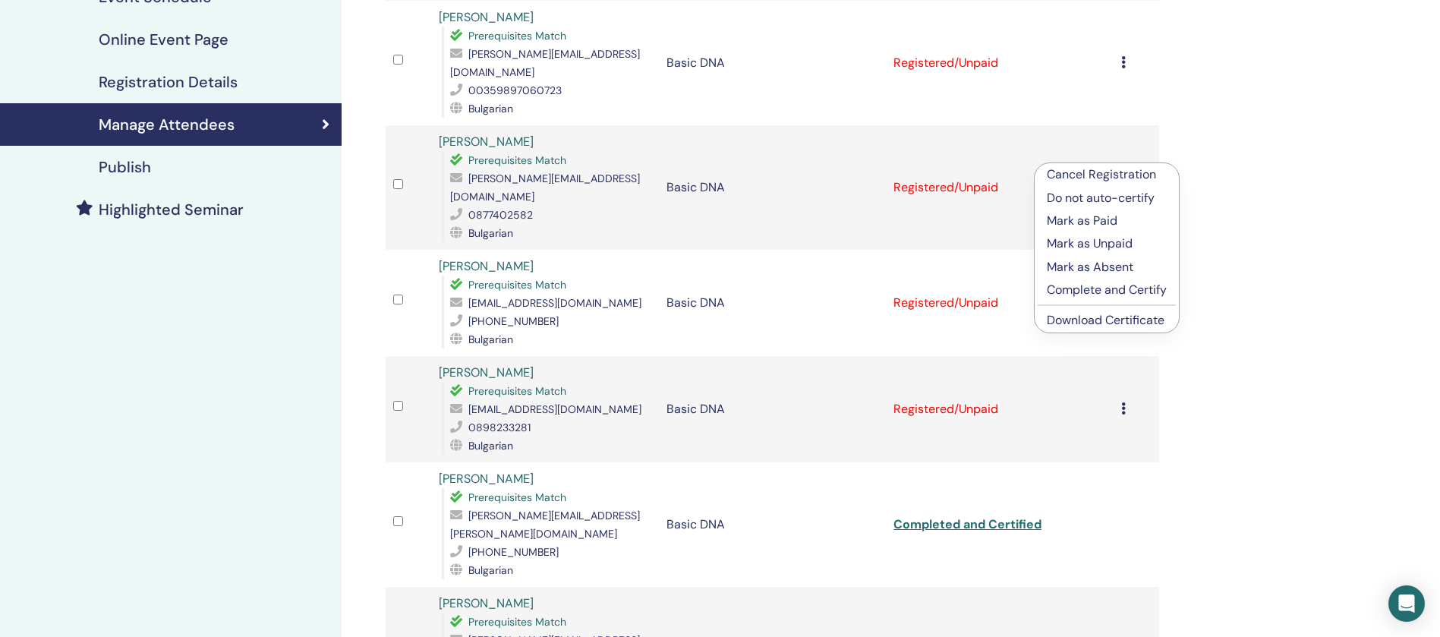
click at [1114, 296] on p "Complete and Certify" at bounding box center [1107, 290] width 120 height 18
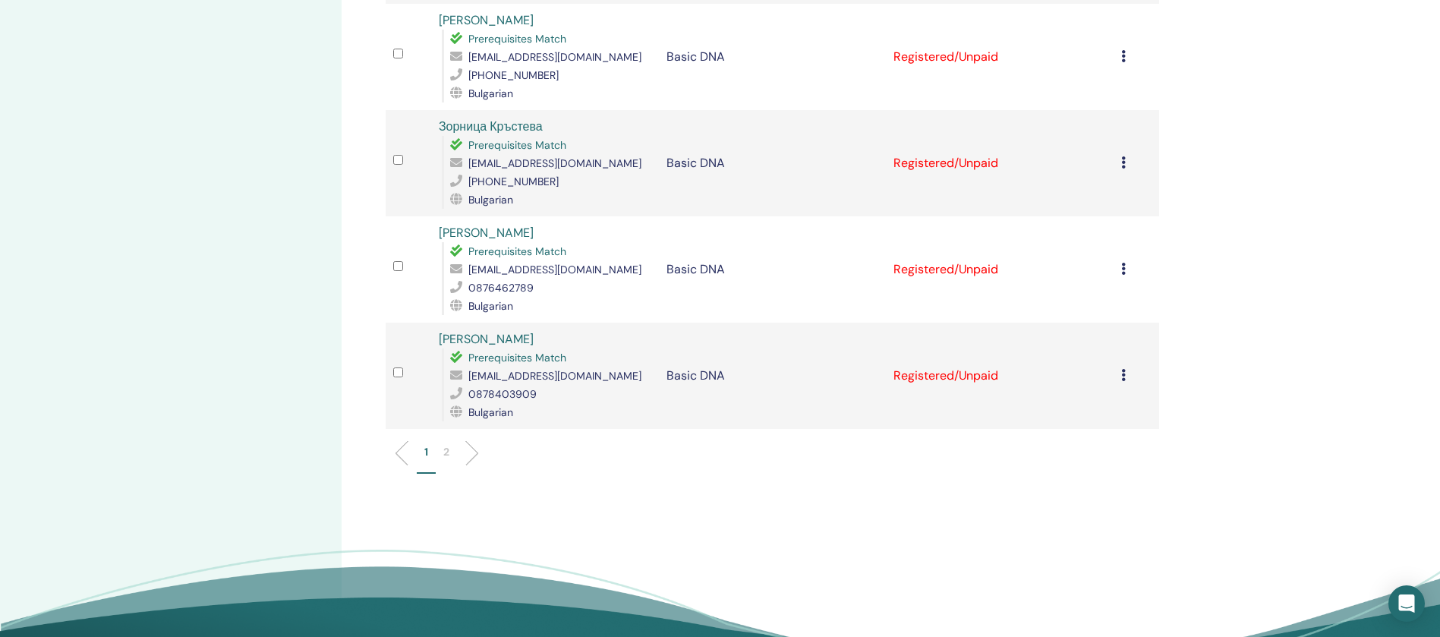
click at [454, 444] on li "2" at bounding box center [446, 459] width 21 height 30
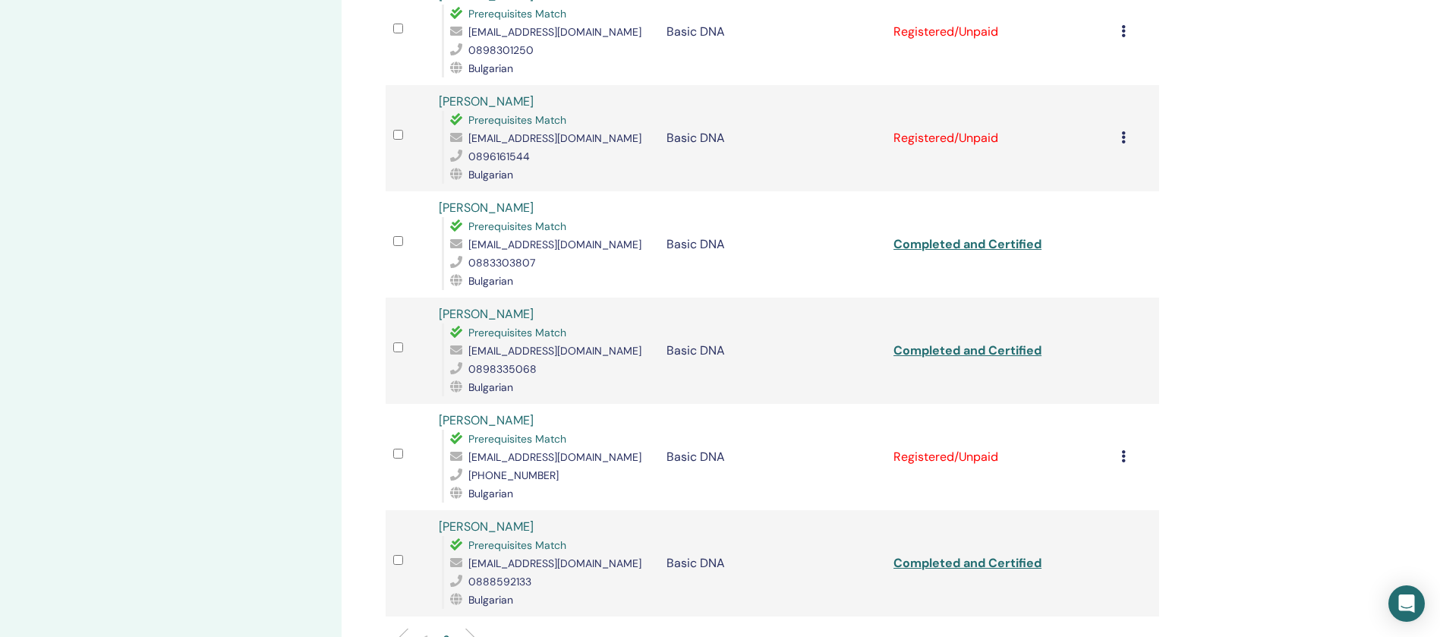
scroll to position [628, 0]
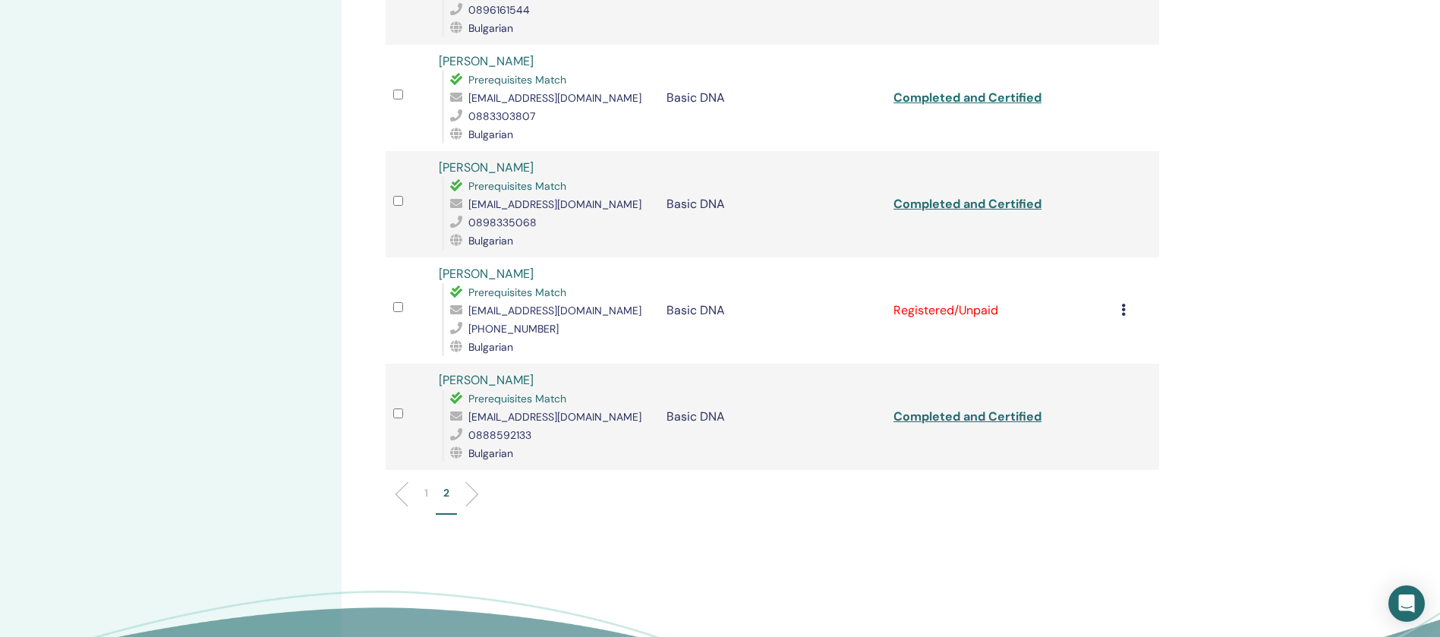
click at [1124, 312] on icon at bounding box center [1123, 310] width 5 height 12
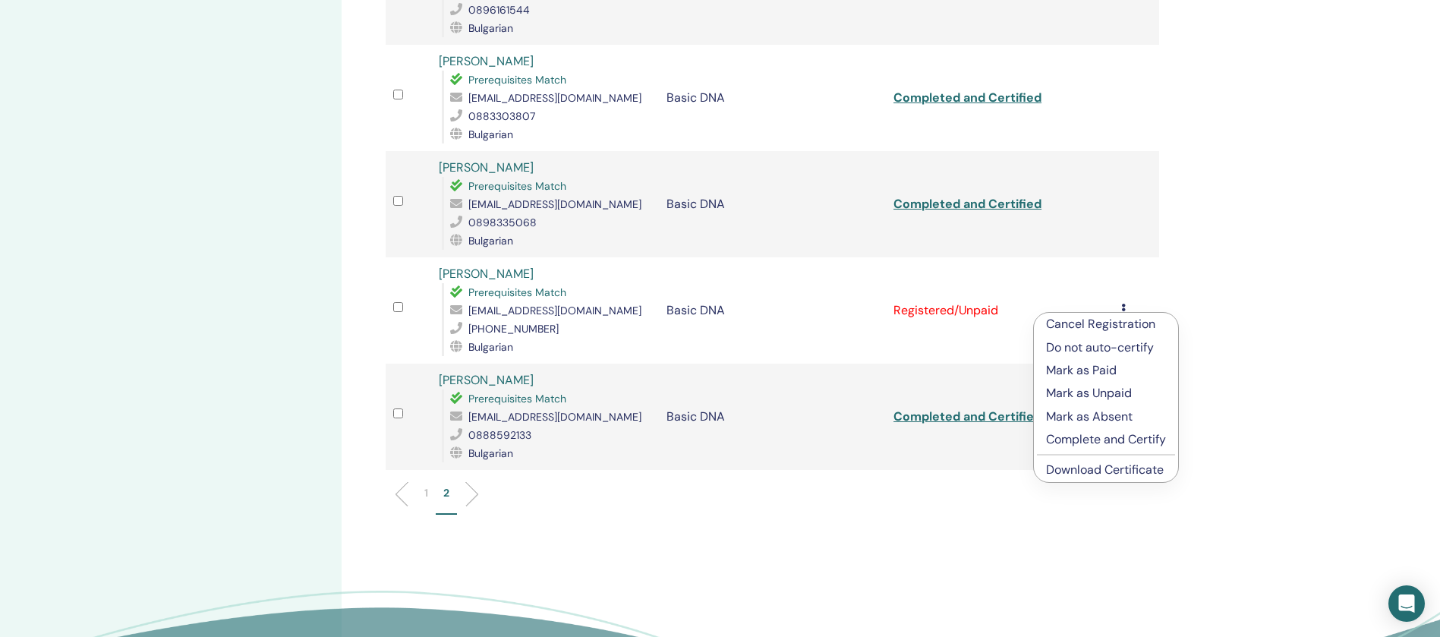
click at [1082, 441] on p "Complete and Certify" at bounding box center [1106, 439] width 120 height 18
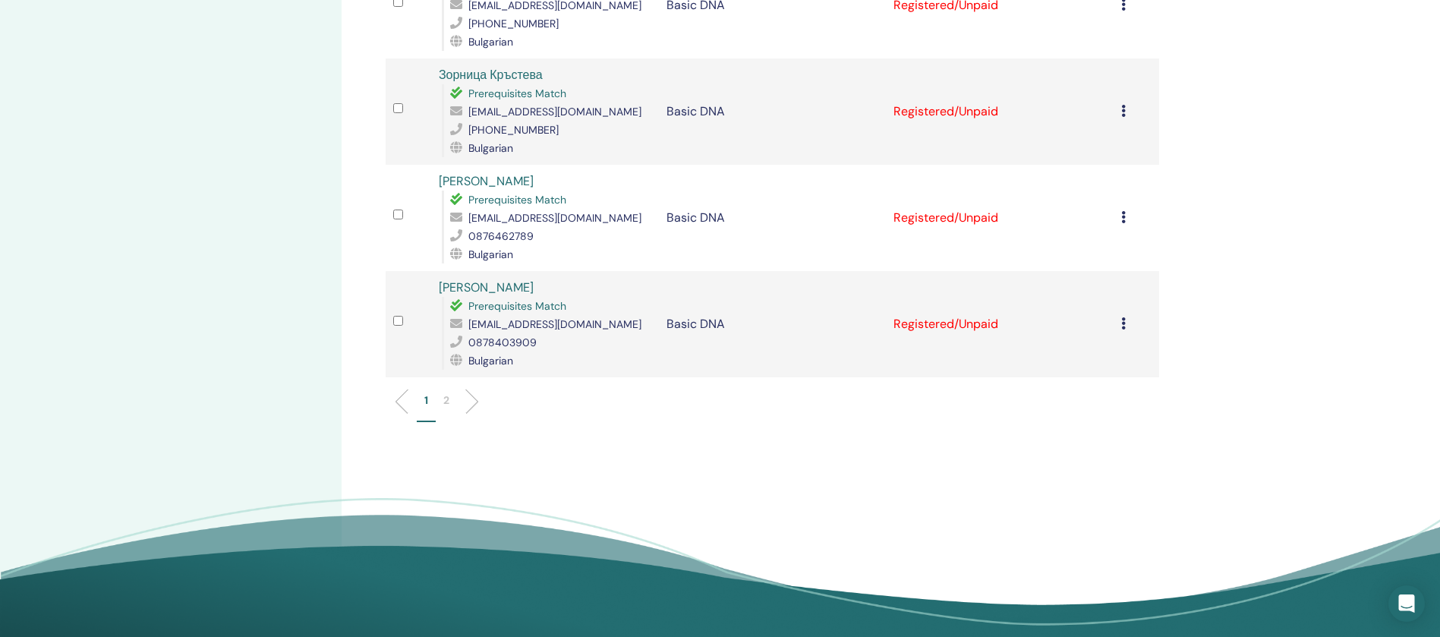
scroll to position [2183, 0]
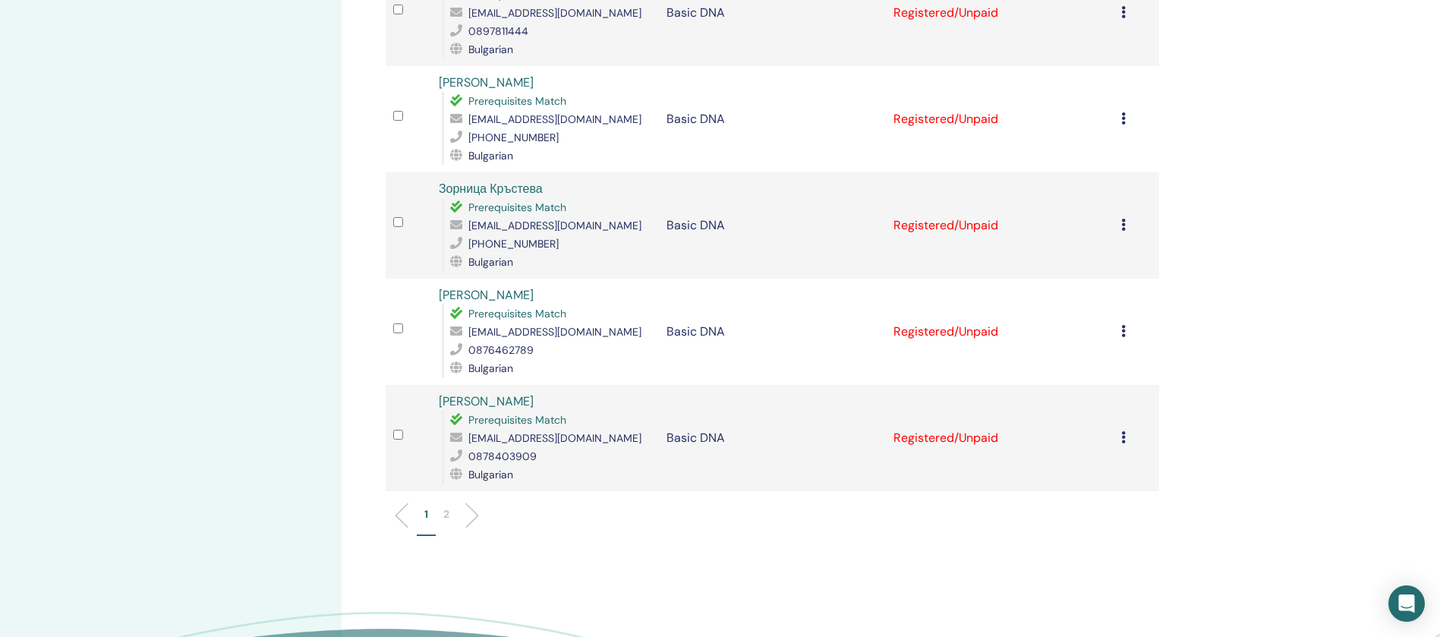
click at [451, 506] on li "2" at bounding box center [446, 521] width 21 height 30
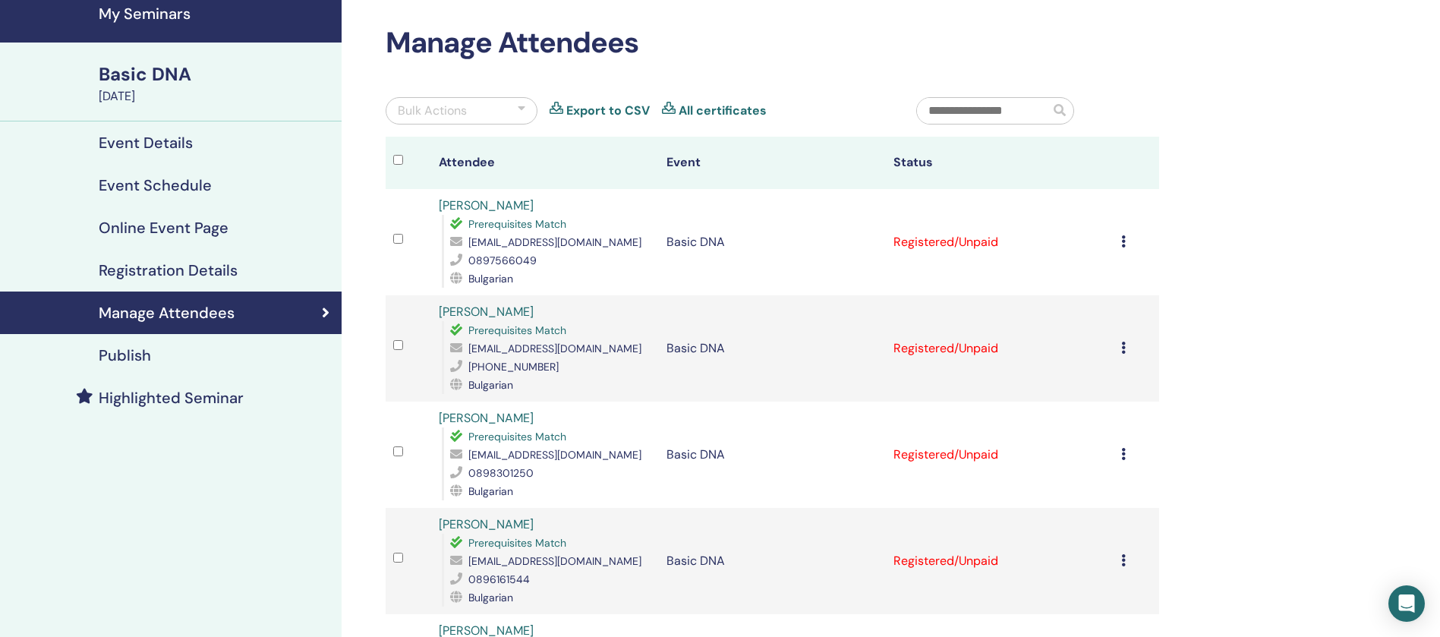
scroll to position [742, 0]
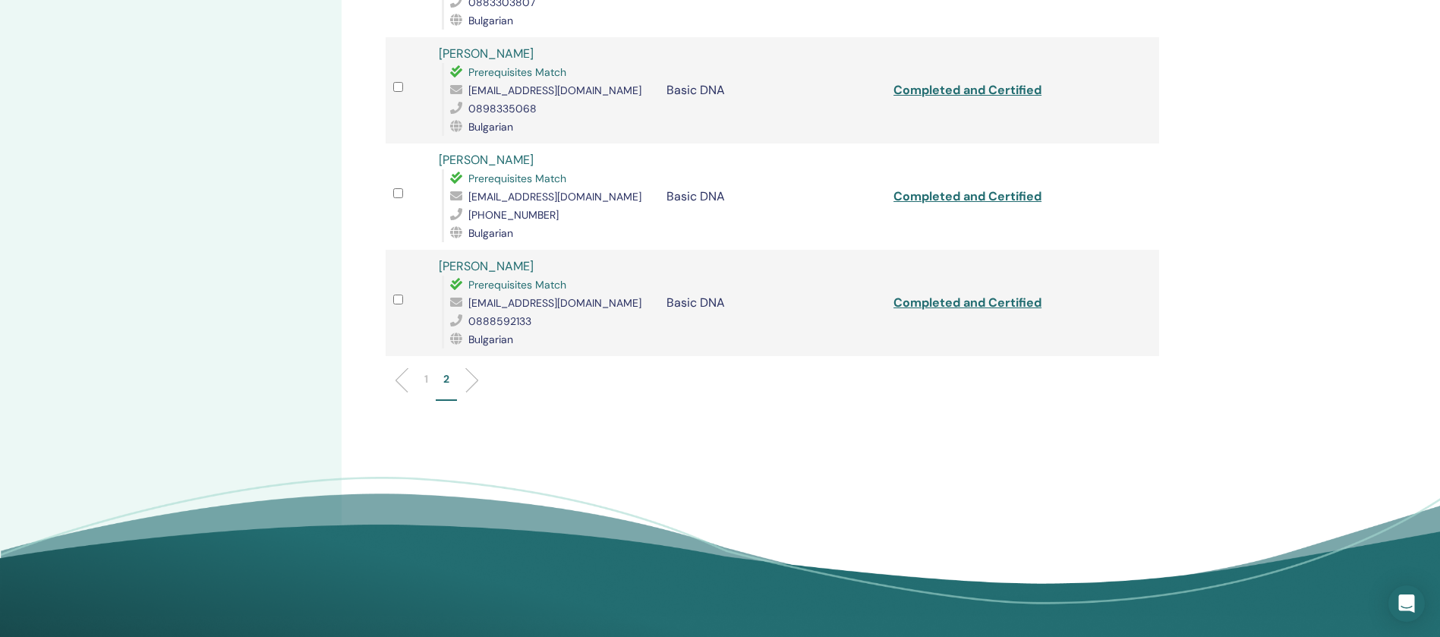
click at [433, 386] on li "1" at bounding box center [426, 386] width 19 height 30
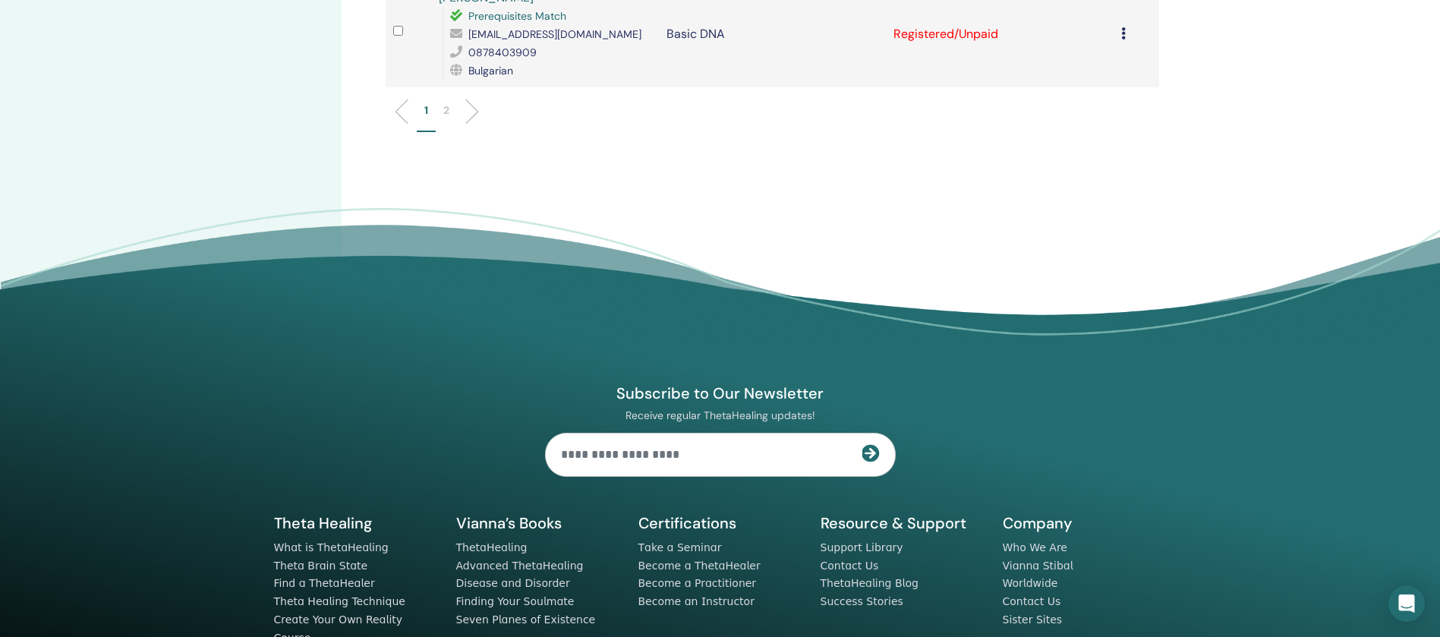
scroll to position [2131, 0]
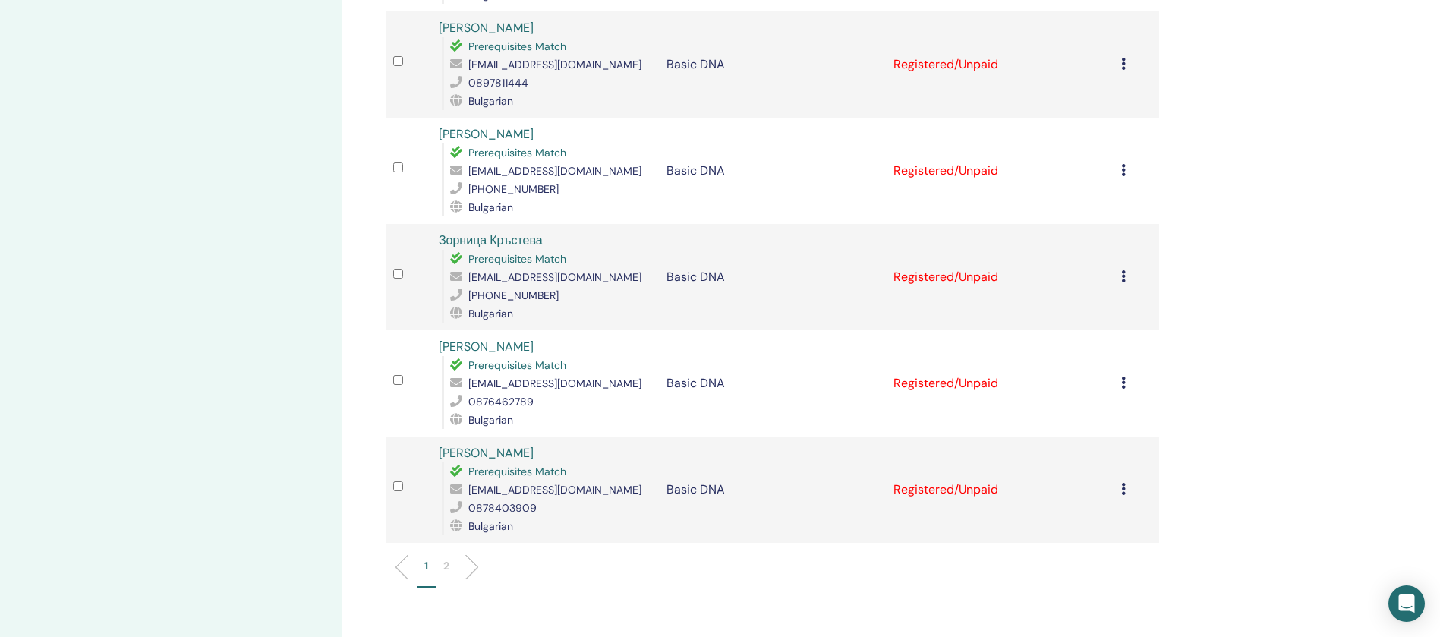
click at [449, 558] on p "2" at bounding box center [446, 566] width 6 height 16
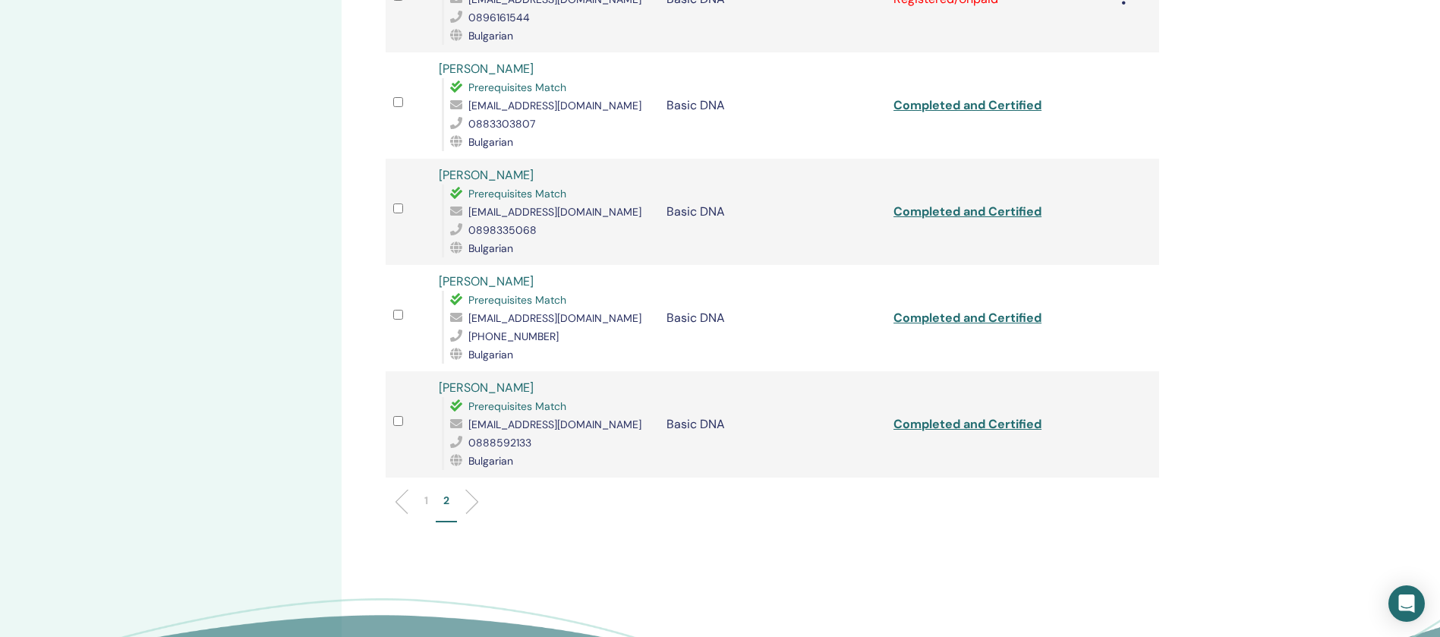
scroll to position [628, 0]
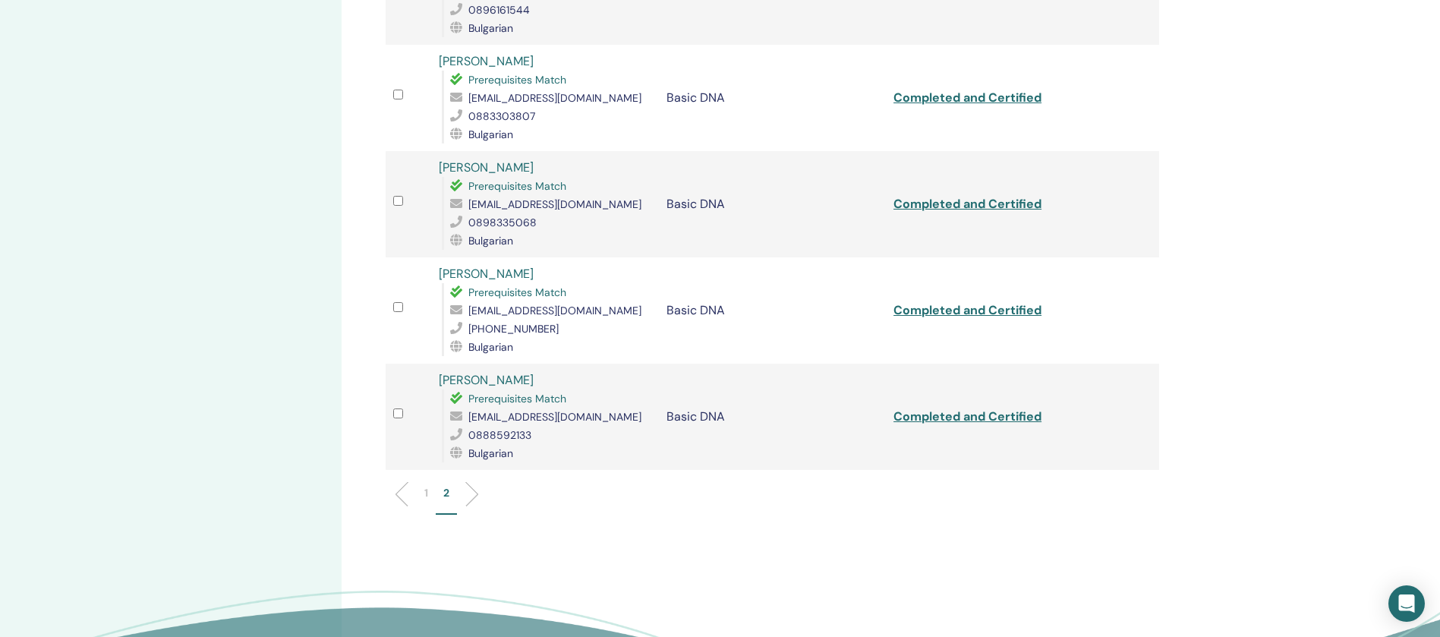
click at [422, 501] on li "1" at bounding box center [426, 500] width 19 height 30
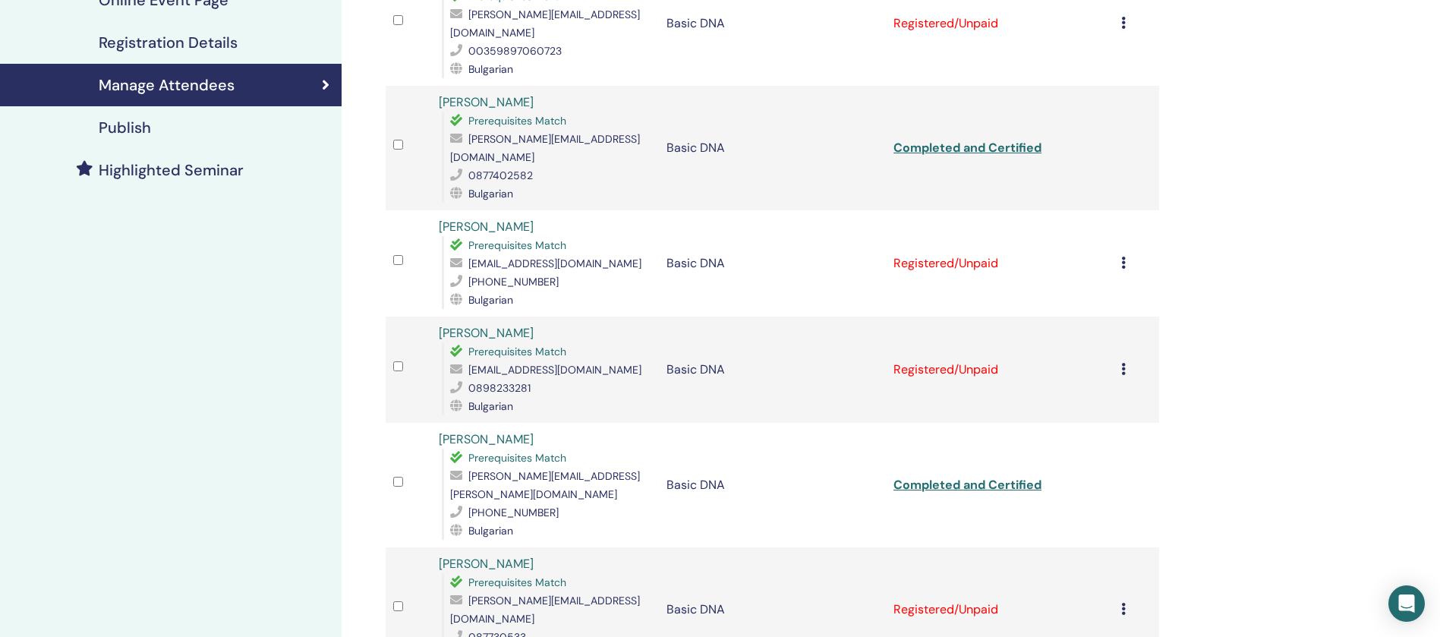
scroll to position [59, 0]
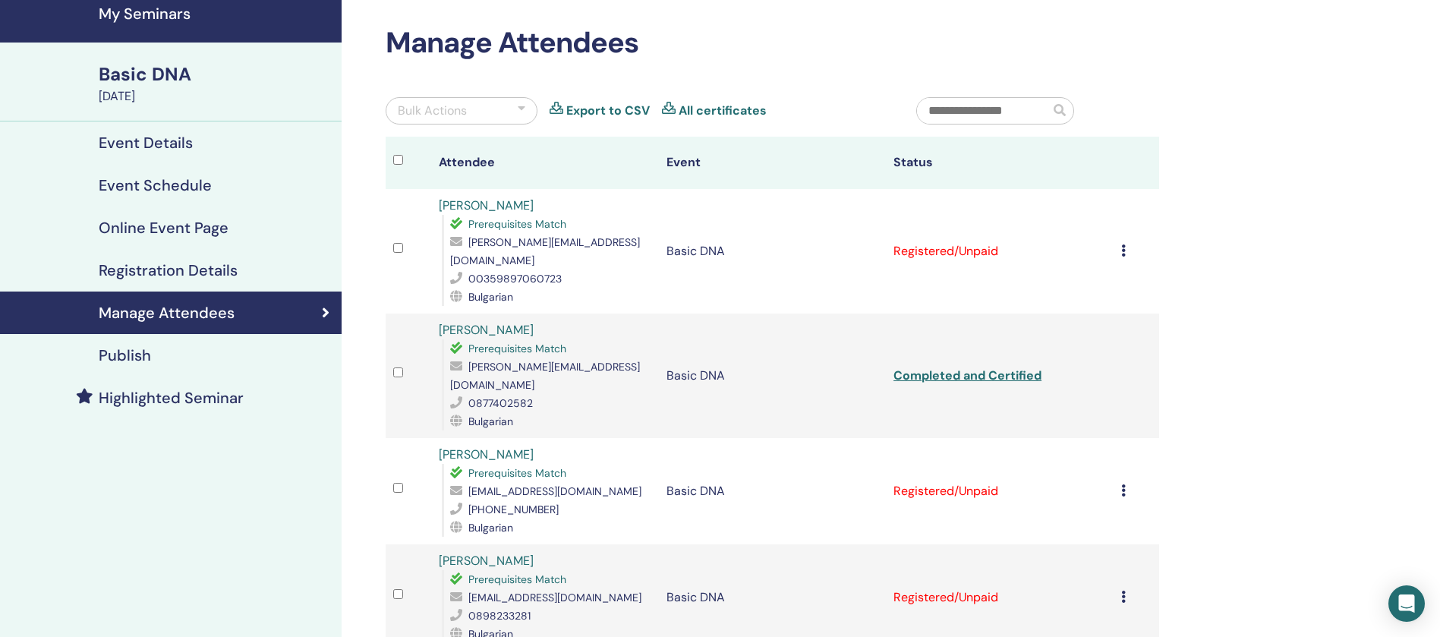
click at [134, 22] on h4 "My Seminars" at bounding box center [216, 14] width 234 height 18
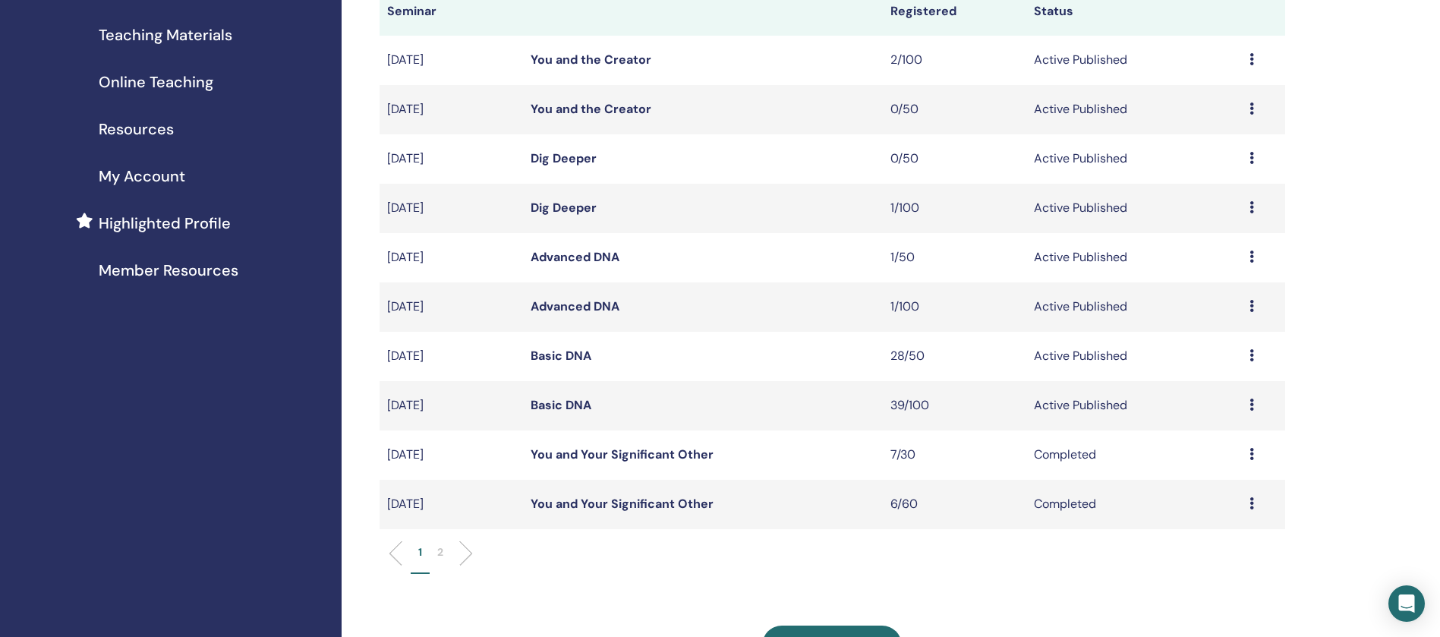
scroll to position [228, 0]
click at [571, 401] on link "Basic DNA" at bounding box center [560, 403] width 61 height 16
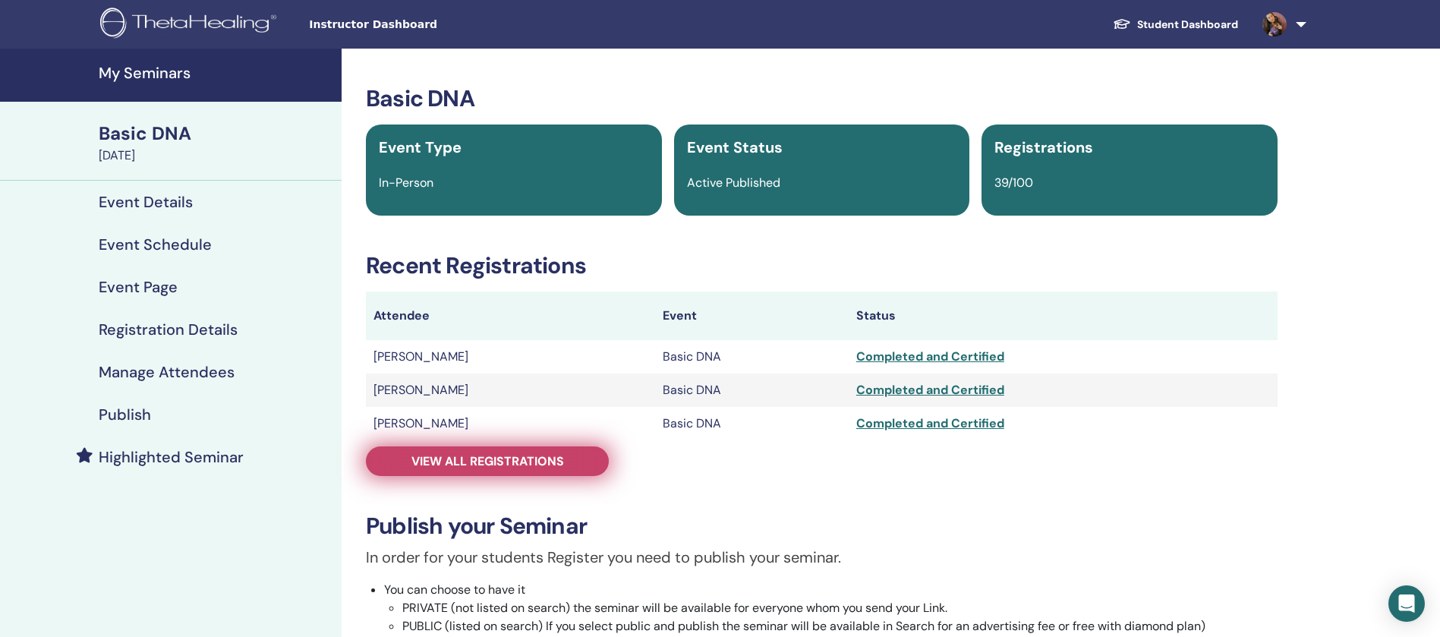
click at [532, 459] on span "View all registrations" at bounding box center [487, 461] width 153 height 16
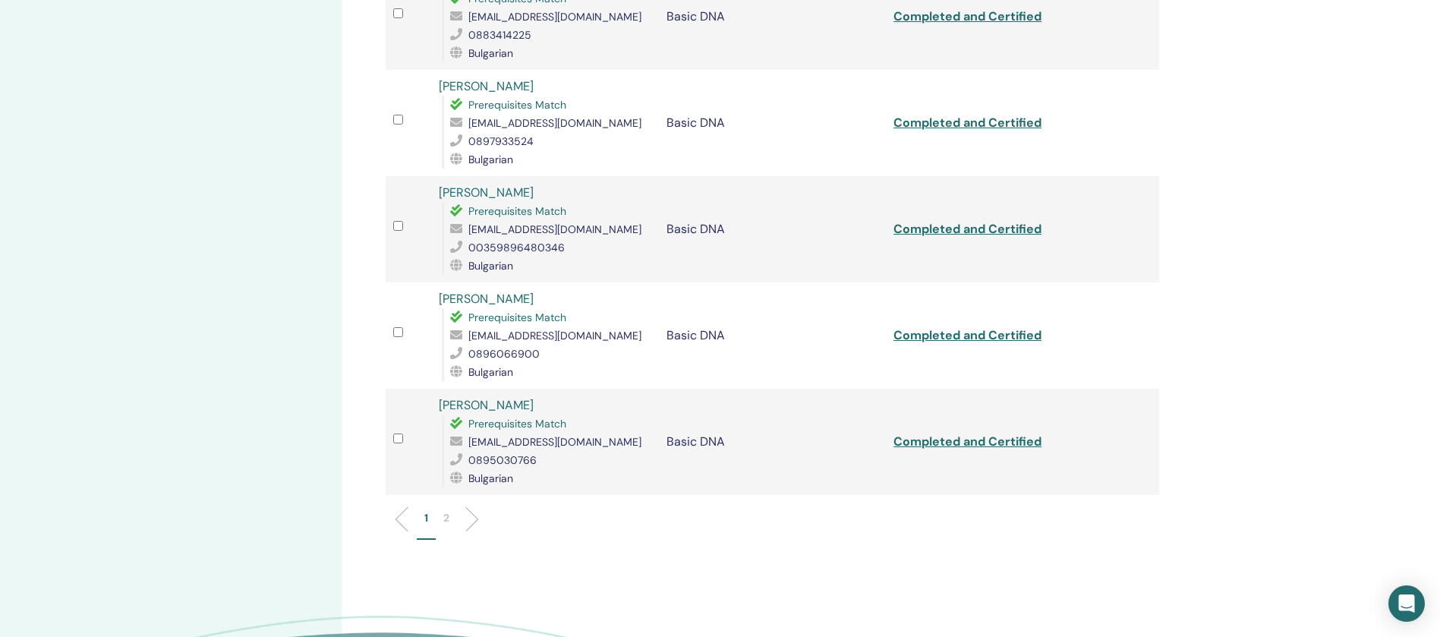
scroll to position [1935, 0]
click at [437, 508] on li "2" at bounding box center [446, 523] width 21 height 30
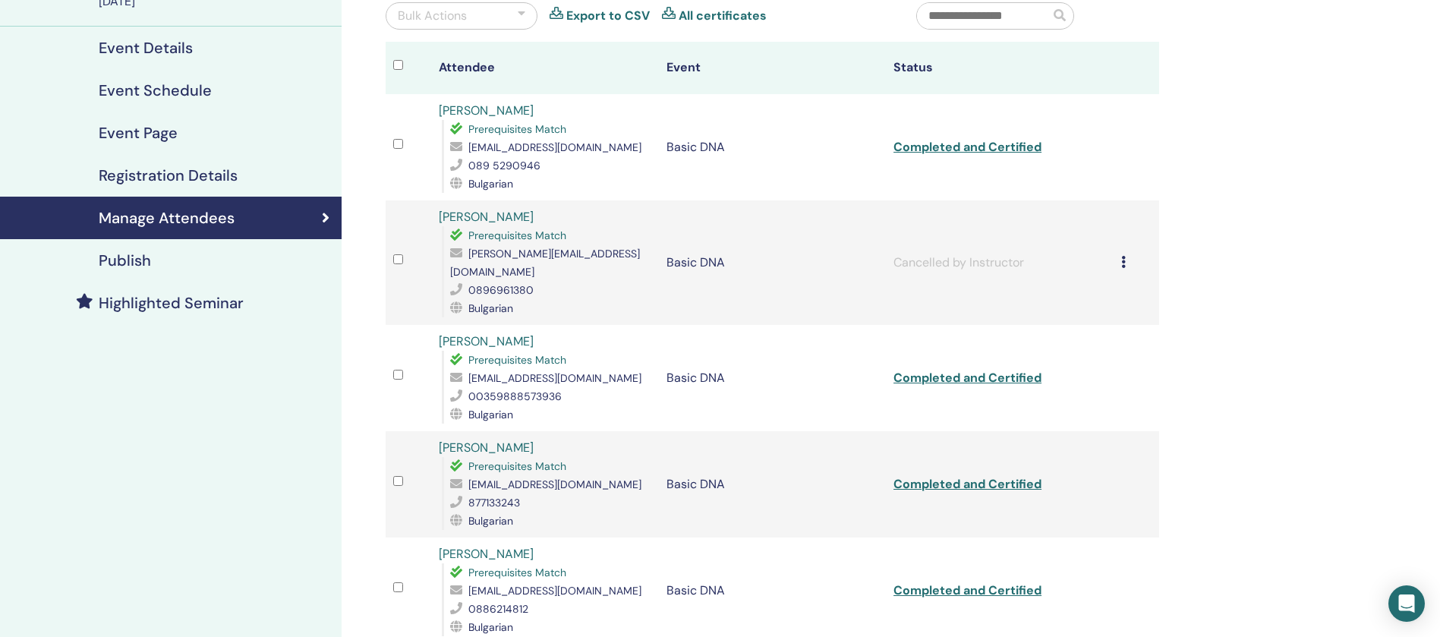
scroll to position [114, 0]
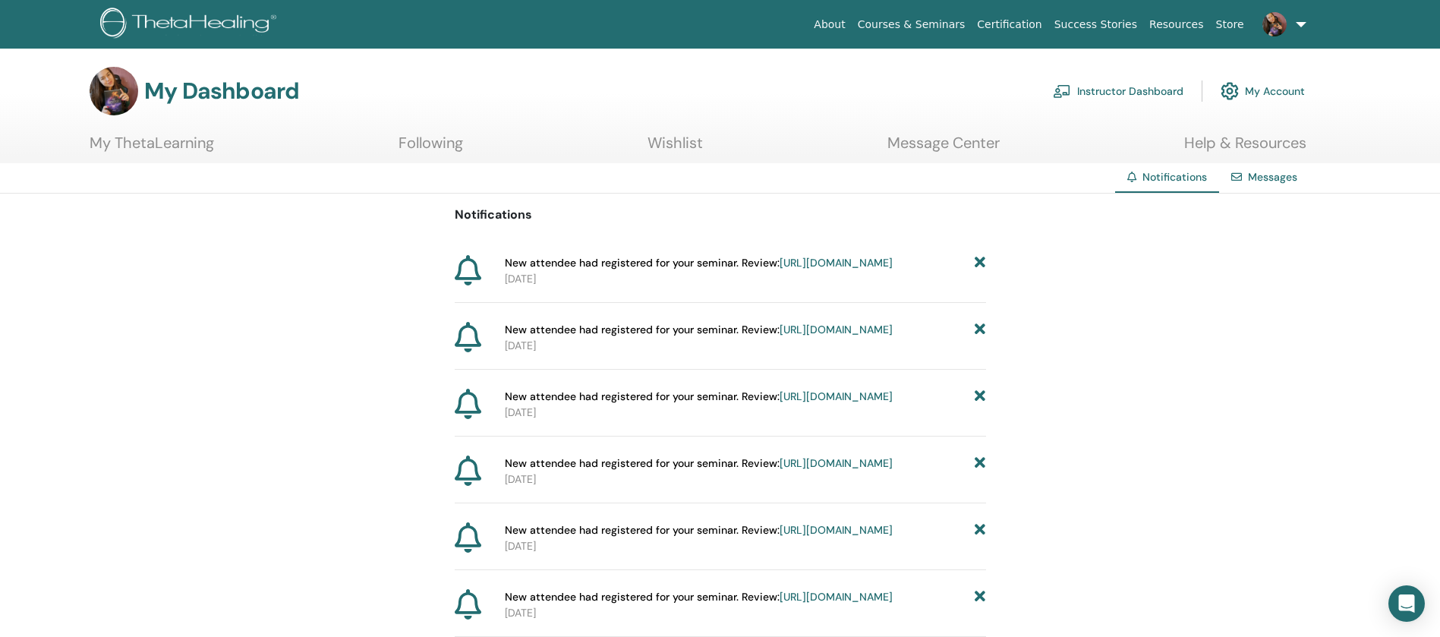
click at [1066, 87] on img at bounding box center [1062, 91] width 18 height 14
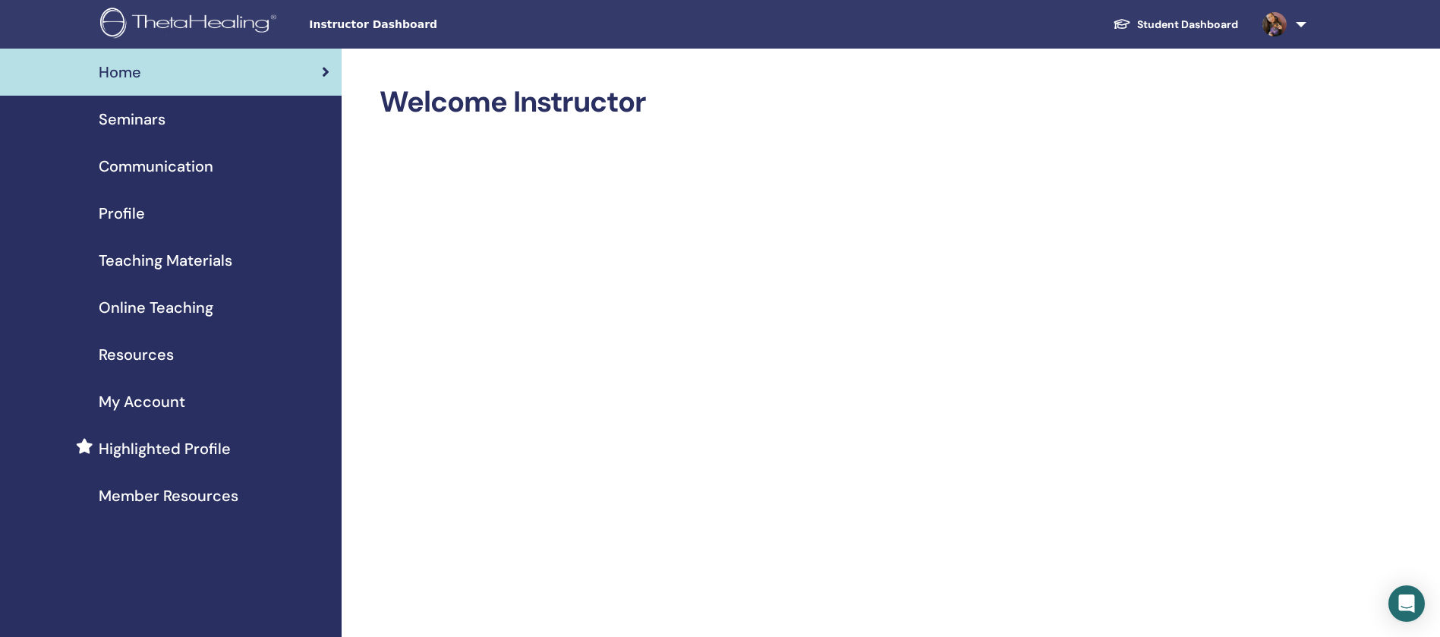
click at [238, 127] on div "Seminars" at bounding box center [170, 119] width 317 height 23
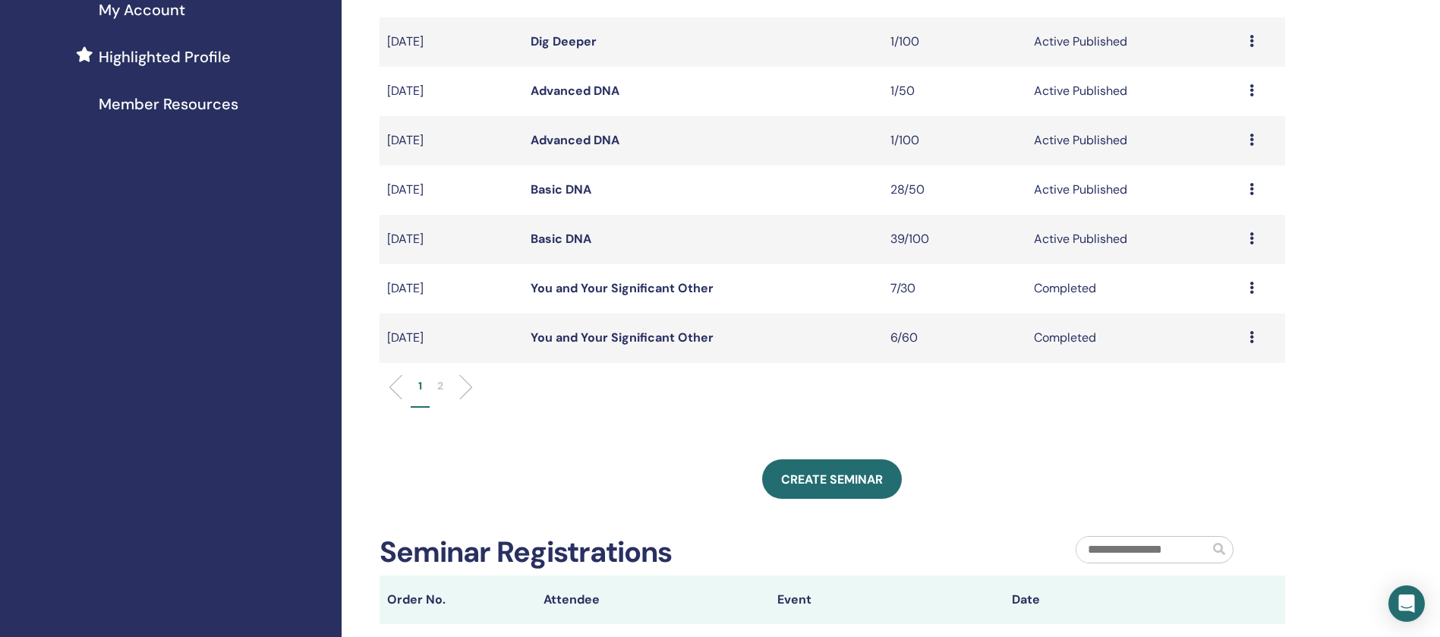
scroll to position [342, 0]
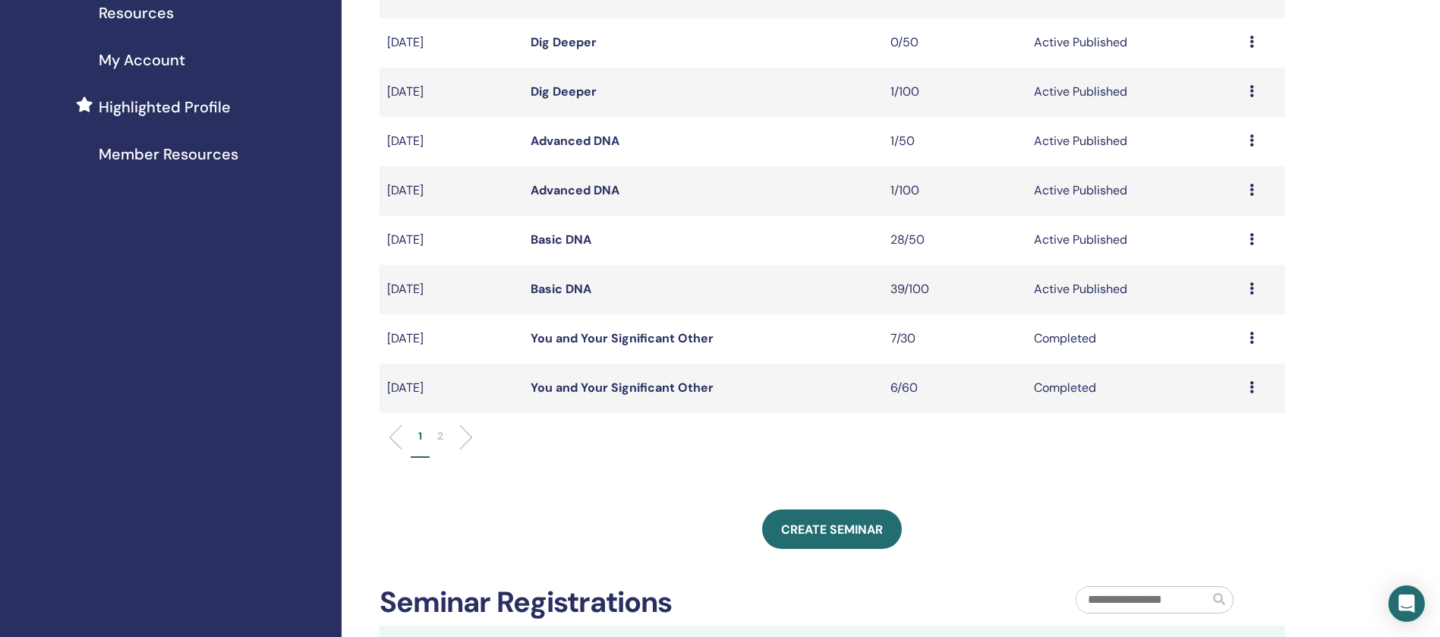
click at [568, 244] on link "Basic DNA" at bounding box center [560, 239] width 61 height 16
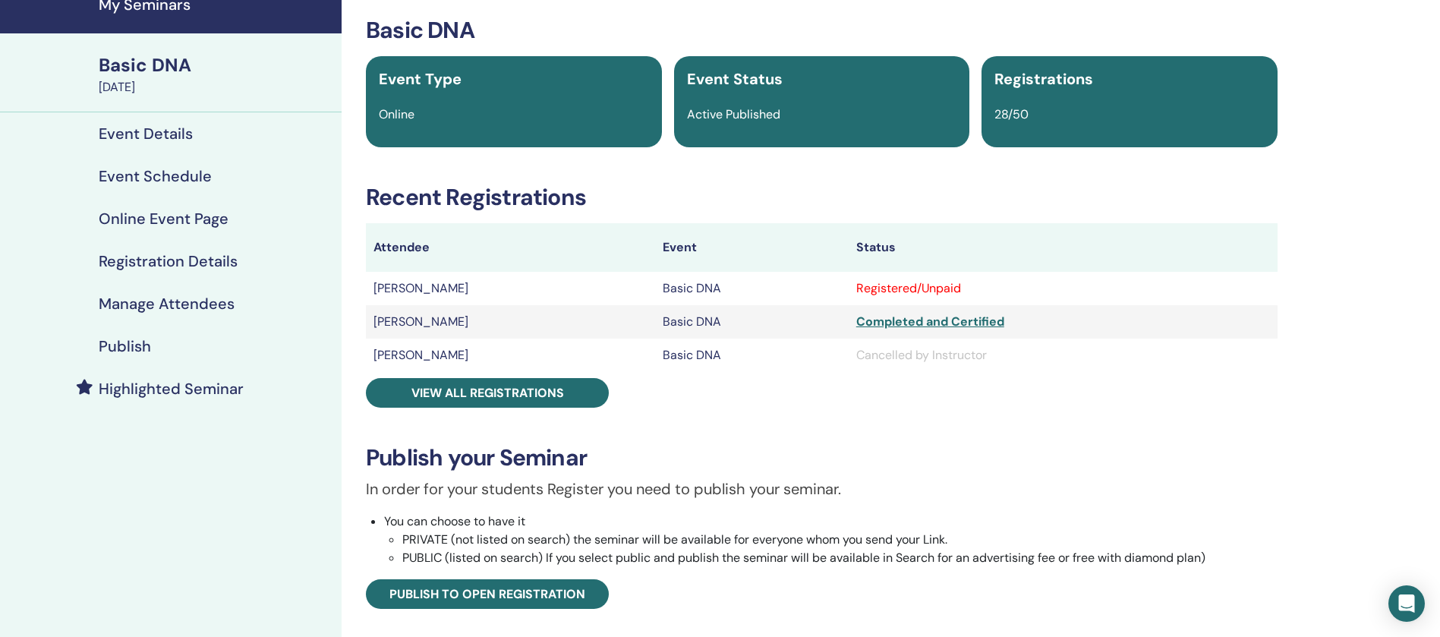
scroll to position [114, 0]
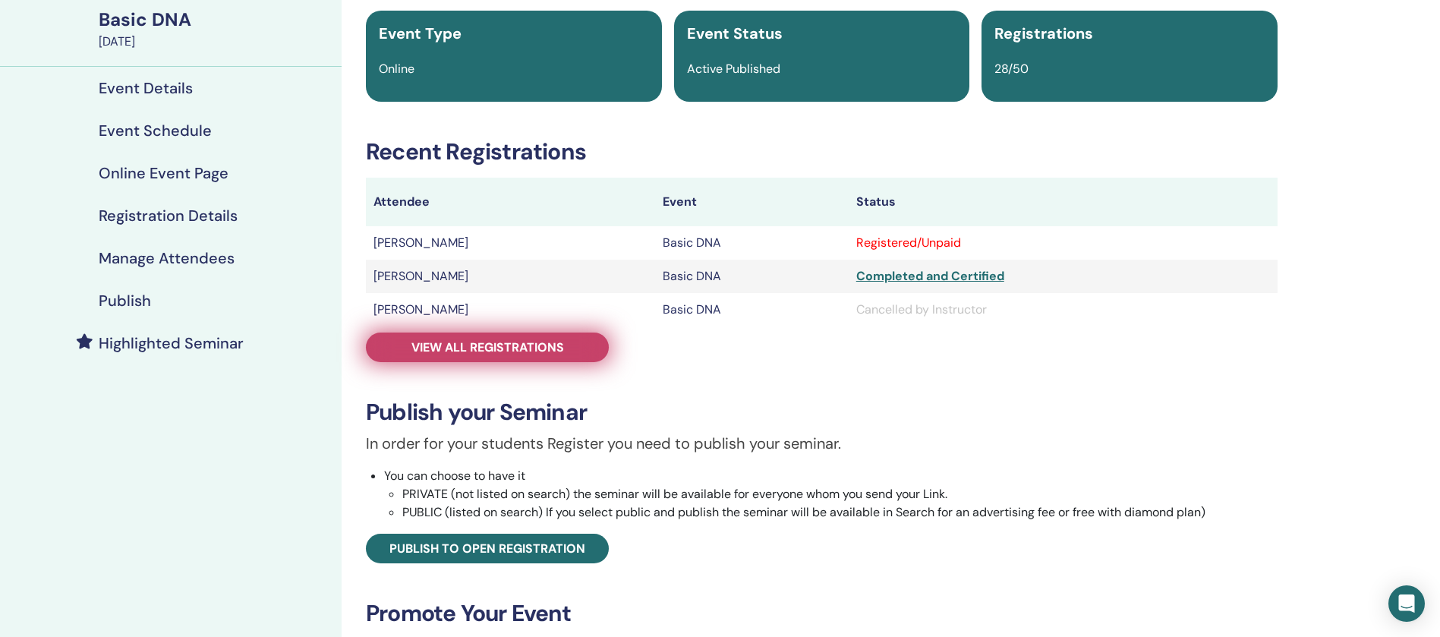
click at [584, 353] on link "View all registrations" at bounding box center [487, 347] width 243 height 30
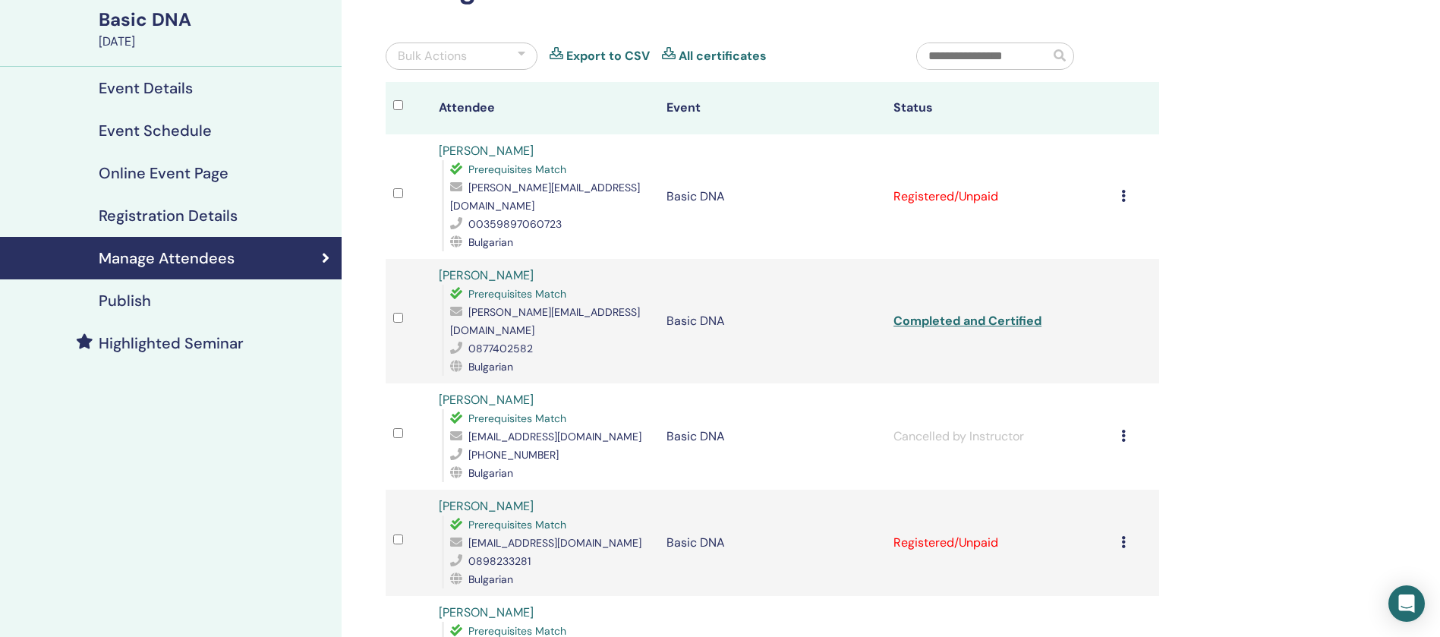
click at [1121, 190] on icon at bounding box center [1123, 196] width 5 height 12
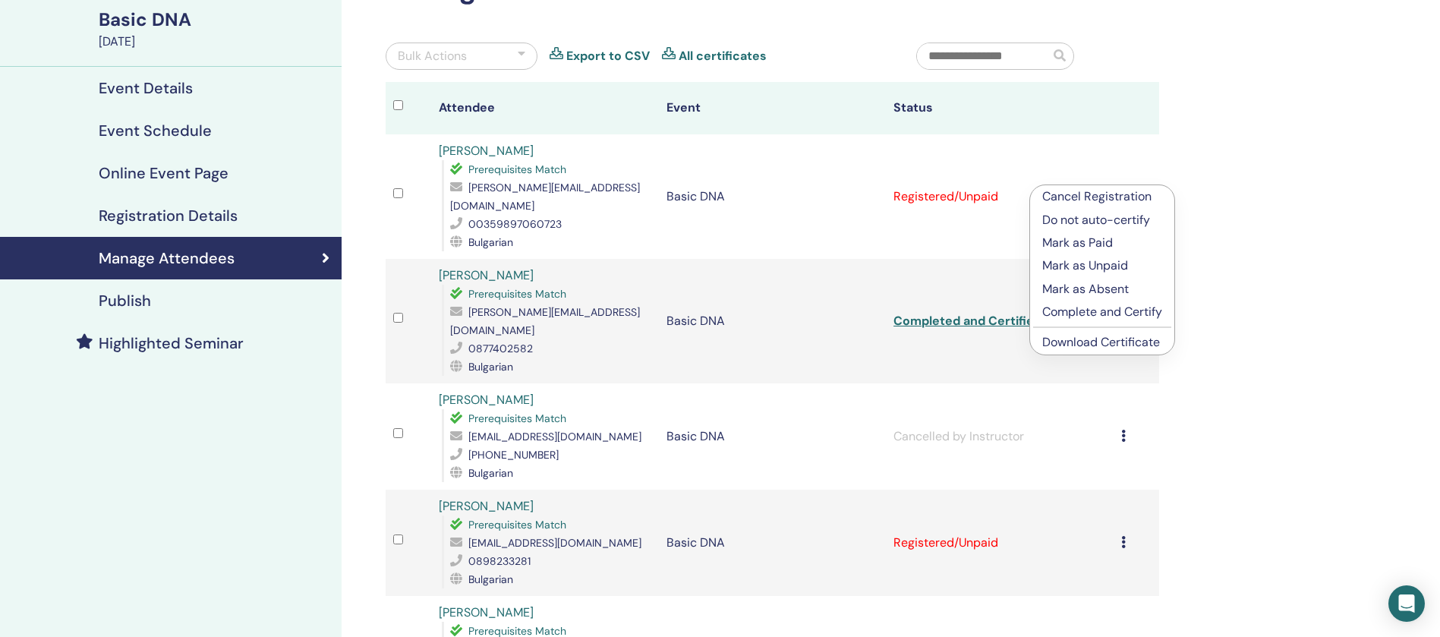
click at [1101, 316] on p "Complete and Certify" at bounding box center [1102, 312] width 120 height 18
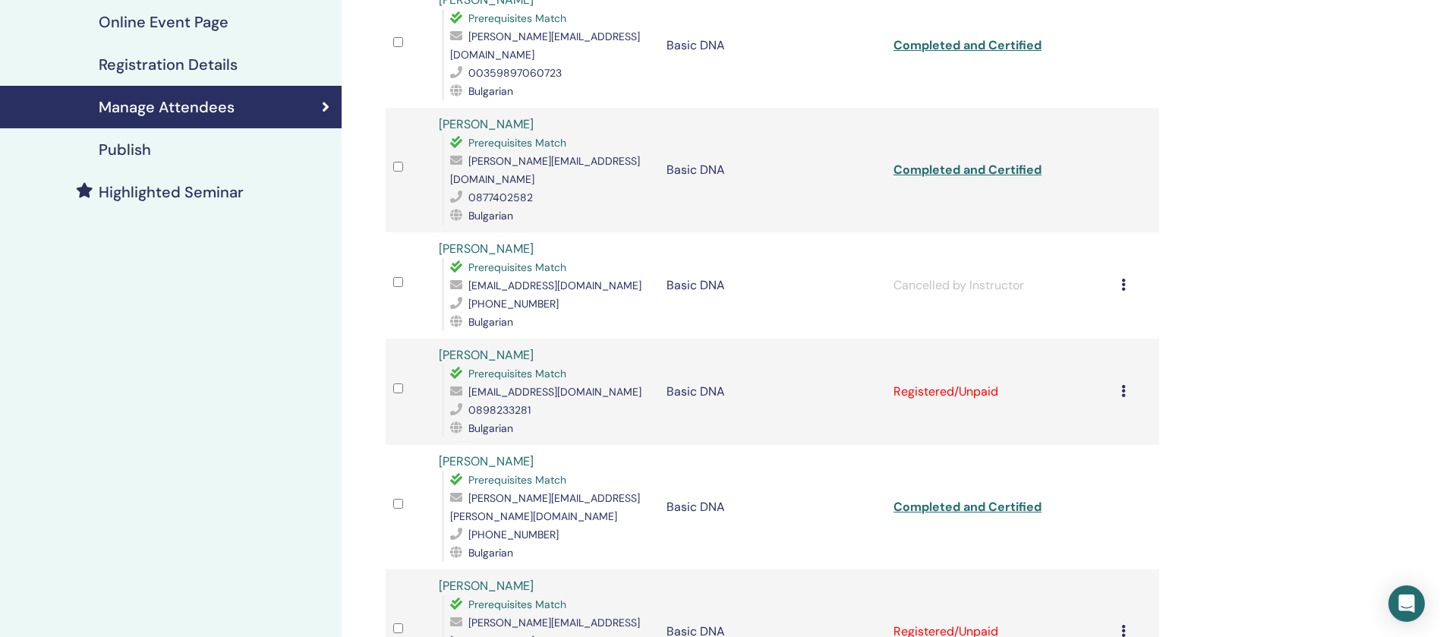
scroll to position [455, 0]
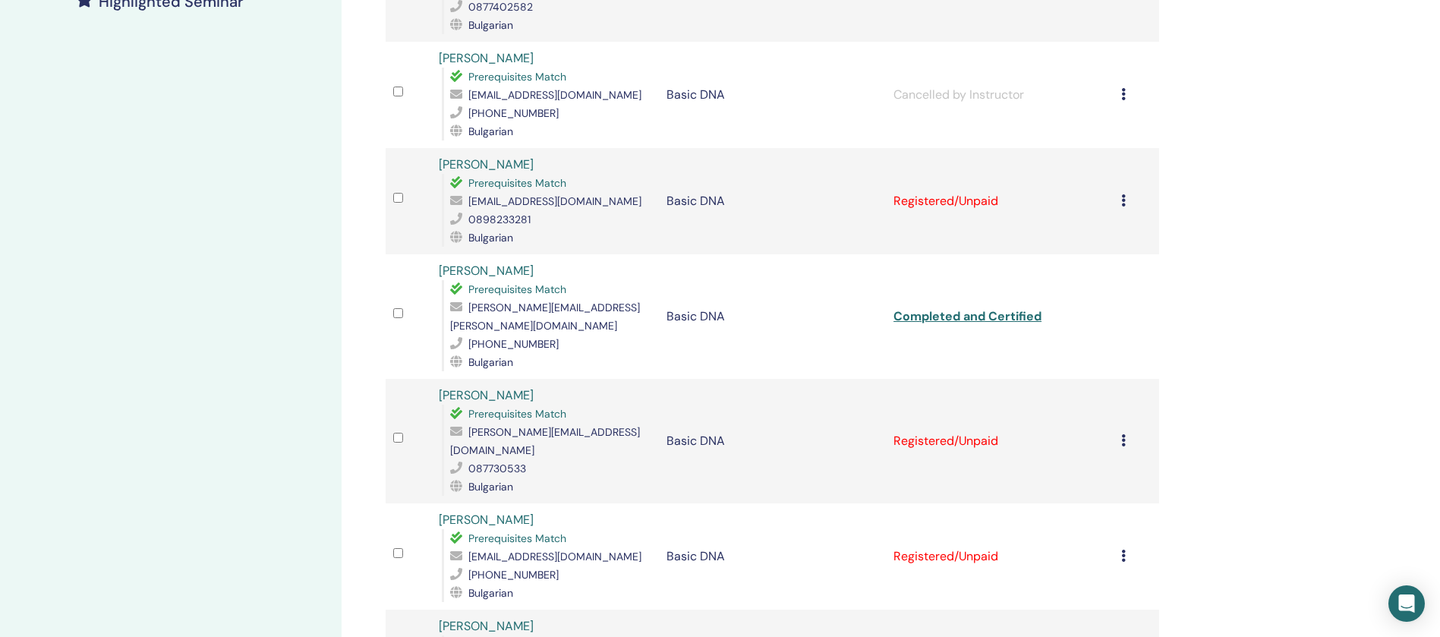
click at [1122, 194] on icon at bounding box center [1123, 200] width 5 height 12
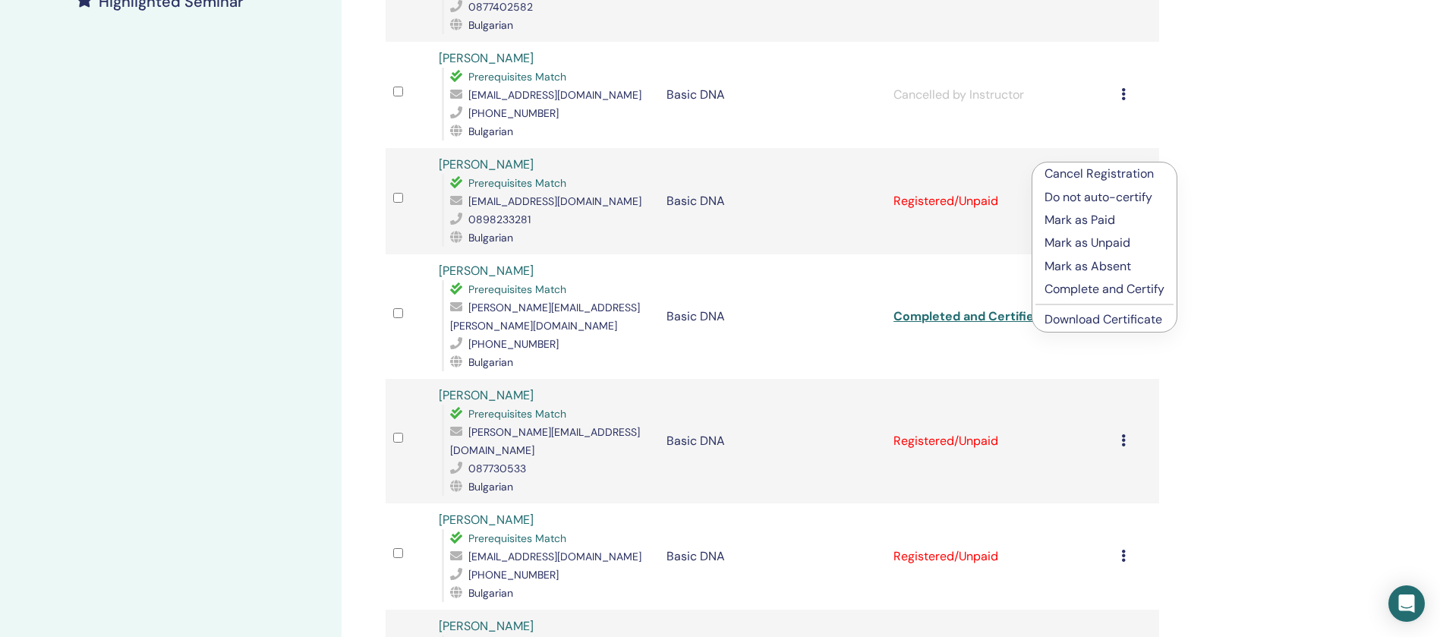
click at [1109, 288] on p "Complete and Certify" at bounding box center [1104, 289] width 120 height 18
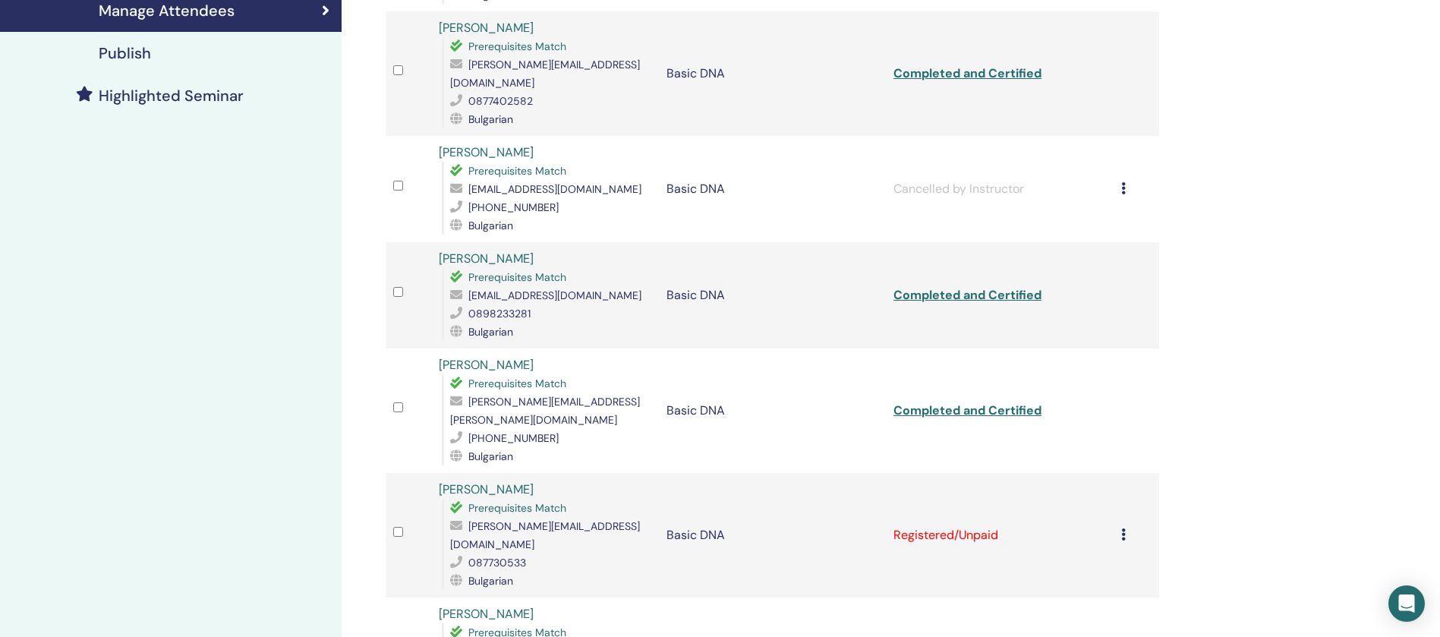
scroll to position [703, 0]
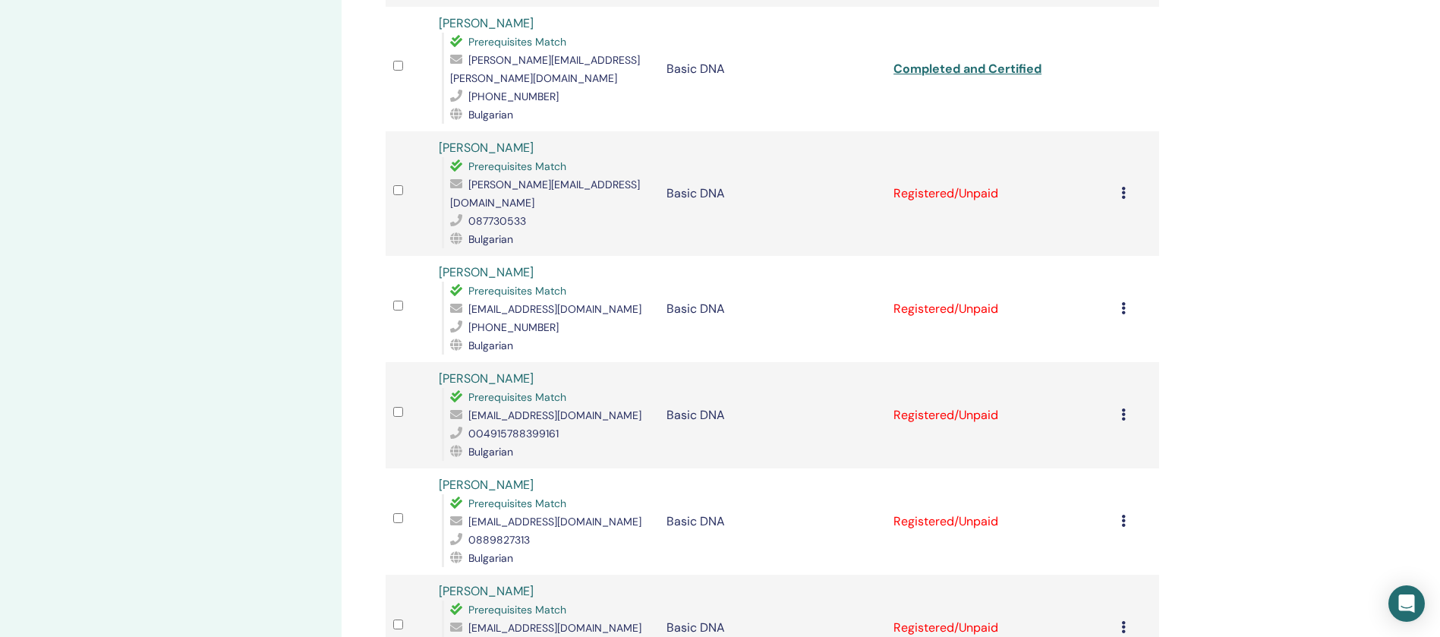
click at [1123, 187] on icon at bounding box center [1123, 193] width 5 height 12
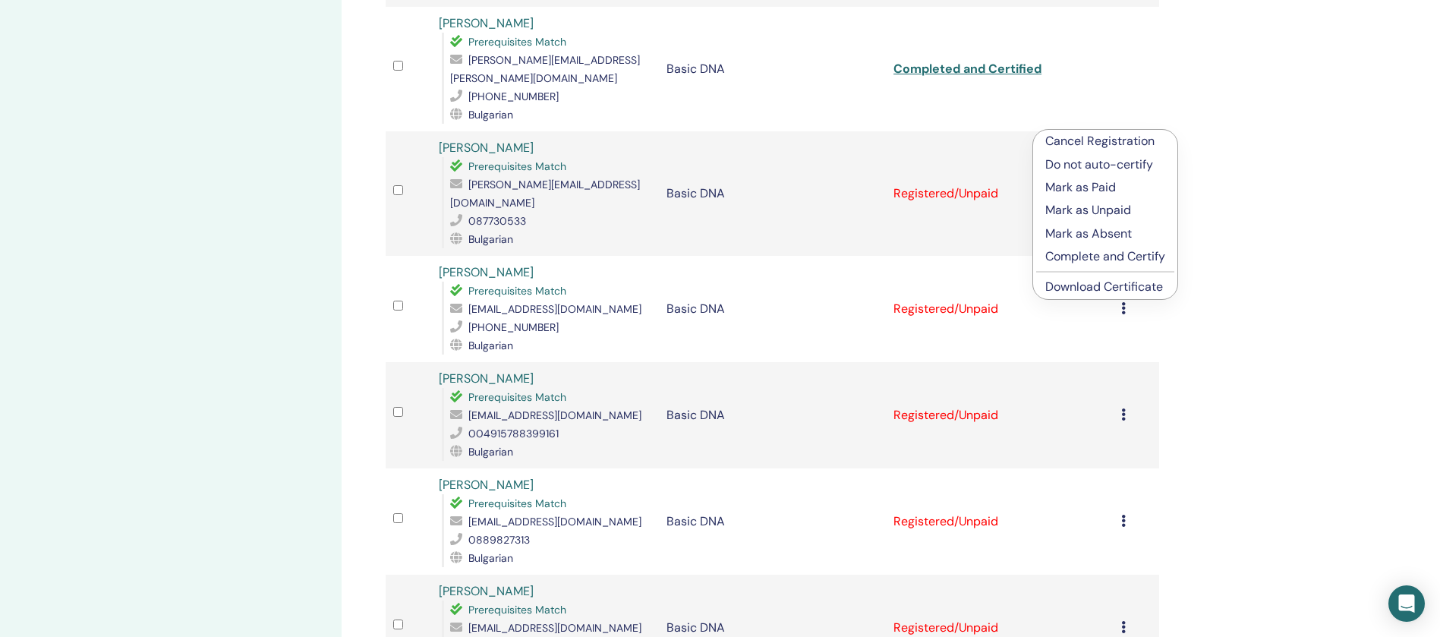
click at [1109, 253] on p "Complete and Certify" at bounding box center [1105, 256] width 120 height 18
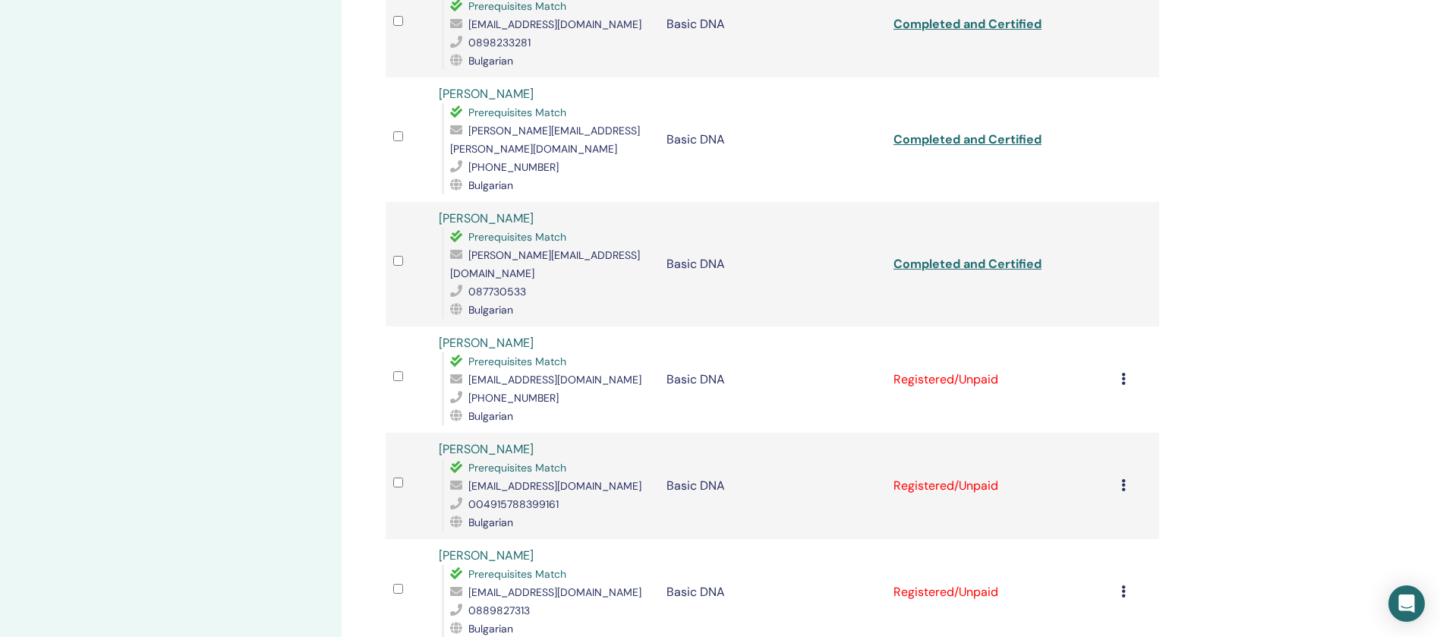
scroll to position [817, 0]
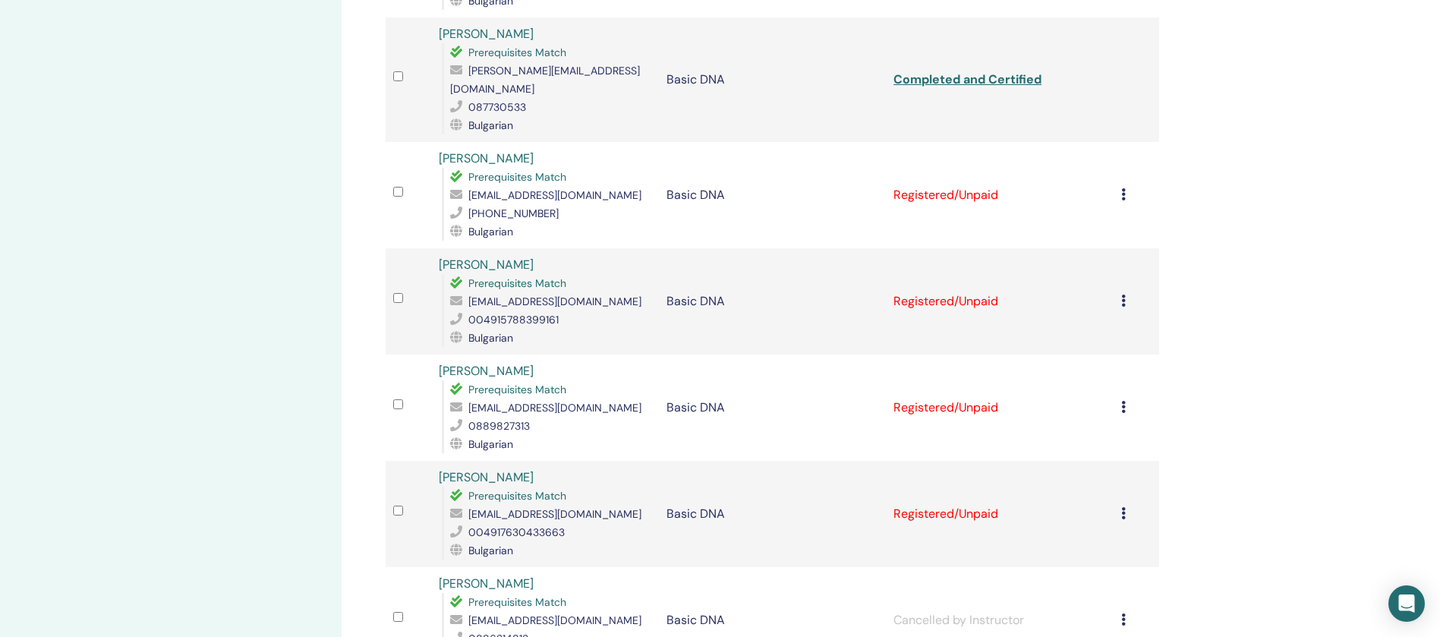
click at [1122, 188] on icon at bounding box center [1123, 194] width 5 height 12
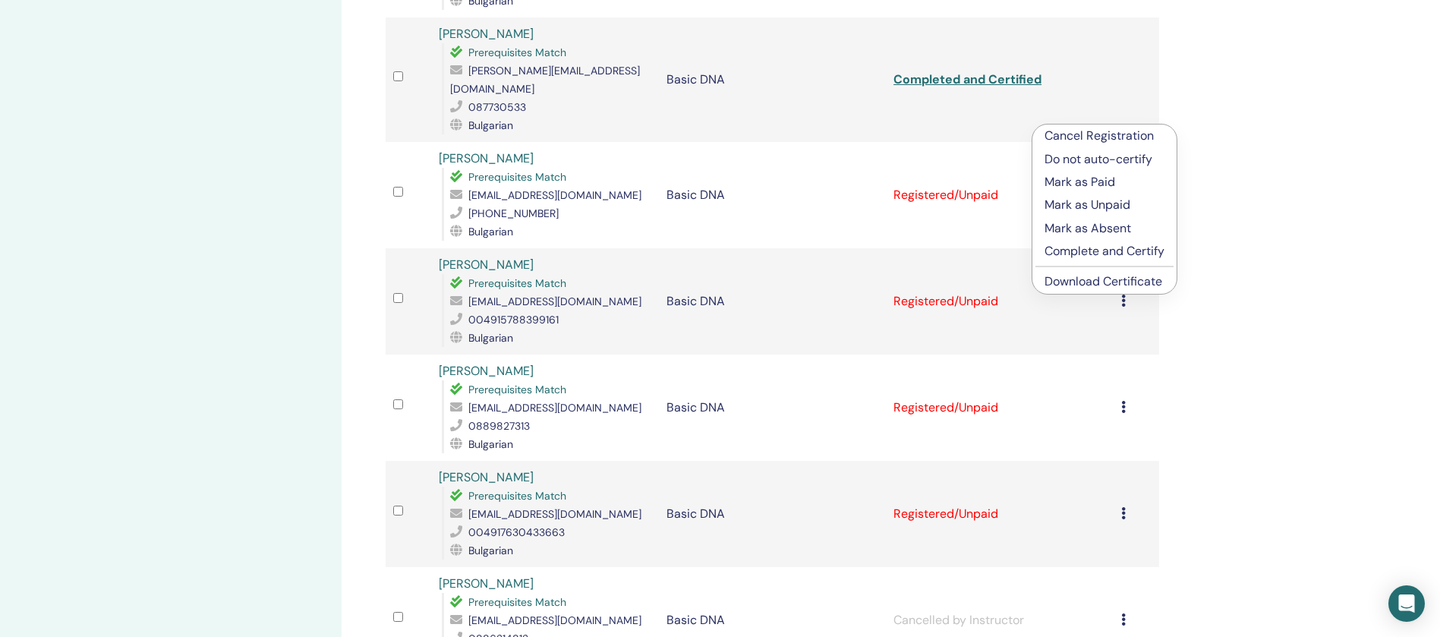
click at [1102, 252] on p "Complete and Certify" at bounding box center [1104, 251] width 120 height 18
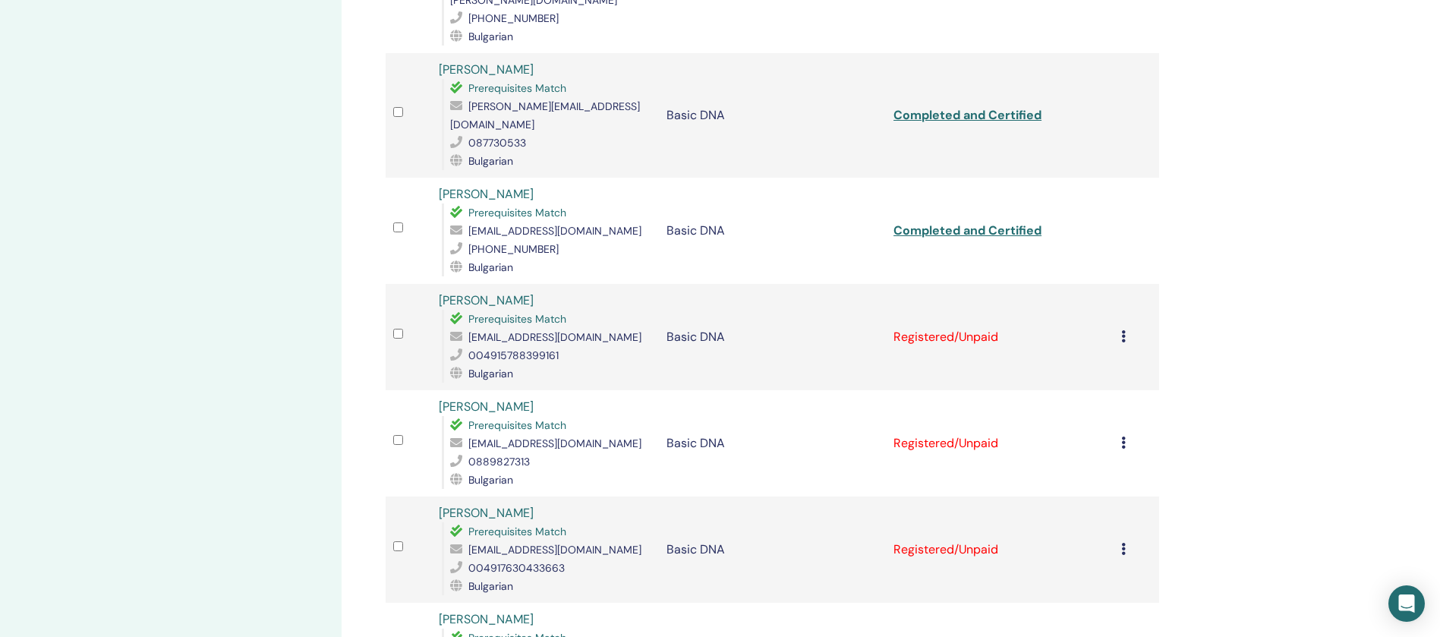
scroll to position [930, 0]
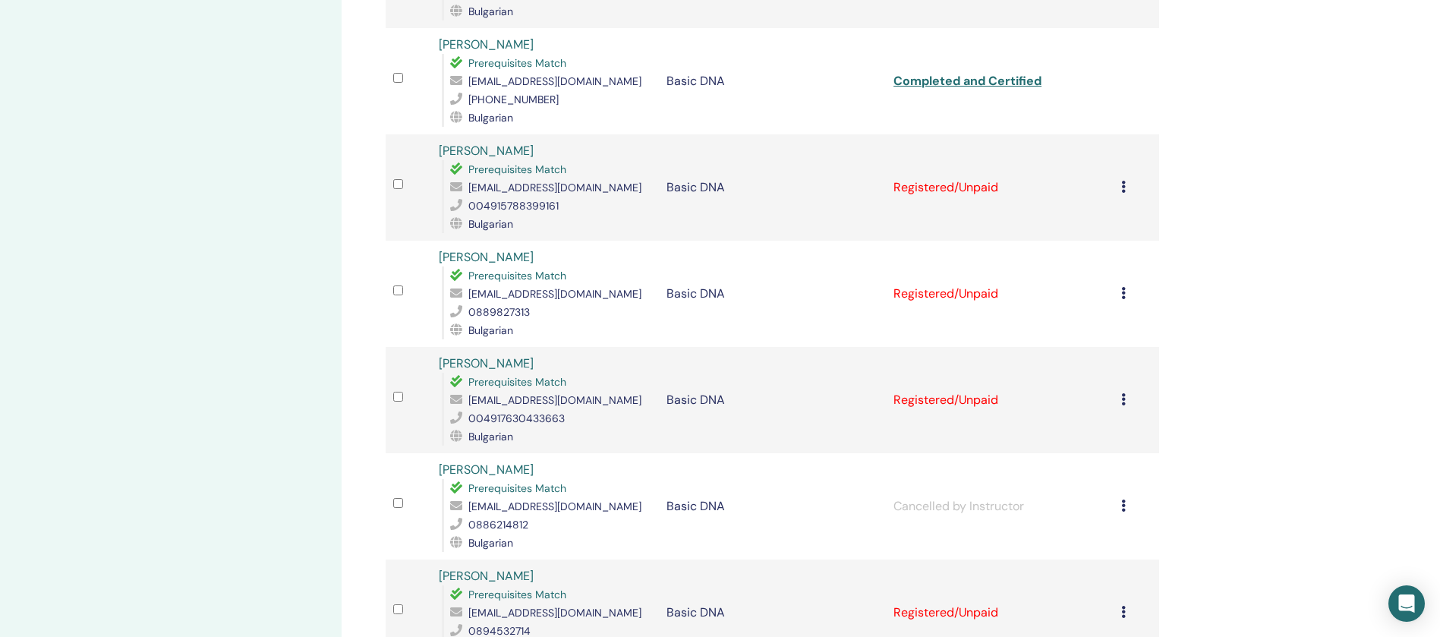
click at [1121, 181] on icon at bounding box center [1123, 187] width 5 height 12
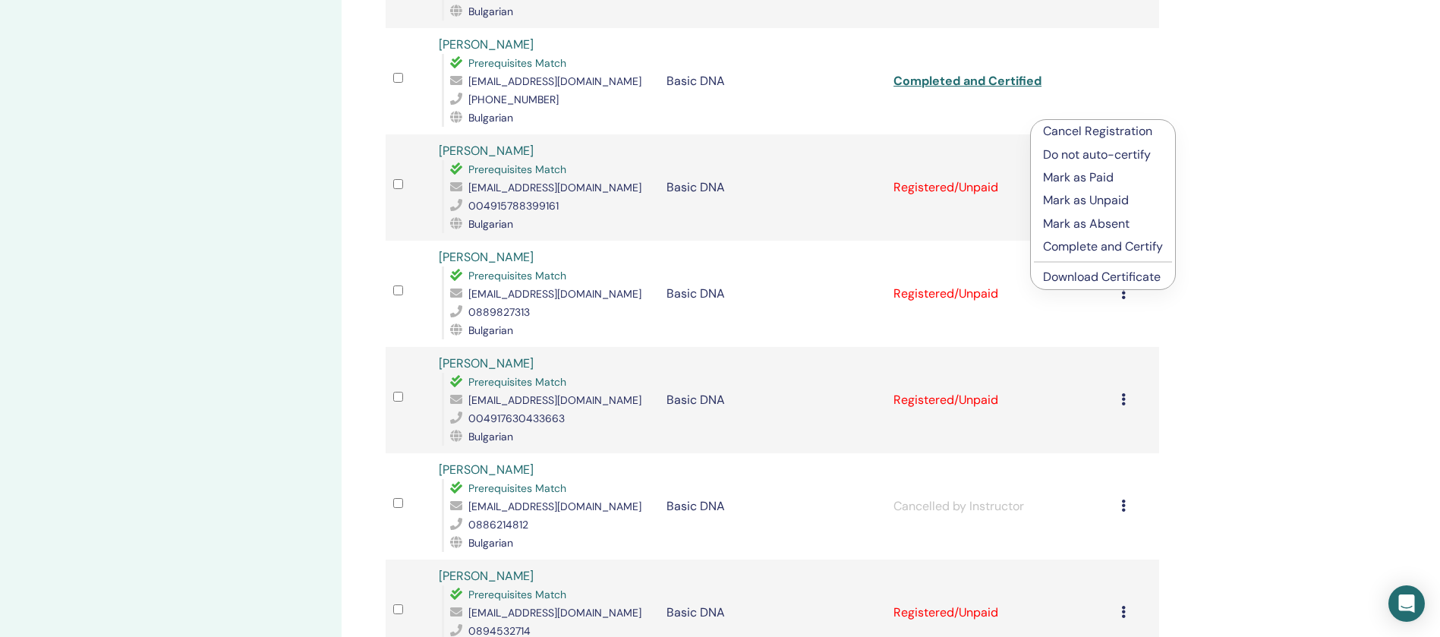
click at [1099, 247] on p "Complete and Certify" at bounding box center [1103, 247] width 120 height 18
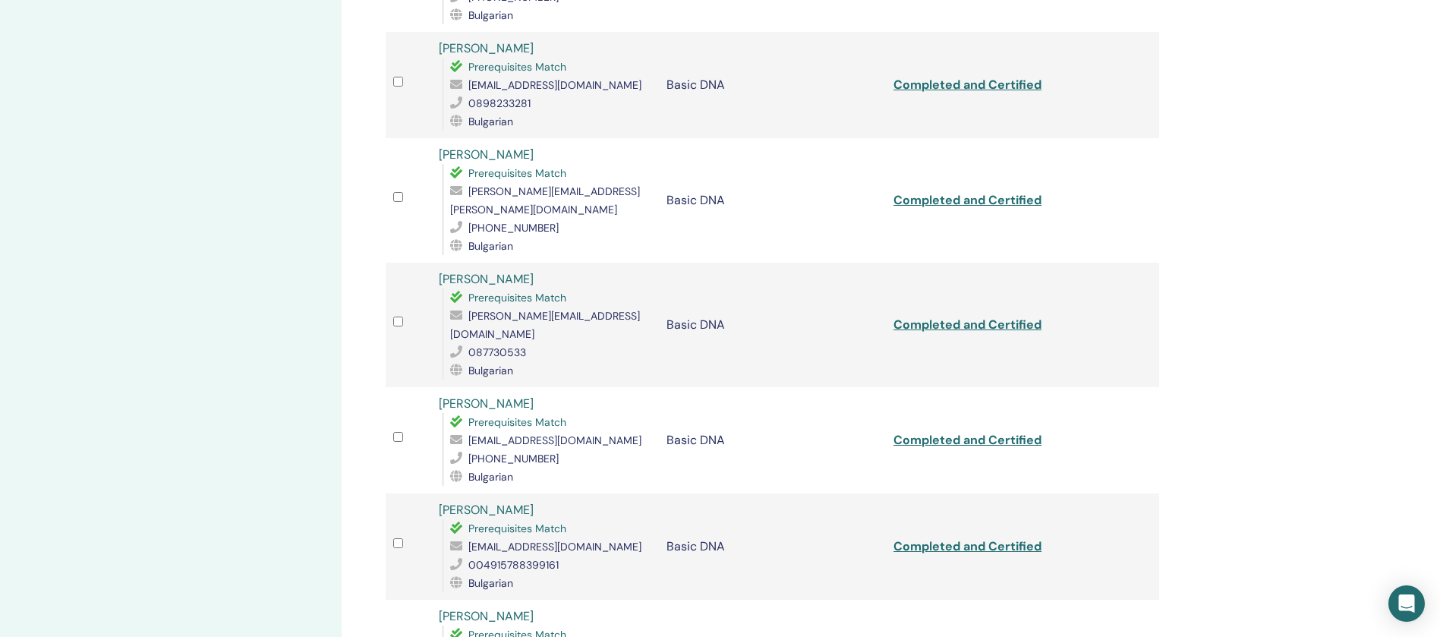
scroll to position [817, 0]
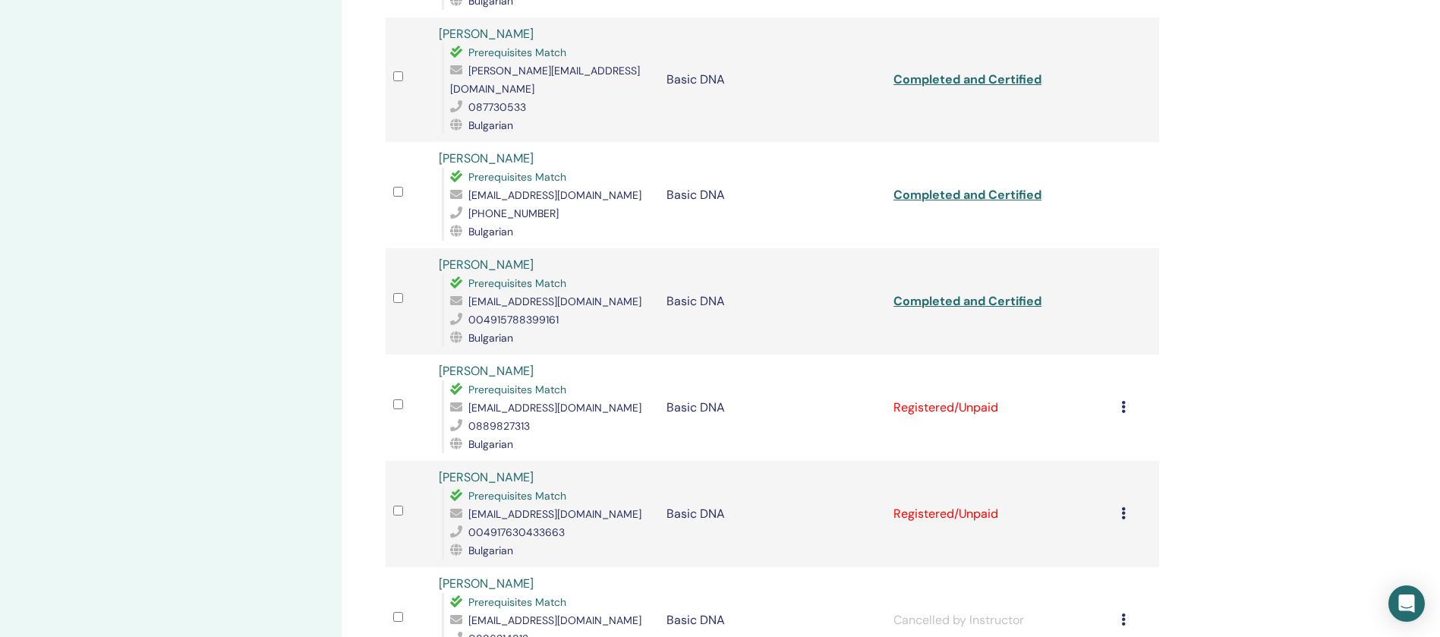
click at [1122, 401] on icon at bounding box center [1123, 407] width 5 height 12
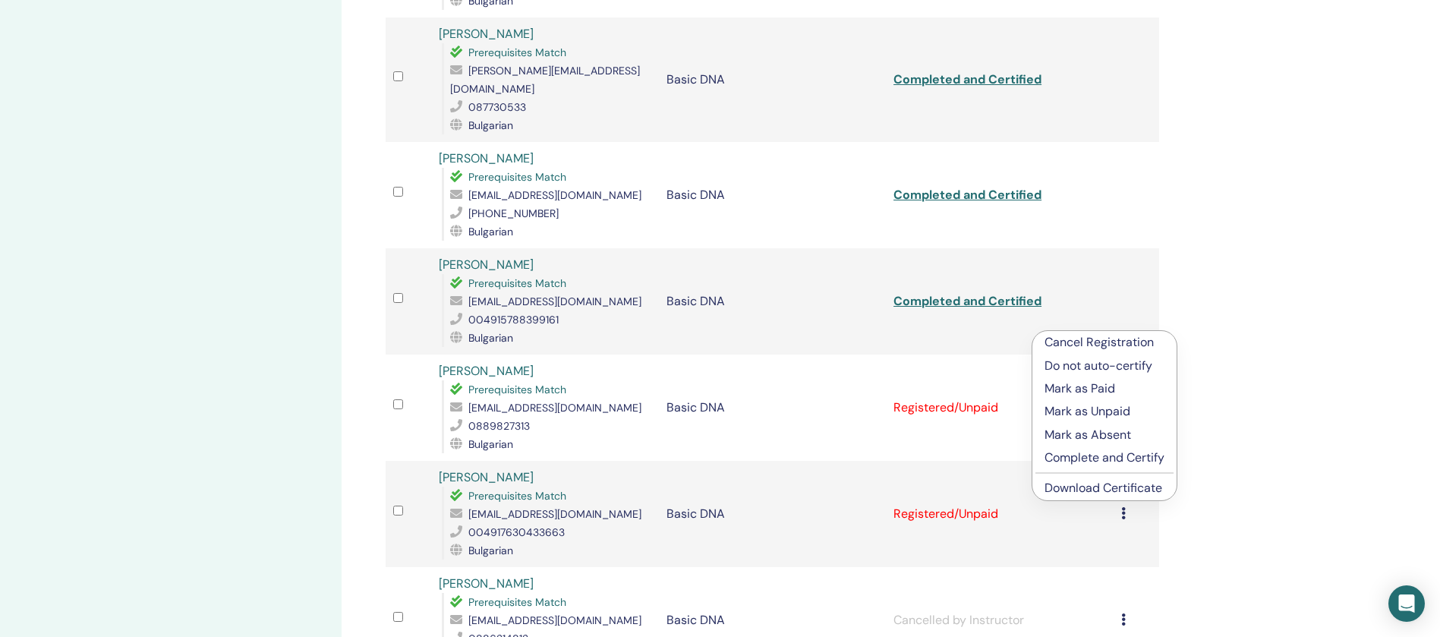
click at [1111, 454] on p "Complete and Certify" at bounding box center [1104, 458] width 120 height 18
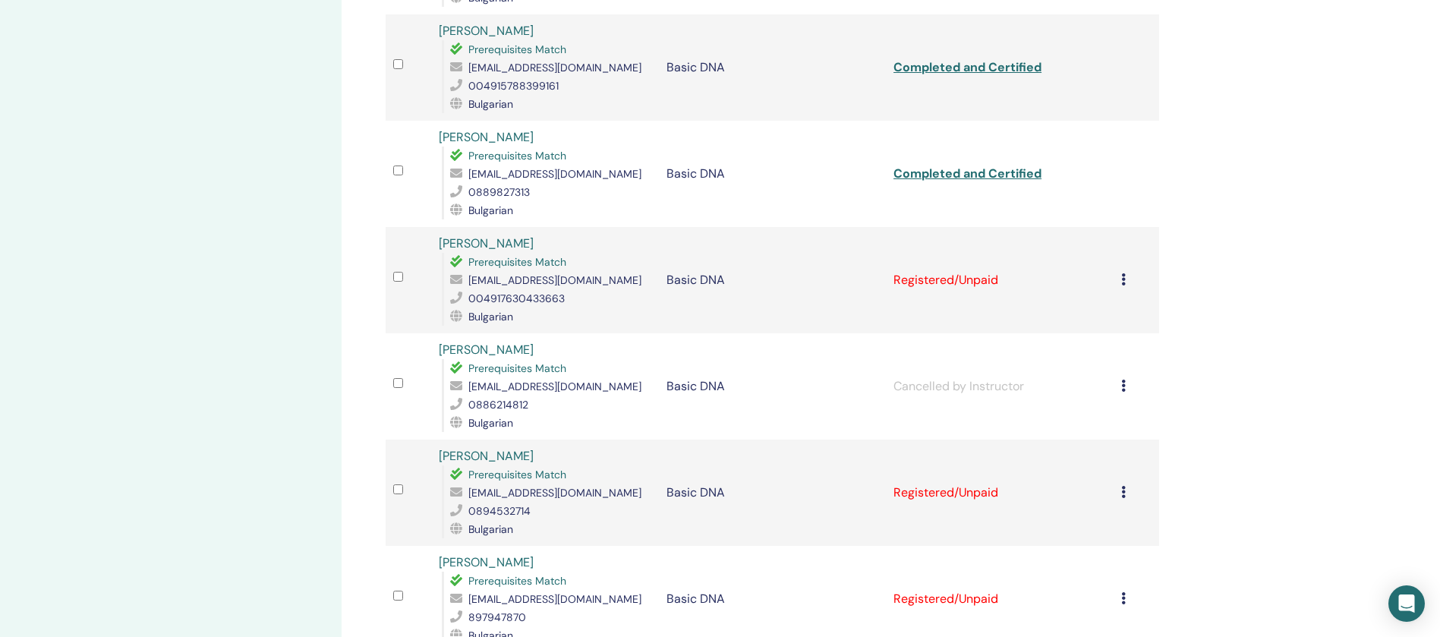
scroll to position [1044, 0]
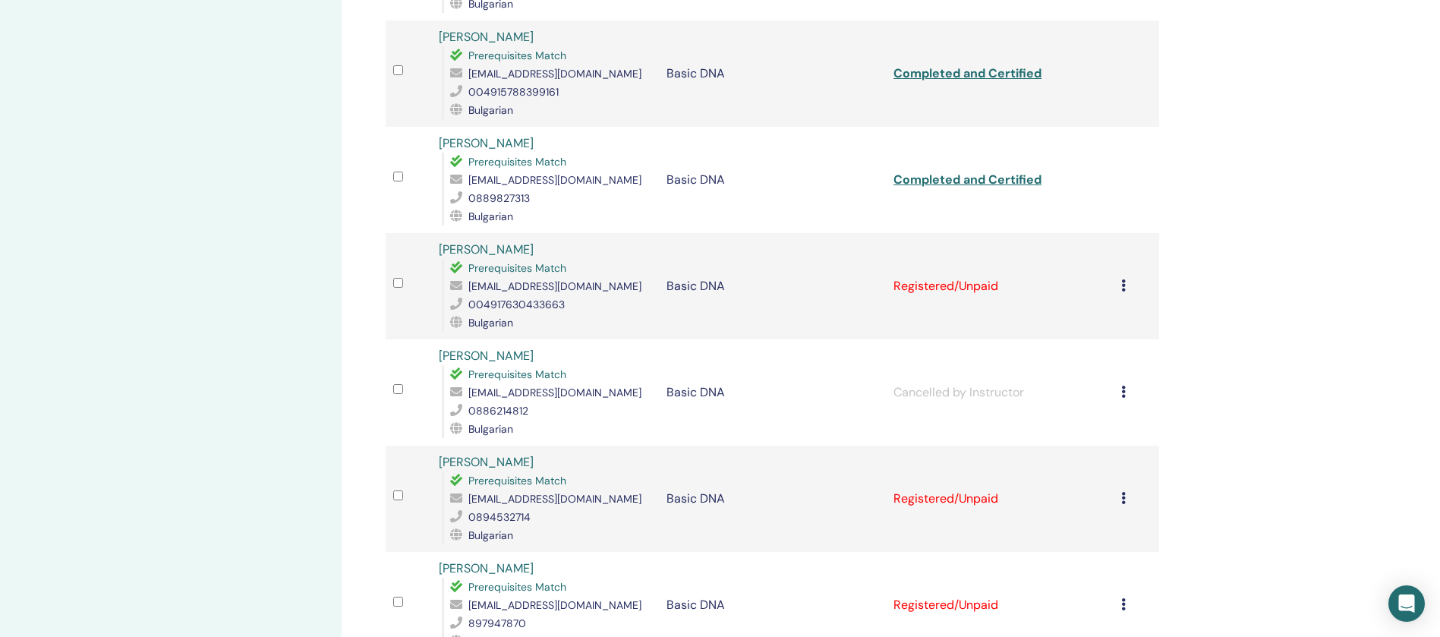
click at [1124, 277] on div "Cancel Registration Do not auto-certify Mark as Paid Mark as Unpaid Mark as Abs…" at bounding box center [1136, 286] width 30 height 18
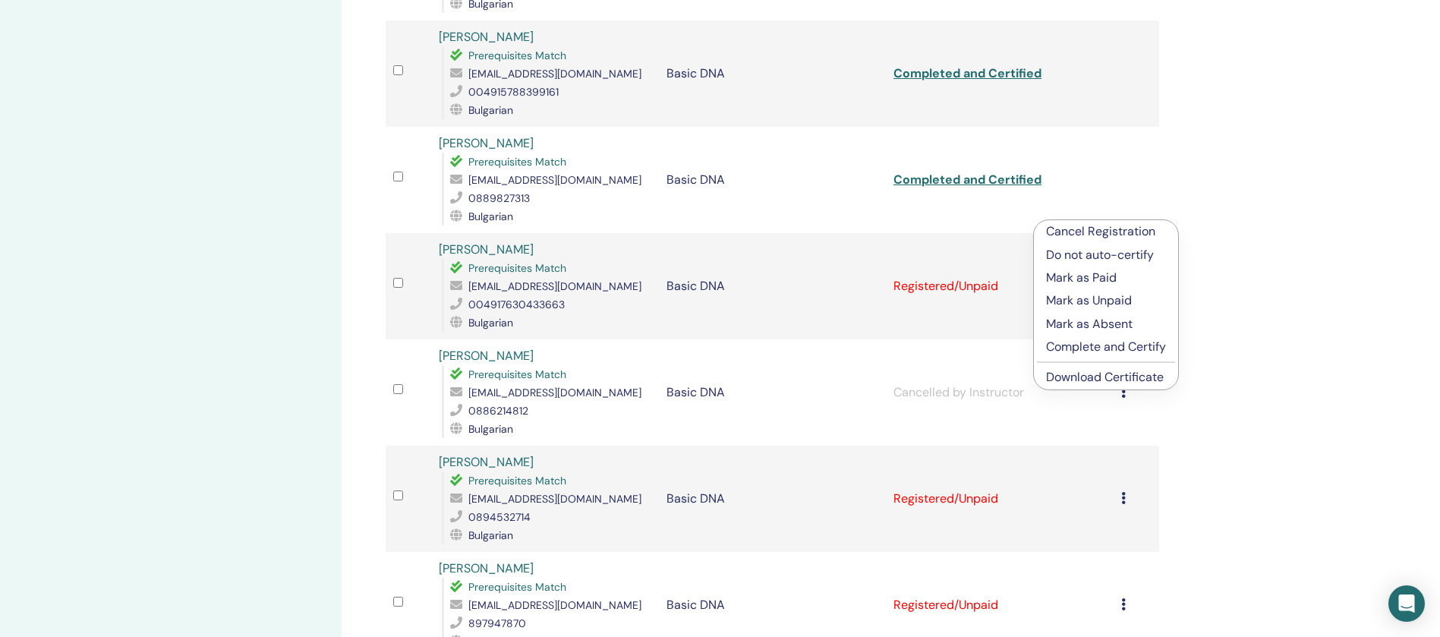
click at [1098, 348] on p "Complete and Certify" at bounding box center [1106, 347] width 120 height 18
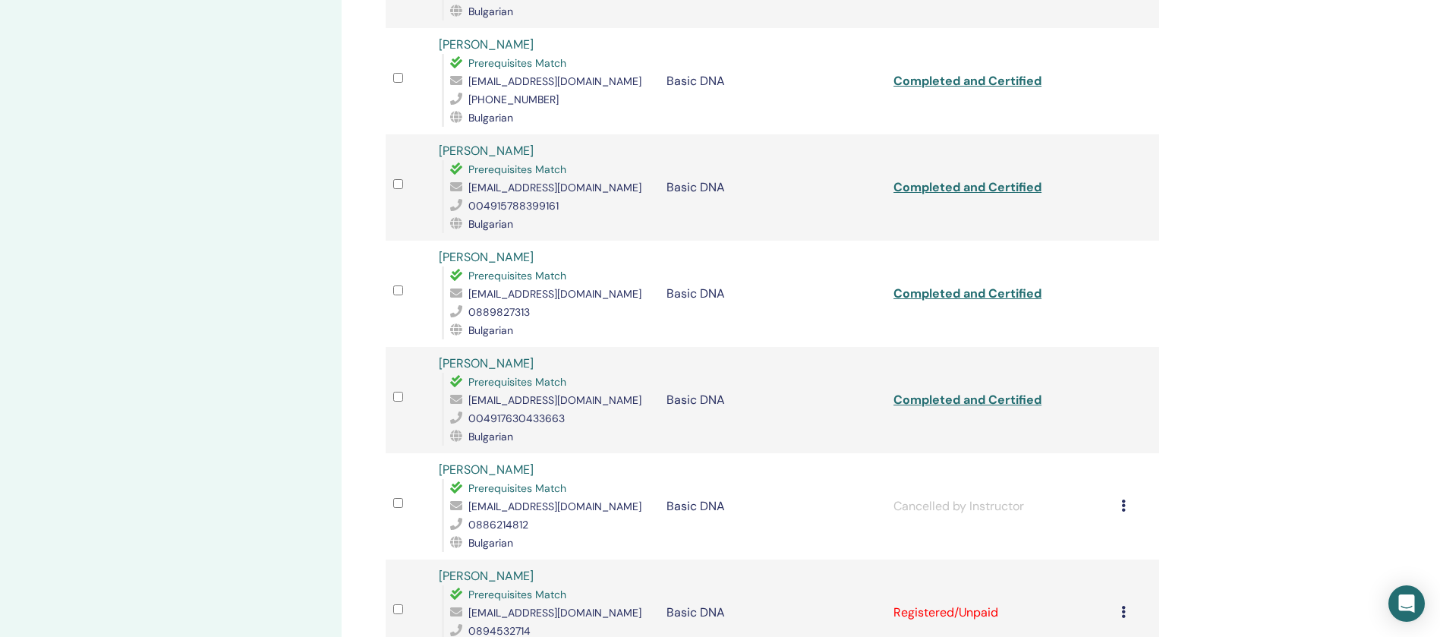
scroll to position [1158, 0]
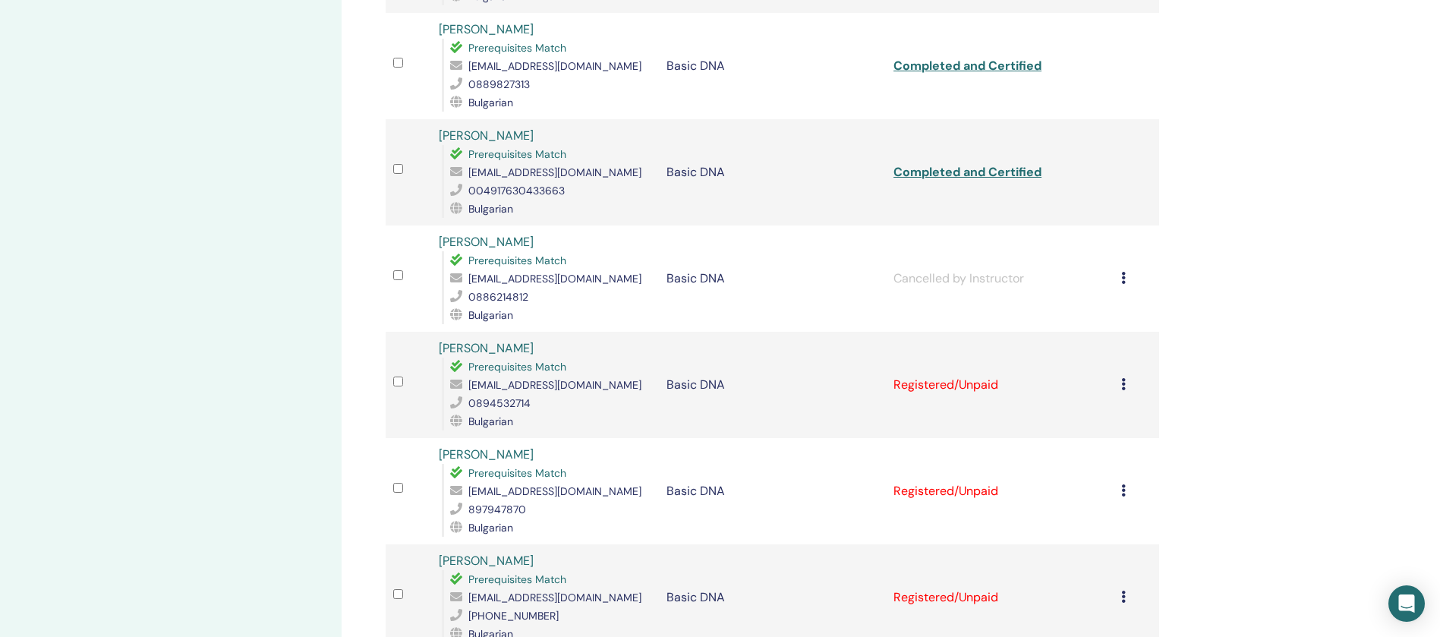
click at [1123, 378] on icon at bounding box center [1123, 384] width 5 height 12
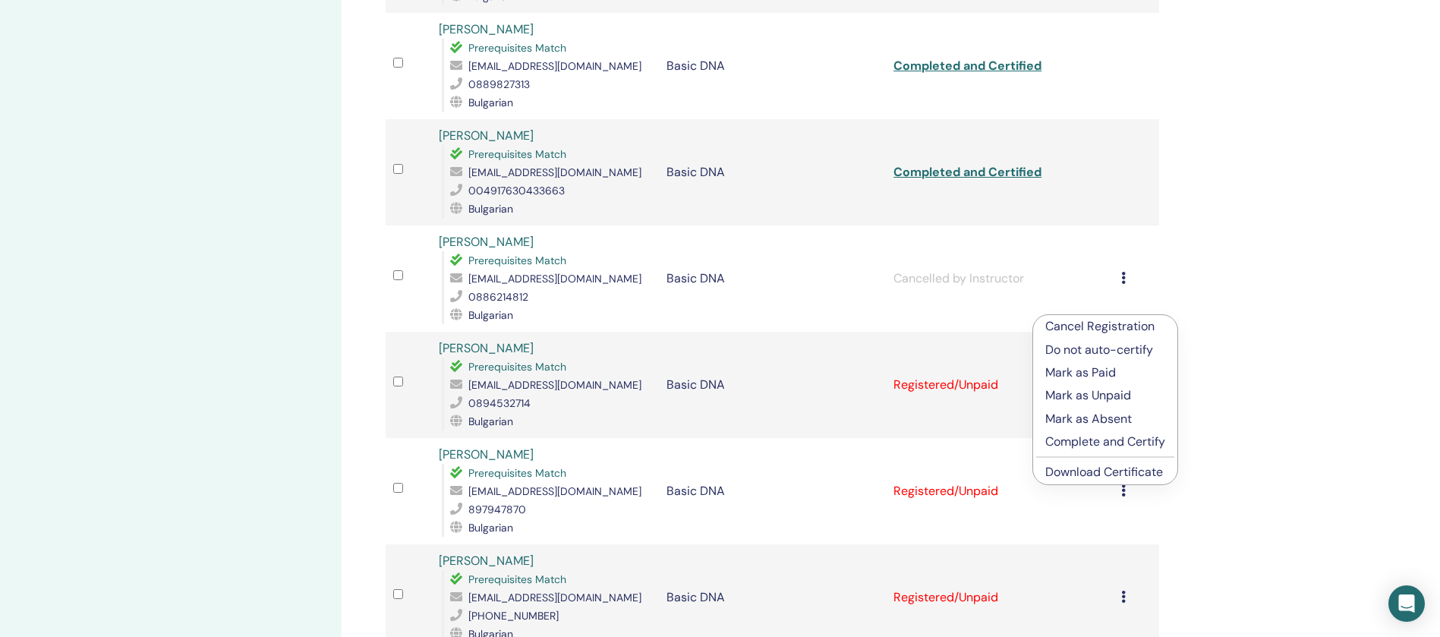
click at [1114, 437] on p "Complete and Certify" at bounding box center [1105, 442] width 120 height 18
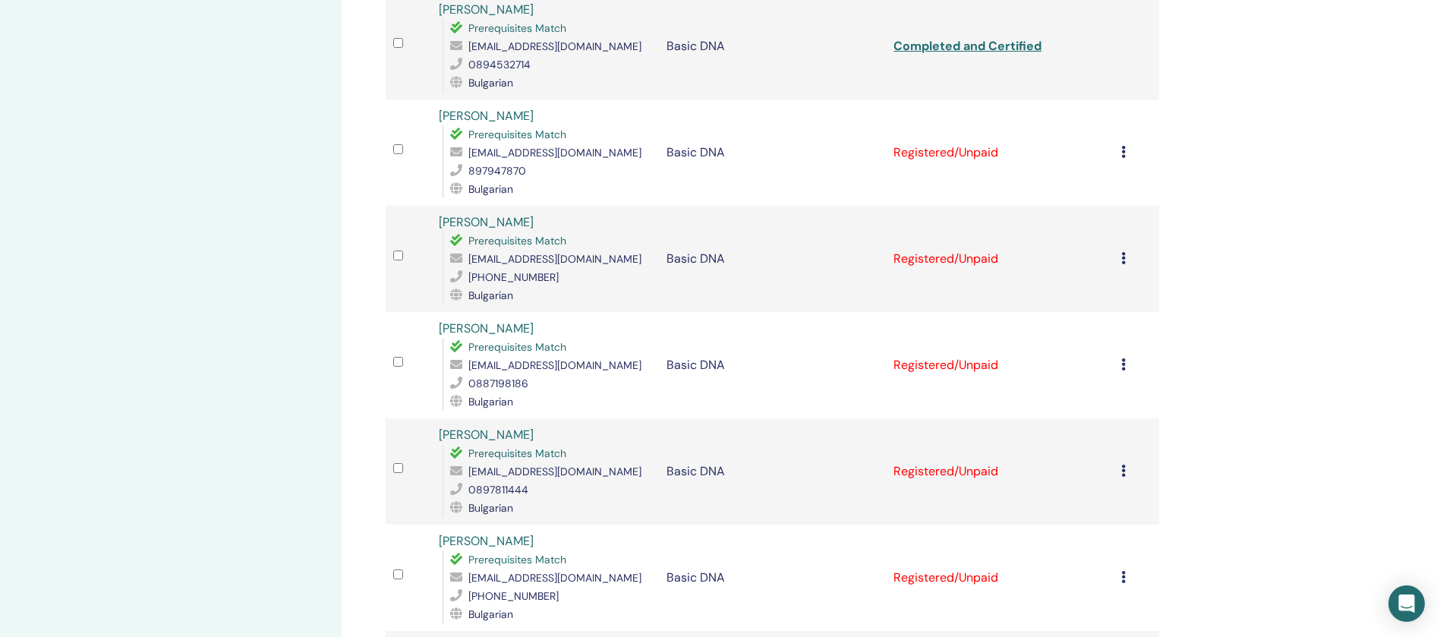
scroll to position [1500, 0]
click at [1123, 143] on icon at bounding box center [1123, 149] width 5 height 12
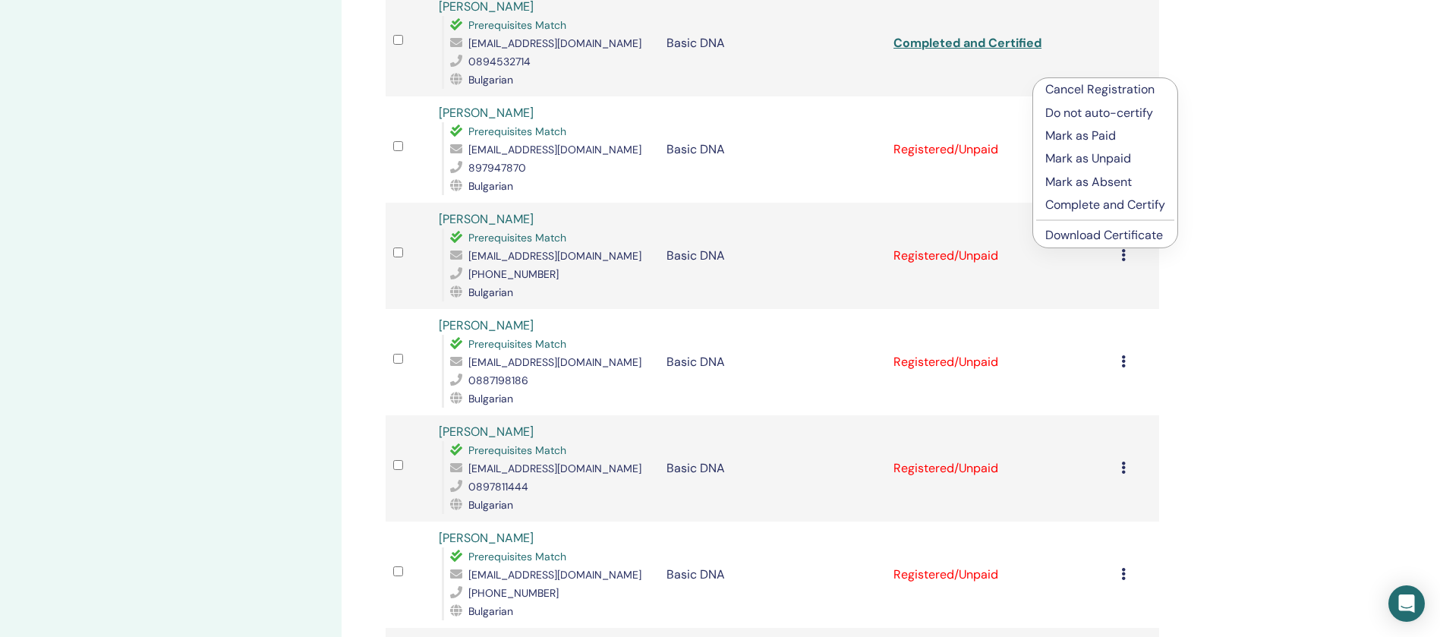
click at [1127, 205] on p "Complete and Certify" at bounding box center [1105, 205] width 120 height 18
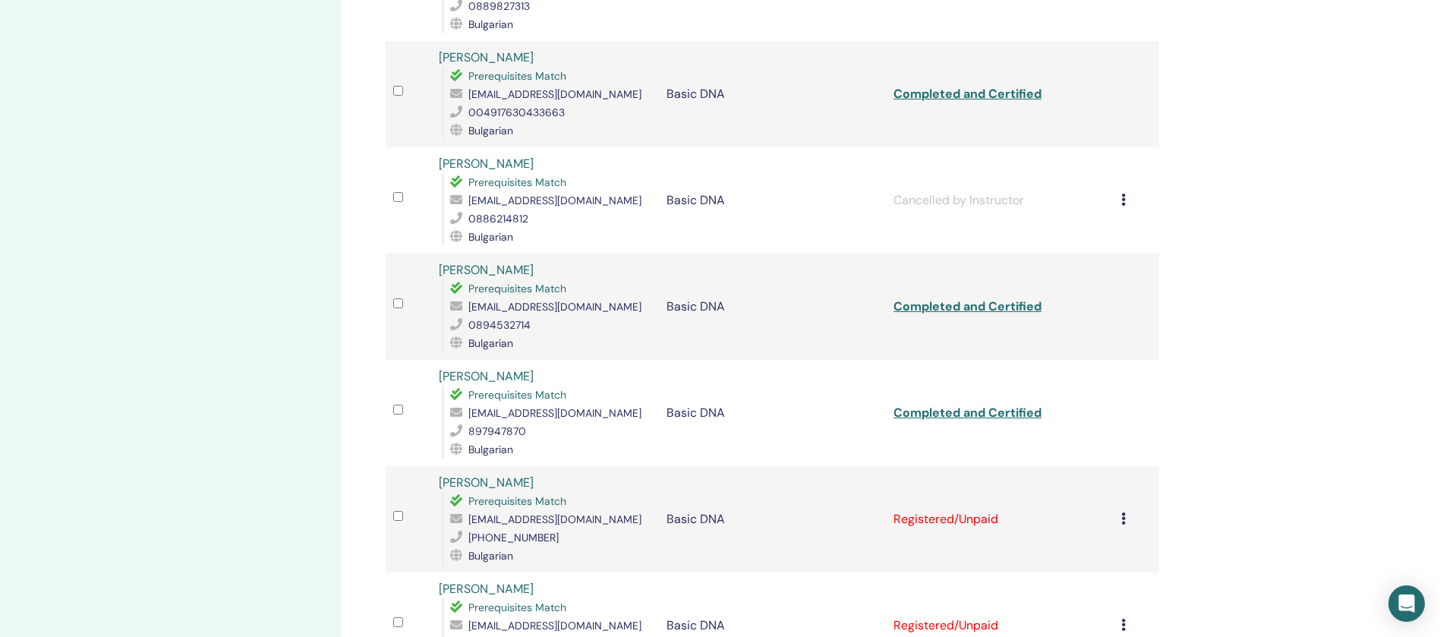
scroll to position [1386, 0]
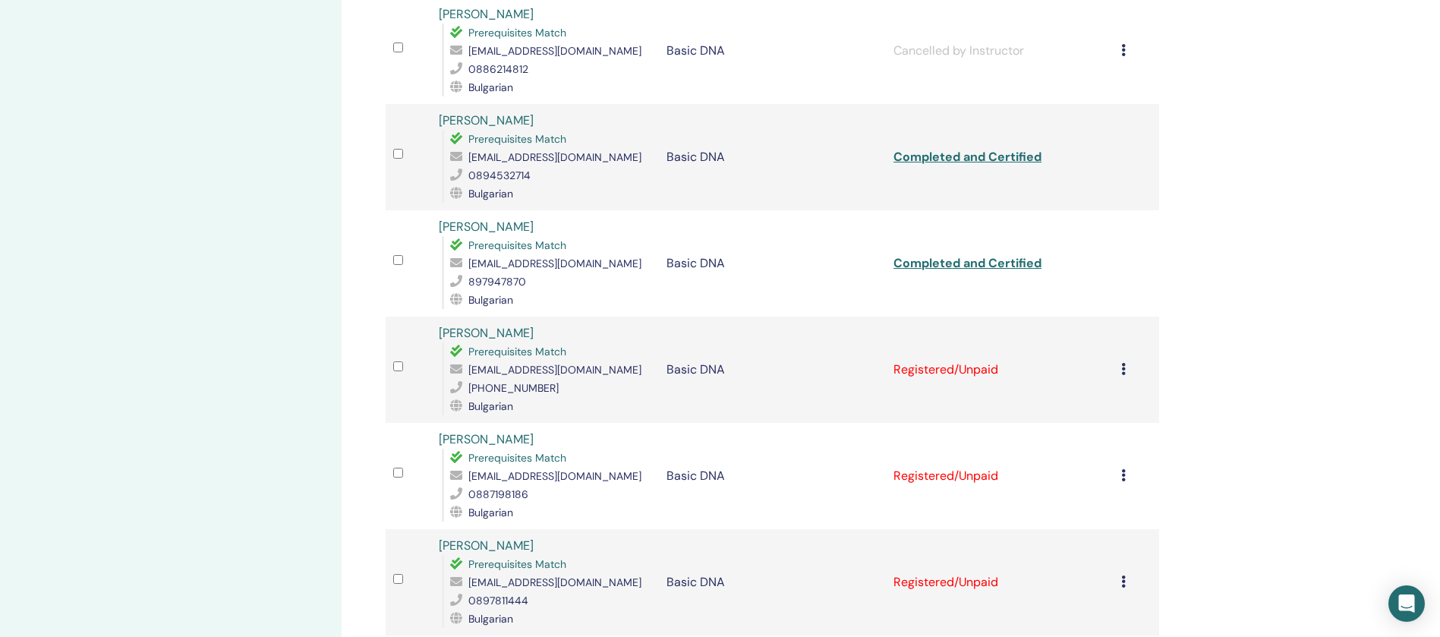
click at [1122, 363] on icon at bounding box center [1123, 369] width 5 height 12
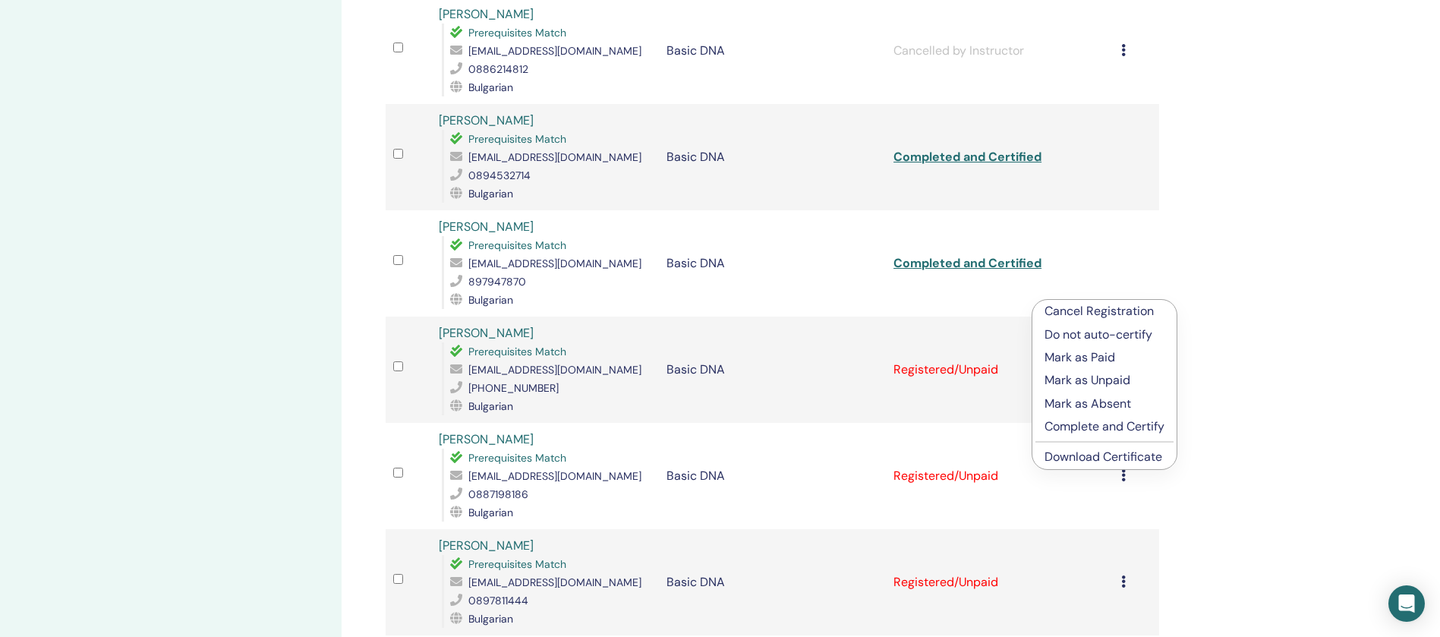
click at [1129, 425] on p "Complete and Certify" at bounding box center [1104, 426] width 120 height 18
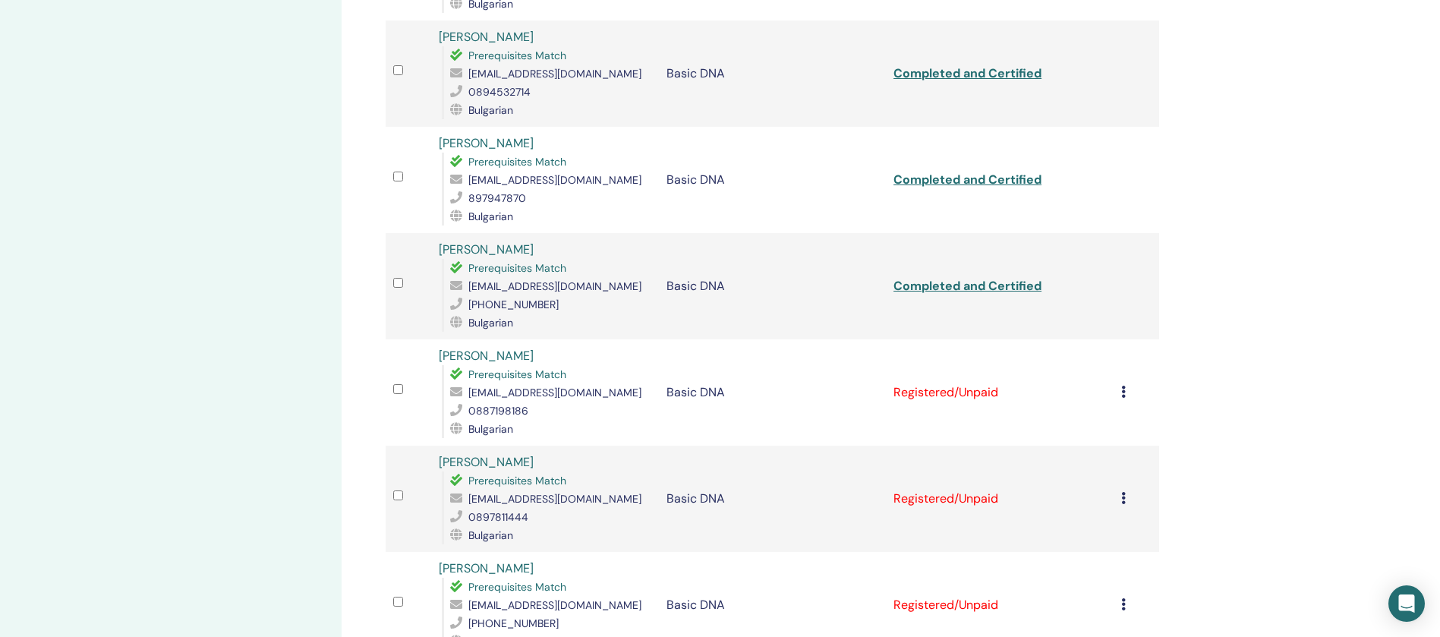
scroll to position [1500, 0]
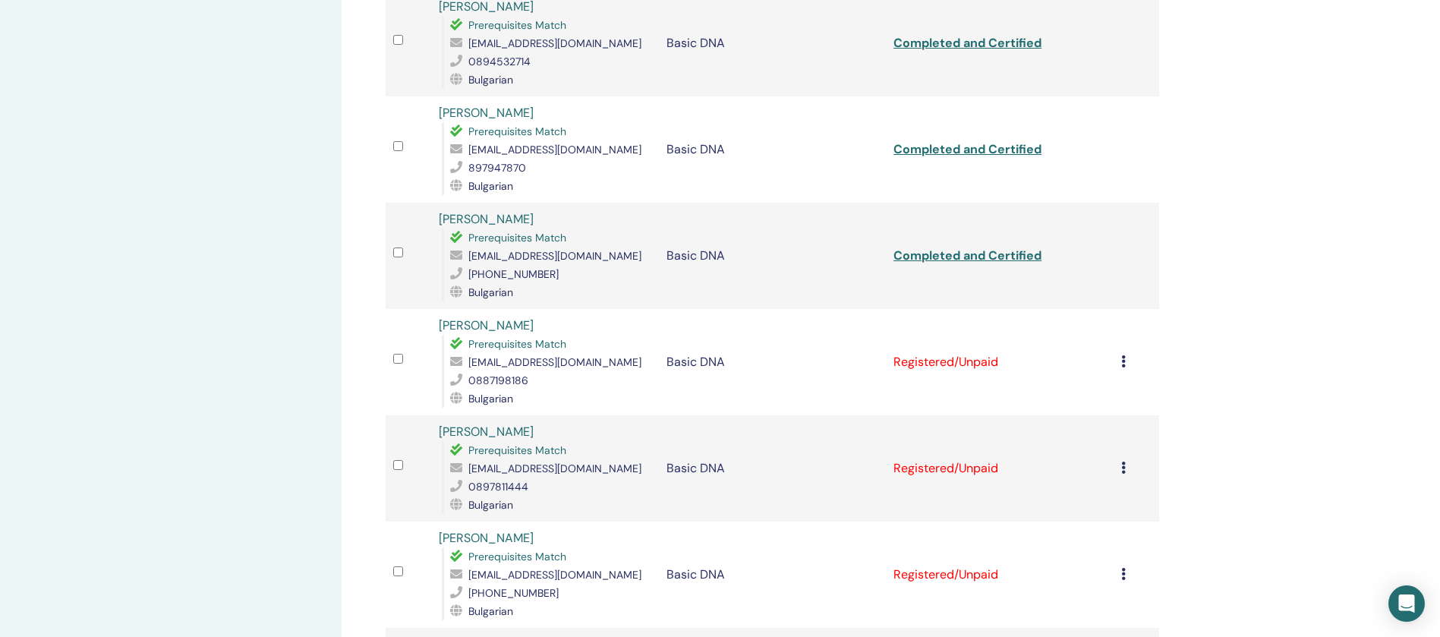
click at [1125, 355] on icon at bounding box center [1123, 361] width 5 height 12
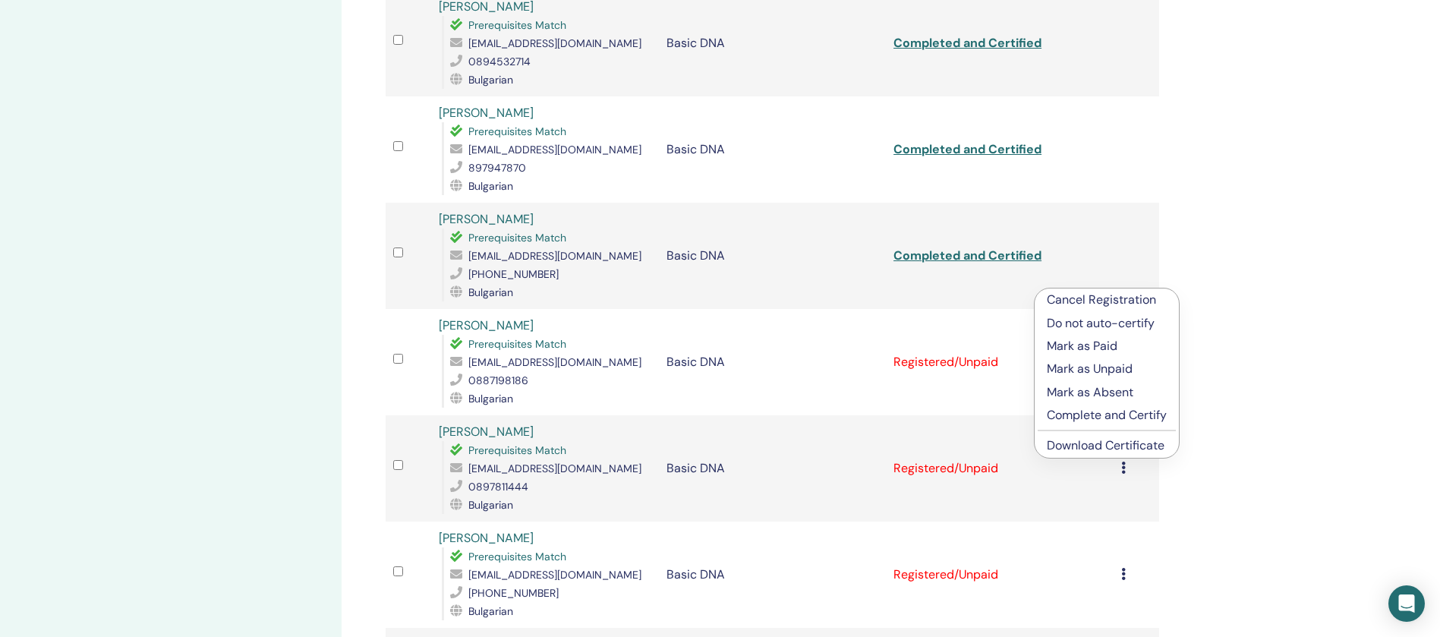
click at [1119, 416] on p "Complete and Certify" at bounding box center [1107, 415] width 120 height 18
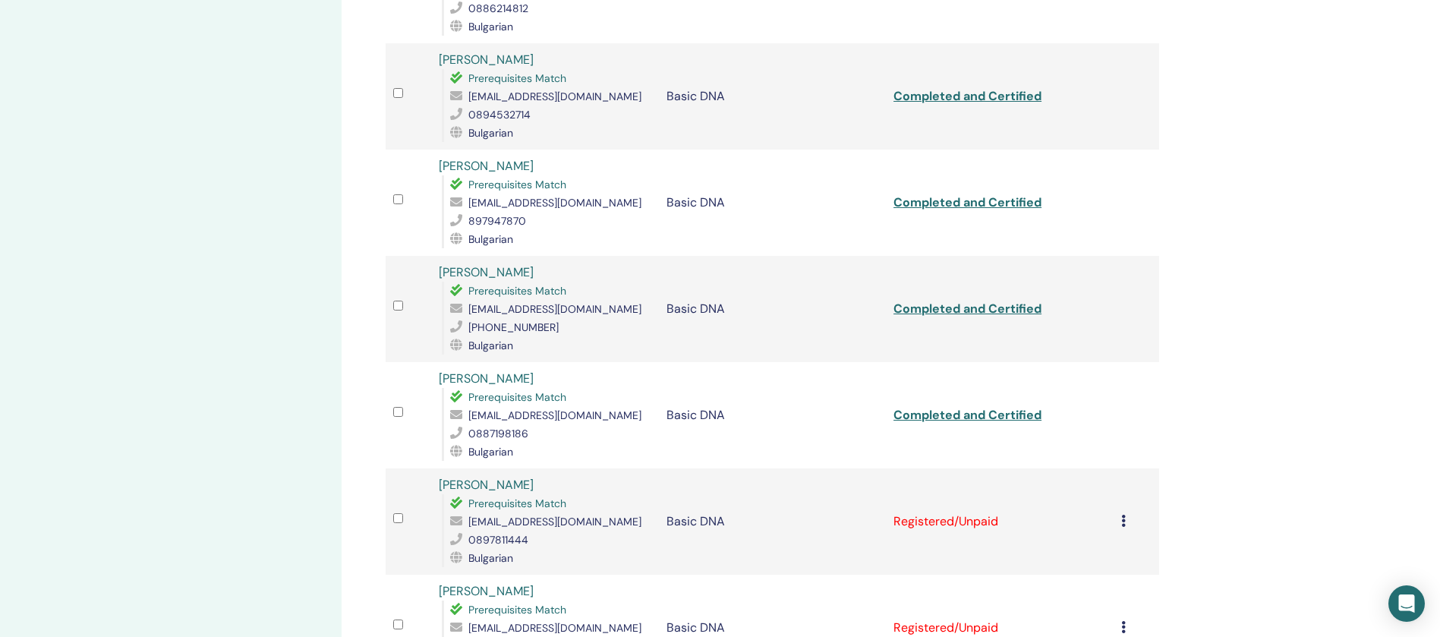
scroll to position [1500, 0]
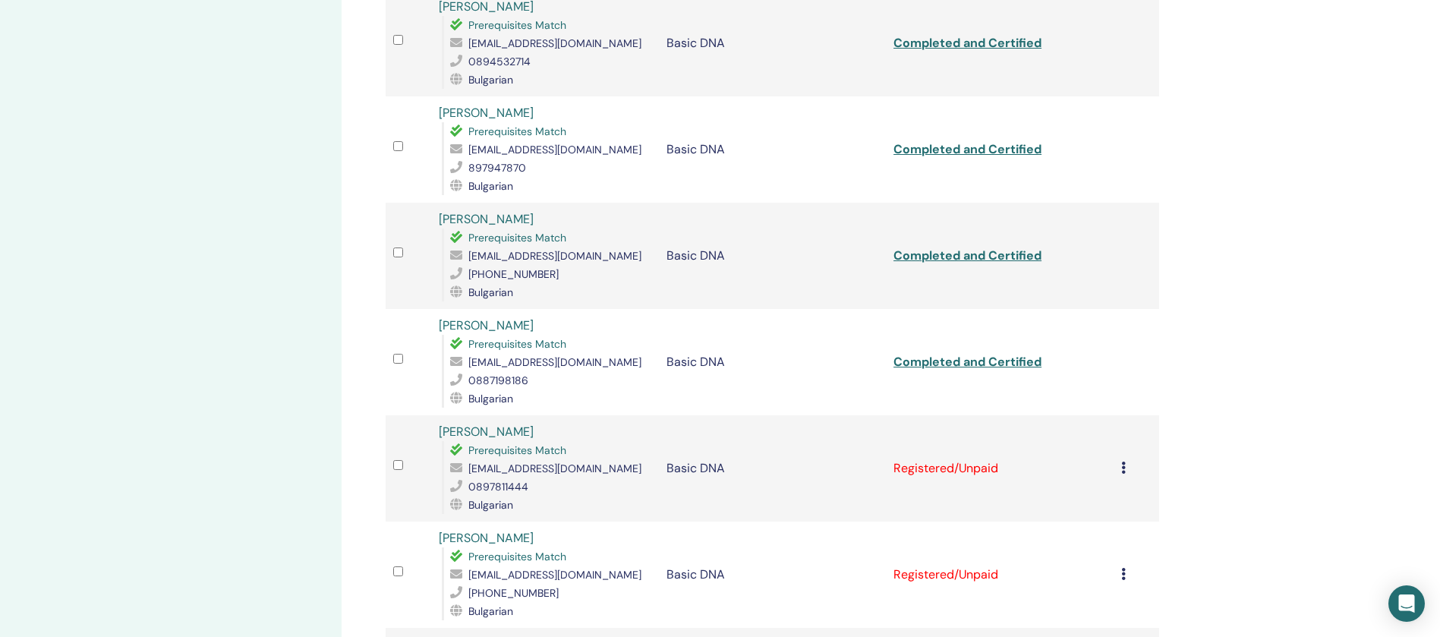
click at [1119, 415] on td "Cancel Registration Do not auto-certify Mark as Paid Mark as Unpaid Mark as Abs…" at bounding box center [1136, 468] width 46 height 106
click at [1125, 459] on div "Cancel Registration Do not auto-certify Mark as Paid Mark as Unpaid Mark as Abs…" at bounding box center [1136, 468] width 30 height 18
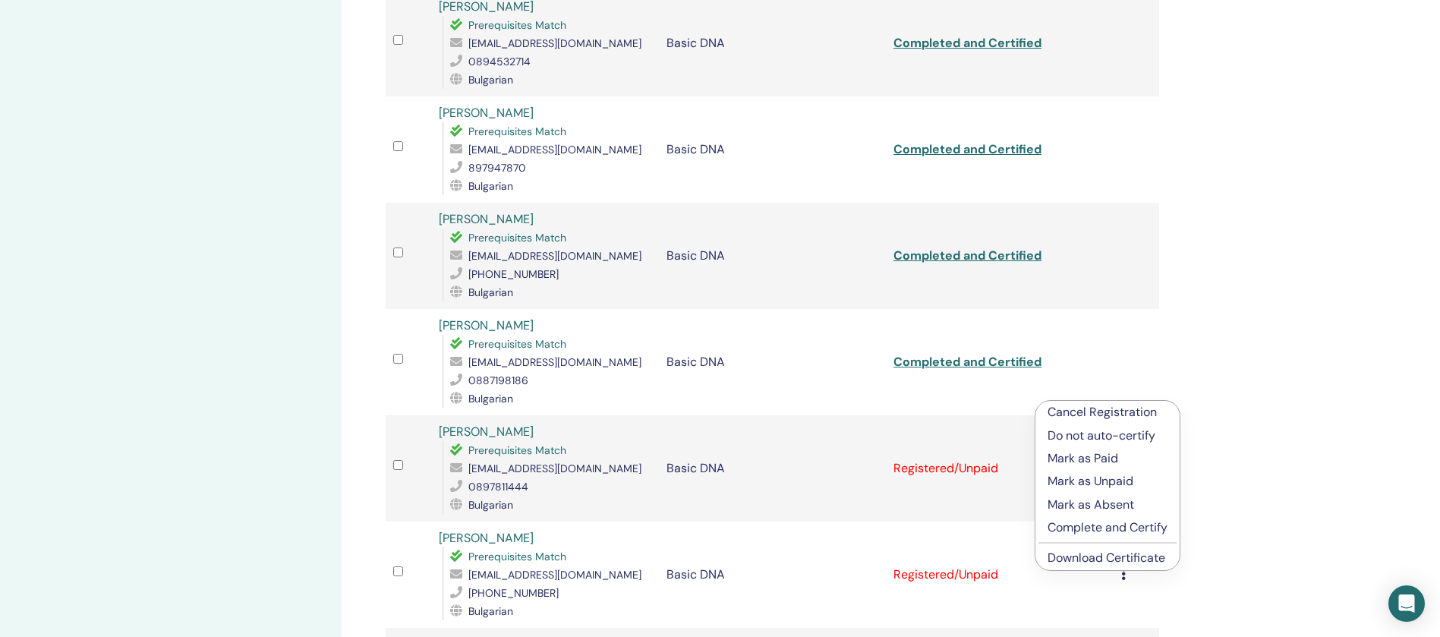
click at [1131, 524] on p "Complete and Certify" at bounding box center [1107, 527] width 120 height 18
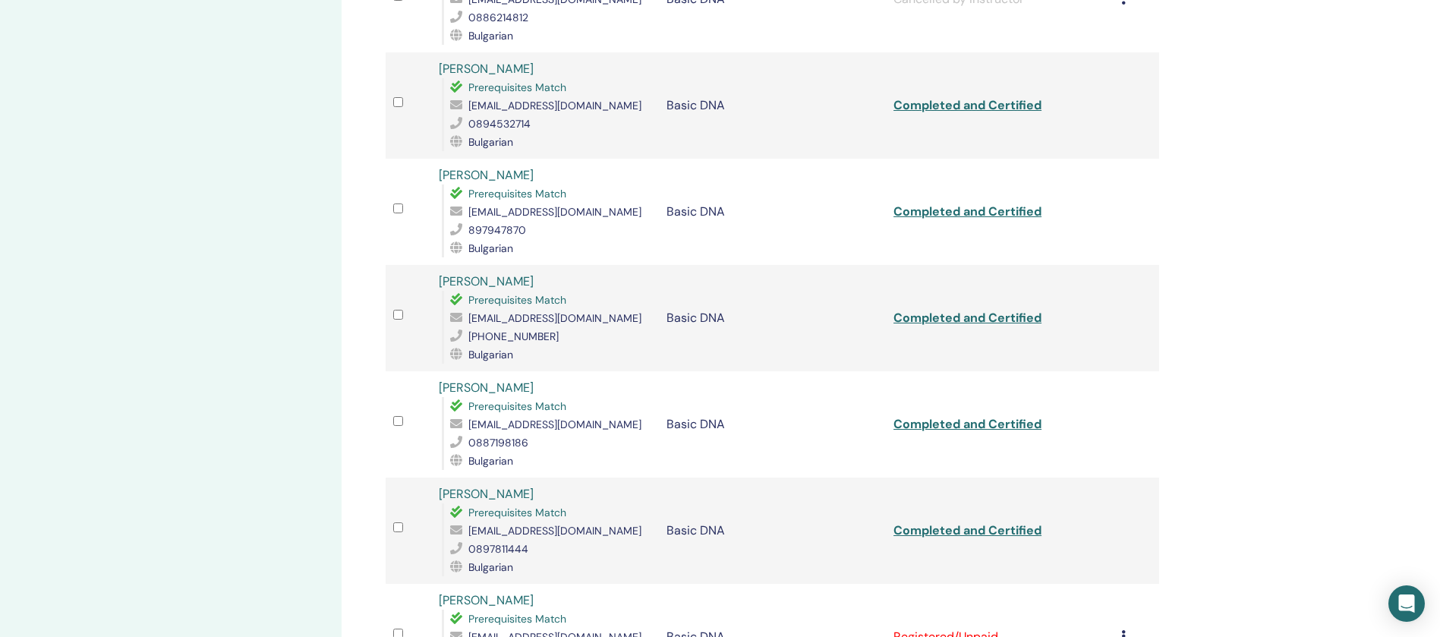
scroll to position [1708, 0]
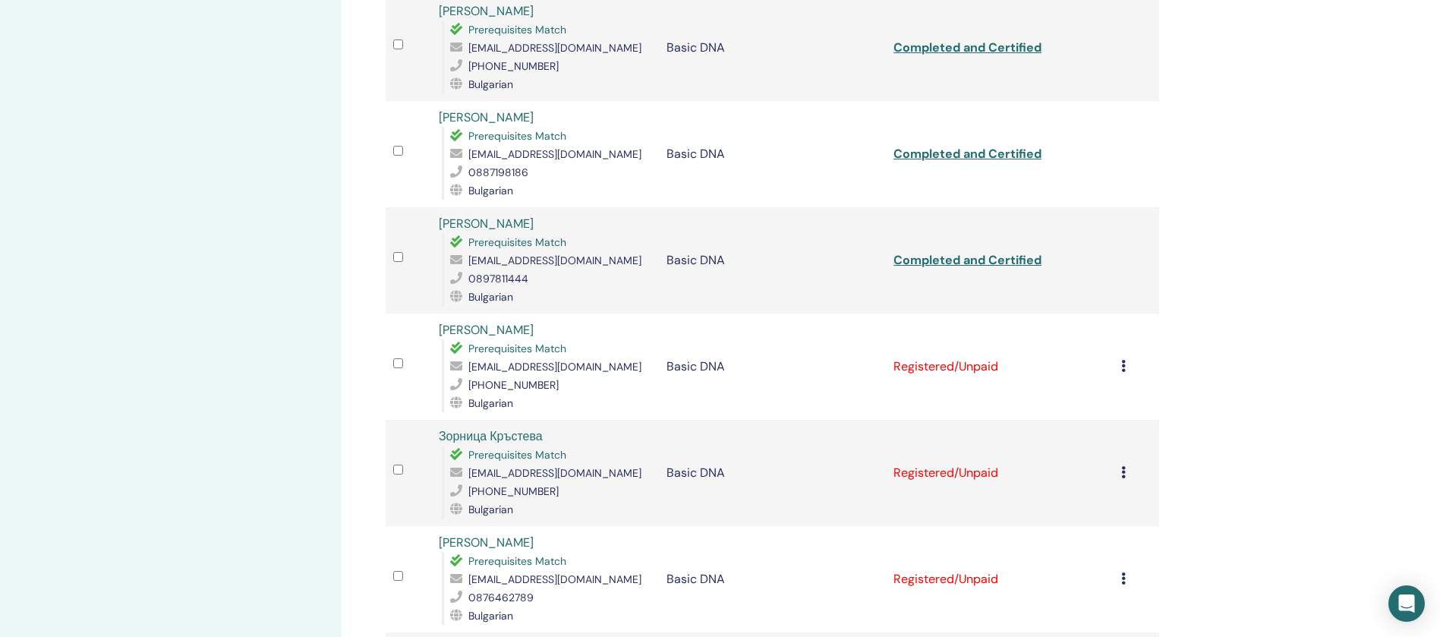
click at [1125, 360] on icon at bounding box center [1123, 366] width 5 height 12
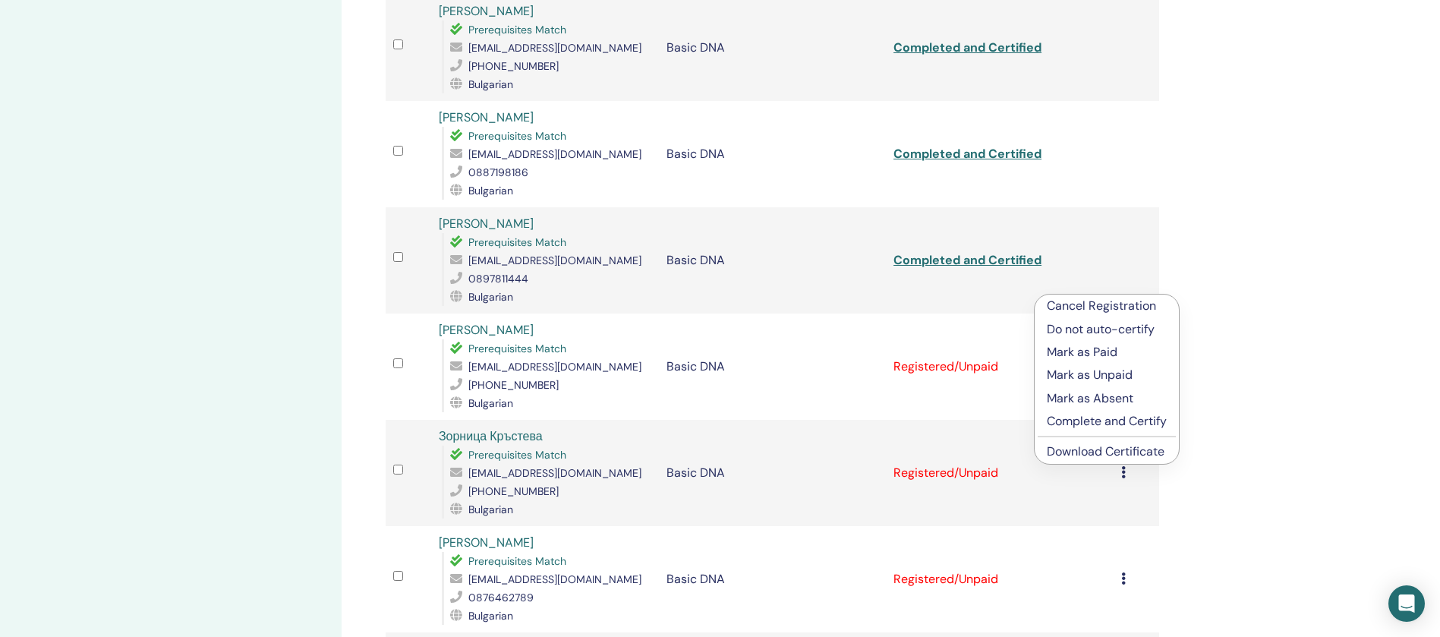
click at [1119, 415] on p "Complete and Certify" at bounding box center [1107, 421] width 120 height 18
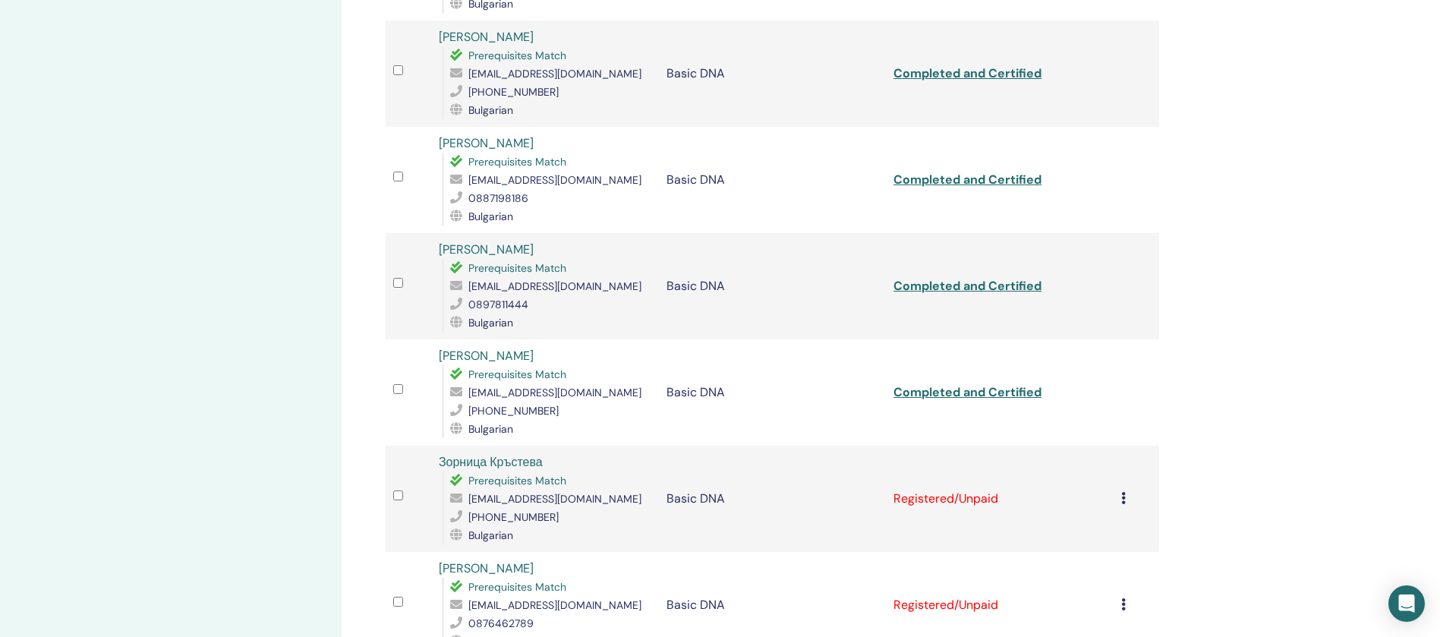
scroll to position [1955, 0]
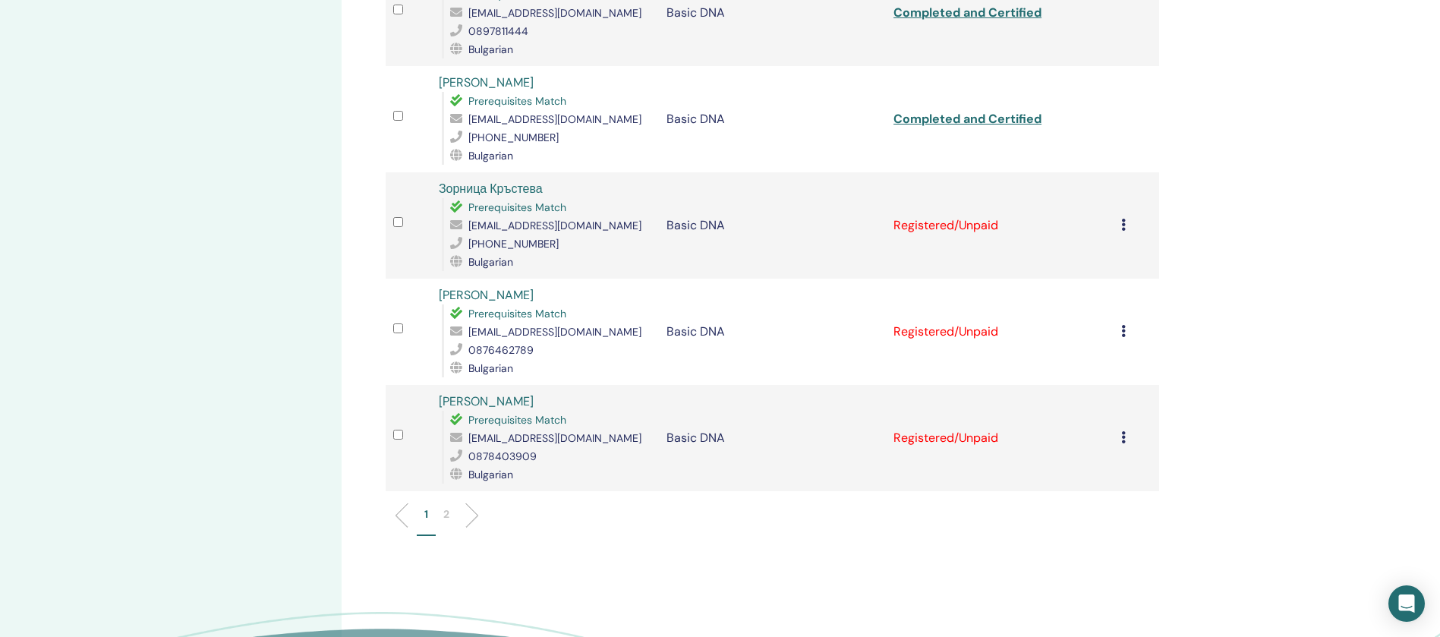
click at [1125, 219] on icon at bounding box center [1123, 225] width 5 height 12
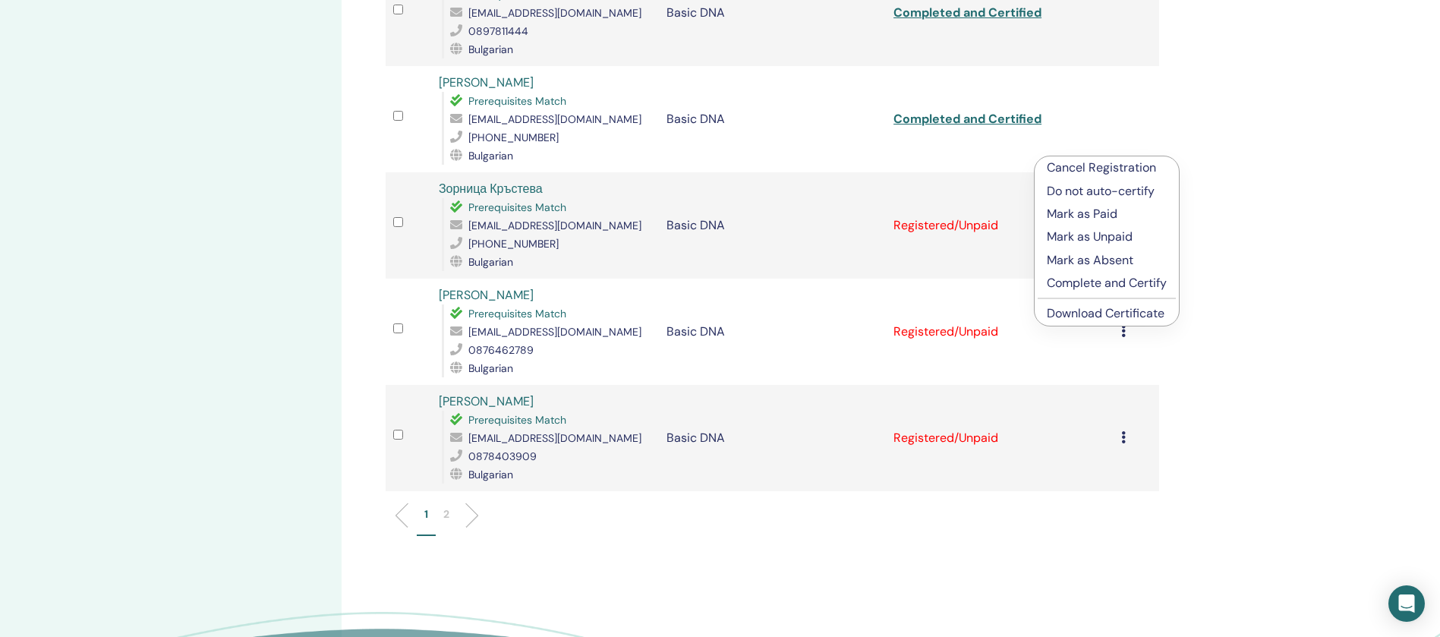
click at [1131, 284] on p "Complete and Certify" at bounding box center [1107, 283] width 120 height 18
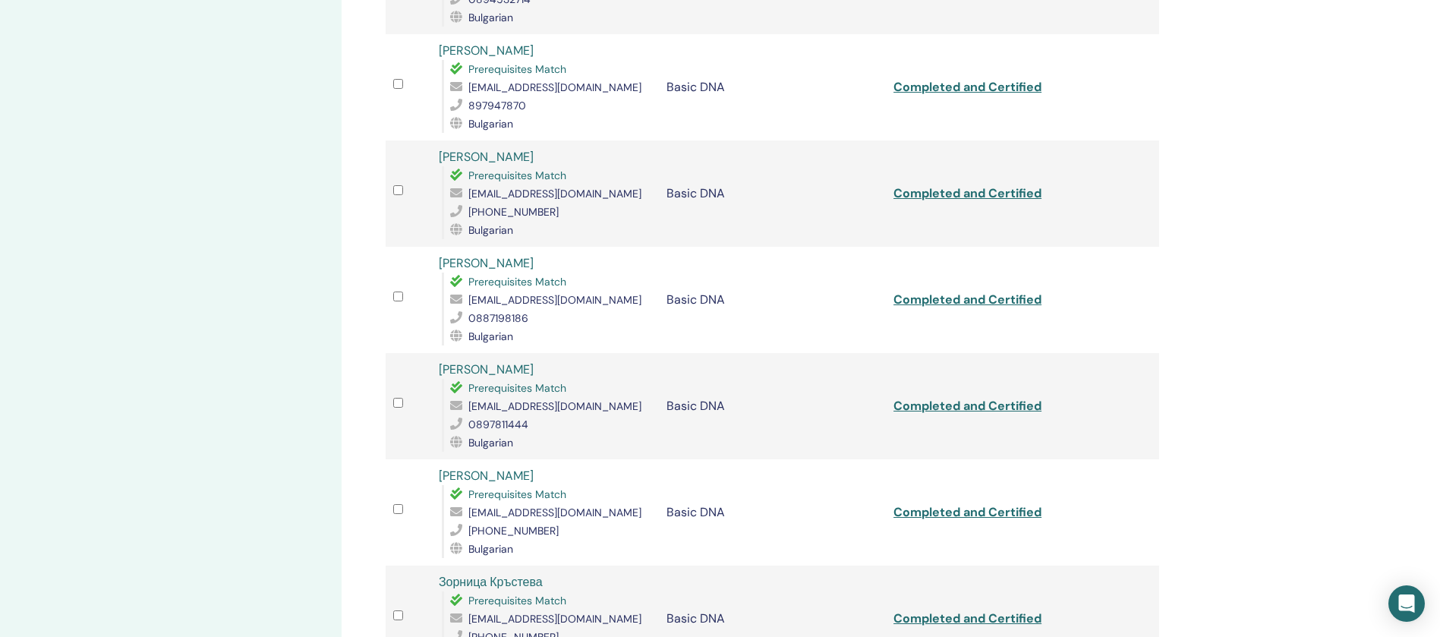
scroll to position [1841, 0]
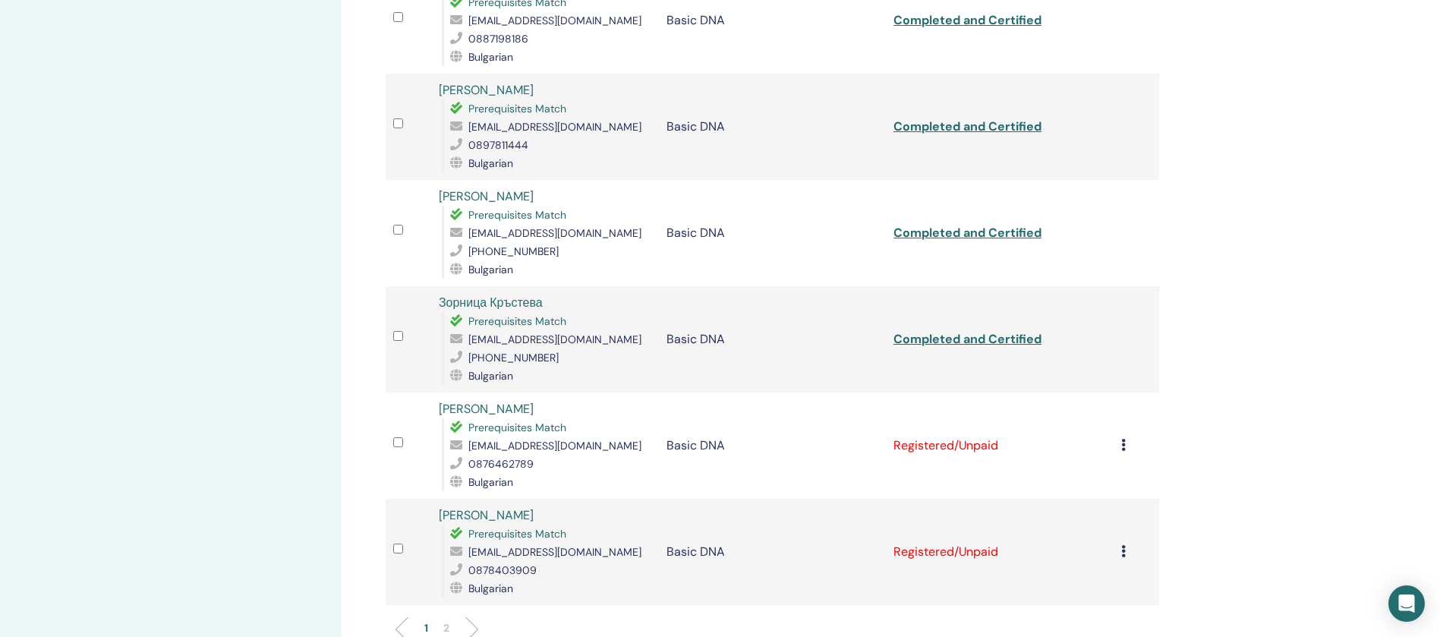
click at [1127, 436] on div "Cancel Registration Do not auto-certify Mark as Paid Mark as Unpaid Mark as Abs…" at bounding box center [1136, 445] width 30 height 18
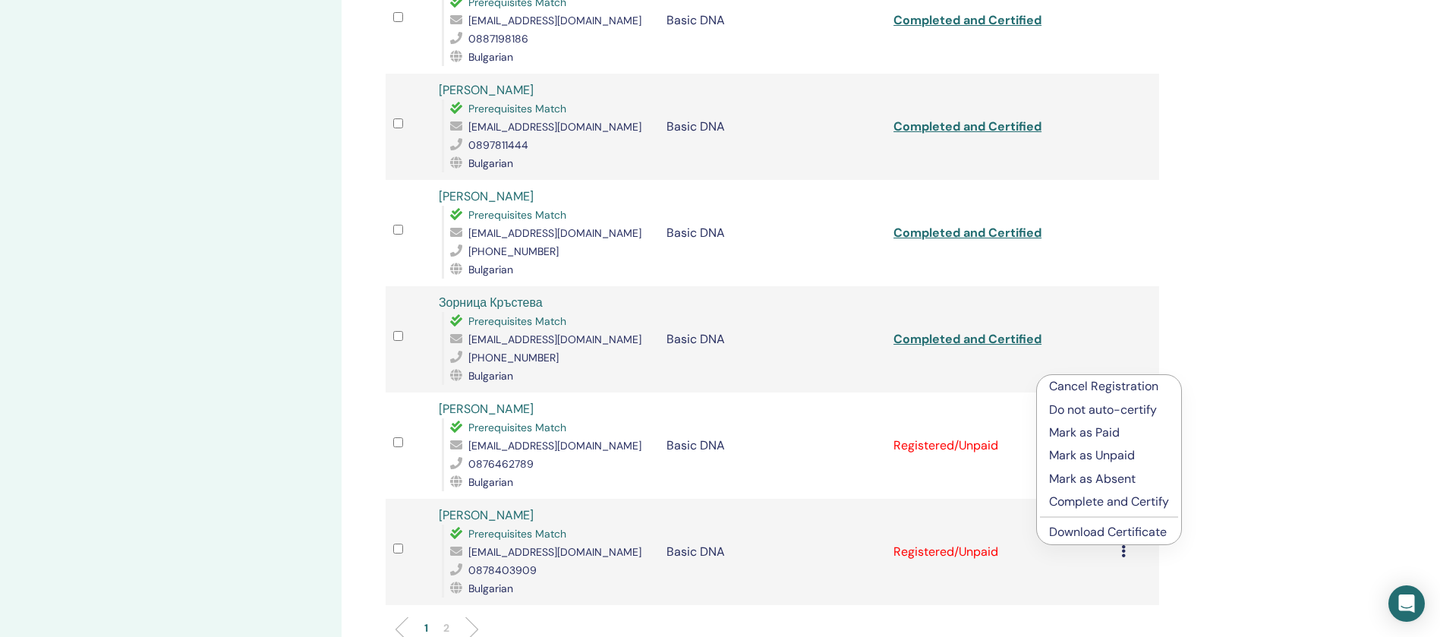
click at [1135, 502] on p "Complete and Certify" at bounding box center [1109, 502] width 120 height 18
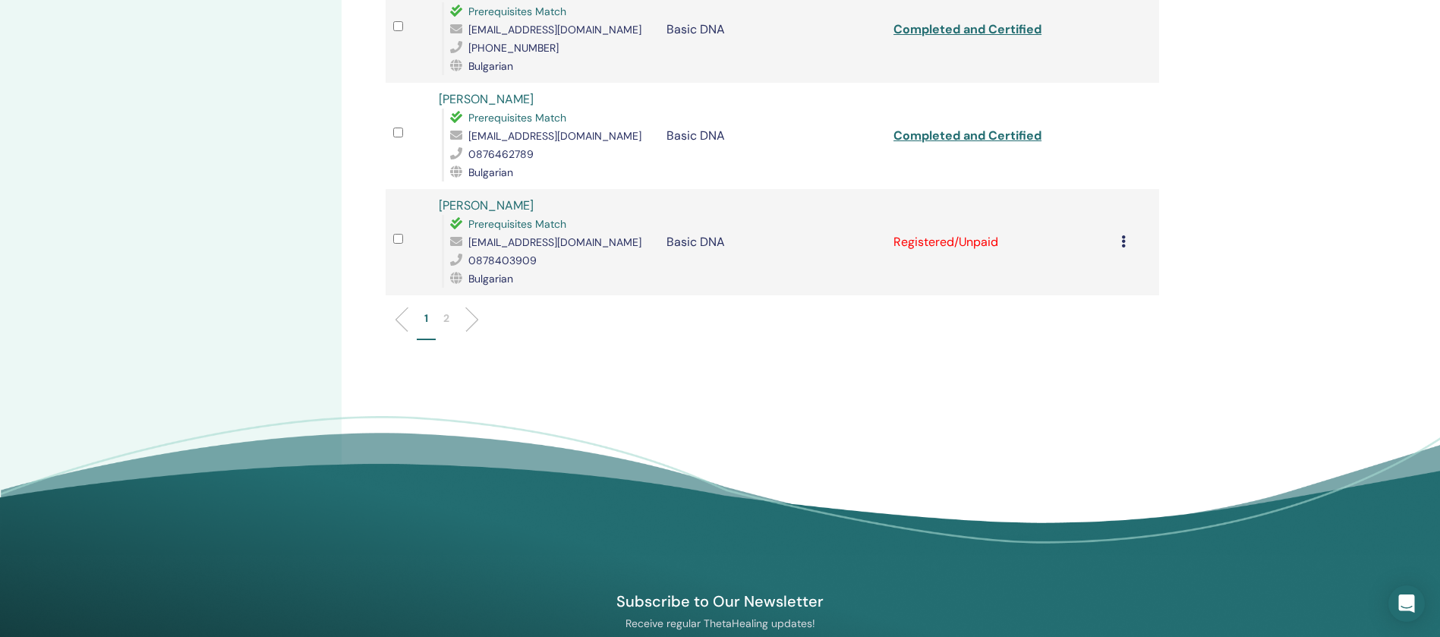
scroll to position [2069, 0]
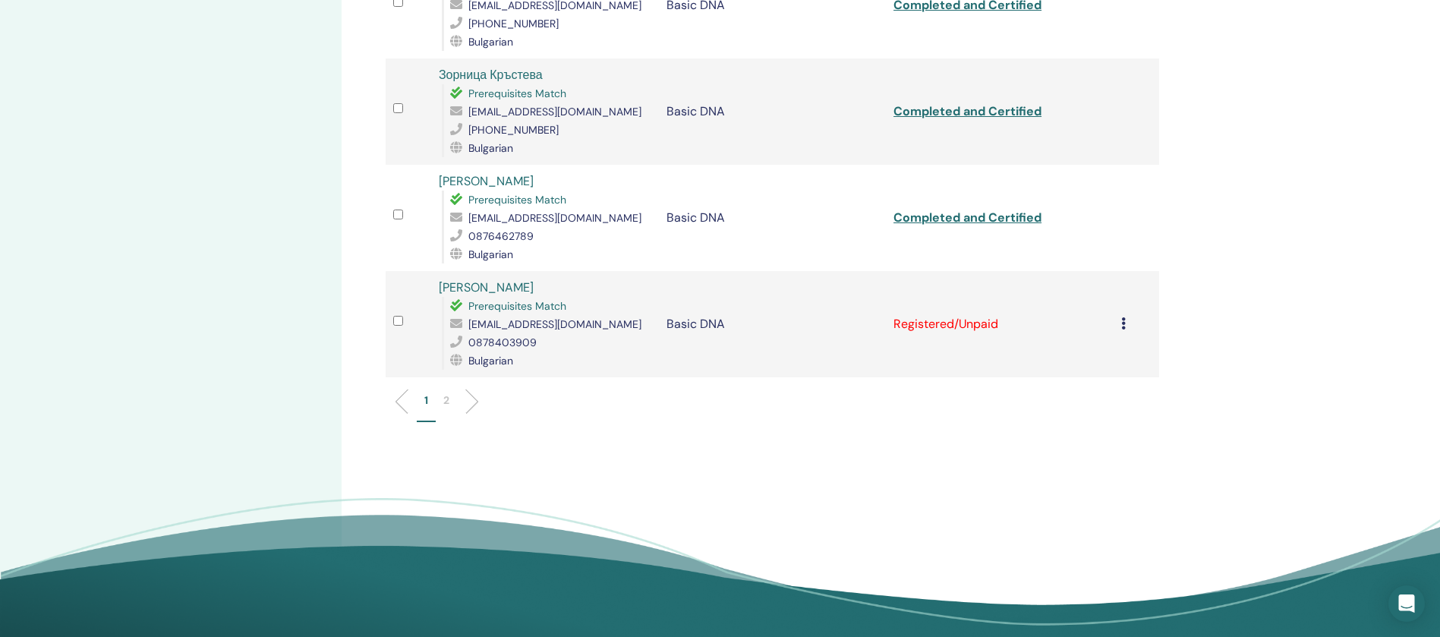
click at [1123, 317] on icon at bounding box center [1123, 323] width 5 height 12
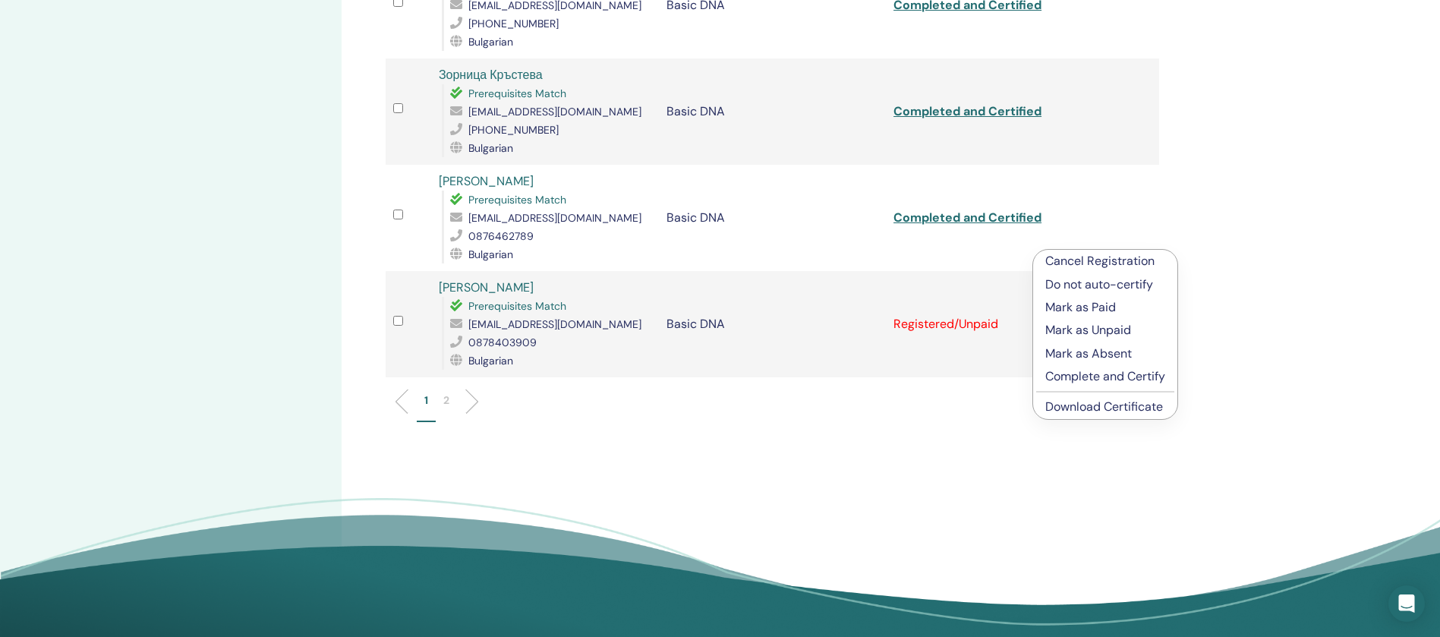
click at [1122, 378] on p "Complete and Certify" at bounding box center [1105, 376] width 120 height 18
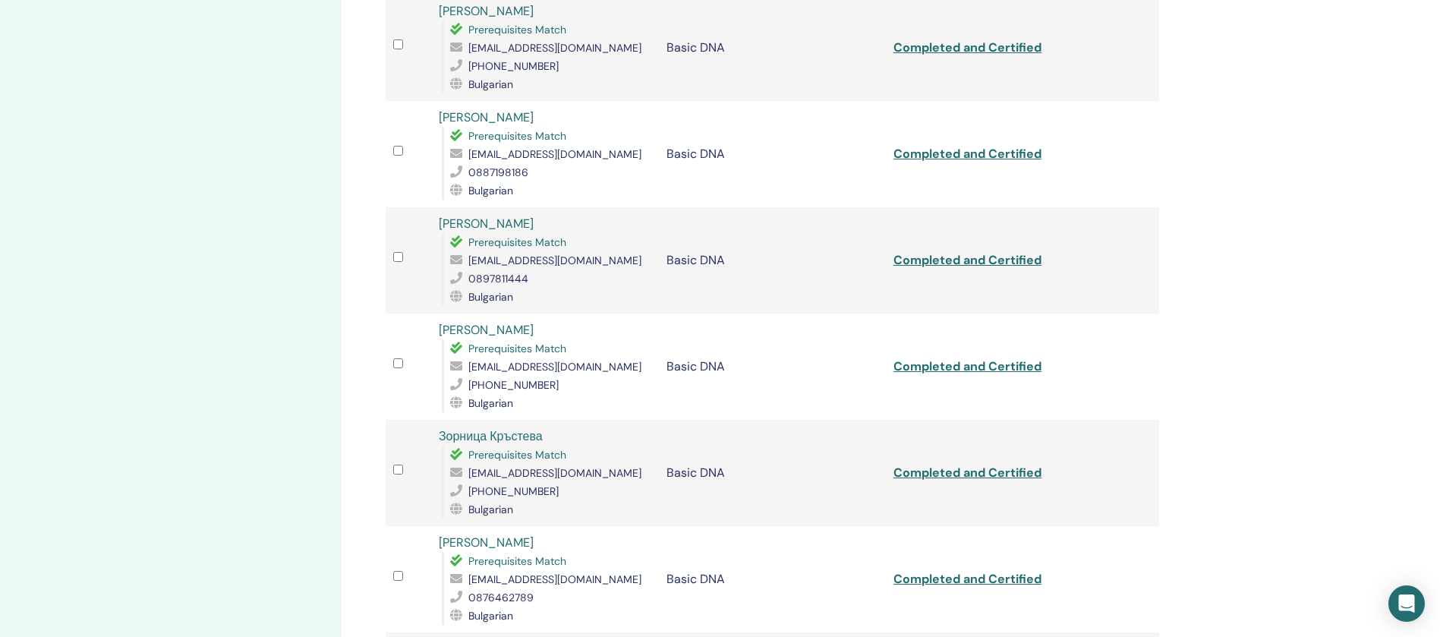
scroll to position [2163, 0]
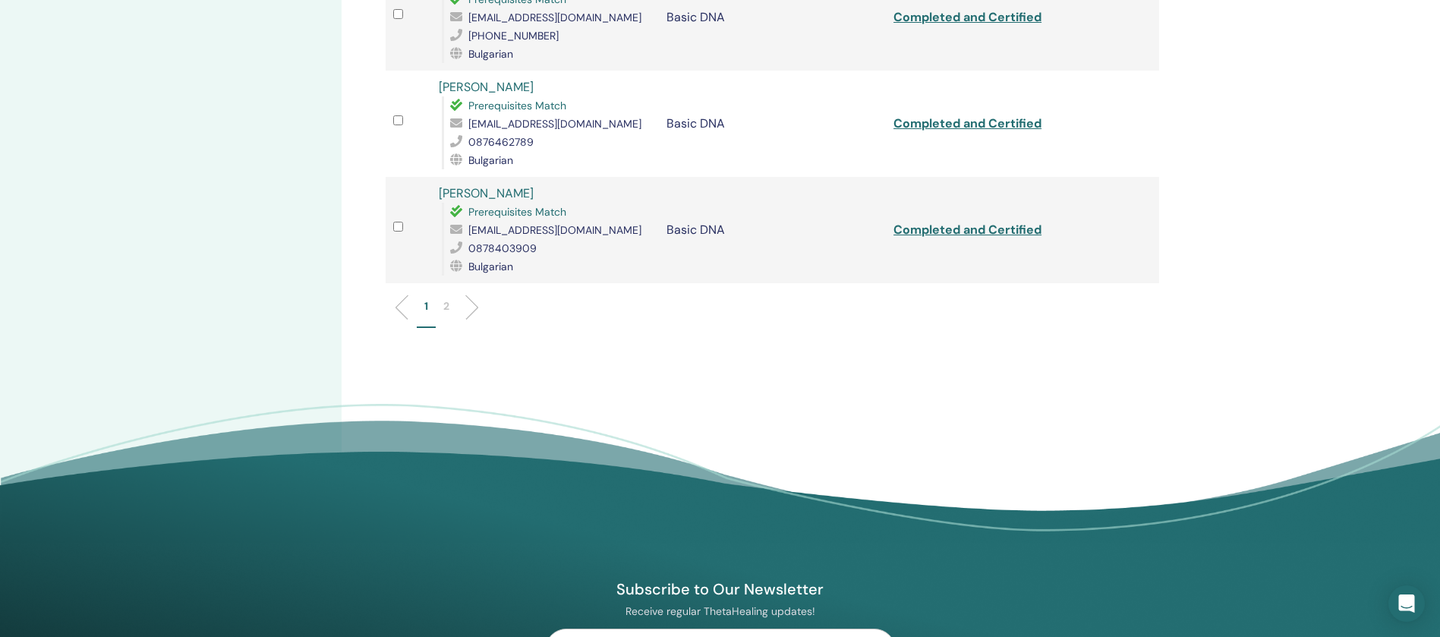
click at [449, 298] on p "2" at bounding box center [446, 306] width 6 height 16
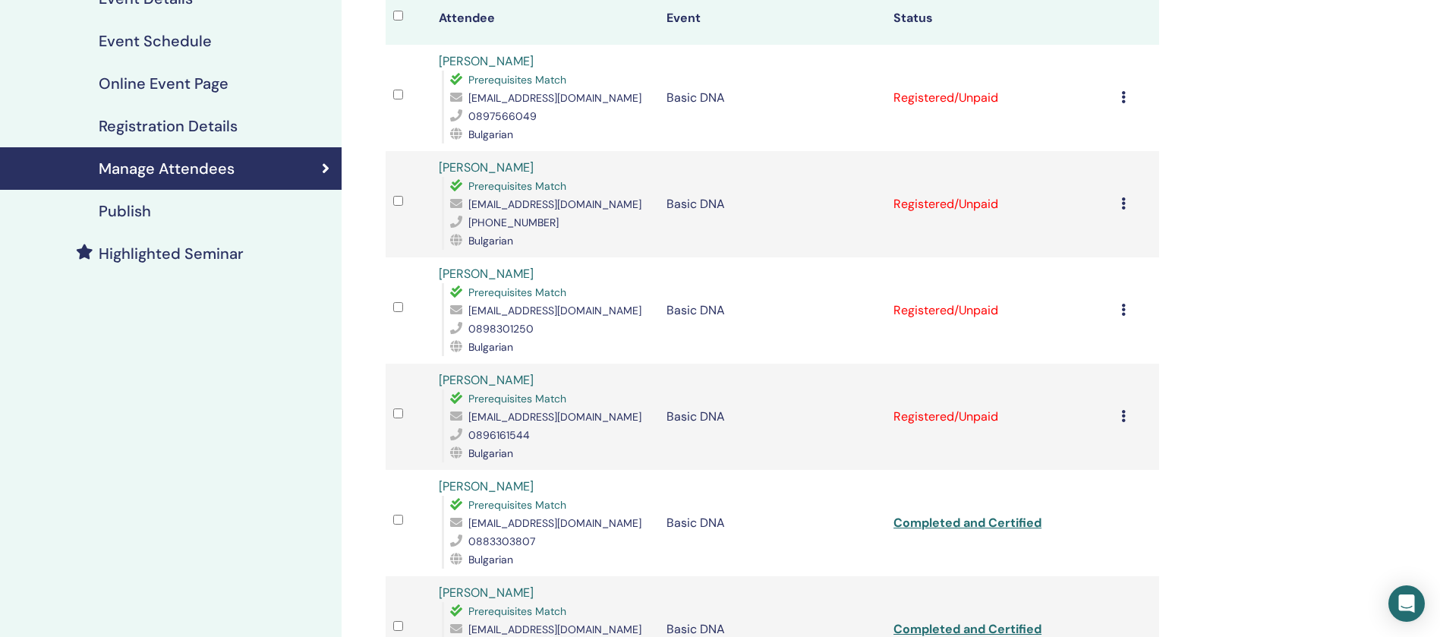
scroll to position [59, 0]
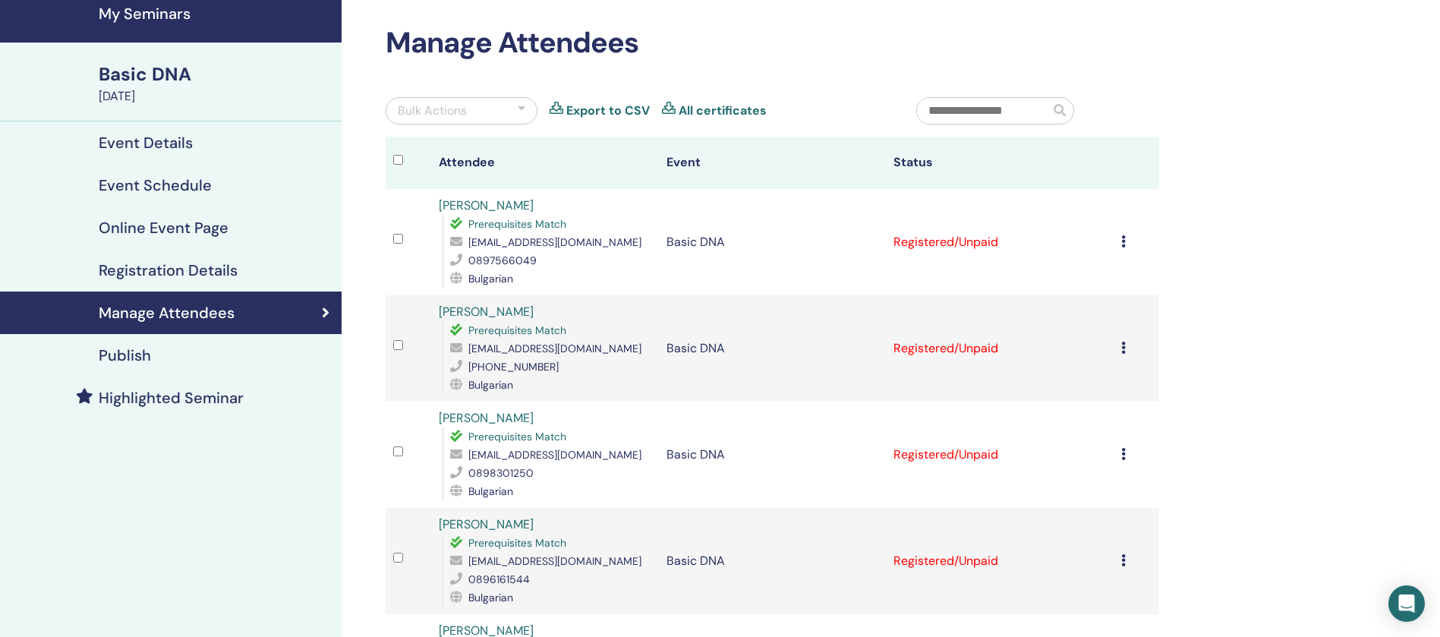
click at [1121, 247] on div "Cancel Registration Do not auto-certify Mark as Paid Mark as Unpaid Mark as Abs…" at bounding box center [1136, 242] width 30 height 18
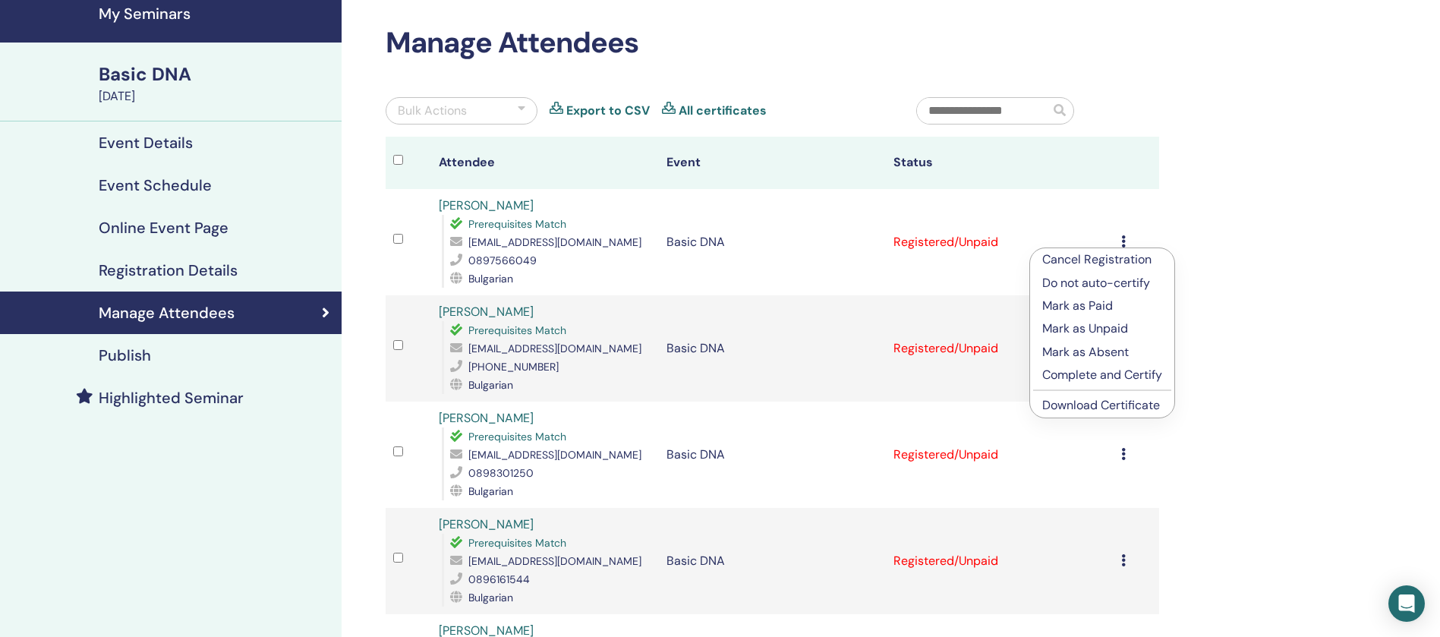
click at [1103, 375] on p "Complete and Certify" at bounding box center [1102, 375] width 120 height 18
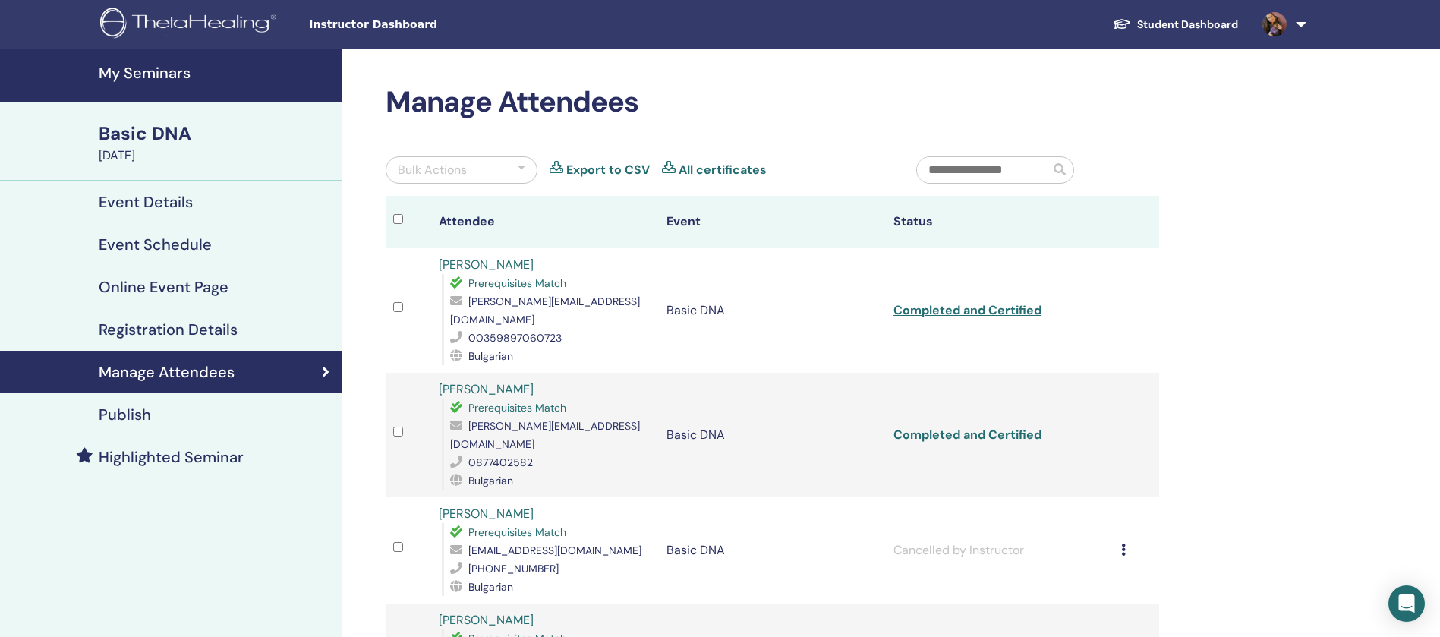
scroll to position [228, 0]
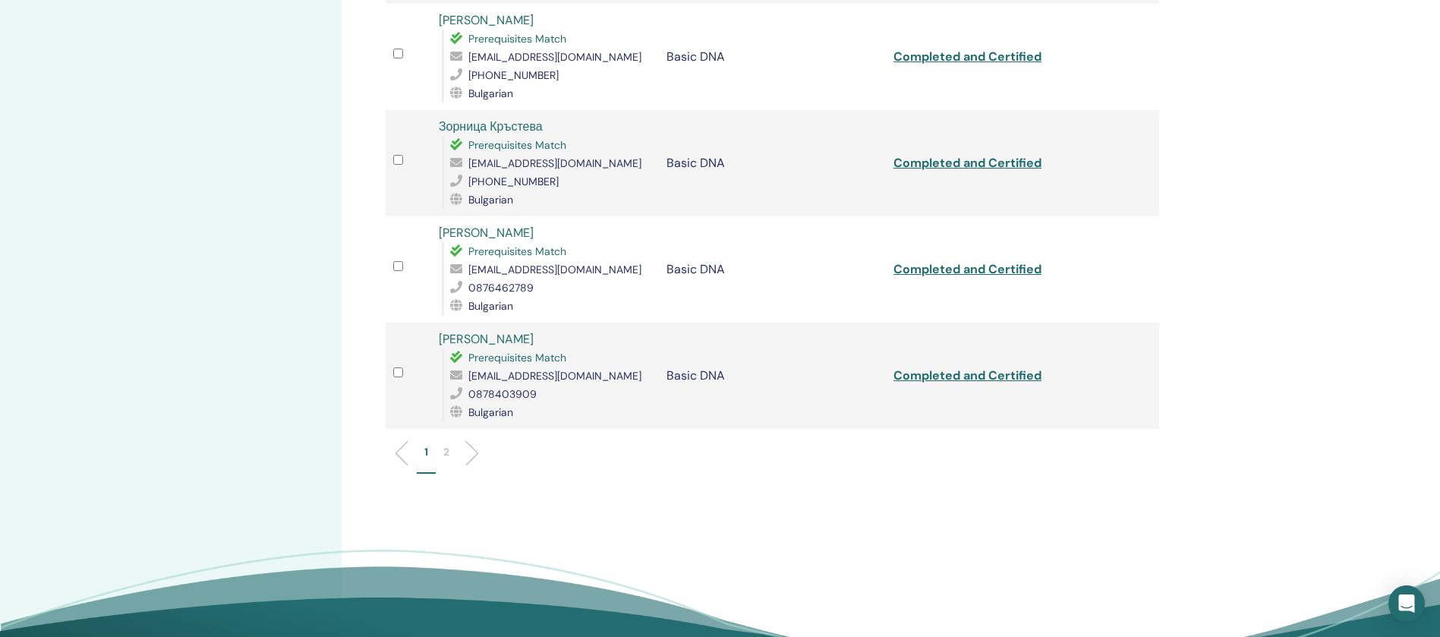
click at [449, 444] on p "2" at bounding box center [446, 452] width 6 height 16
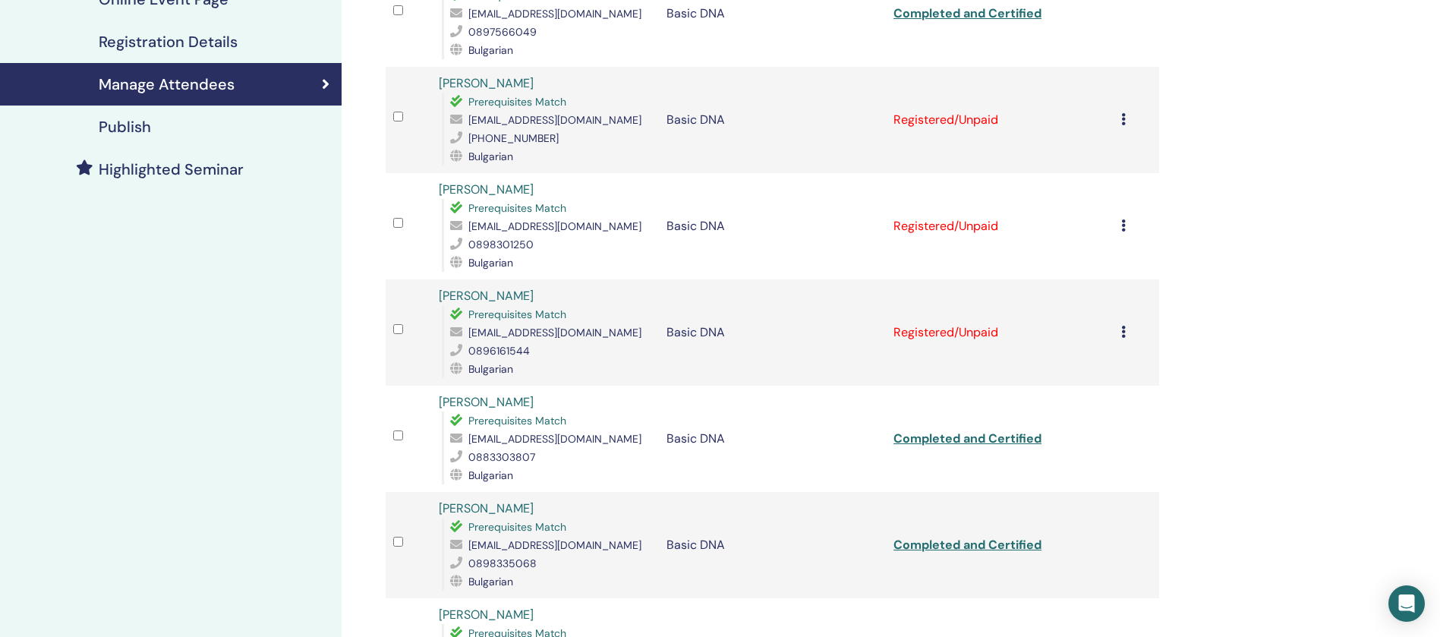
scroll to position [287, 0]
click at [1123, 121] on icon at bounding box center [1123, 120] width 5 height 12
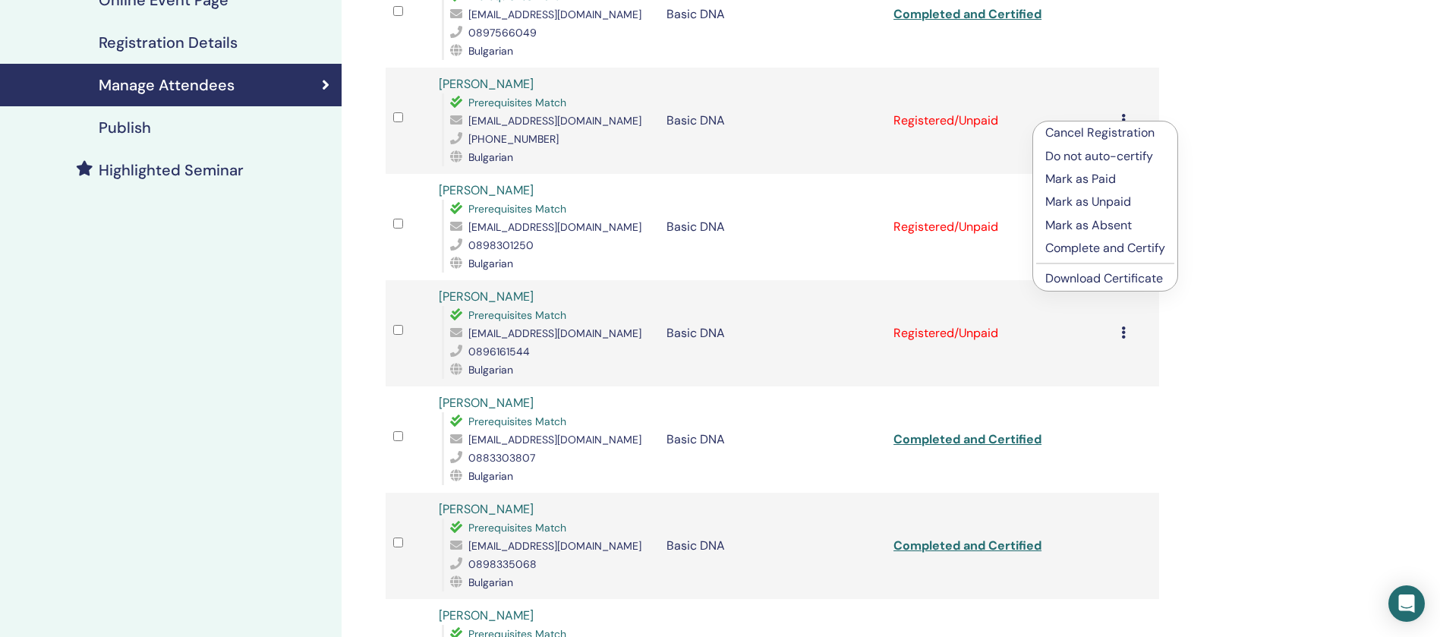
click at [1078, 244] on p "Complete and Certify" at bounding box center [1105, 248] width 120 height 18
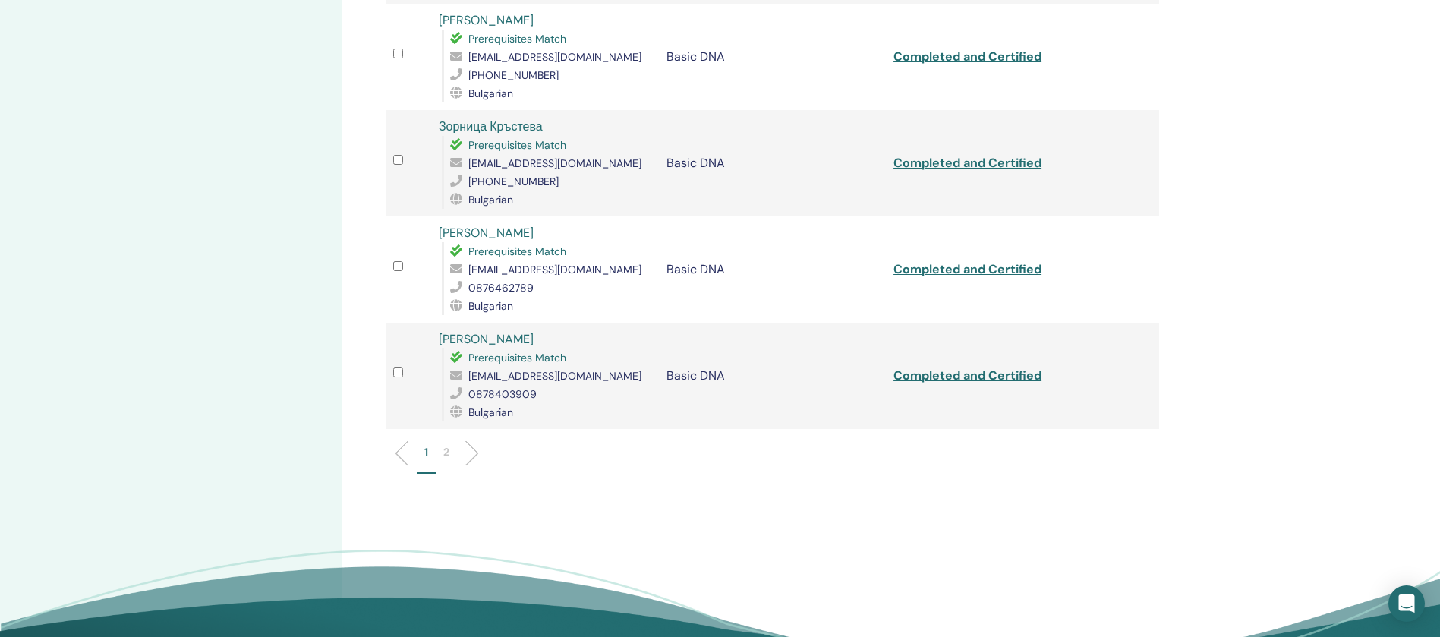
click at [442, 444] on li "2" at bounding box center [446, 459] width 21 height 30
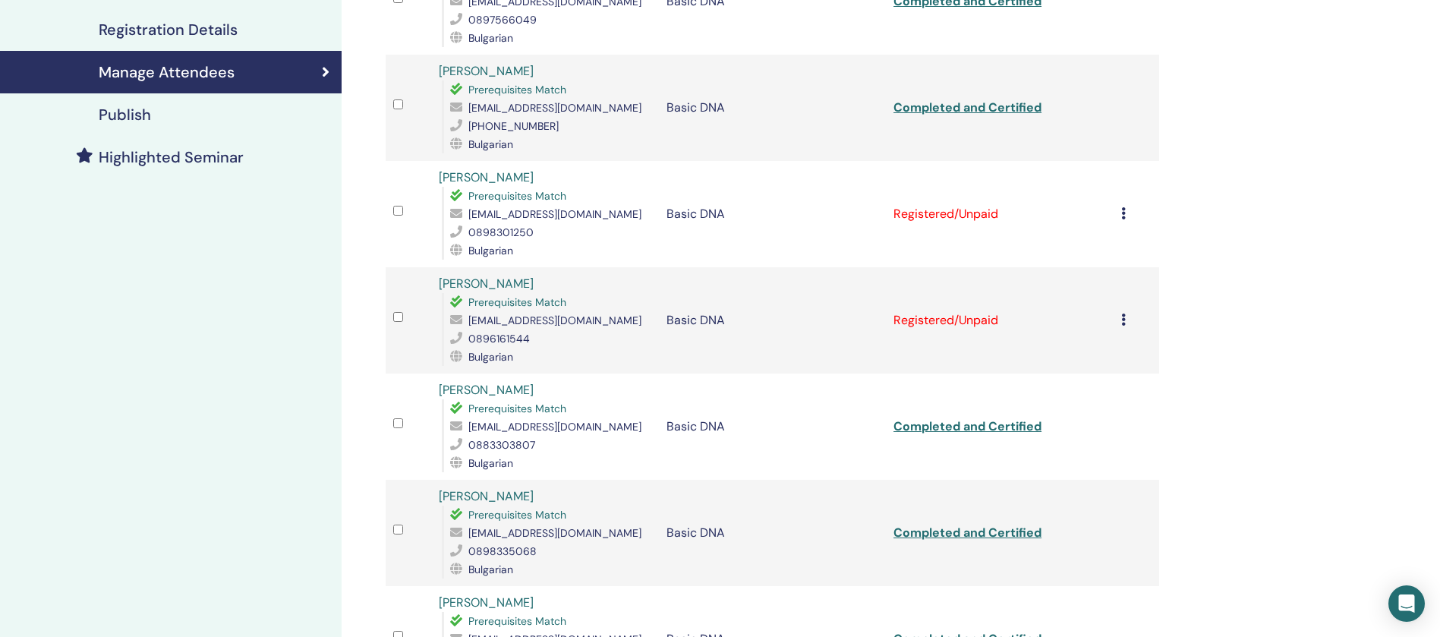
scroll to position [287, 0]
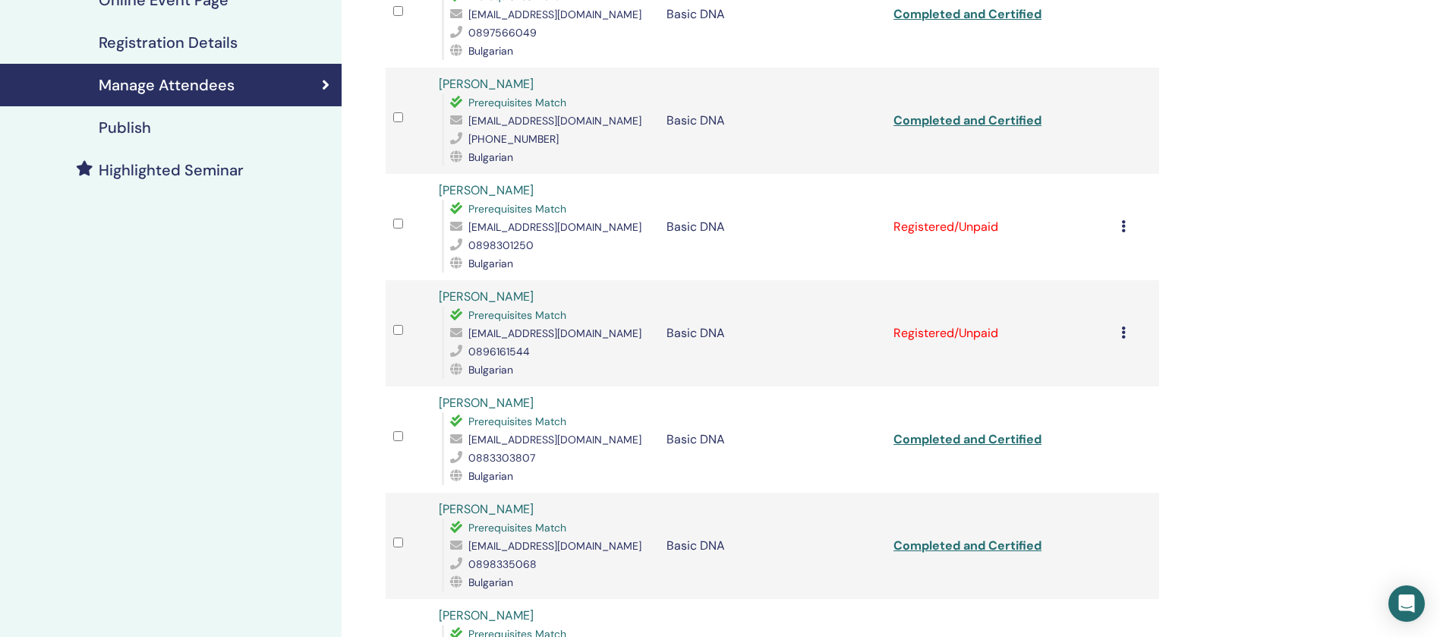
click at [1122, 223] on icon at bounding box center [1123, 226] width 5 height 12
click at [1118, 354] on p "Complete and Certify" at bounding box center [1104, 351] width 120 height 18
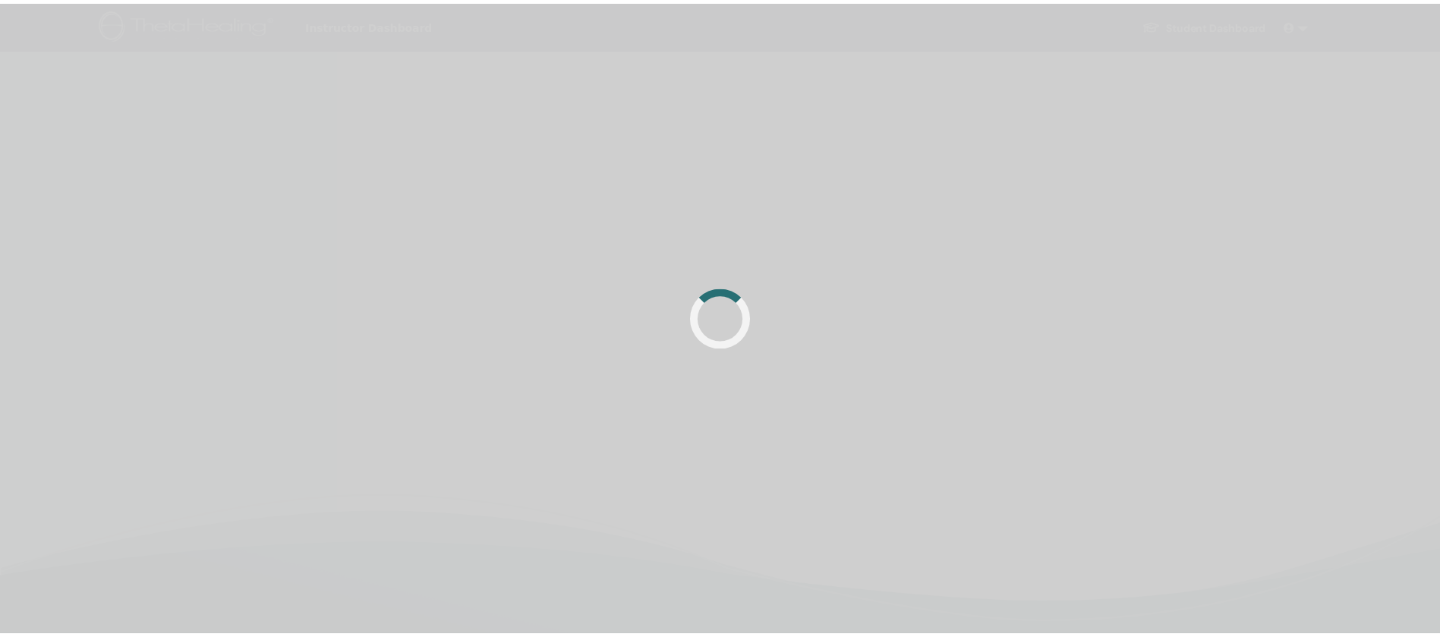
scroll to position [287, 0]
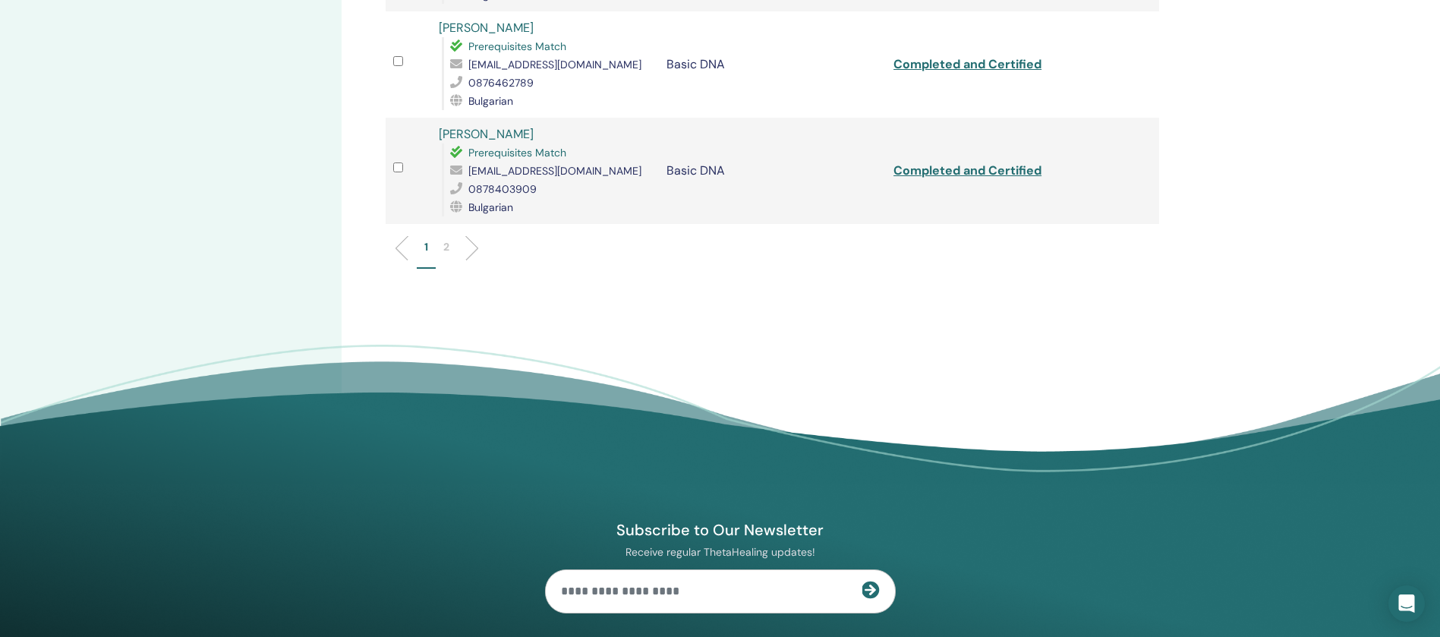
click at [439, 239] on li "2" at bounding box center [446, 254] width 21 height 30
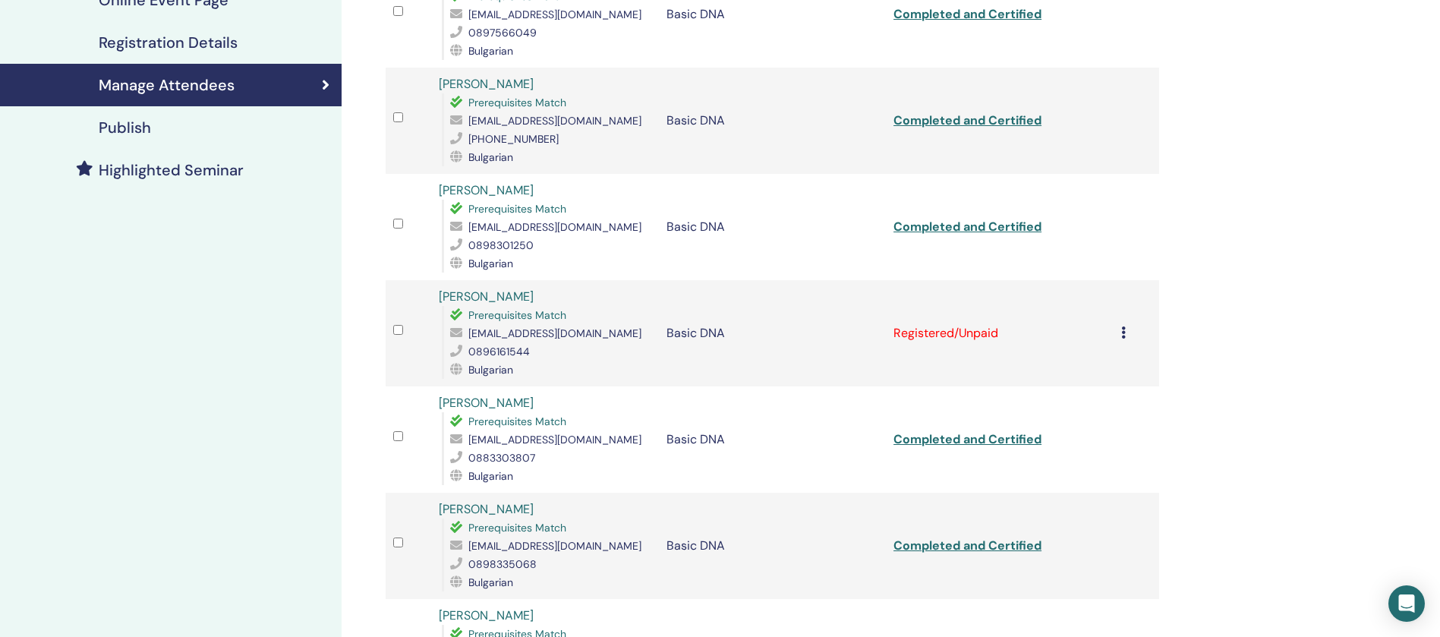
scroll to position [401, 0]
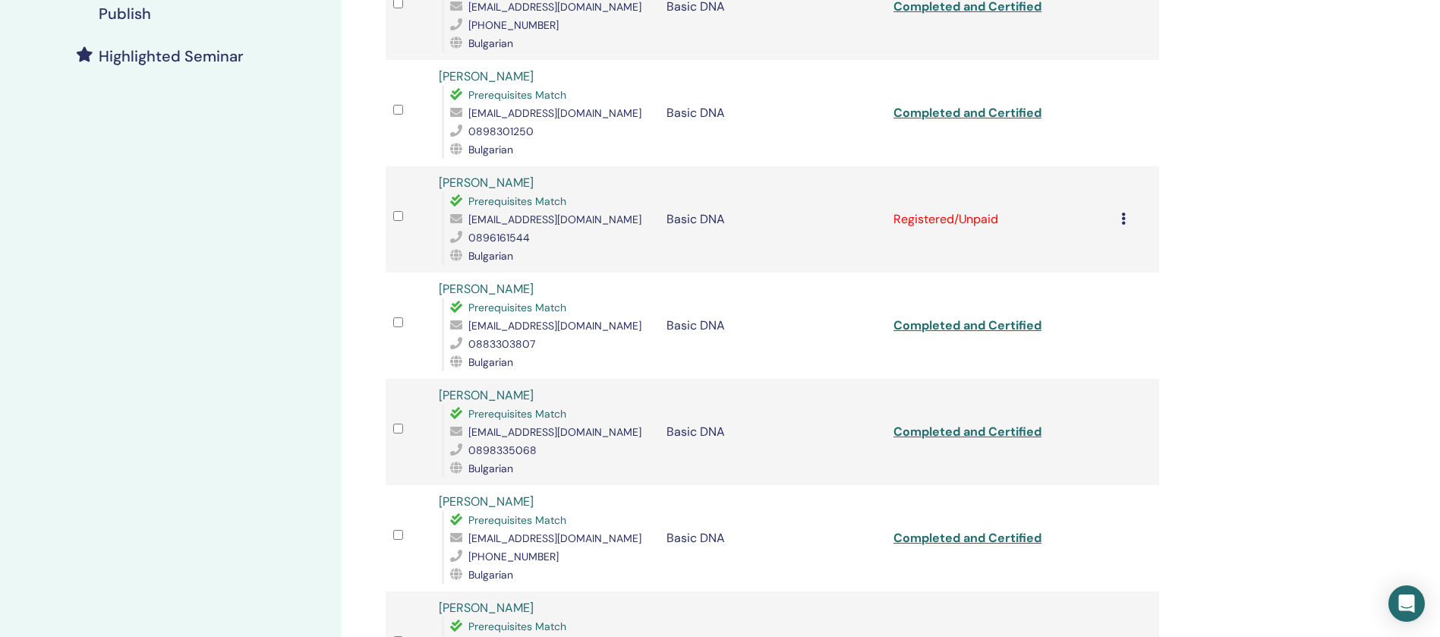
click at [1121, 218] on icon at bounding box center [1123, 218] width 5 height 12
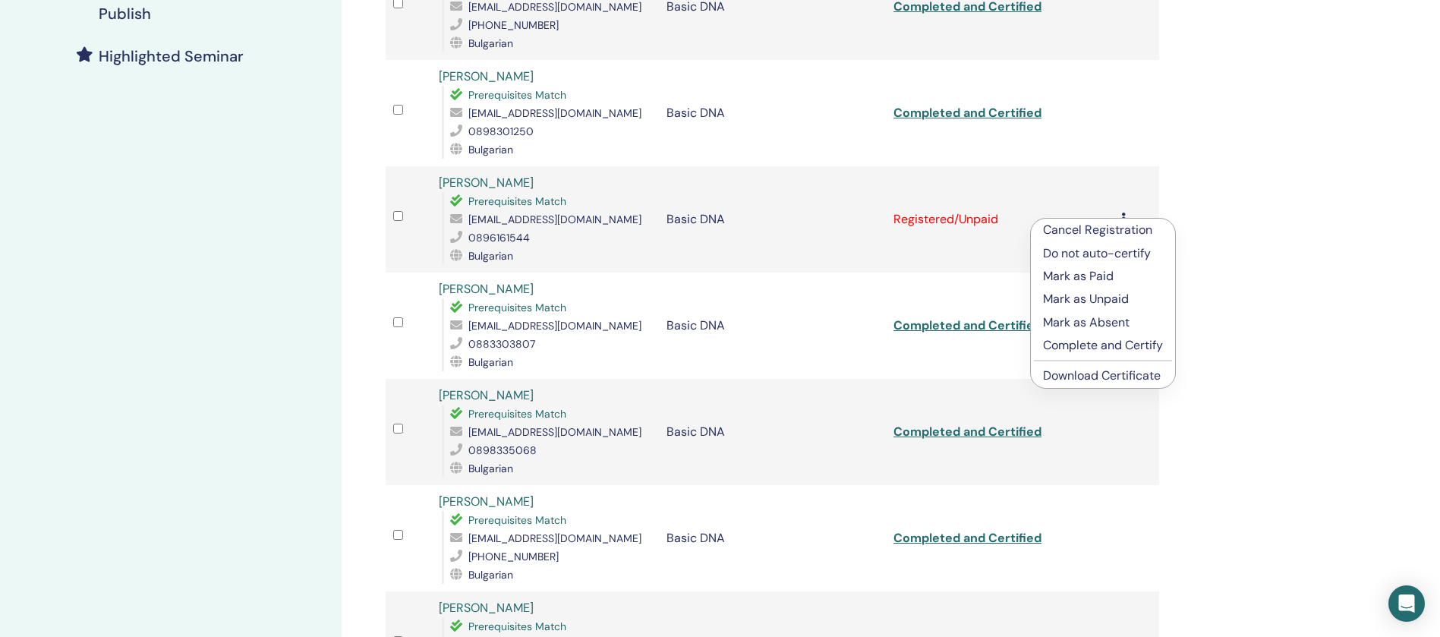
click at [1113, 348] on p "Complete and Certify" at bounding box center [1103, 345] width 120 height 18
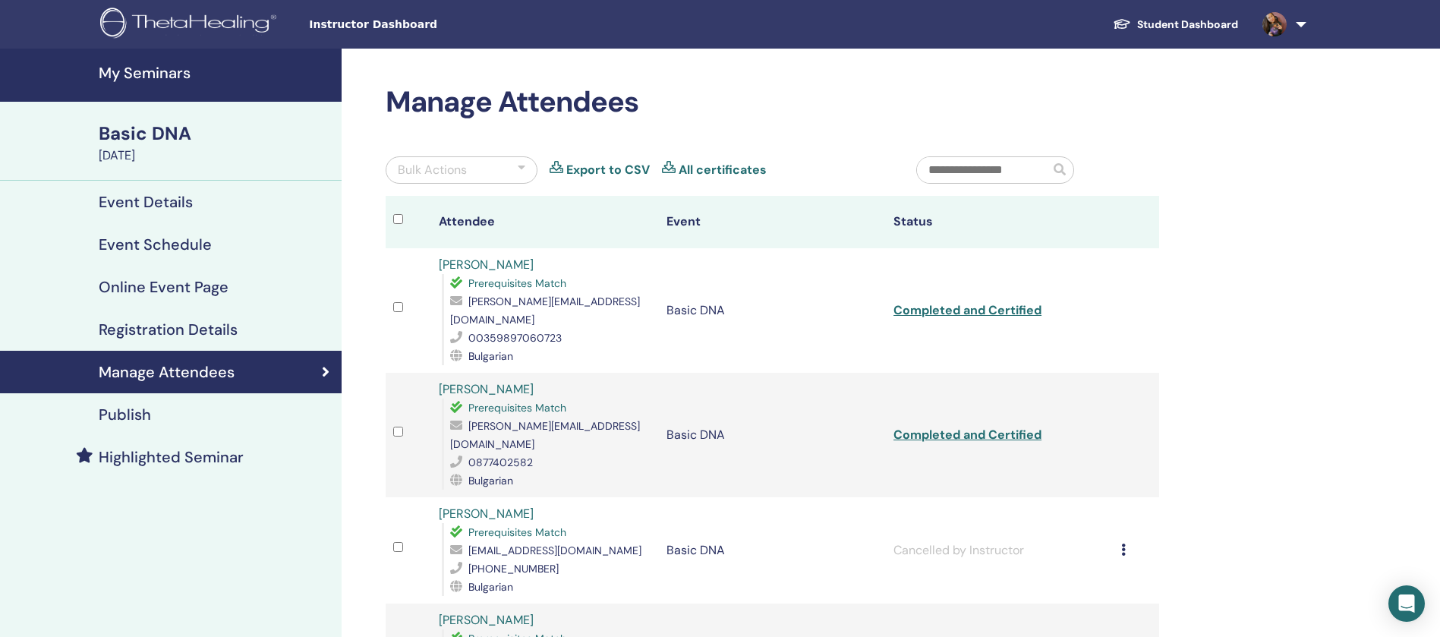
click at [156, 77] on h4 "My Seminars" at bounding box center [216, 73] width 234 height 18
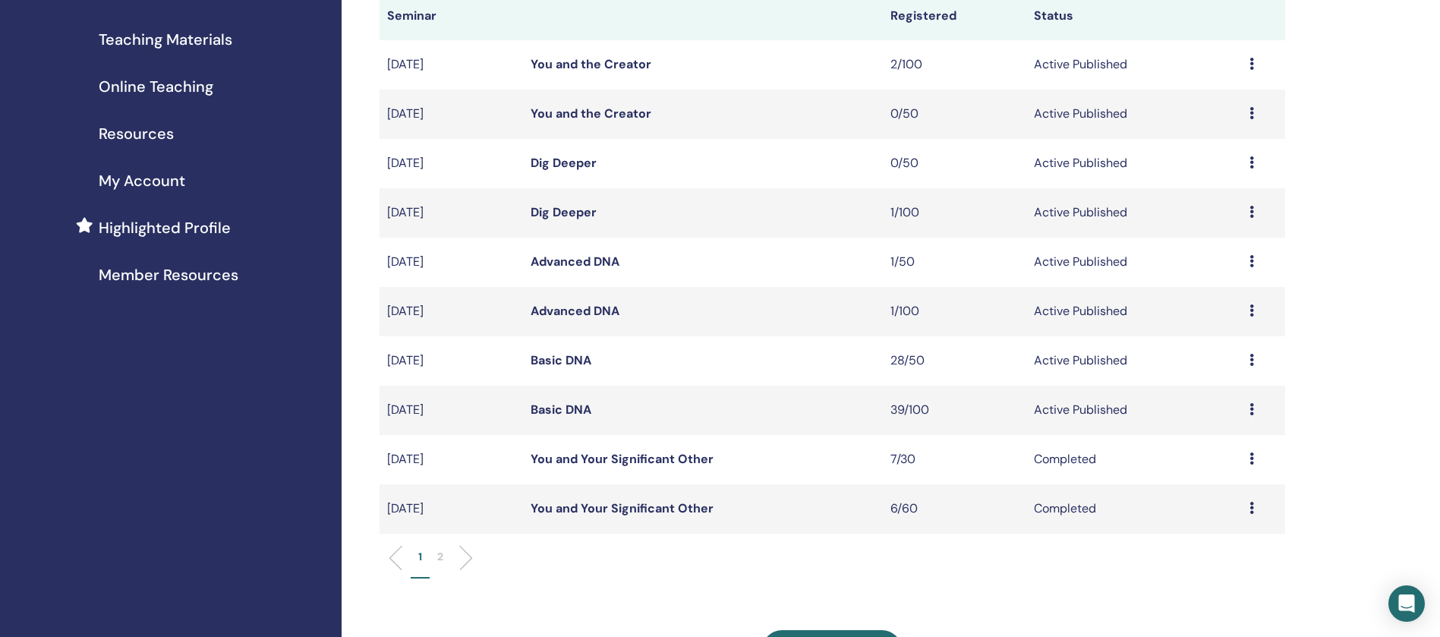
scroll to position [228, 0]
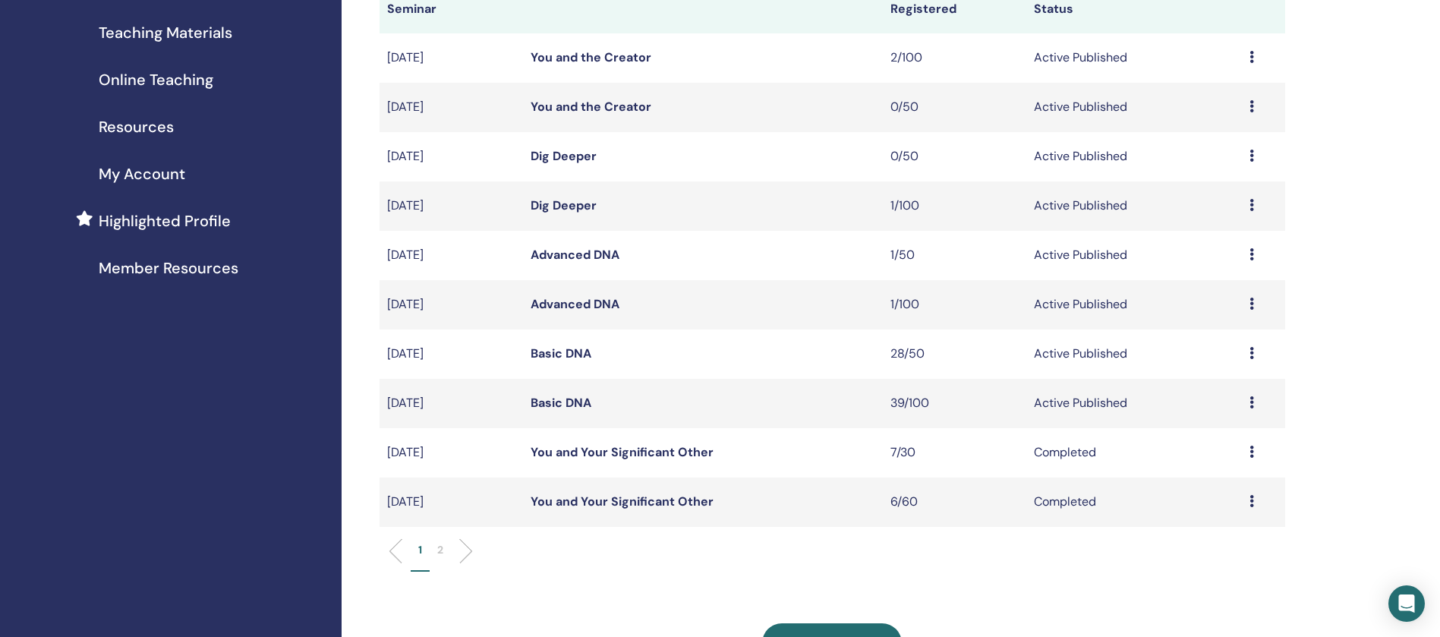
click at [575, 402] on link "Basic DNA" at bounding box center [560, 403] width 61 height 16
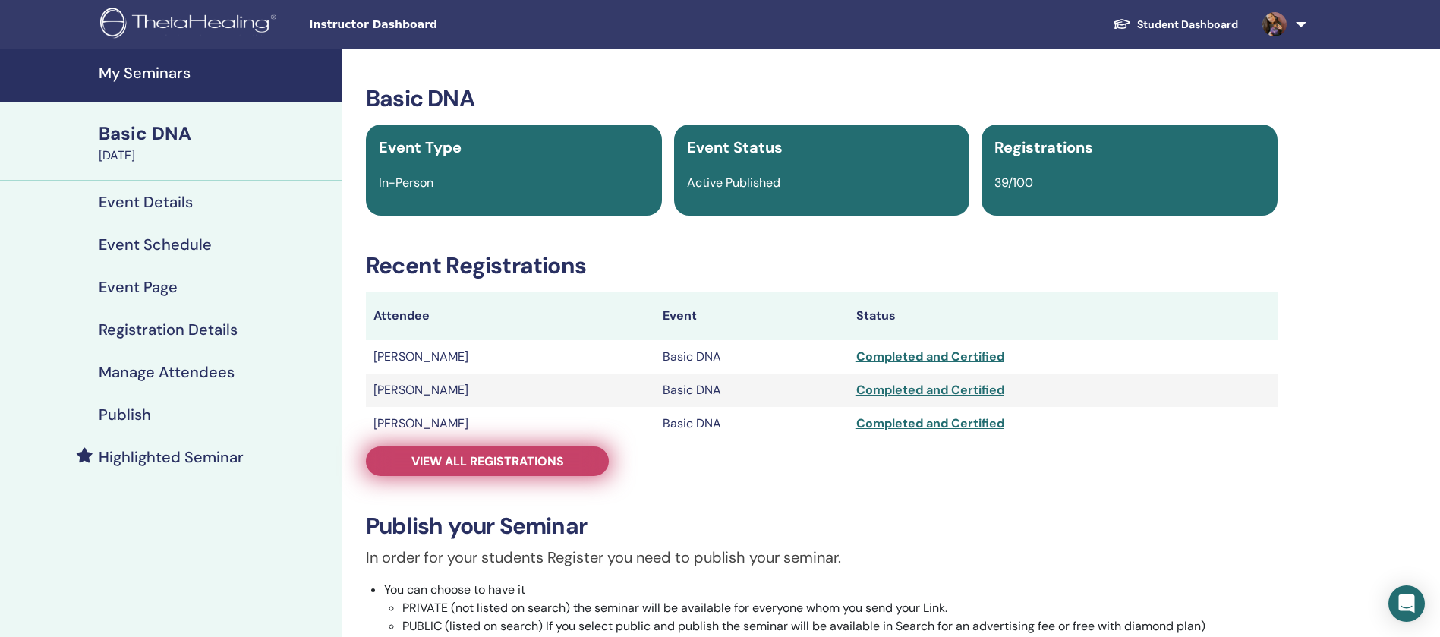
click at [556, 457] on span "View all registrations" at bounding box center [487, 461] width 153 height 16
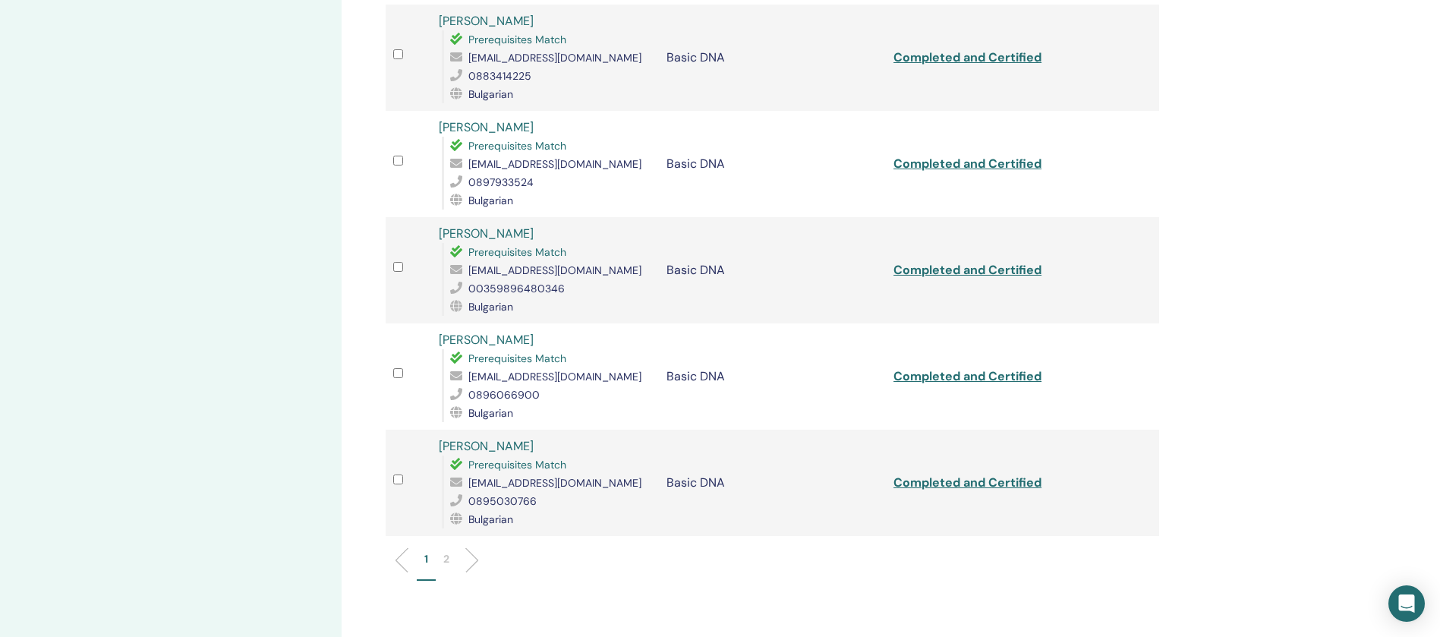
scroll to position [1935, 0]
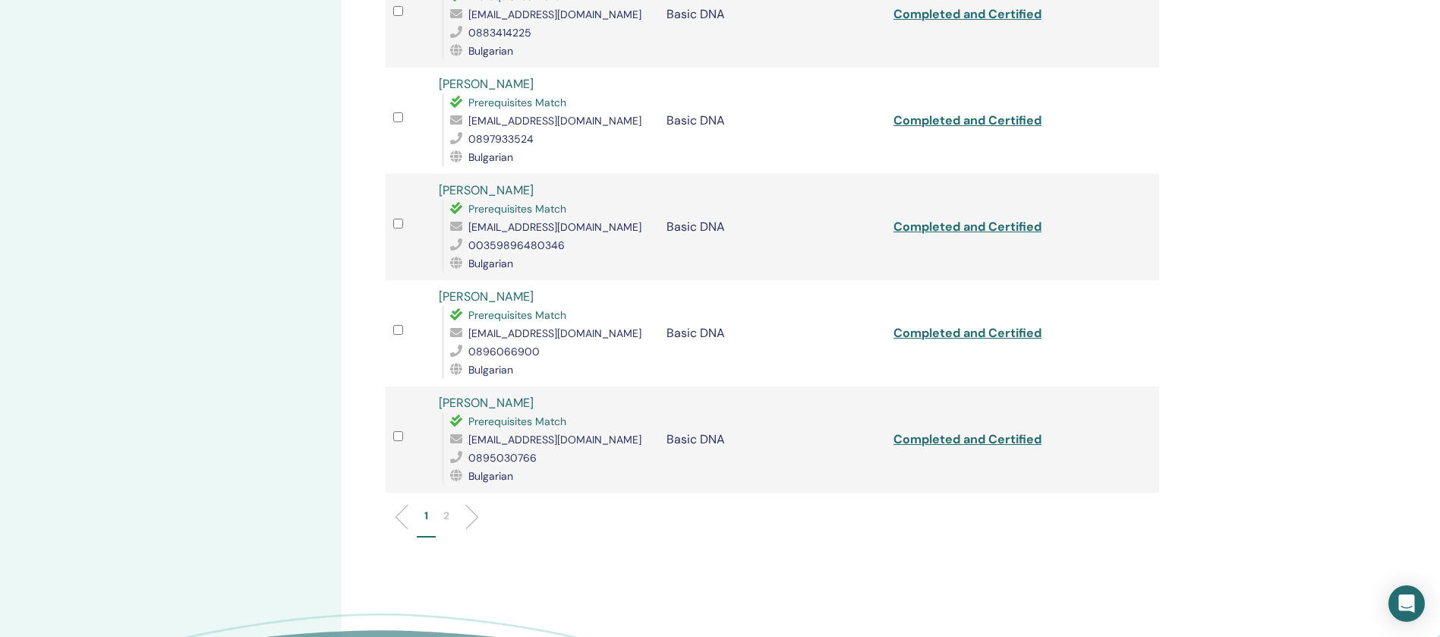
click at [449, 508] on li "2" at bounding box center [446, 523] width 21 height 30
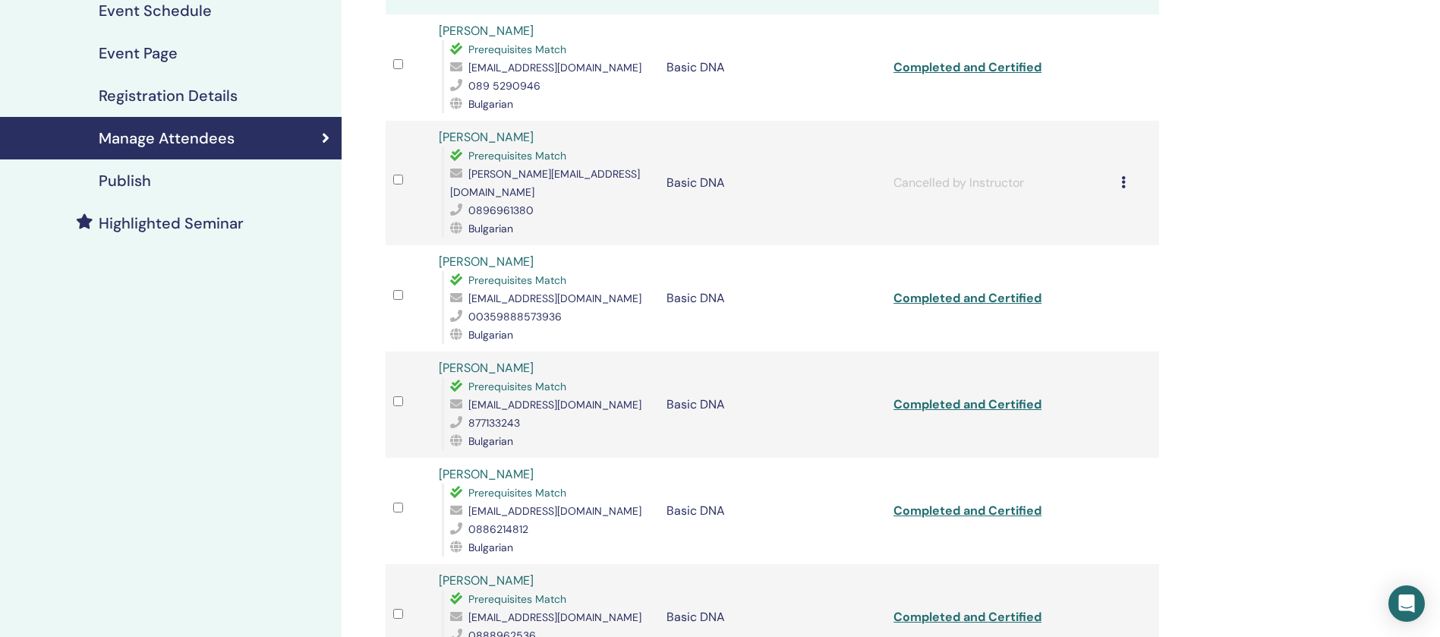
scroll to position [0, 0]
